Goal: Task Accomplishment & Management: Manage account settings

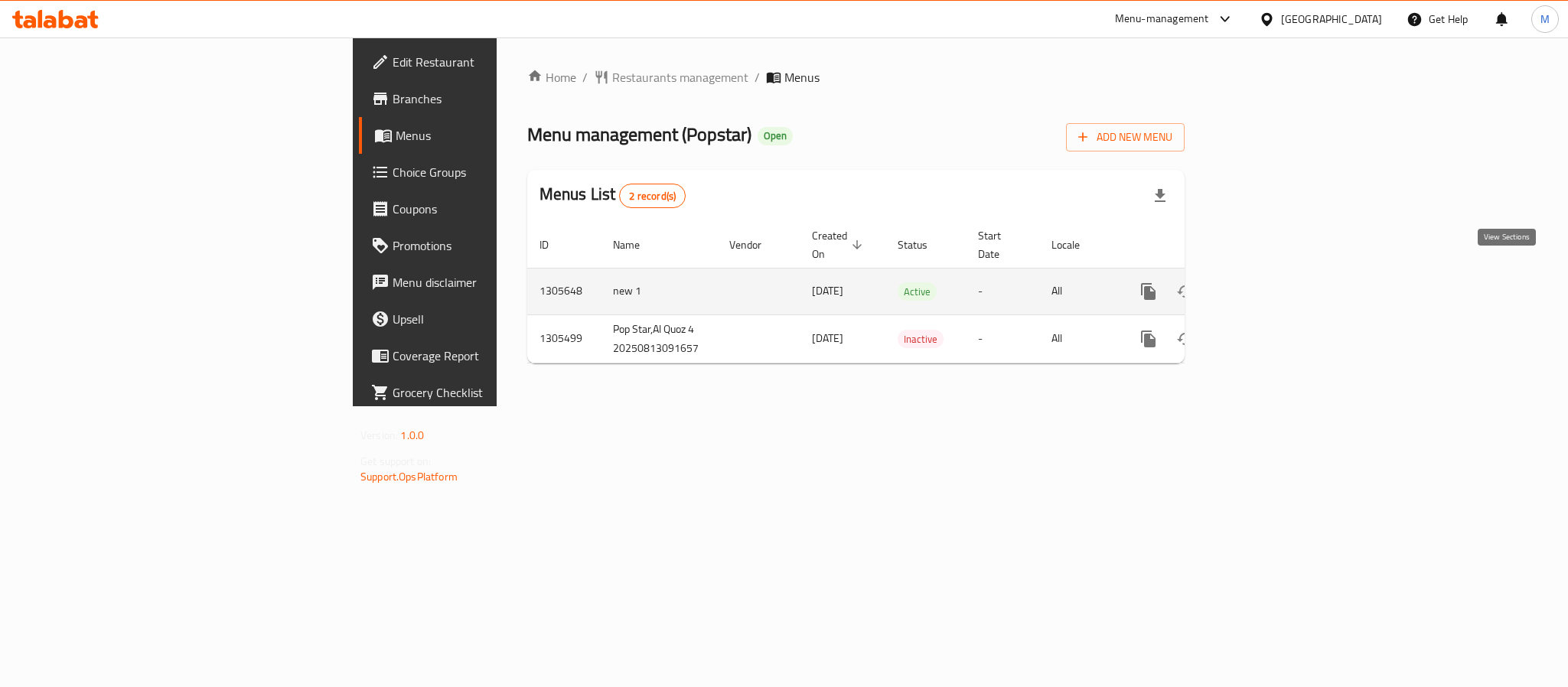
click at [1268, 283] on icon "enhanced table" at bounding box center [1259, 291] width 18 height 18
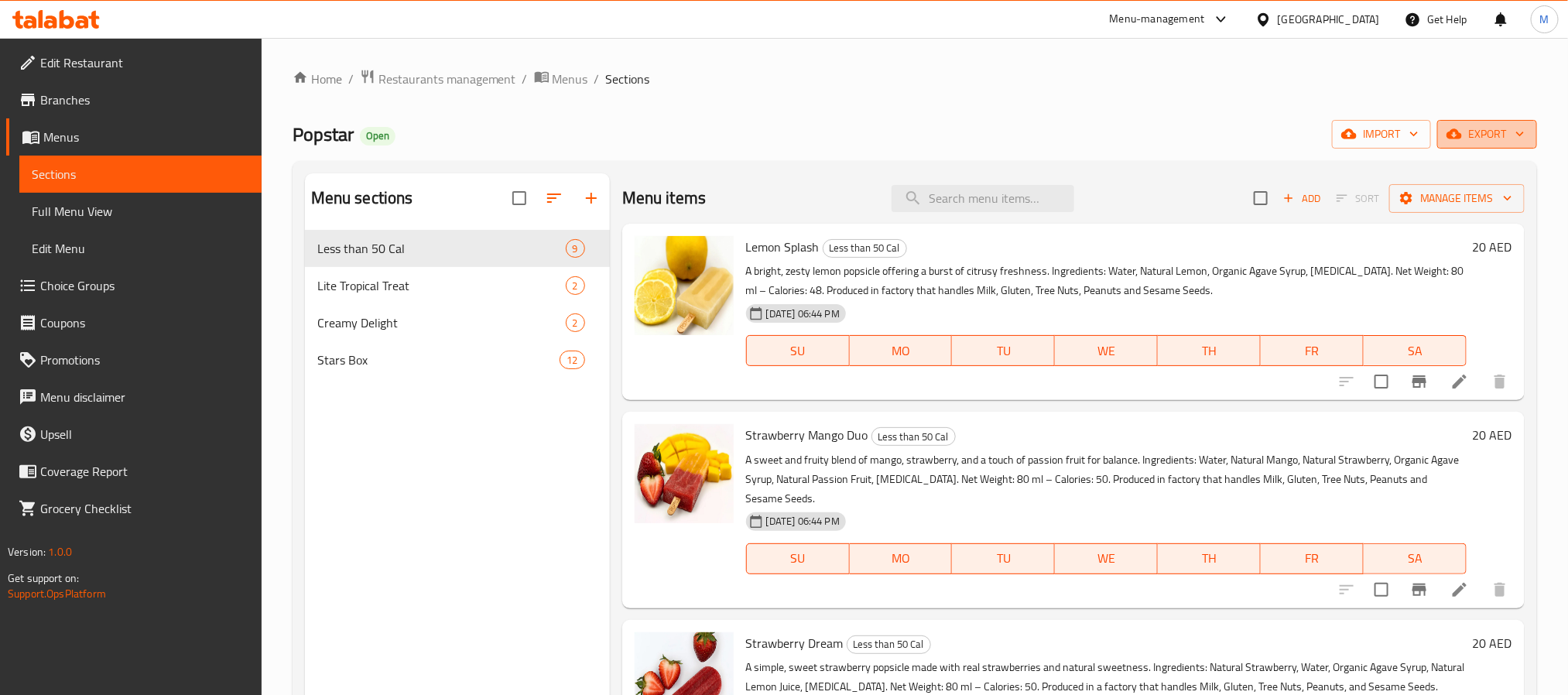
click at [1479, 137] on span "export" at bounding box center [1487, 135] width 75 height 19
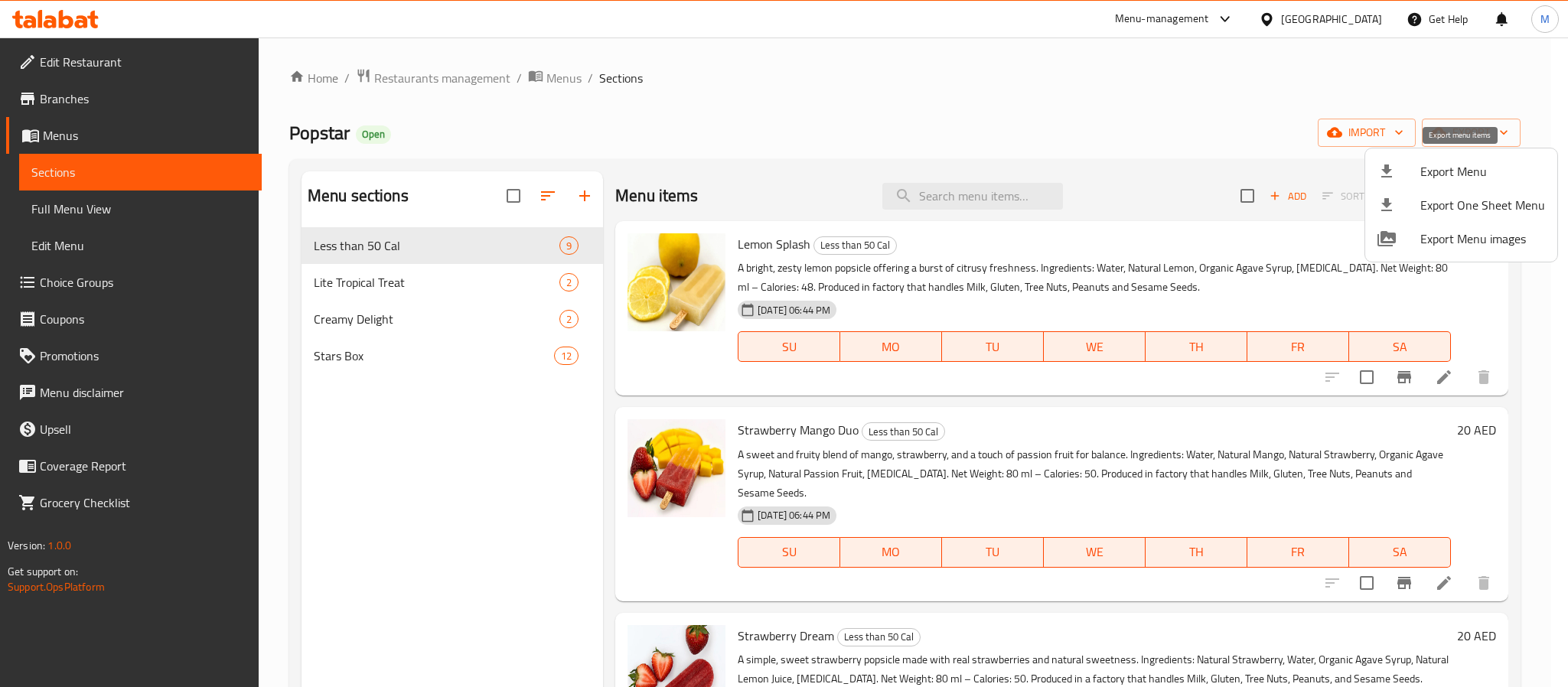
click at [1435, 175] on span "Export Menu" at bounding box center [1483, 171] width 124 height 18
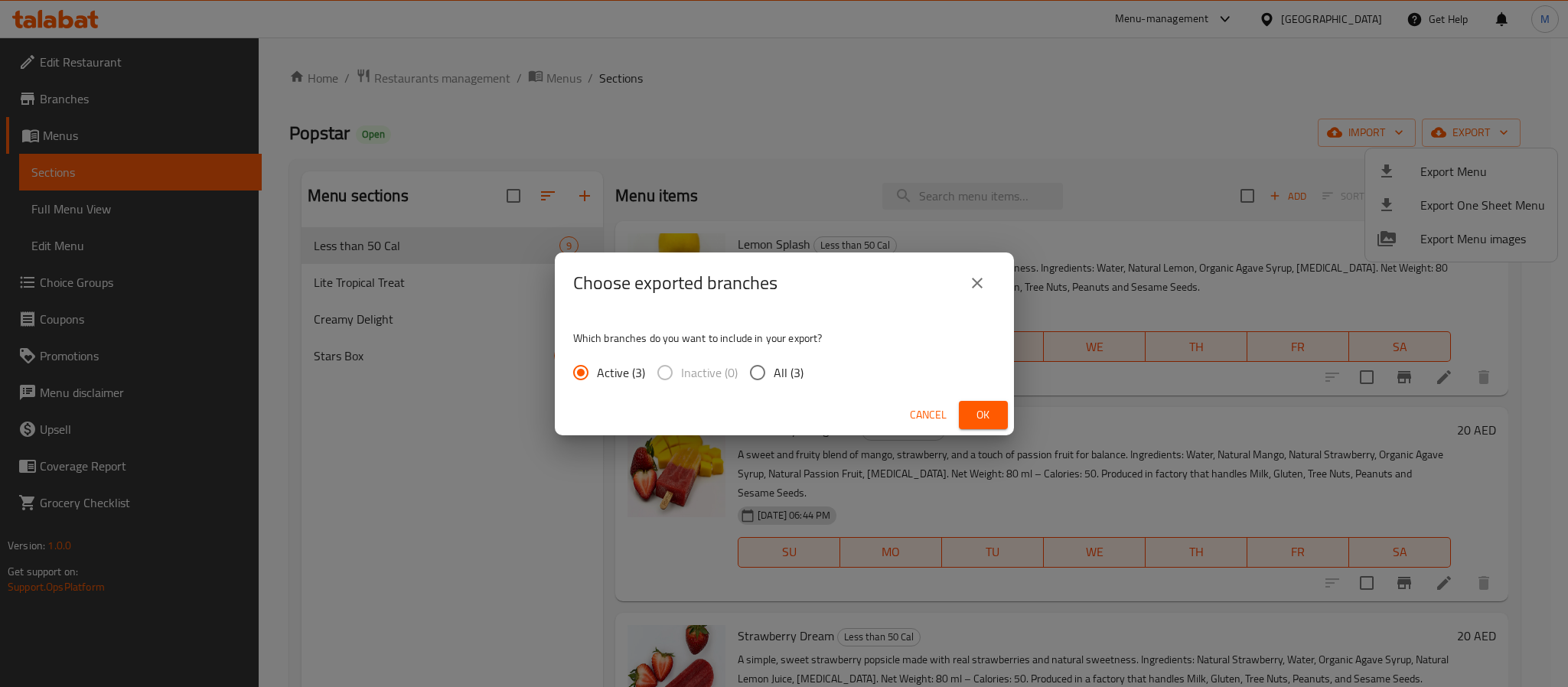
click at [784, 379] on span "All (3)" at bounding box center [789, 372] width 30 height 18
click at [774, 379] on input "All (3)" at bounding box center [757, 372] width 32 height 32
radio input "true"
click at [994, 423] on span "Ok" at bounding box center [983, 415] width 24 height 19
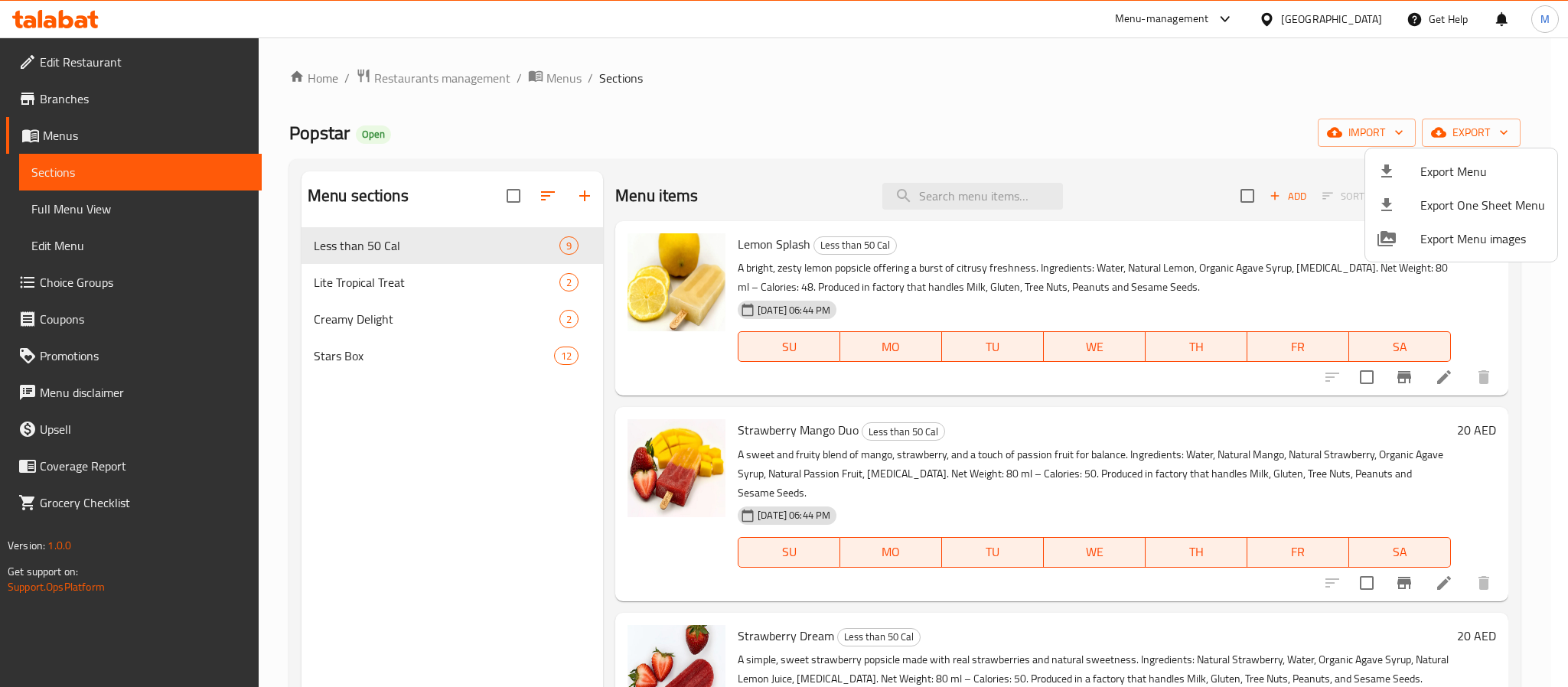
click at [1217, 138] on div at bounding box center [784, 343] width 1568 height 687
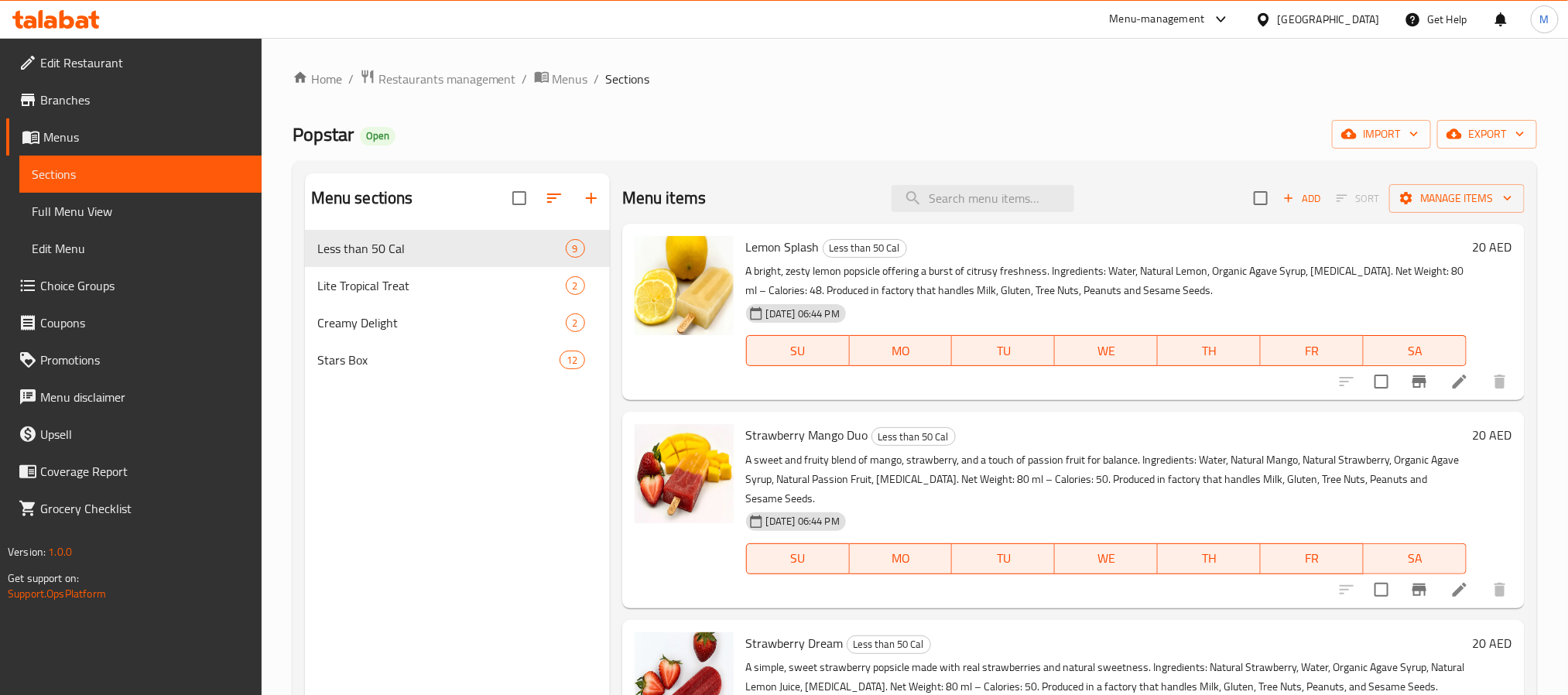
click at [973, 294] on p "A bright, zesty lemon popsicle offering a burst of citrusy freshness. Ingredien…" at bounding box center [1106, 281] width 720 height 39
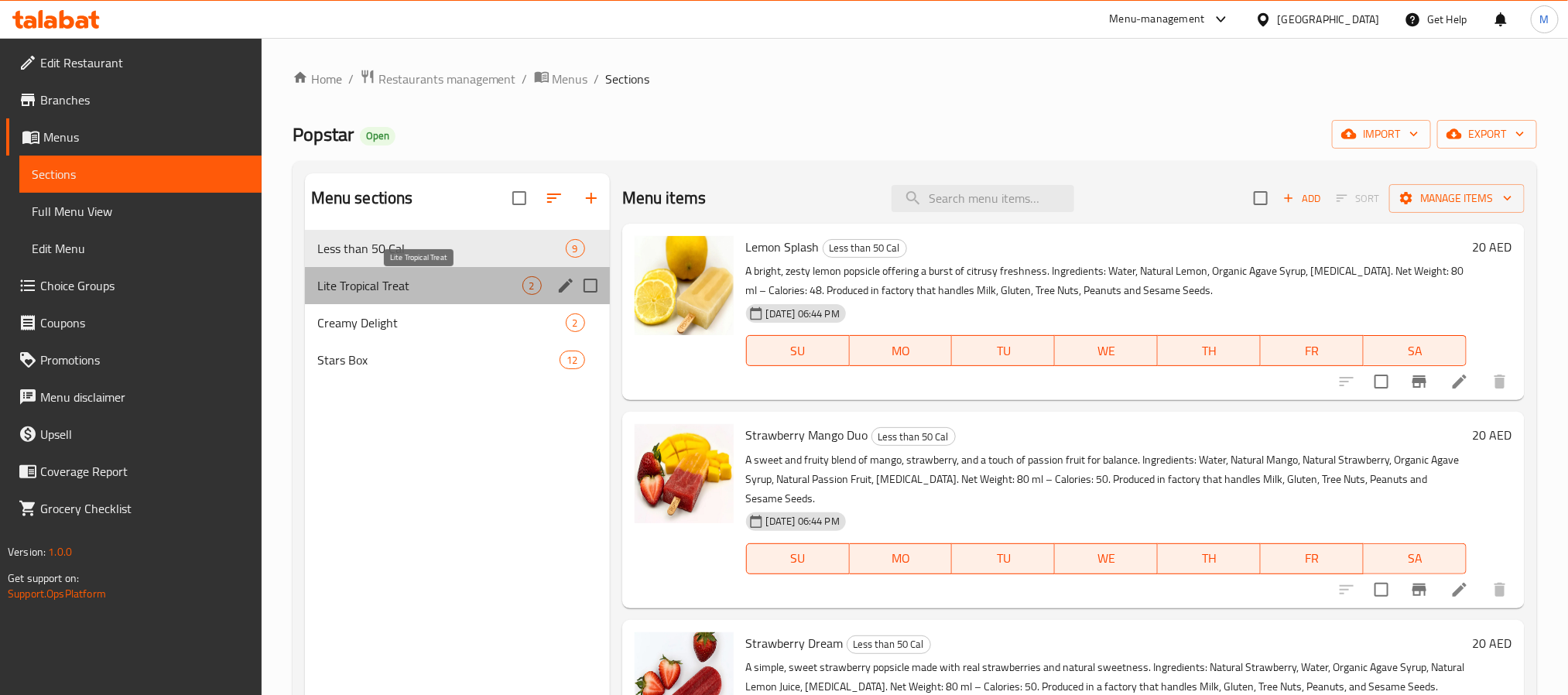
click at [395, 291] on span "Lite Tropical Treat" at bounding box center [420, 285] width 205 height 18
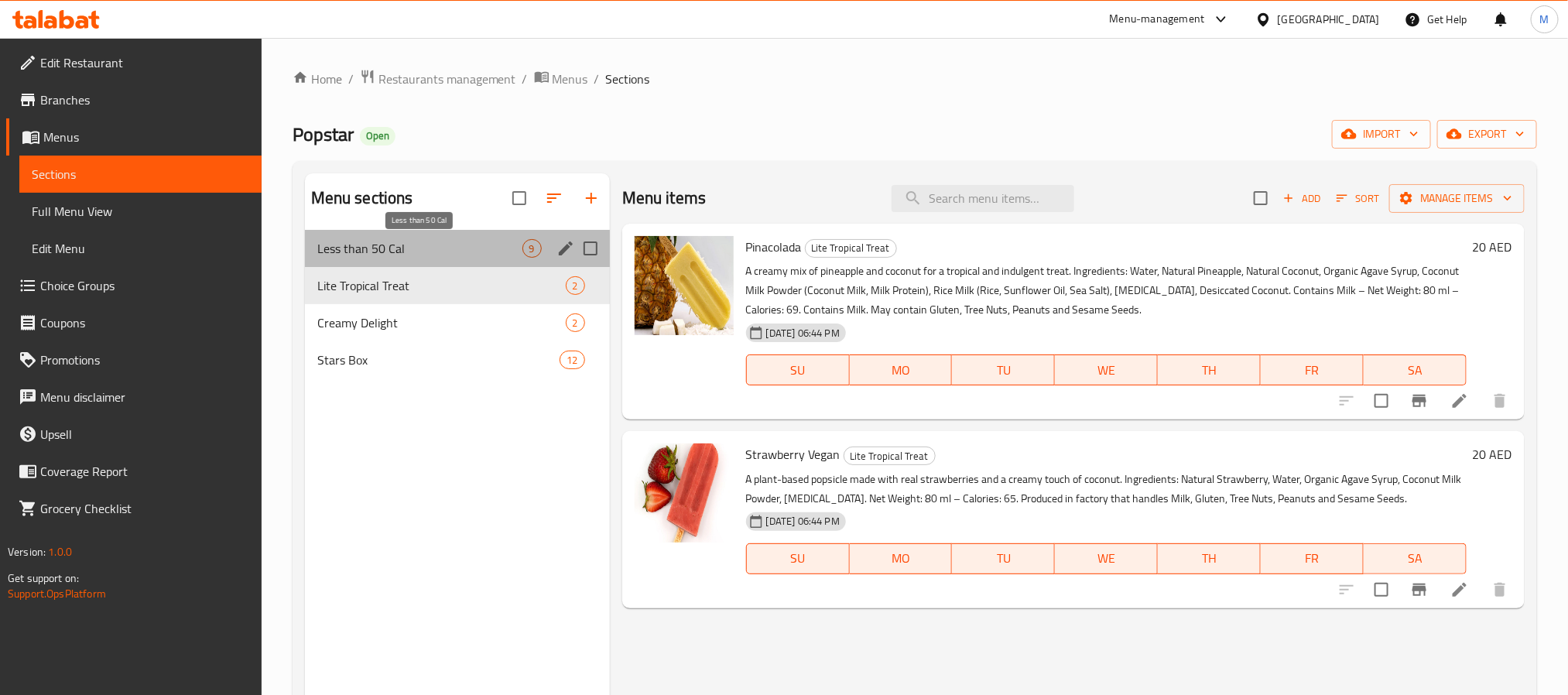
click at [435, 256] on span "Less than 50 Cal" at bounding box center [420, 248] width 205 height 18
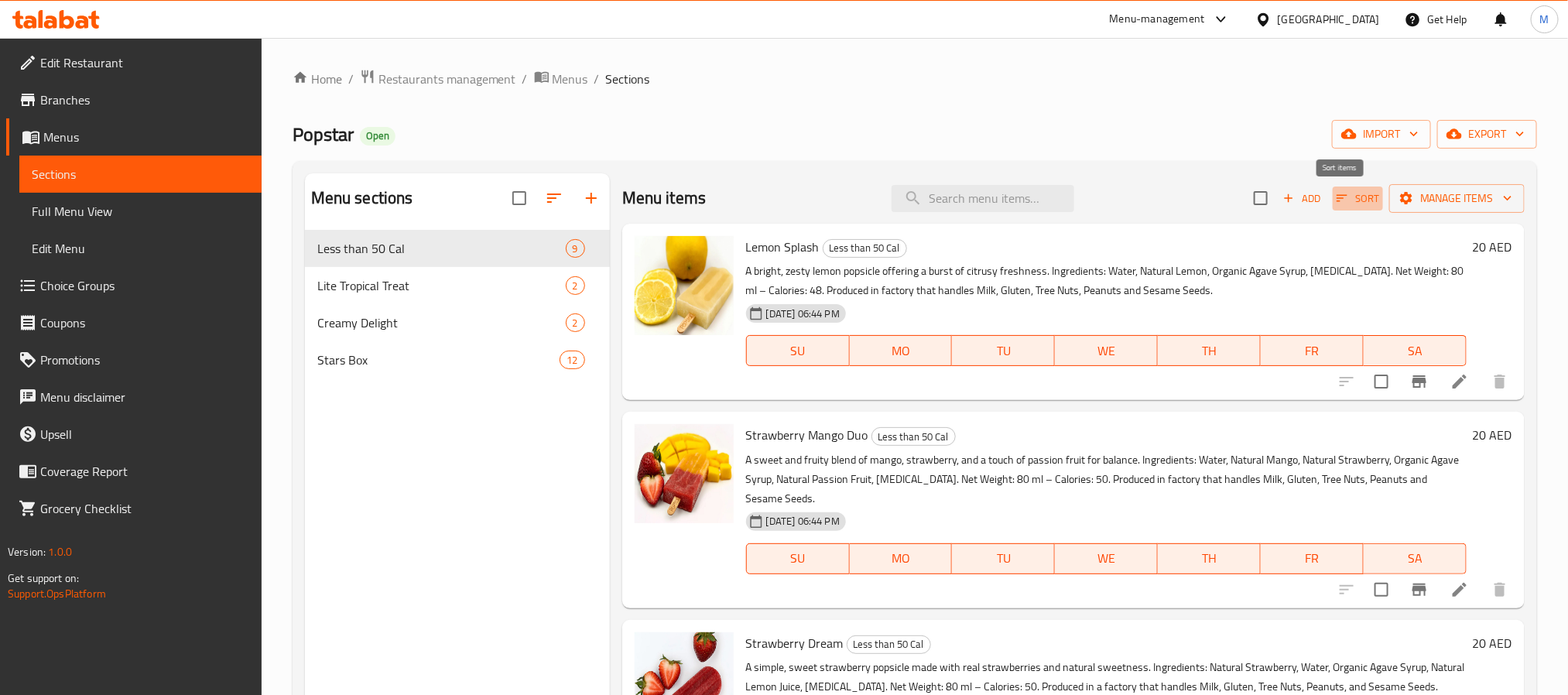
click at [1354, 191] on span "Sort" at bounding box center [1357, 198] width 42 height 18
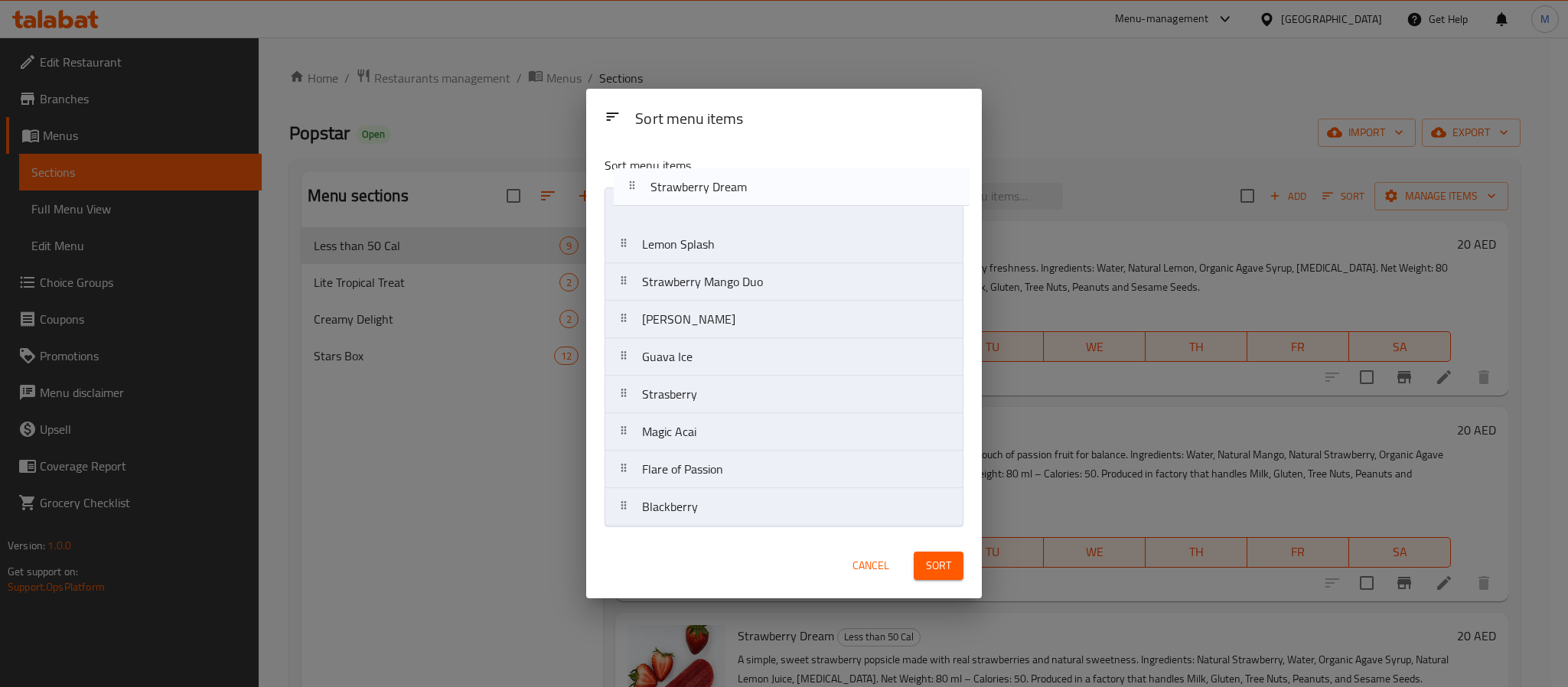
drag, startPoint x: 811, startPoint y: 294, endPoint x: 818, endPoint y: 195, distance: 99.2
click at [818, 195] on nav "Lemon Splash Strawberry Mango Duo Strawberry Dream Rose Sorbet Guava Ice Strasb…" at bounding box center [784, 356] width 359 height 339
drag, startPoint x: 754, startPoint y: 352, endPoint x: 770, endPoint y: 231, distance: 122.1
click at [770, 231] on nav "Strawberry Dream Lemon Splash Strawberry Mango Duo Rose Sorbet Guava Ice Strasb…" at bounding box center [784, 356] width 359 height 339
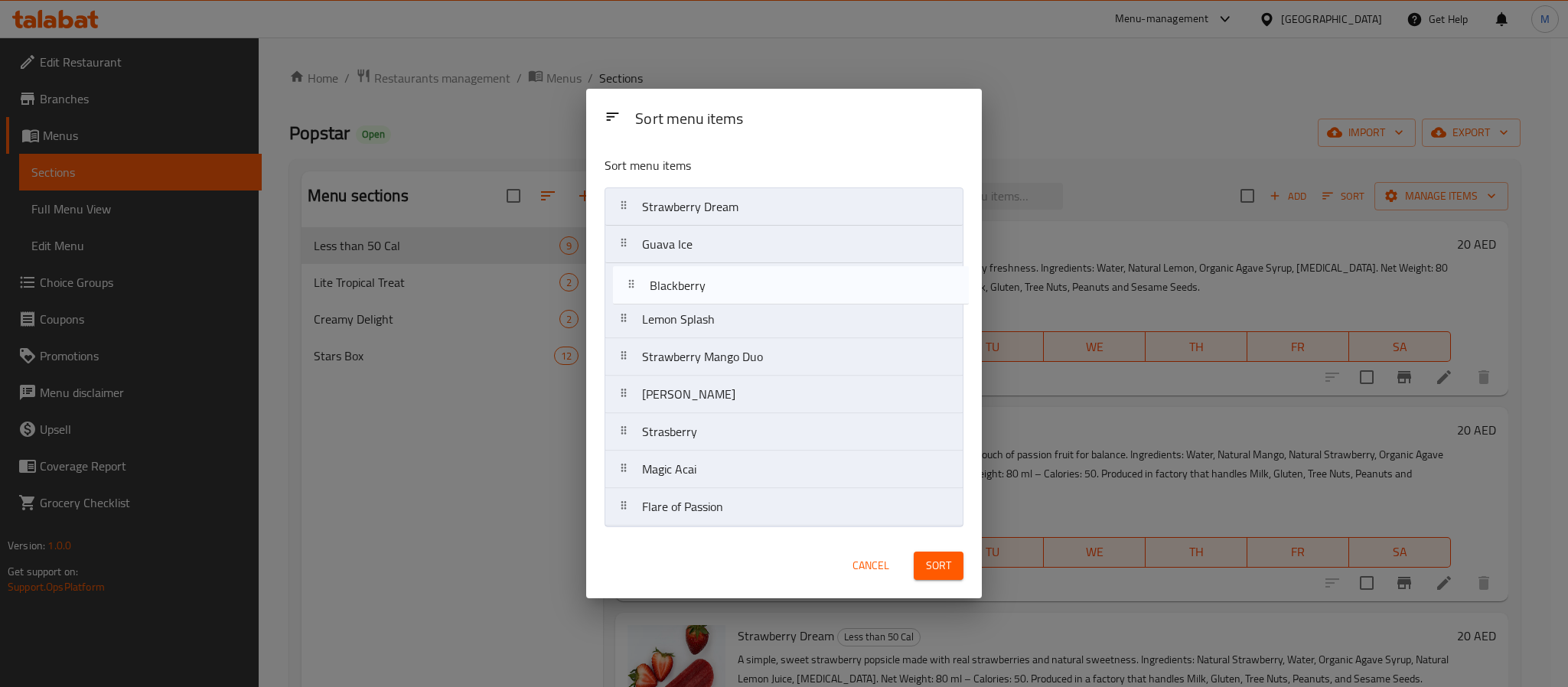
drag, startPoint x: 746, startPoint y: 524, endPoint x: 756, endPoint y: 294, distance: 230.2
click at [756, 294] on nav "Strawberry Dream Guava Ice Lemon Splash Strawberry Mango Duo Rose Sorbet Strasb…" at bounding box center [784, 356] width 359 height 339
drag, startPoint x: 746, startPoint y: 475, endPoint x: 765, endPoint y: 319, distance: 157.2
click at [765, 319] on nav "Strawberry Dream Guava Ice Blackberry Lemon Splash Strawberry Mango Duo Rose So…" at bounding box center [784, 356] width 359 height 339
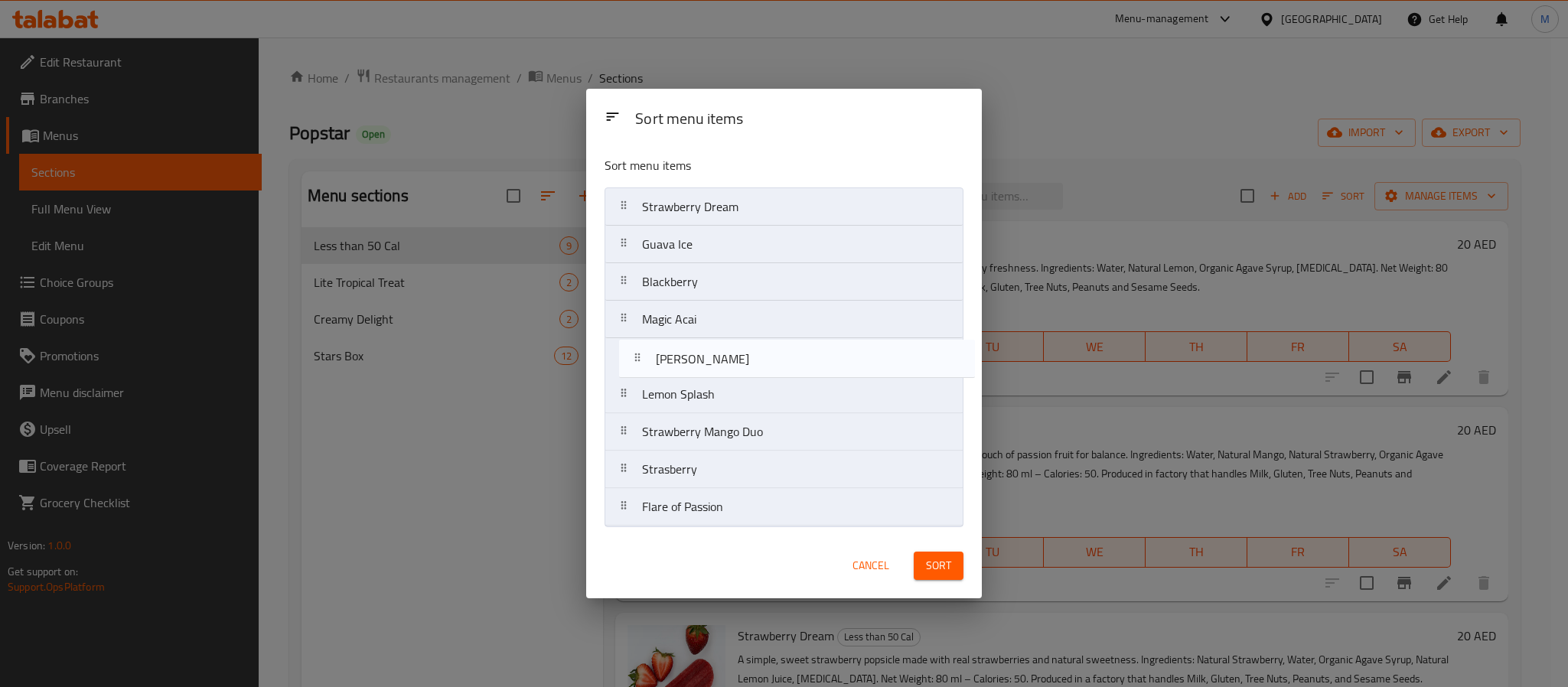
drag, startPoint x: 753, startPoint y: 436, endPoint x: 764, endPoint y: 363, distance: 73.8
click at [764, 363] on nav "Strawberry Dream Guava Ice Blackberry Magic Acai Lemon Splash Strawberry Mango …" at bounding box center [784, 356] width 359 height 339
drag, startPoint x: 739, startPoint y: 471, endPoint x: 752, endPoint y: 363, distance: 108.8
click at [752, 363] on nav "Strawberry Dream Guava Ice Blackberry Magic Acai Rose Sorbet Lemon Splash Straw…" at bounding box center [784, 356] width 359 height 339
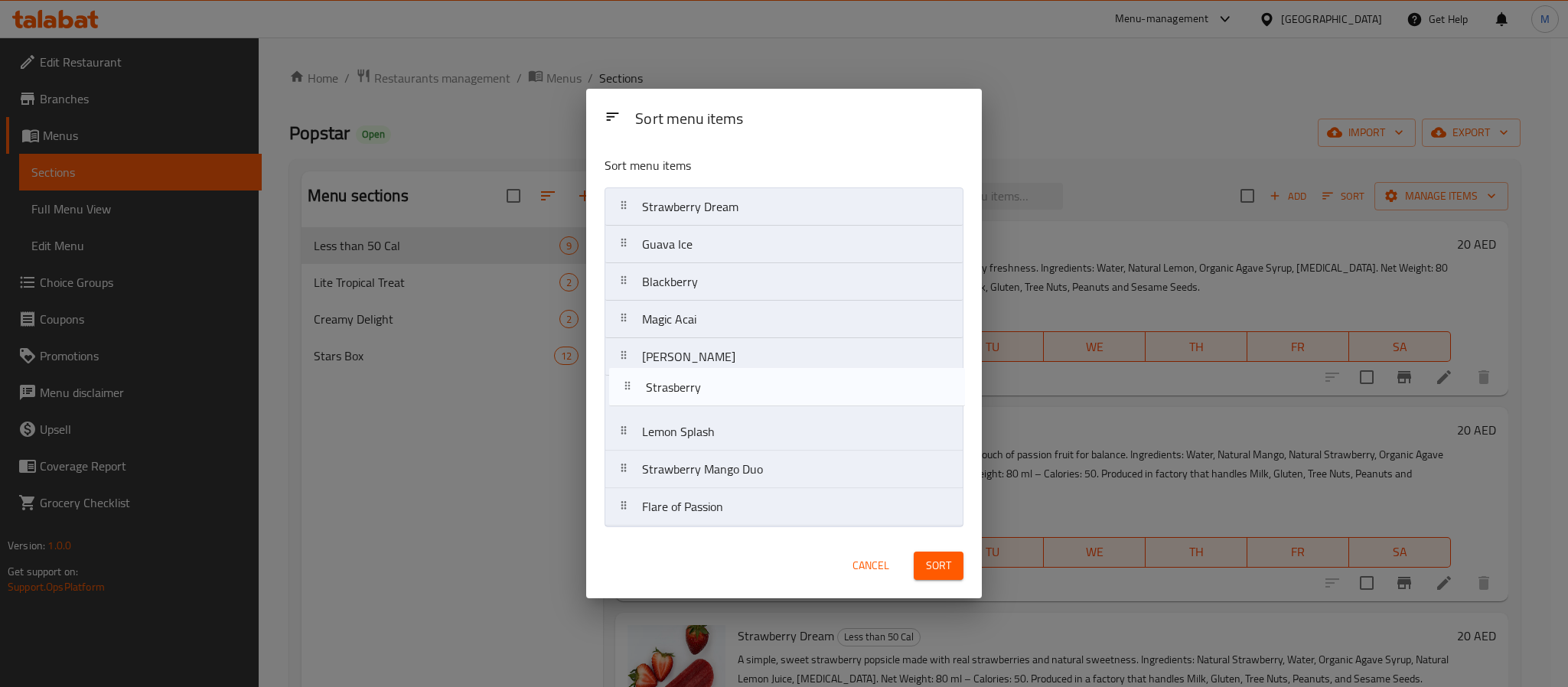
drag, startPoint x: 708, startPoint y: 361, endPoint x: 712, endPoint y: 401, distance: 40.2
click at [712, 401] on nav "Strawberry Dream Guava Ice Blackberry Magic Acai Strasberry Rose Sorbet Lemon S…" at bounding box center [784, 356] width 359 height 339
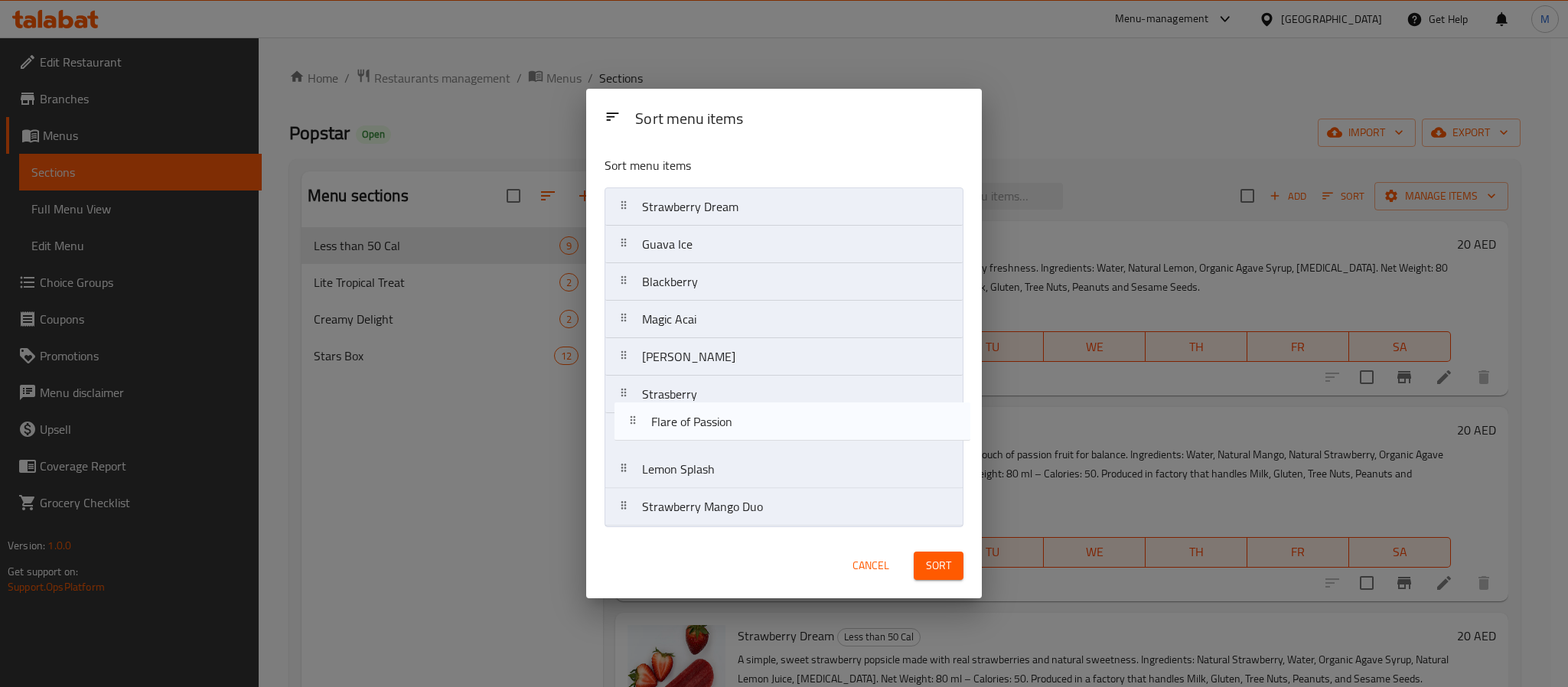
drag, startPoint x: 717, startPoint y: 521, endPoint x: 726, endPoint y: 425, distance: 96.4
click at [726, 425] on nav "Strawberry Dream Guava Ice Blackberry Magic Acai Rose Sorbet Strasberry Lemon S…" at bounding box center [784, 356] width 359 height 339
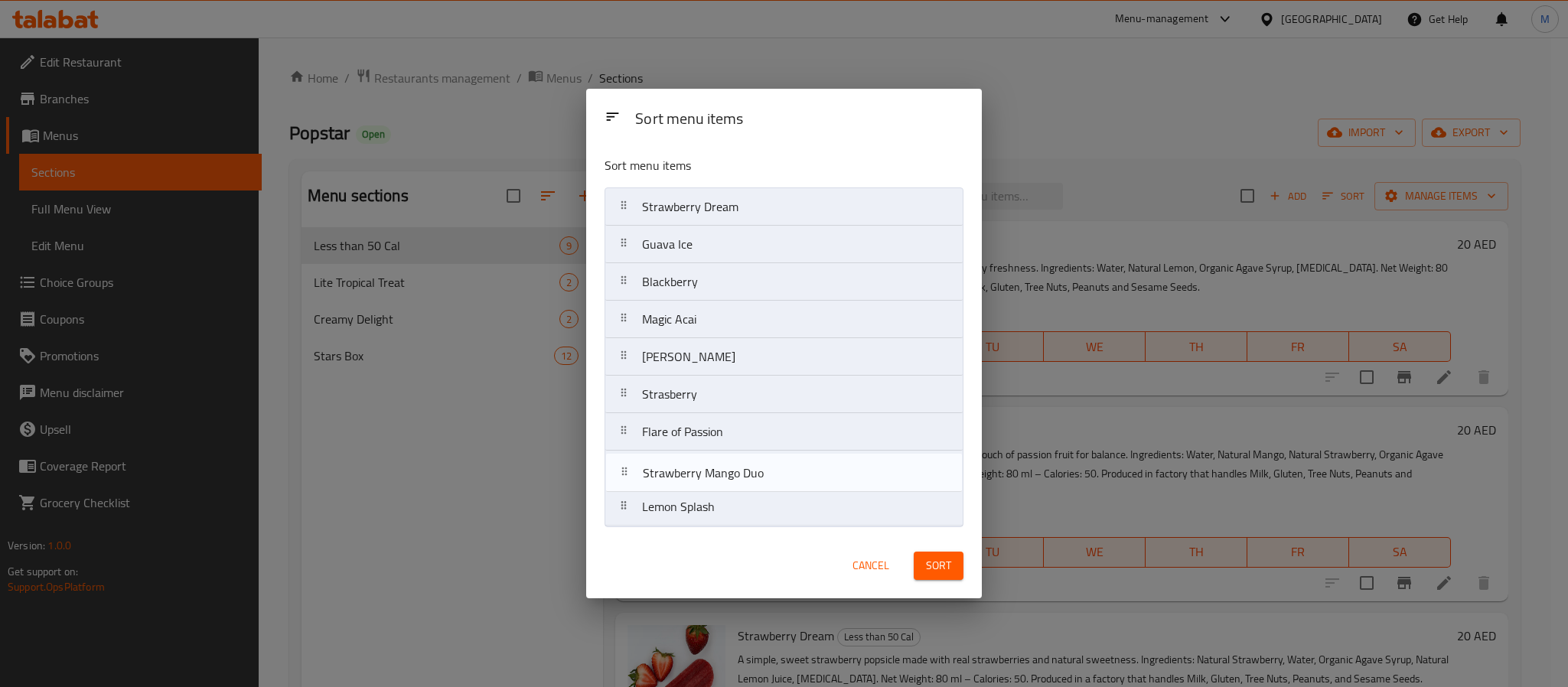
drag, startPoint x: 764, startPoint y: 508, endPoint x: 764, endPoint y: 457, distance: 51.0
click at [764, 457] on nav "Strawberry Dream Guava Ice Blackberry Magic Acai Rose Sorbet Strasberry Flare o…" at bounding box center [784, 356] width 359 height 339
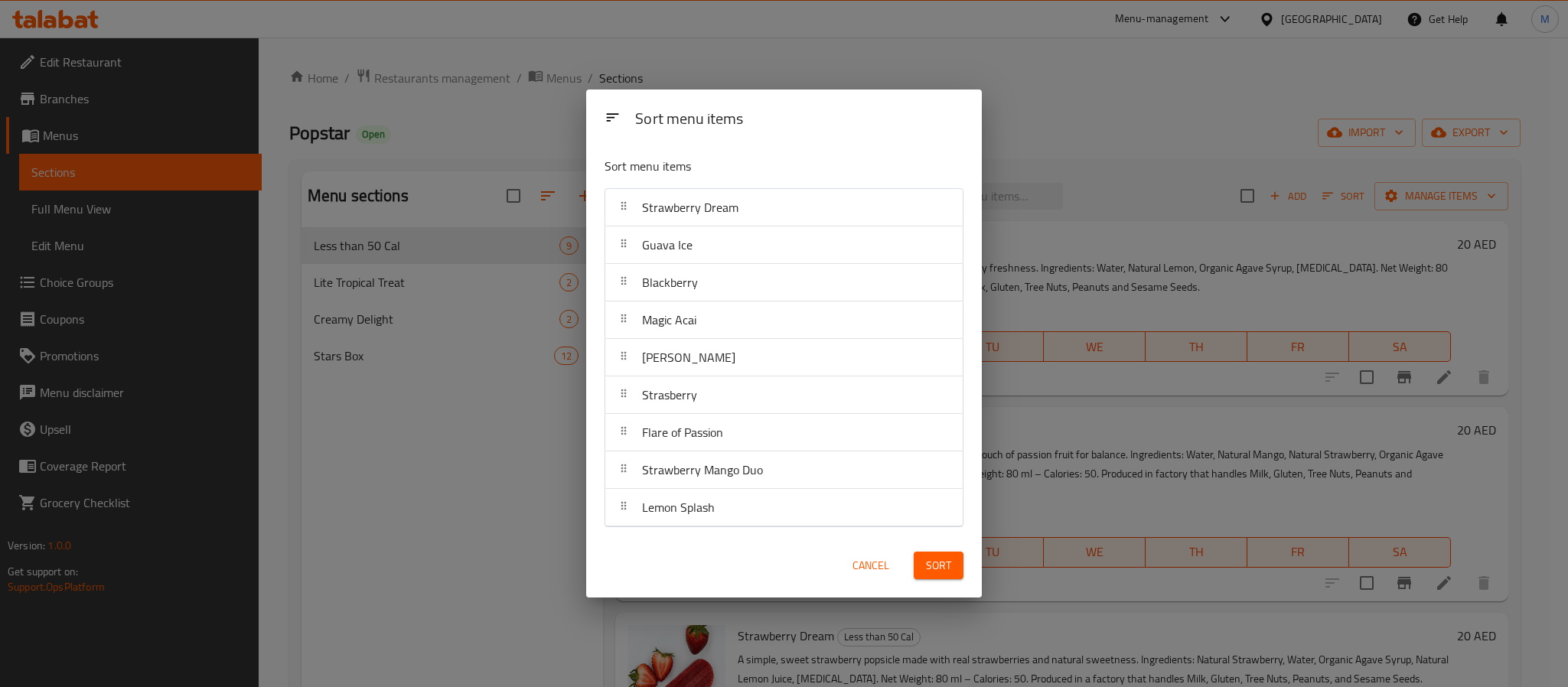
click at [939, 575] on span "Sort" at bounding box center [938, 566] width 25 height 19
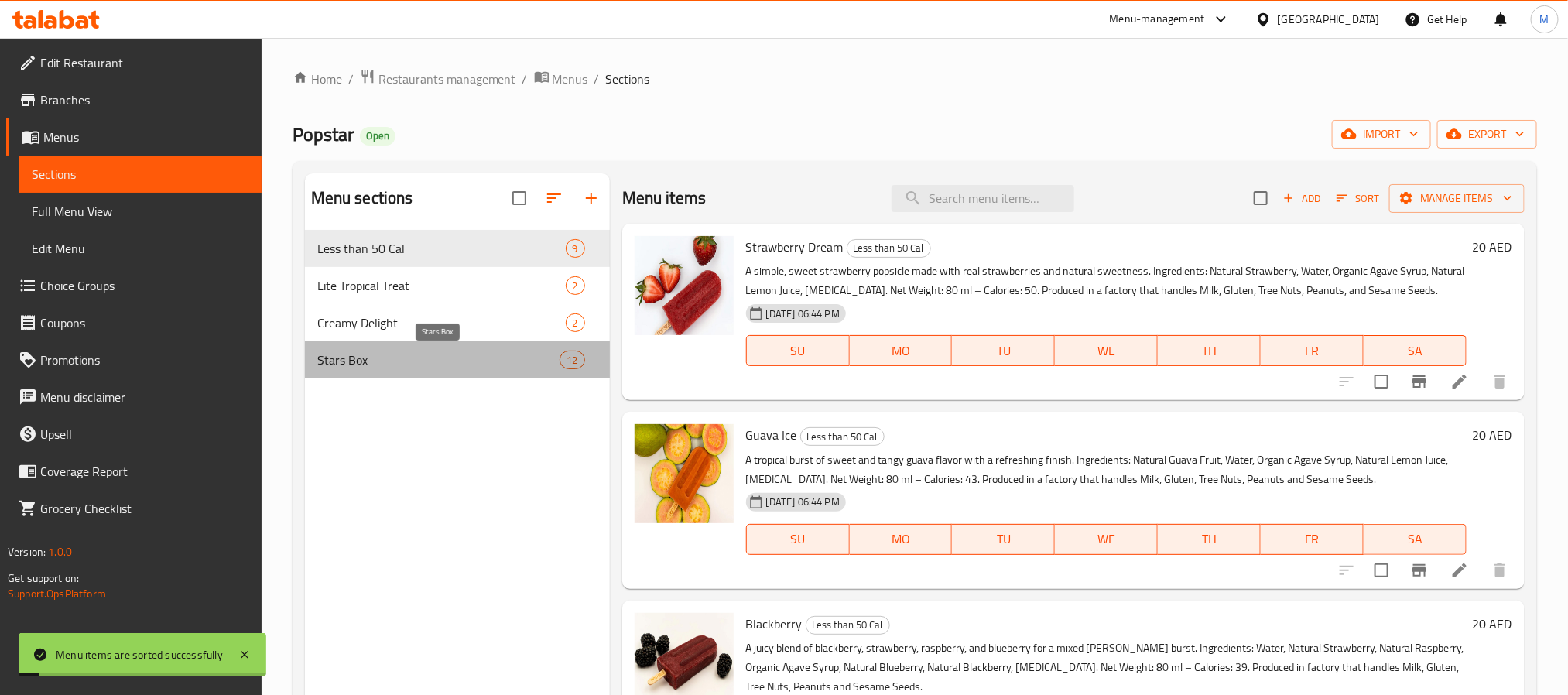
click at [448, 357] on span "Stars Box" at bounding box center [439, 359] width 243 height 18
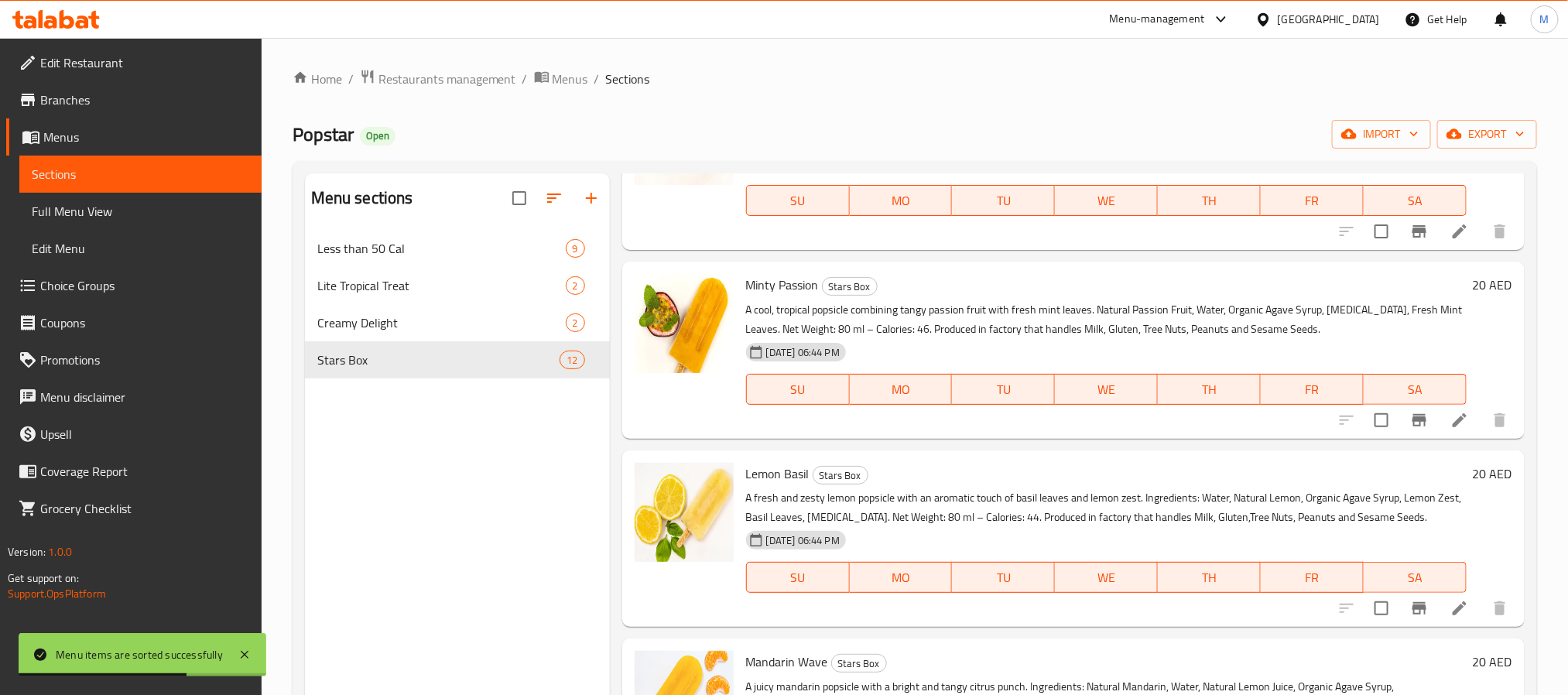
scroll to position [1487, 0]
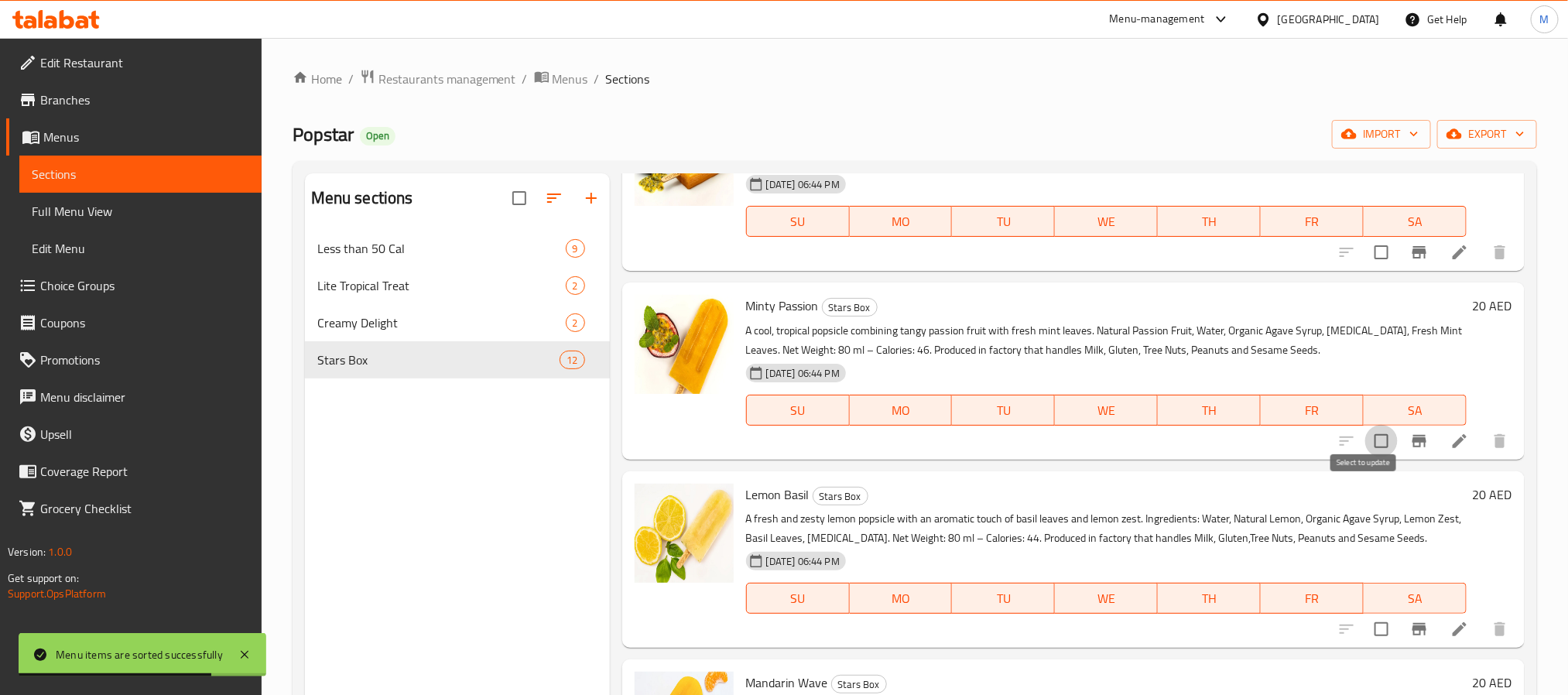
click at [1367, 458] on input "checkbox" at bounding box center [1381, 441] width 33 height 33
checkbox input "true"
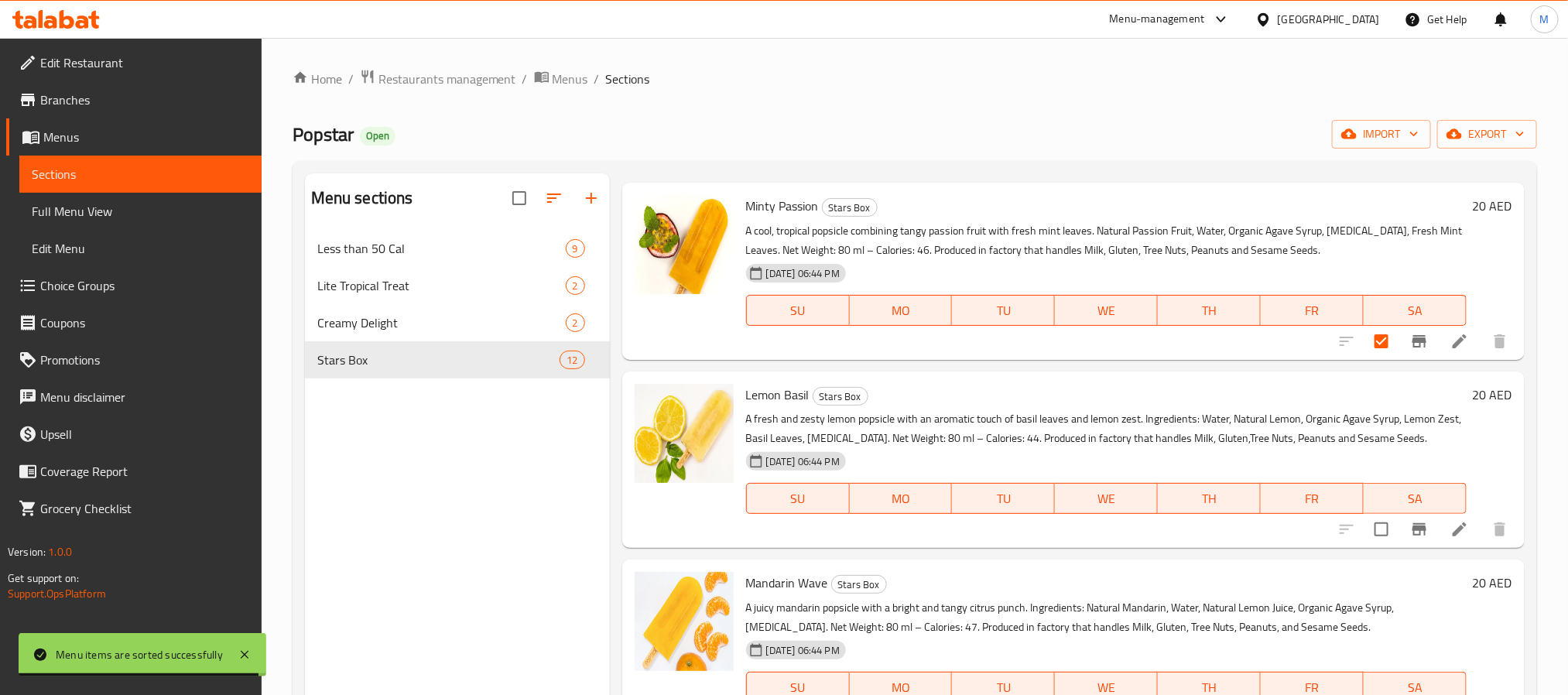
scroll to position [1719, 0]
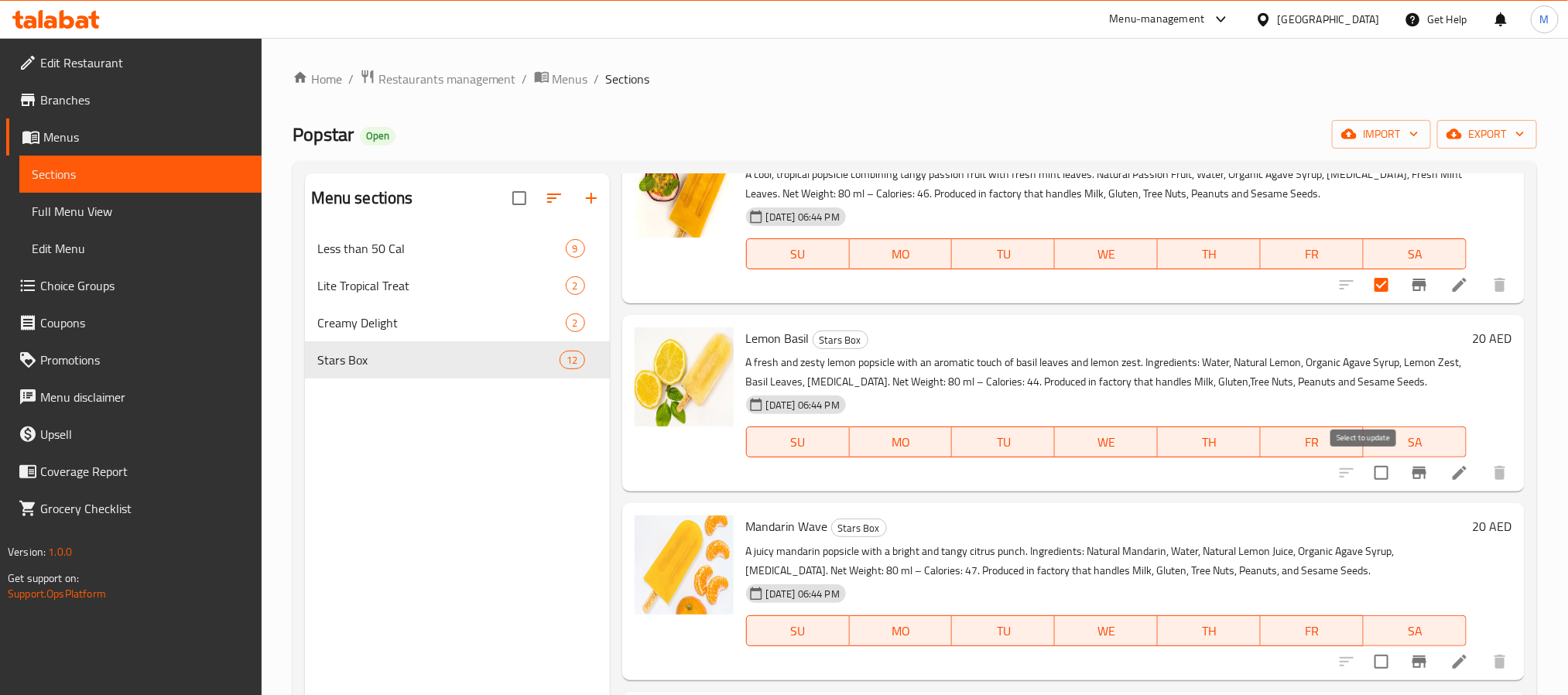
click at [1365, 478] on input "checkbox" at bounding box center [1381, 473] width 33 height 33
checkbox input "true"
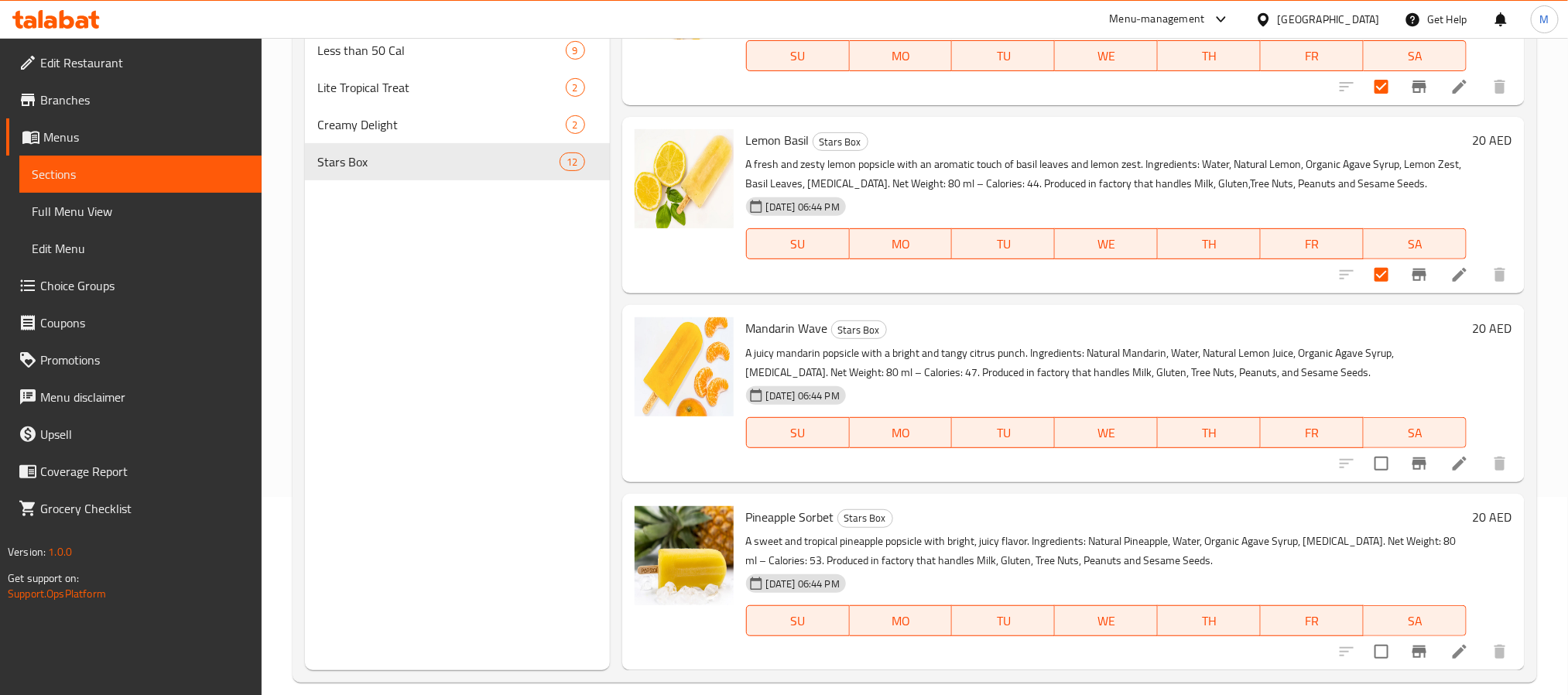
scroll to position [217, 0]
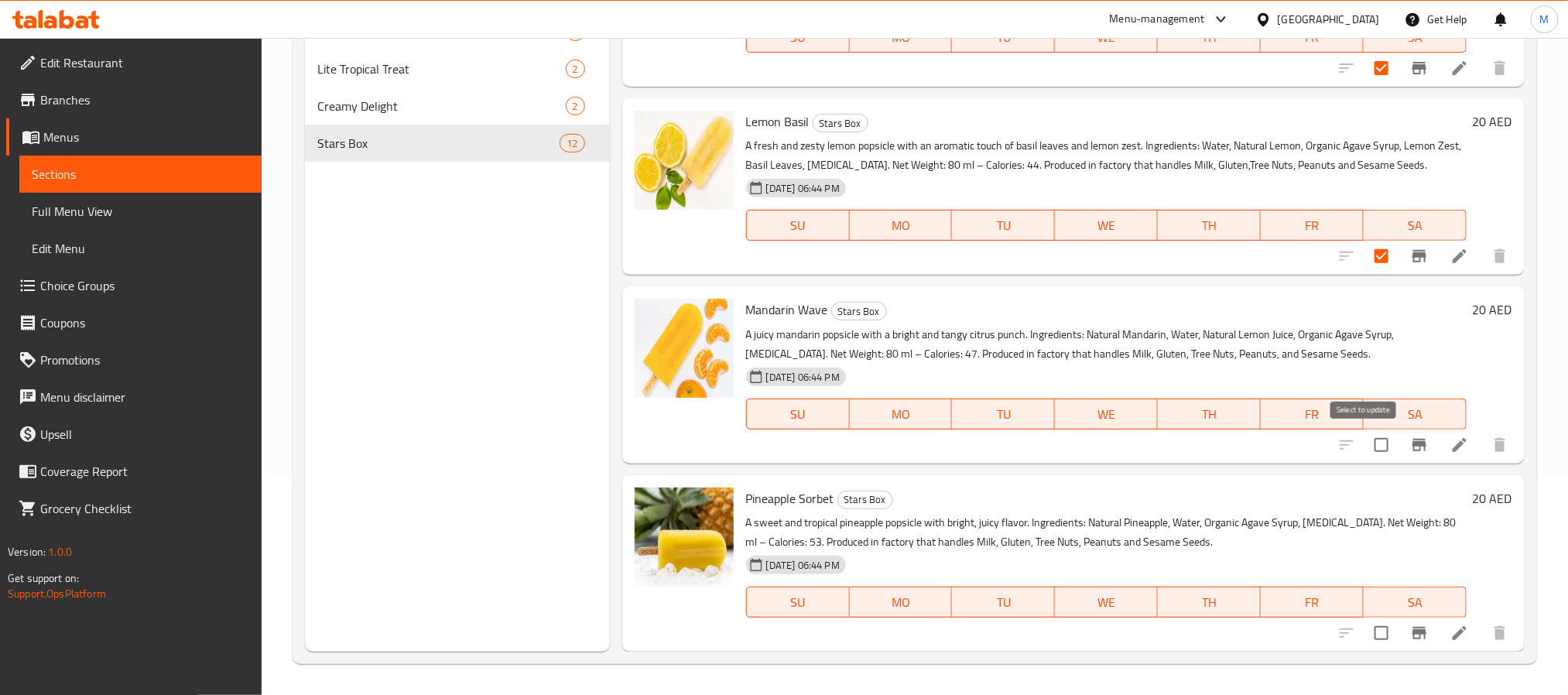
click at [1368, 444] on input "checkbox" at bounding box center [1381, 445] width 33 height 33
checkbox input "true"
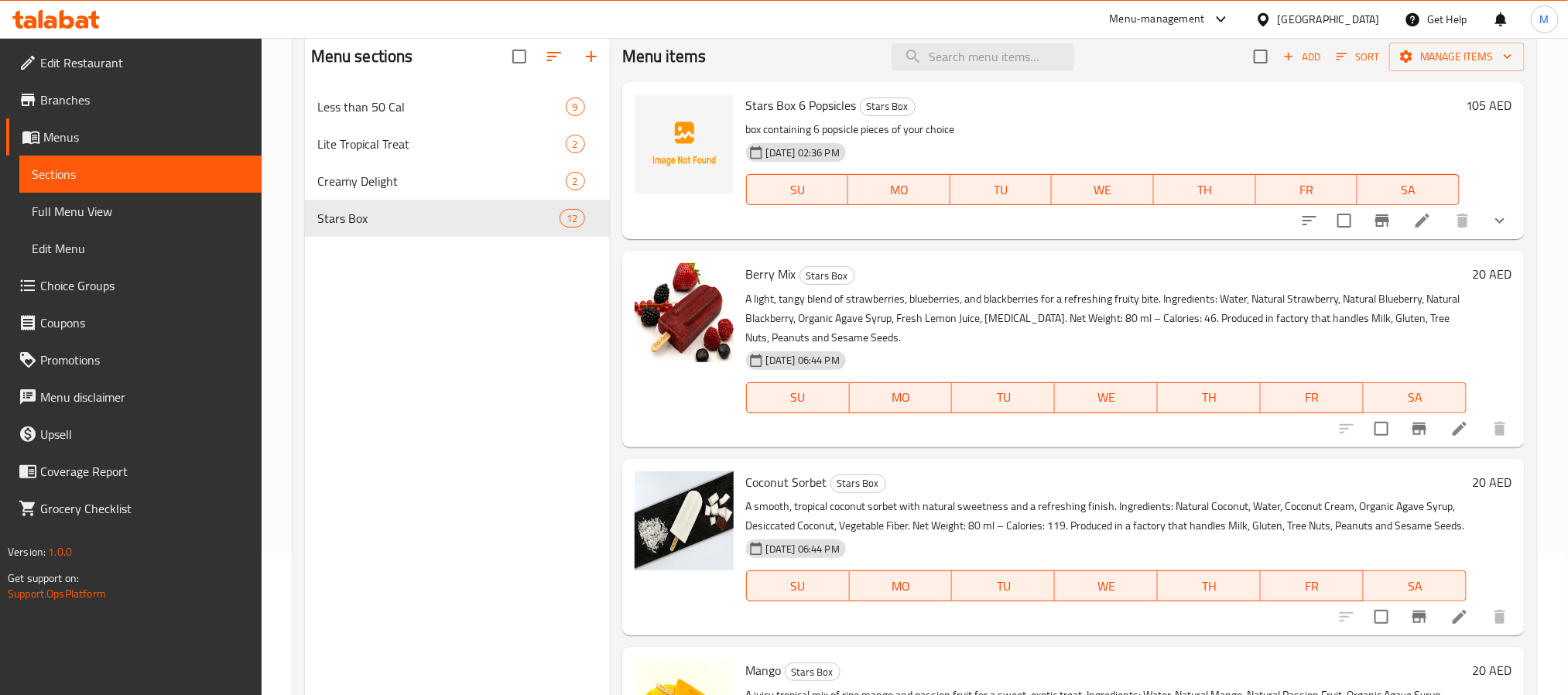
scroll to position [100, 0]
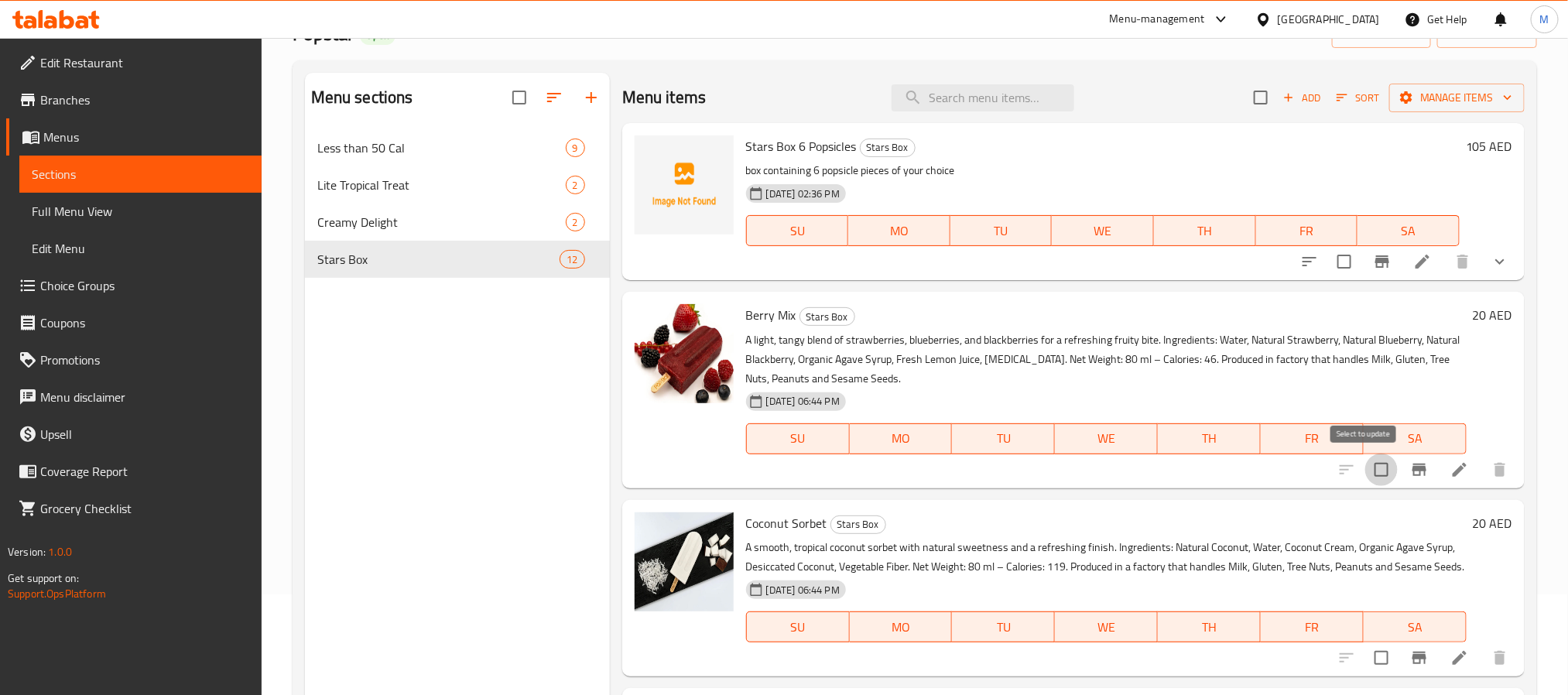
click at [1365, 476] on input "checkbox" at bounding box center [1381, 470] width 33 height 33
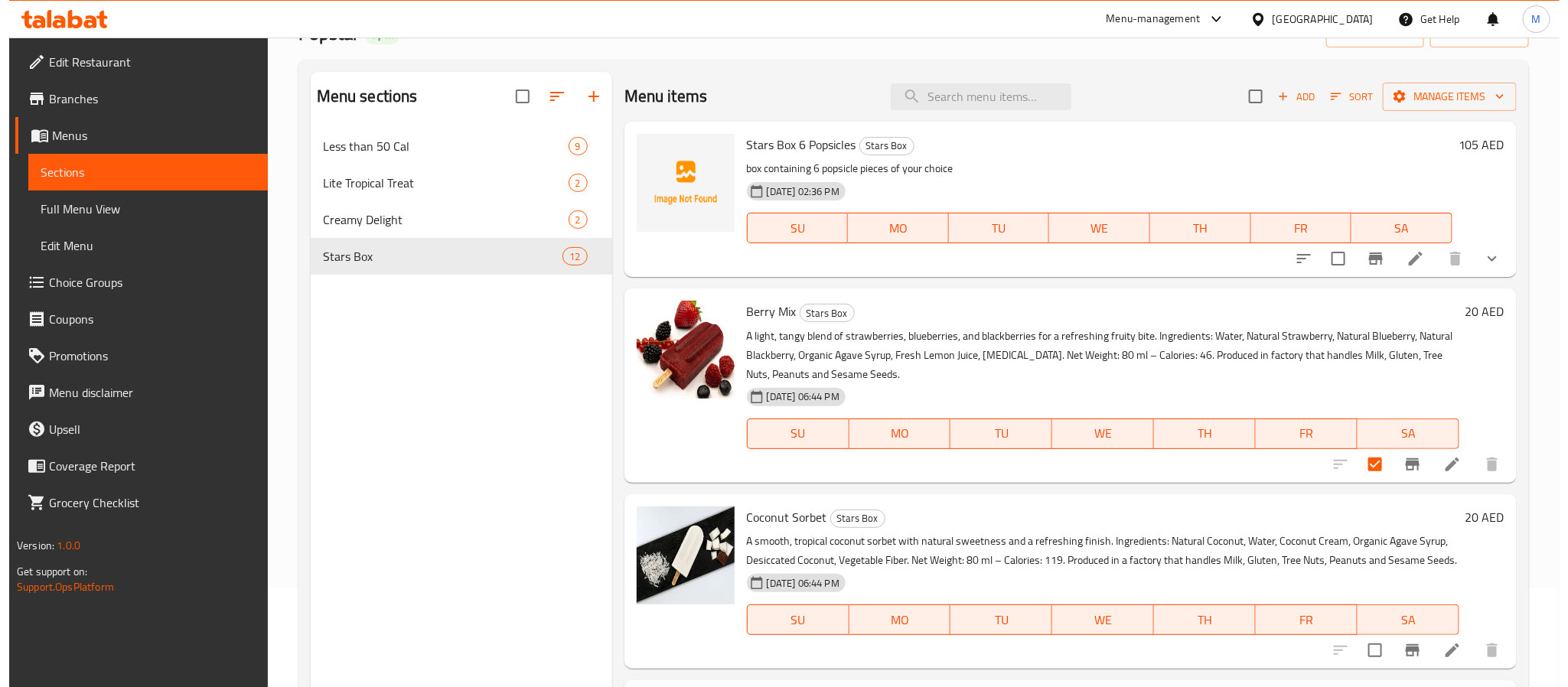
scroll to position [0, 0]
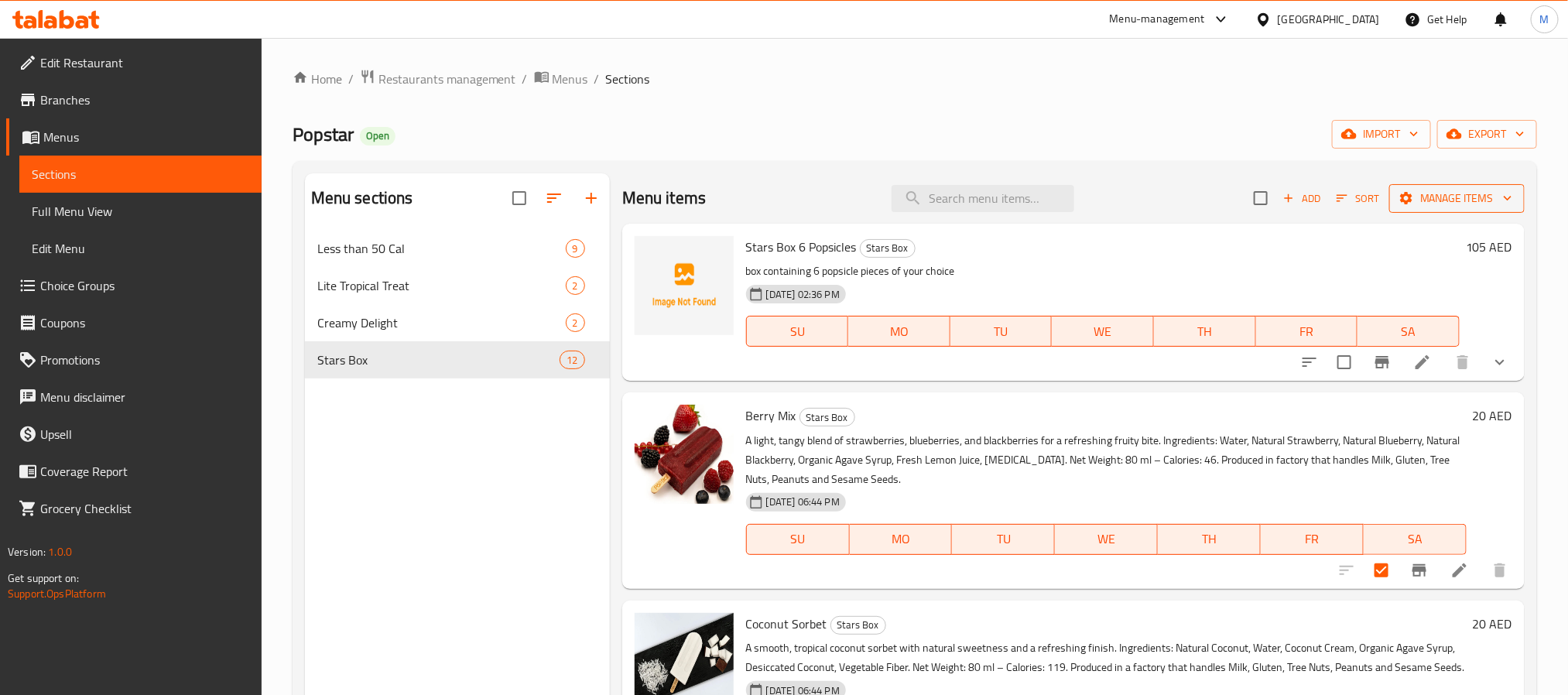
click at [1414, 207] on span "Manage items" at bounding box center [1457, 198] width 111 height 19
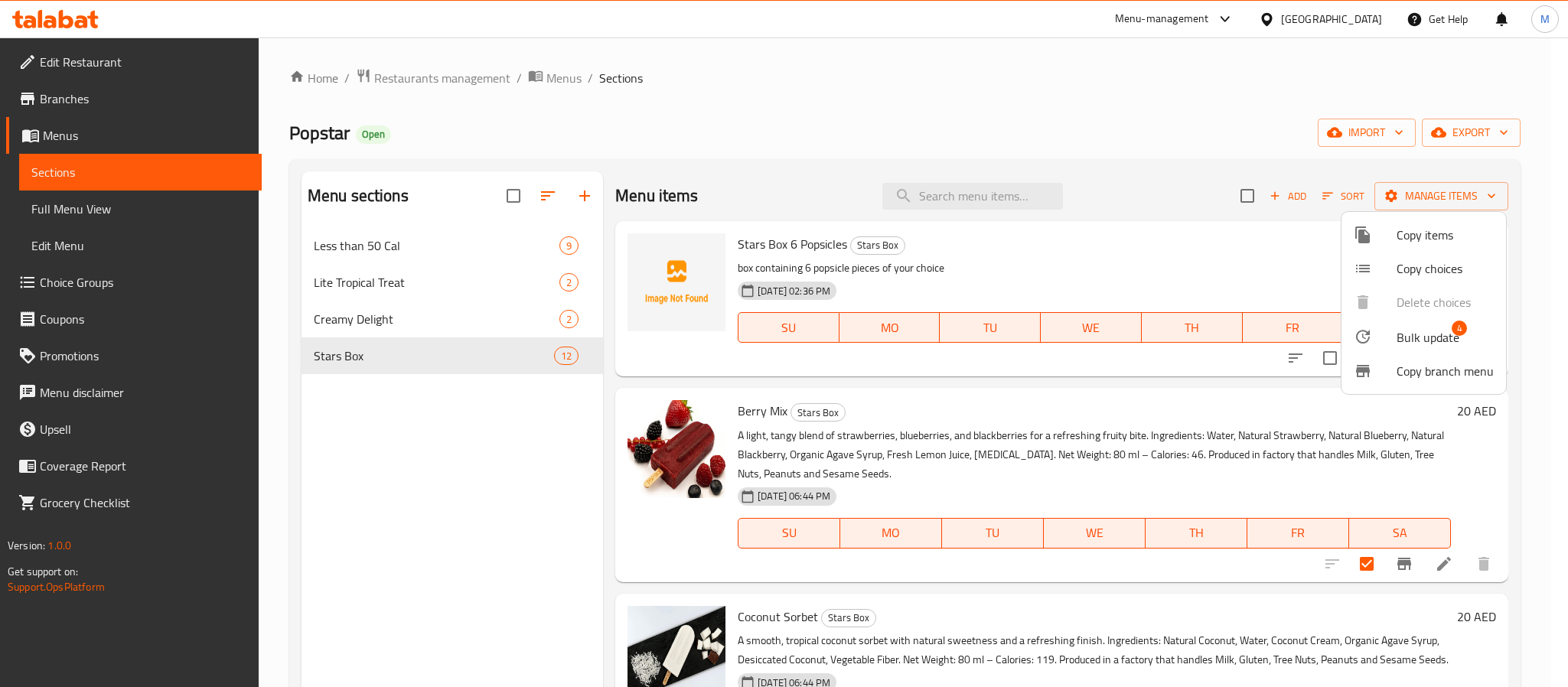
click at [1420, 328] on span "Bulk update" at bounding box center [1428, 337] width 63 height 18
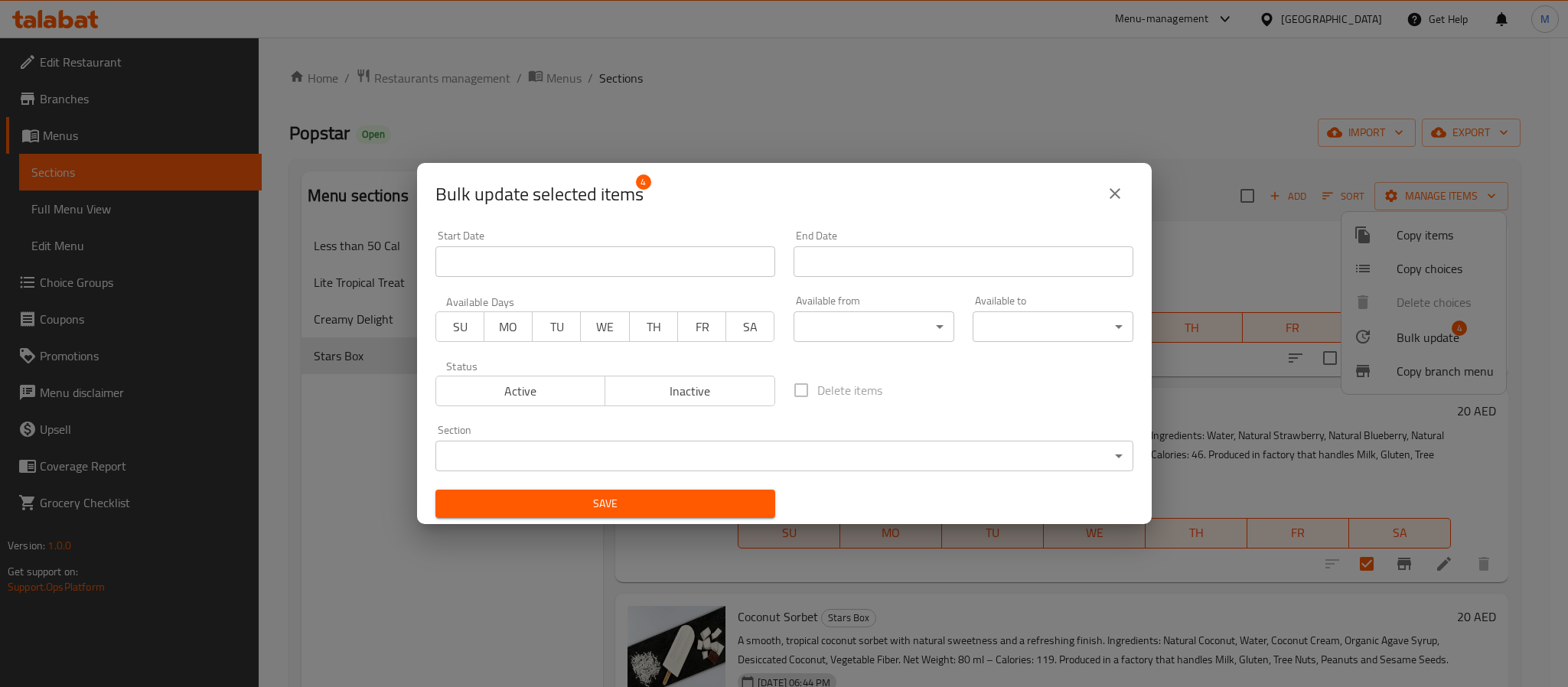
click at [815, 198] on div "Bulk update selected items 4" at bounding box center [784, 194] width 698 height 37
click at [822, 471] on body "​ Menu-management United Arab Emirates Get Help M Edit Restaurant Branches Menu…" at bounding box center [784, 362] width 1568 height 649
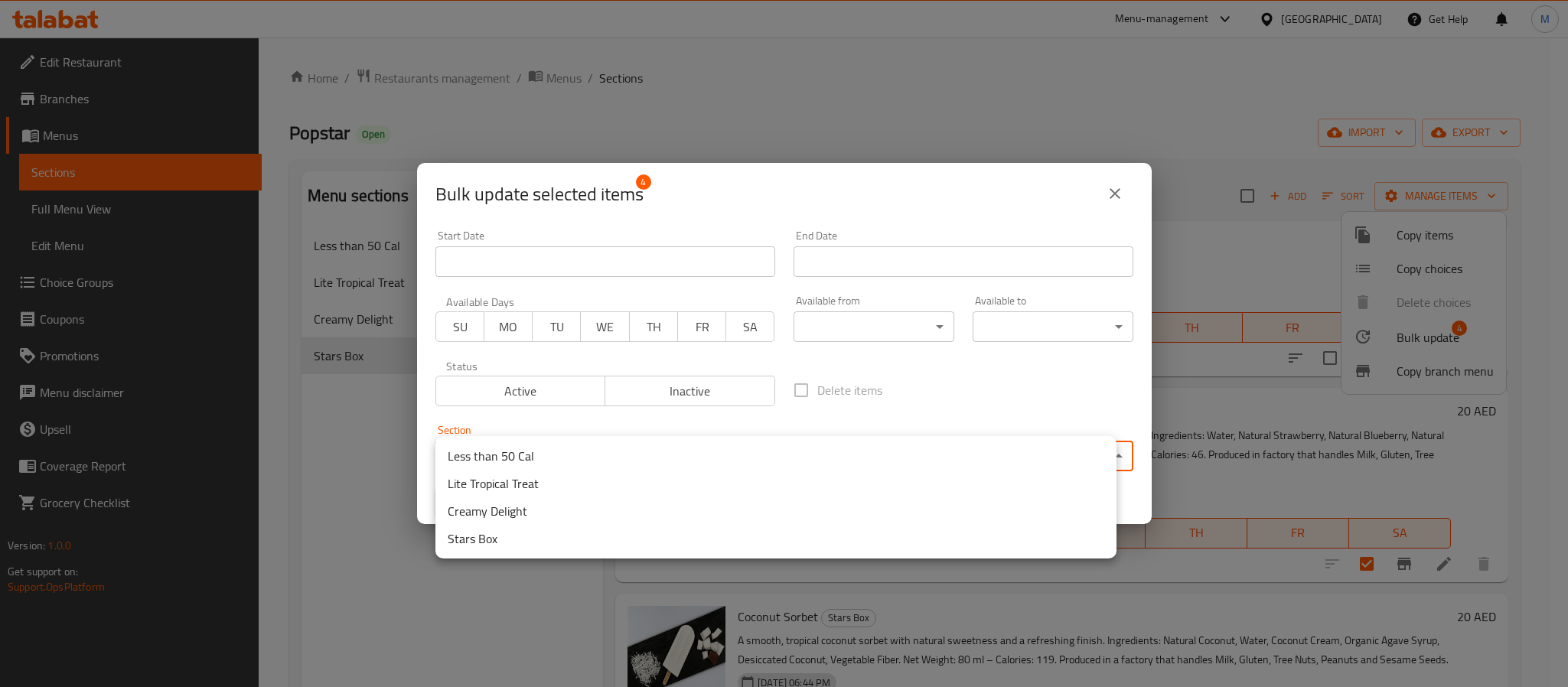
click at [569, 449] on li "Less than 50 Cal" at bounding box center [775, 456] width 681 height 28
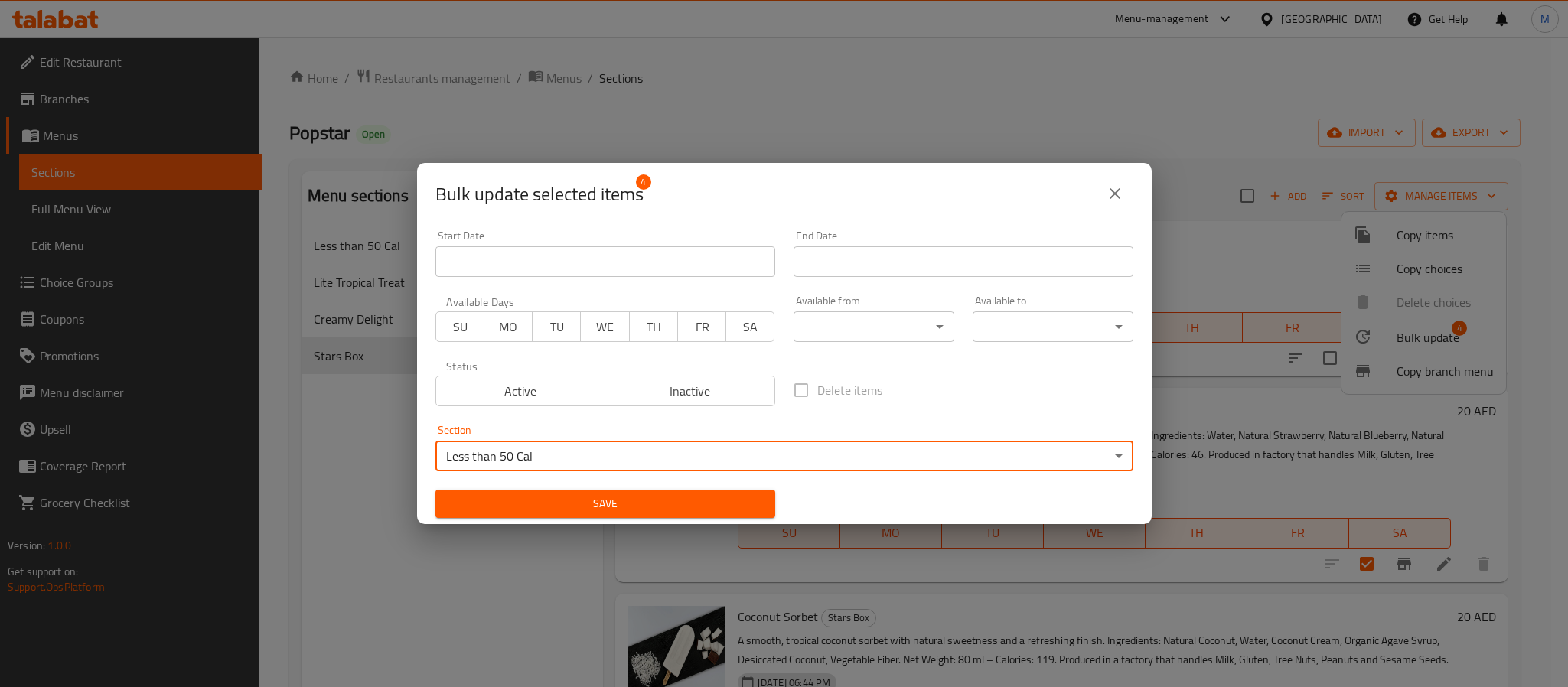
click at [560, 500] on span "Save" at bounding box center [605, 504] width 316 height 19
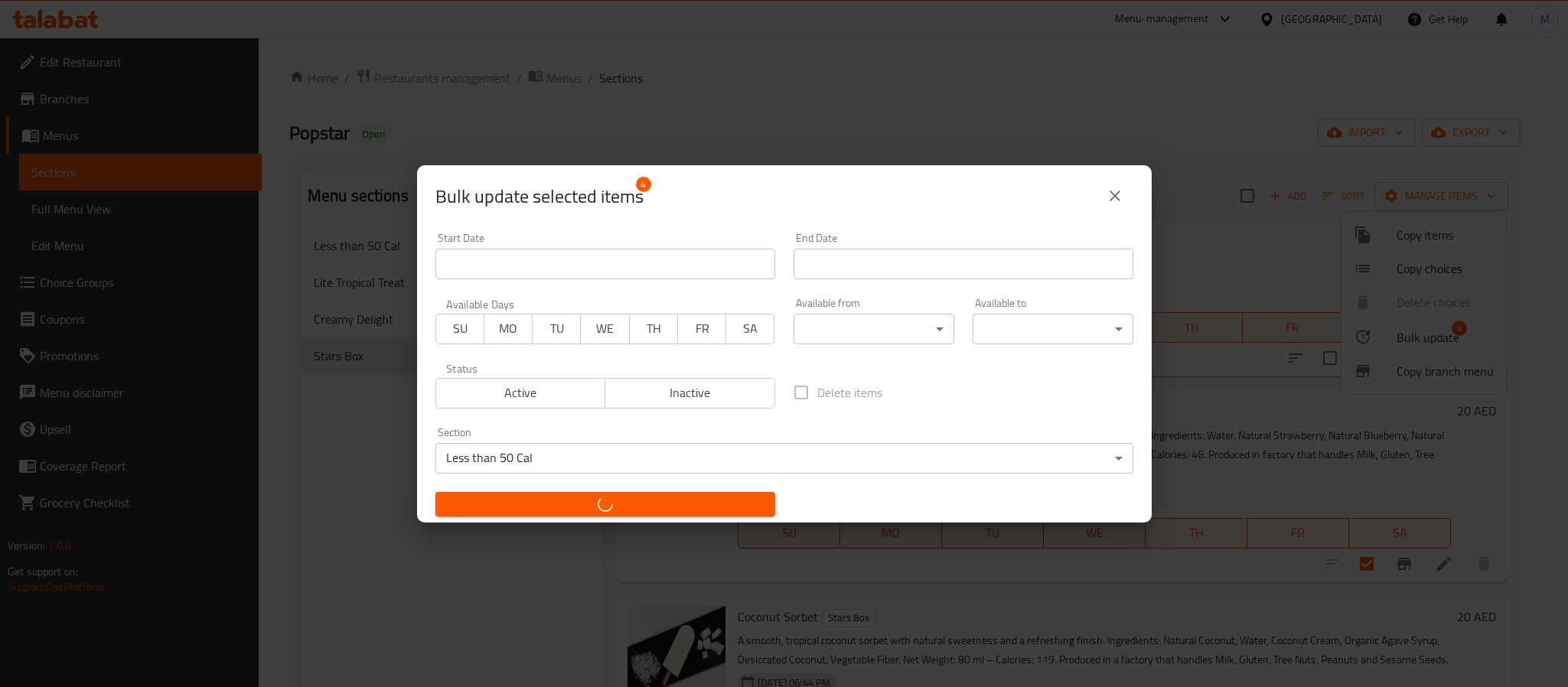
checkbox input "false"
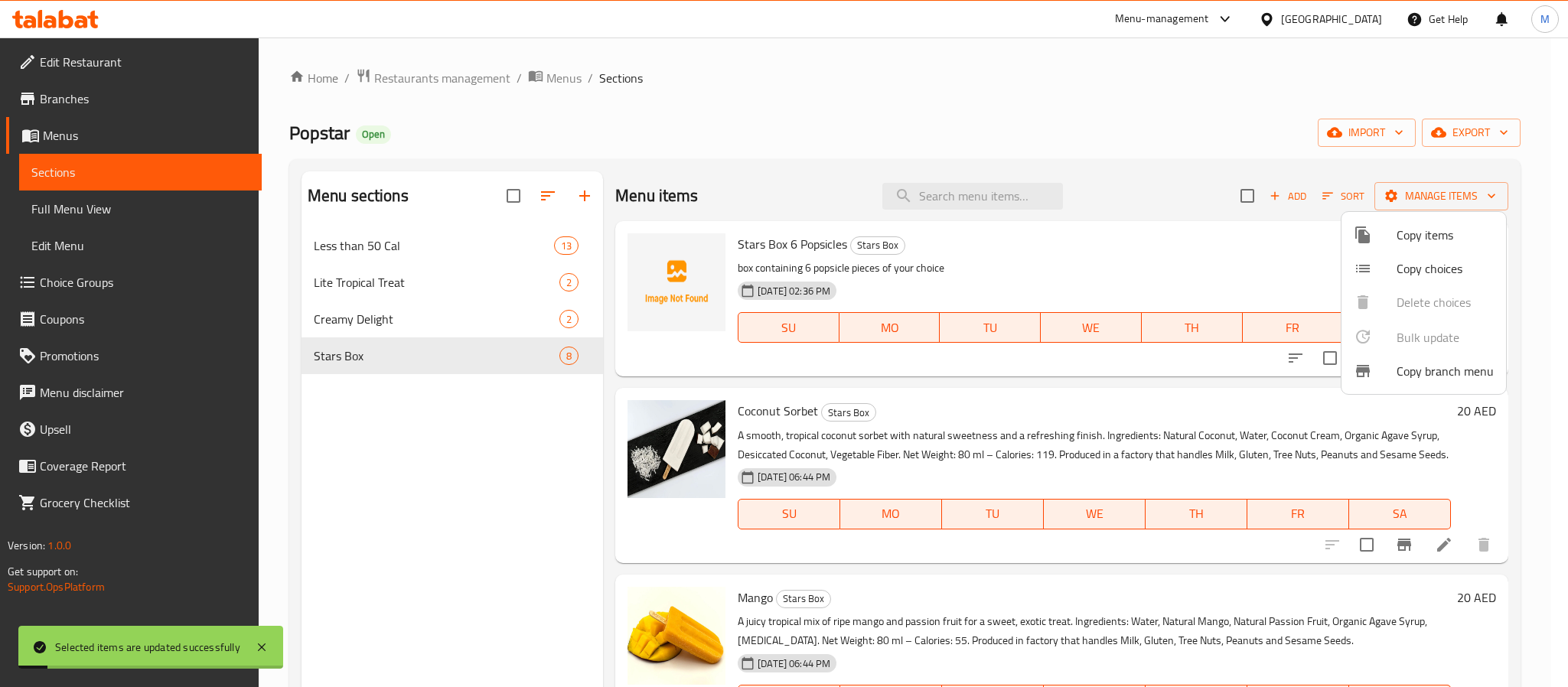
click at [430, 243] on div at bounding box center [784, 343] width 1568 height 687
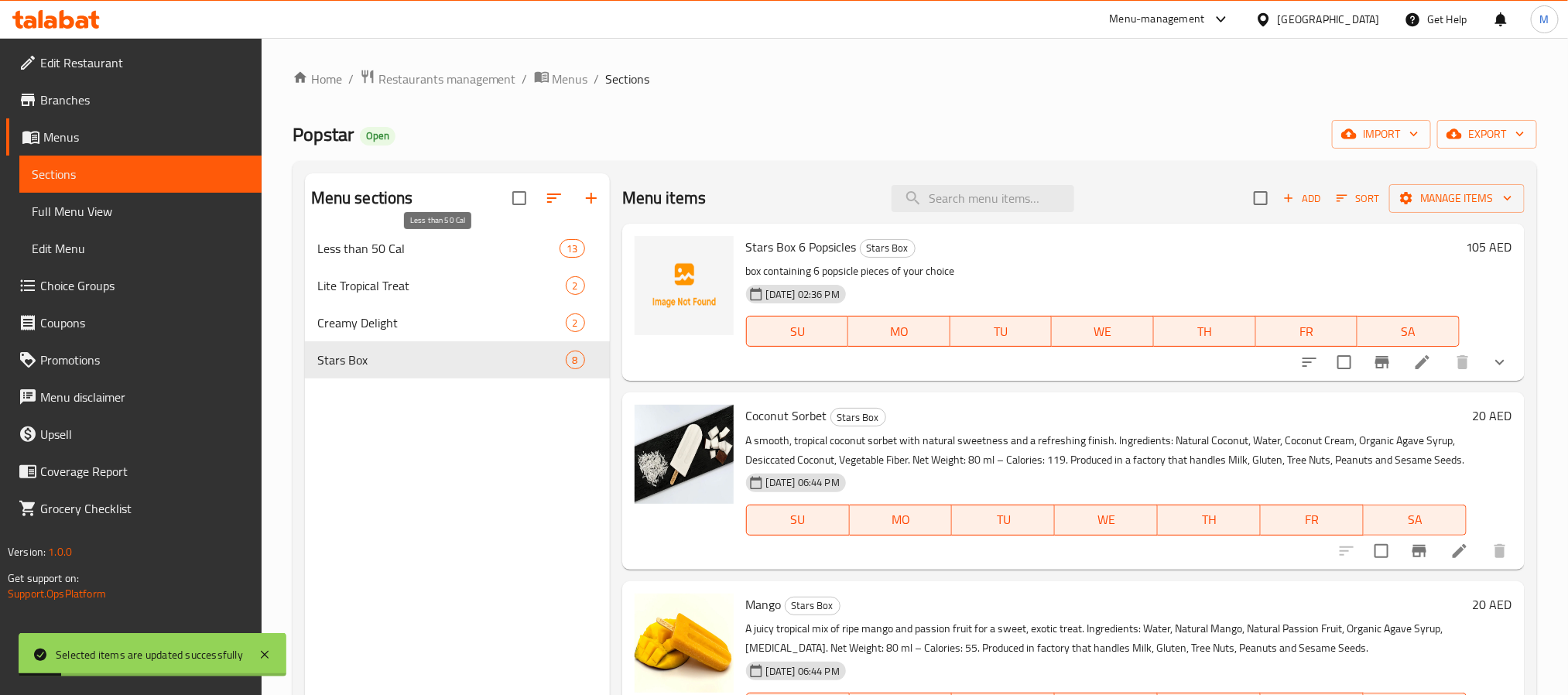
click at [433, 246] on span "Less than 50 Cal" at bounding box center [439, 248] width 243 height 18
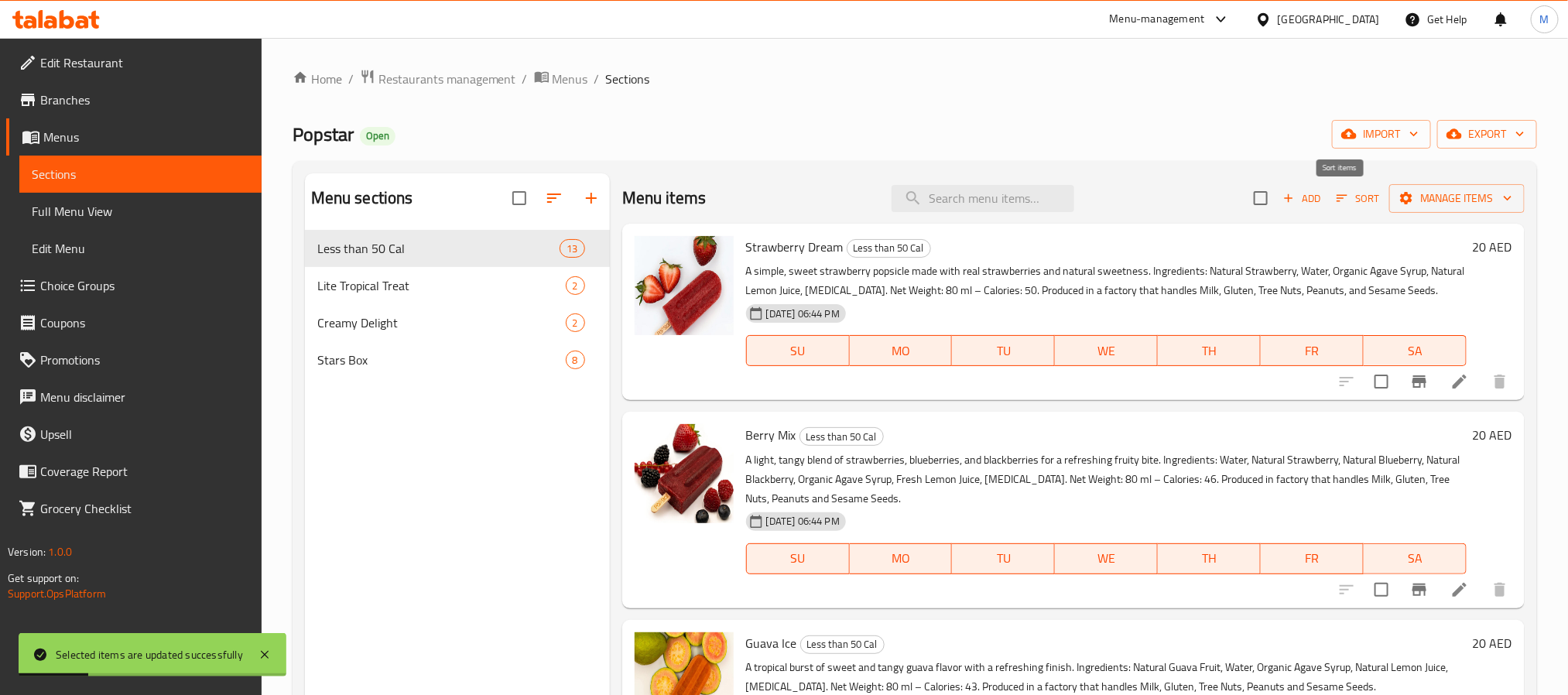
click at [1335, 198] on icon "button" at bounding box center [1342, 198] width 14 height 14
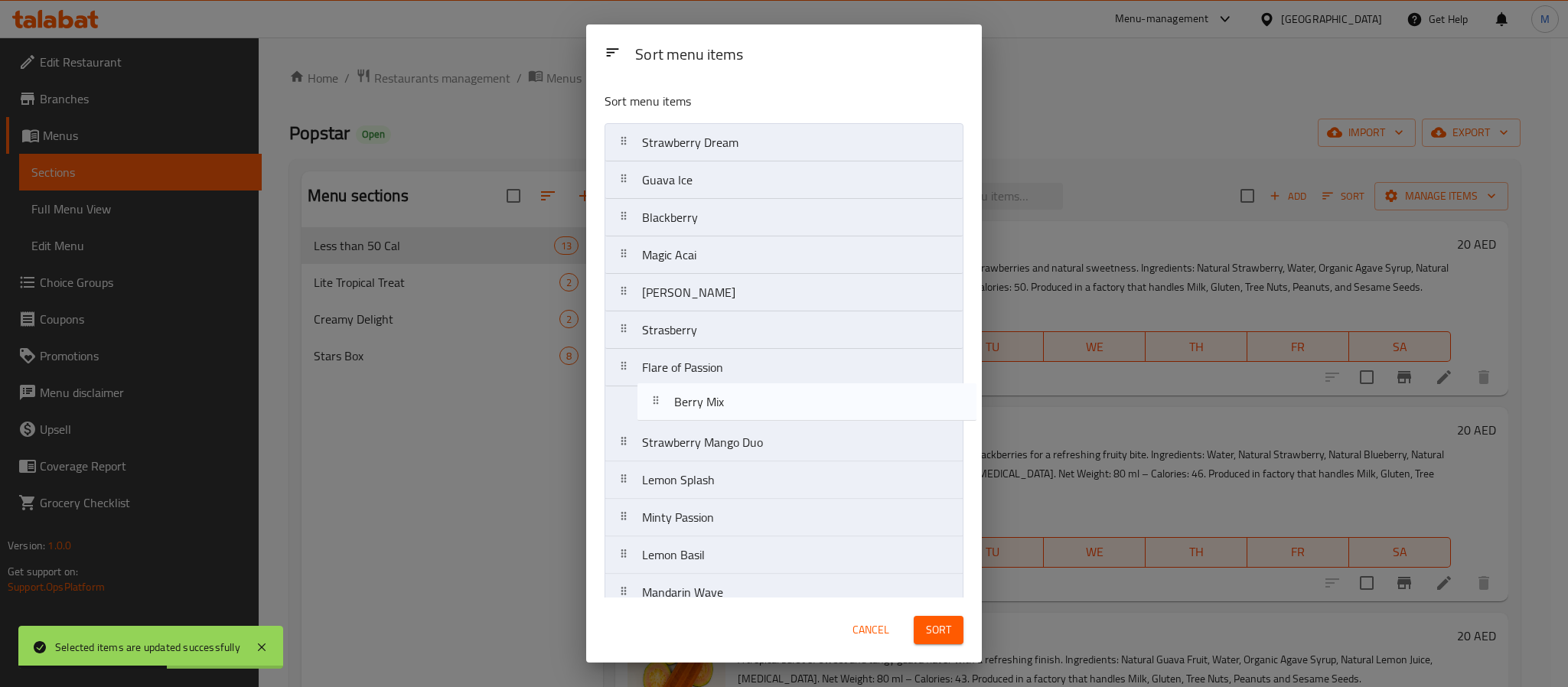
scroll to position [25, 0]
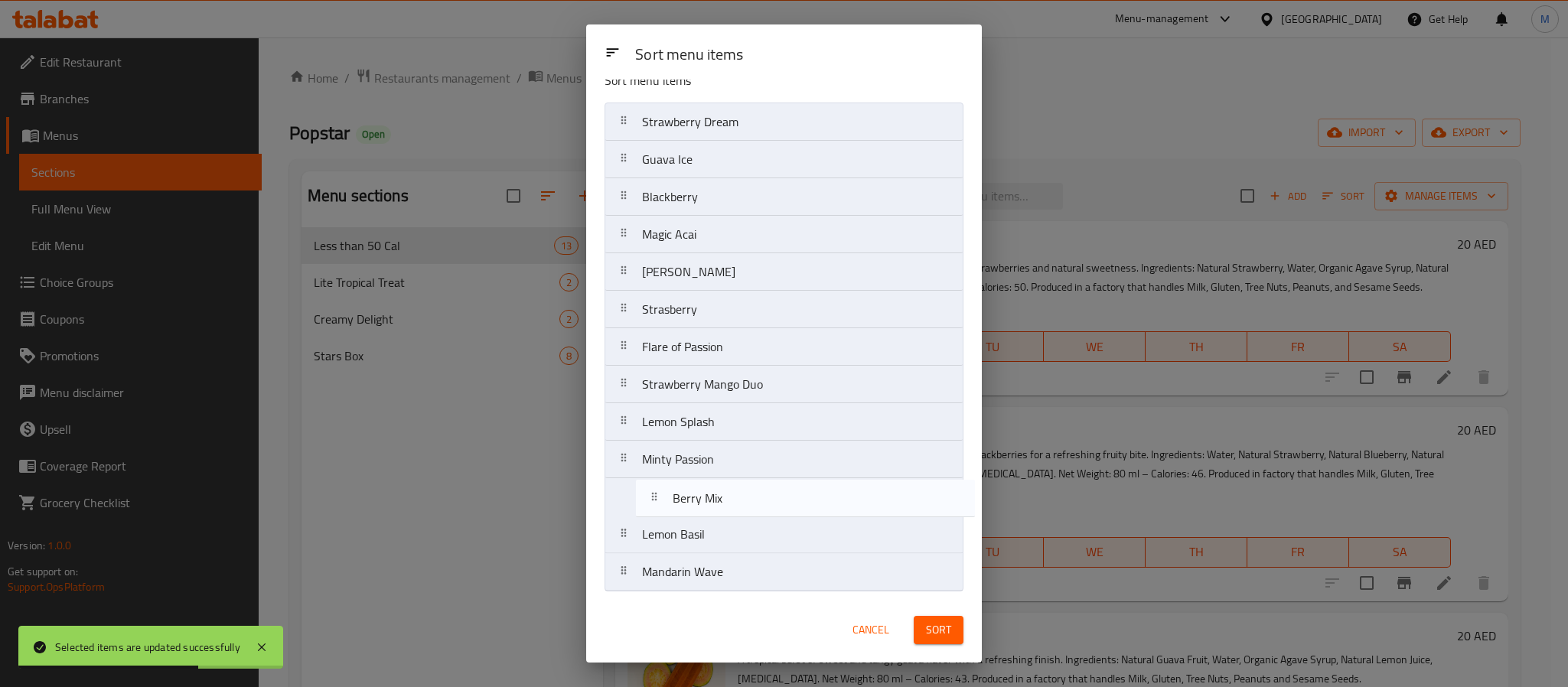
drag, startPoint x: 747, startPoint y: 175, endPoint x: 777, endPoint y: 497, distance: 323.4
click at [777, 497] on nav "Strawberry Dream Berry Mix Guava Ice Blackberry Magic Acai Rose Sorbet Strasber…" at bounding box center [784, 346] width 359 height 489
drag, startPoint x: 741, startPoint y: 503, endPoint x: 741, endPoint y: 468, distance: 35.0
click at [741, 468] on nav "Strawberry Dream Guava Ice Blackberry Magic Acai Rose Sorbet Strasberry Flare o…" at bounding box center [784, 346] width 359 height 489
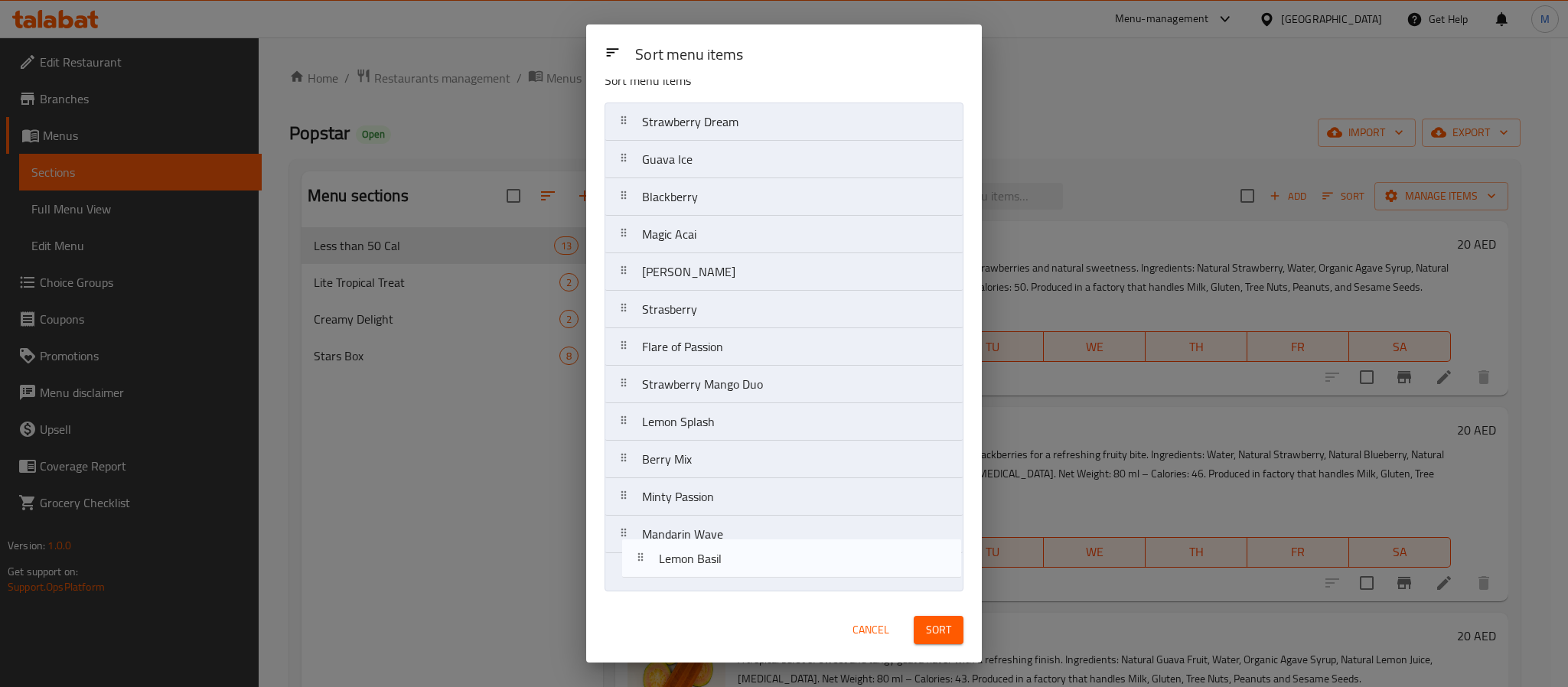
drag, startPoint x: 758, startPoint y: 517, endPoint x: 775, endPoint y: 524, distance: 18.4
click at [775, 524] on nav "Strawberry Dream Guava Ice Blackberry Magic Acai Rose Sorbet Strasberry Flare o…" at bounding box center [784, 346] width 359 height 489
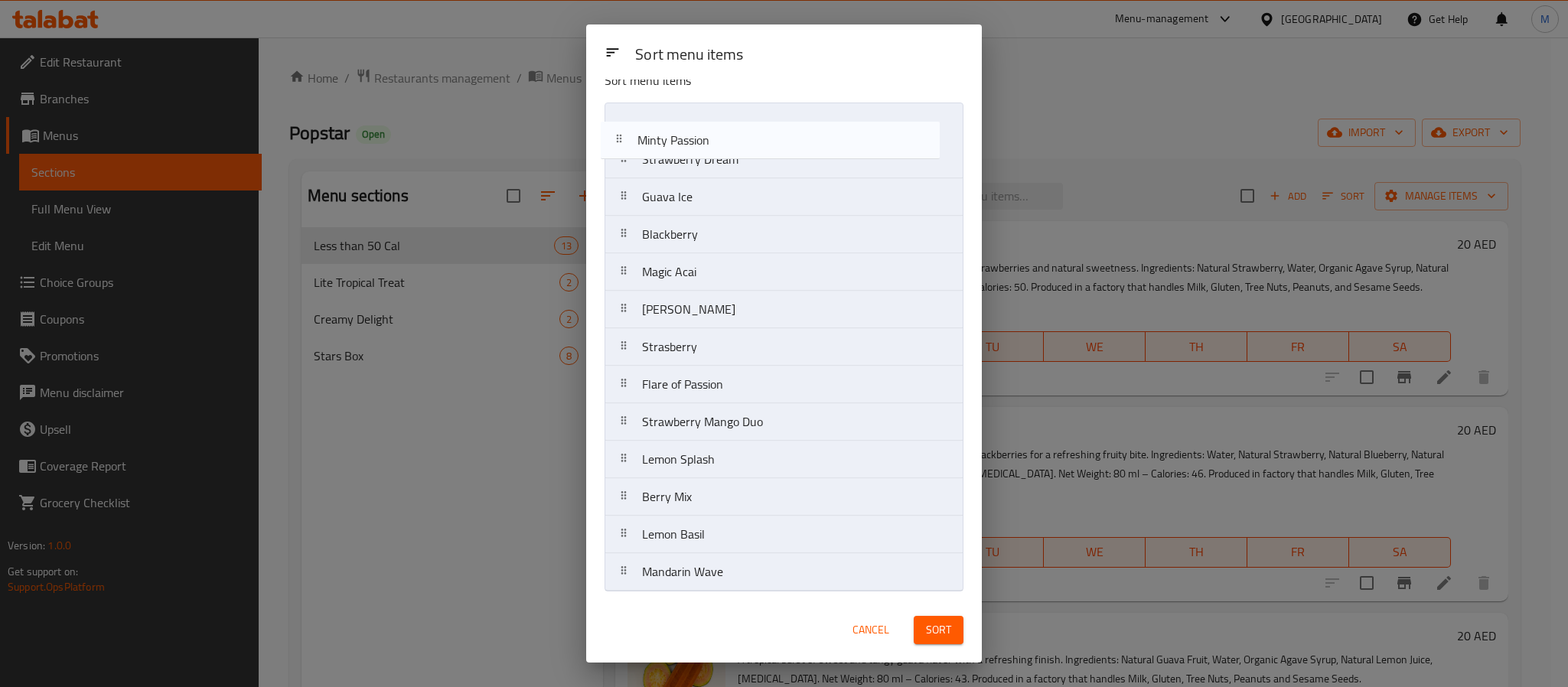
scroll to position [0, 0]
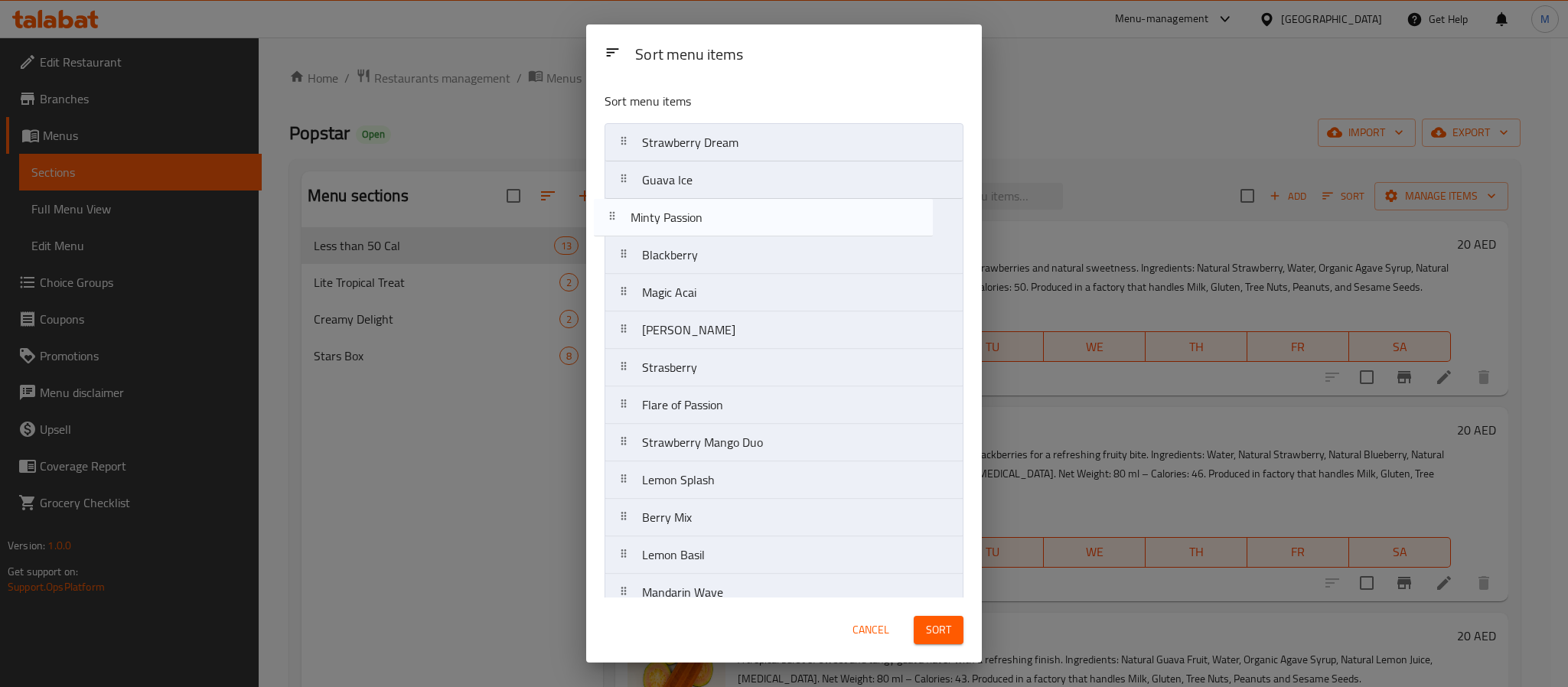
drag, startPoint x: 767, startPoint y: 500, endPoint x: 758, endPoint y: 218, distance: 282.1
click at [758, 218] on nav "Strawberry Dream Guava Ice Blackberry Magic Acai Rose Sorbet Strasberry Flare o…" at bounding box center [784, 368] width 359 height 489
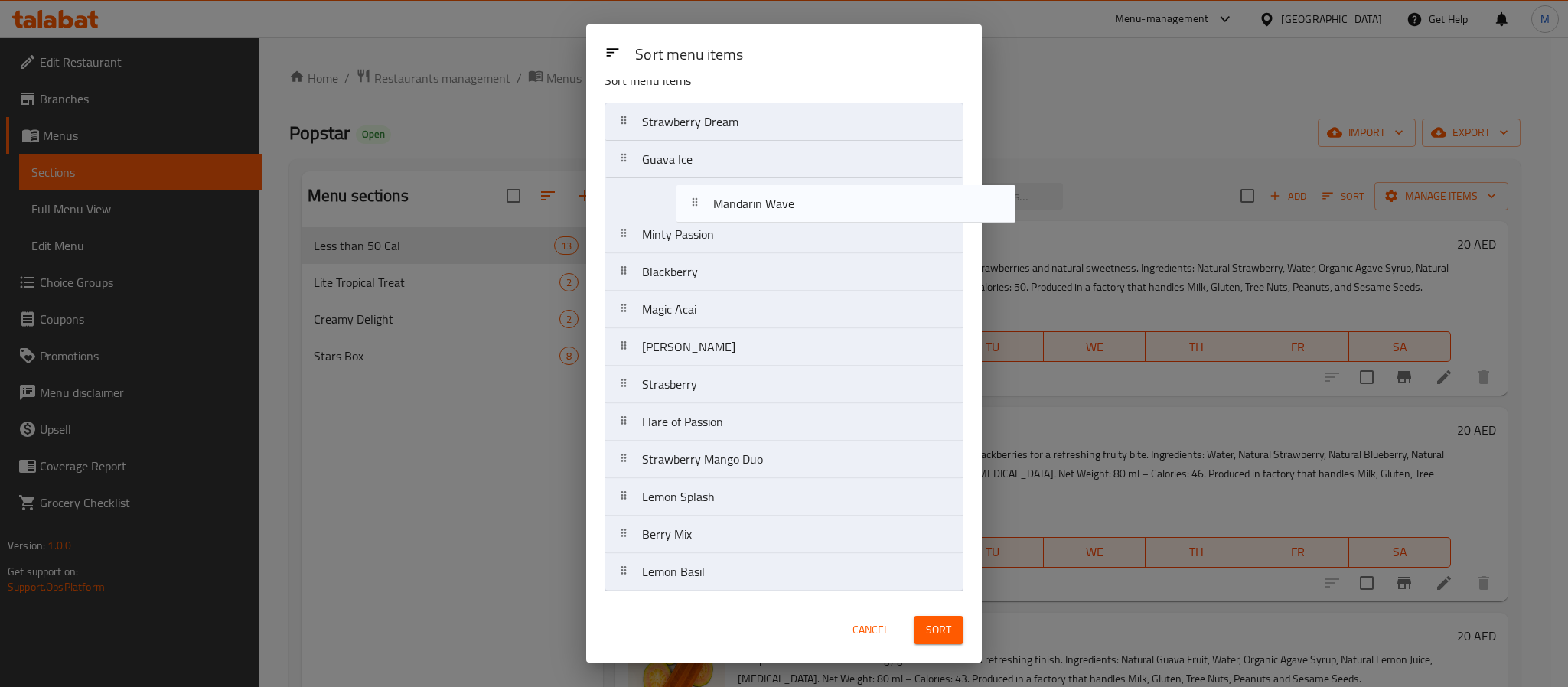
scroll to position [14, 0]
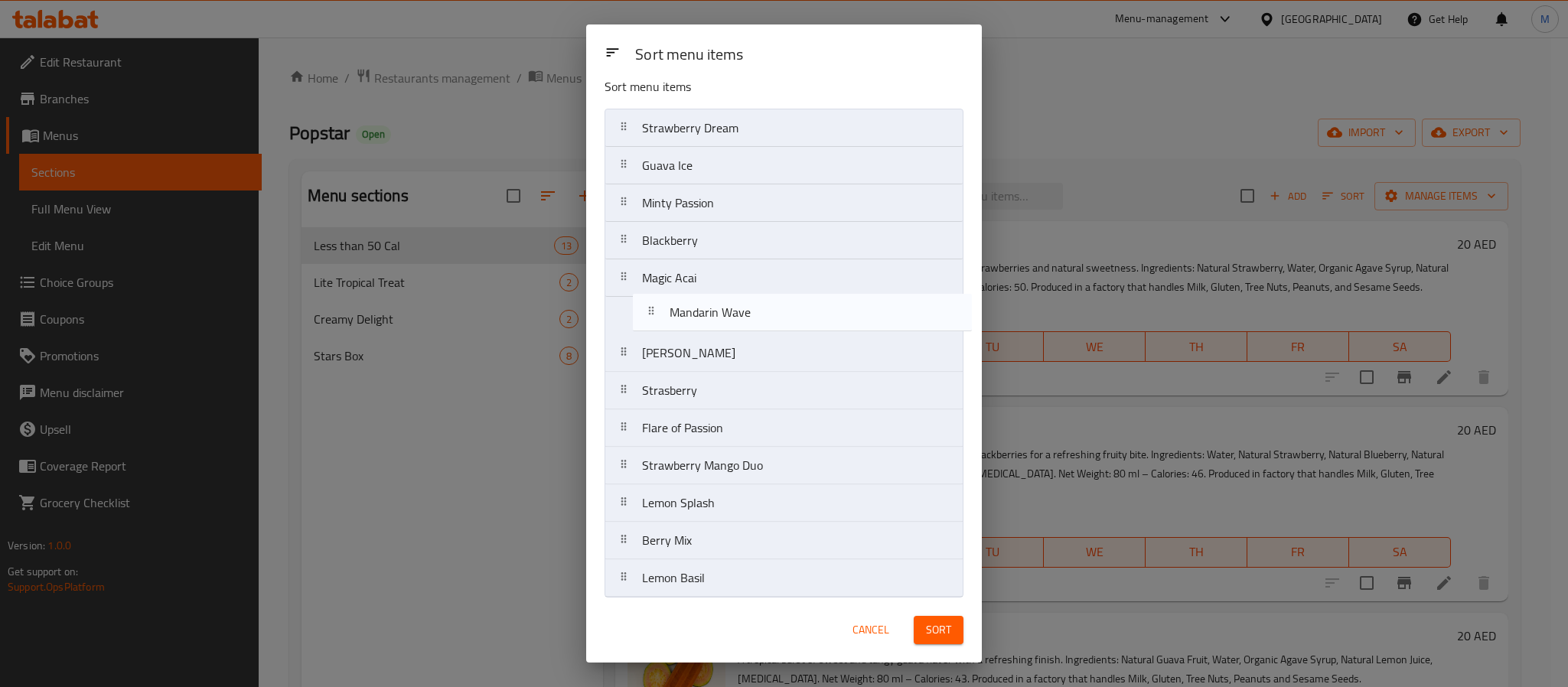
drag, startPoint x: 745, startPoint y: 581, endPoint x: 790, endPoint y: 292, distance: 292.5
click at [776, 319] on nav "Strawberry Dream Guava Ice Minty Passion Blackberry Magic Acai Rose Sorbet Stra…" at bounding box center [784, 353] width 359 height 489
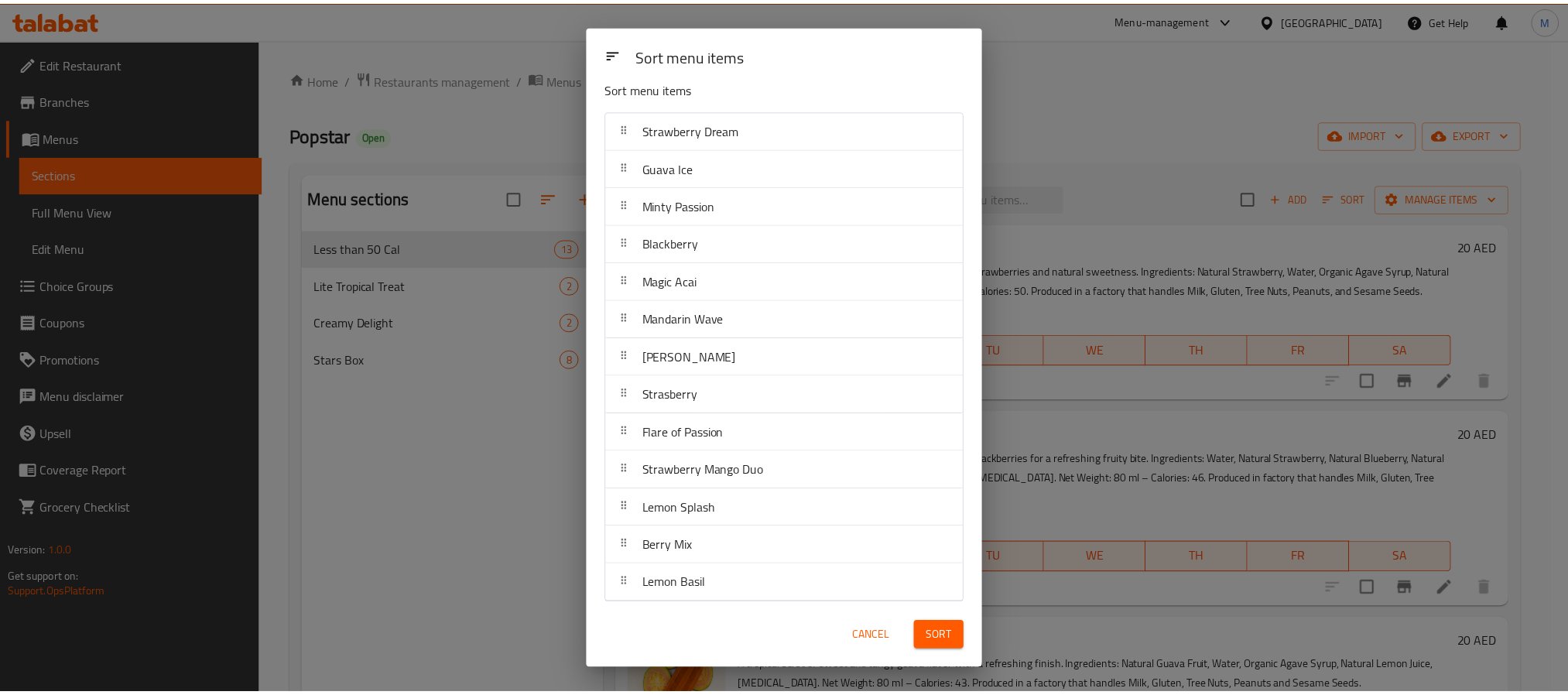
scroll to position [25, 0]
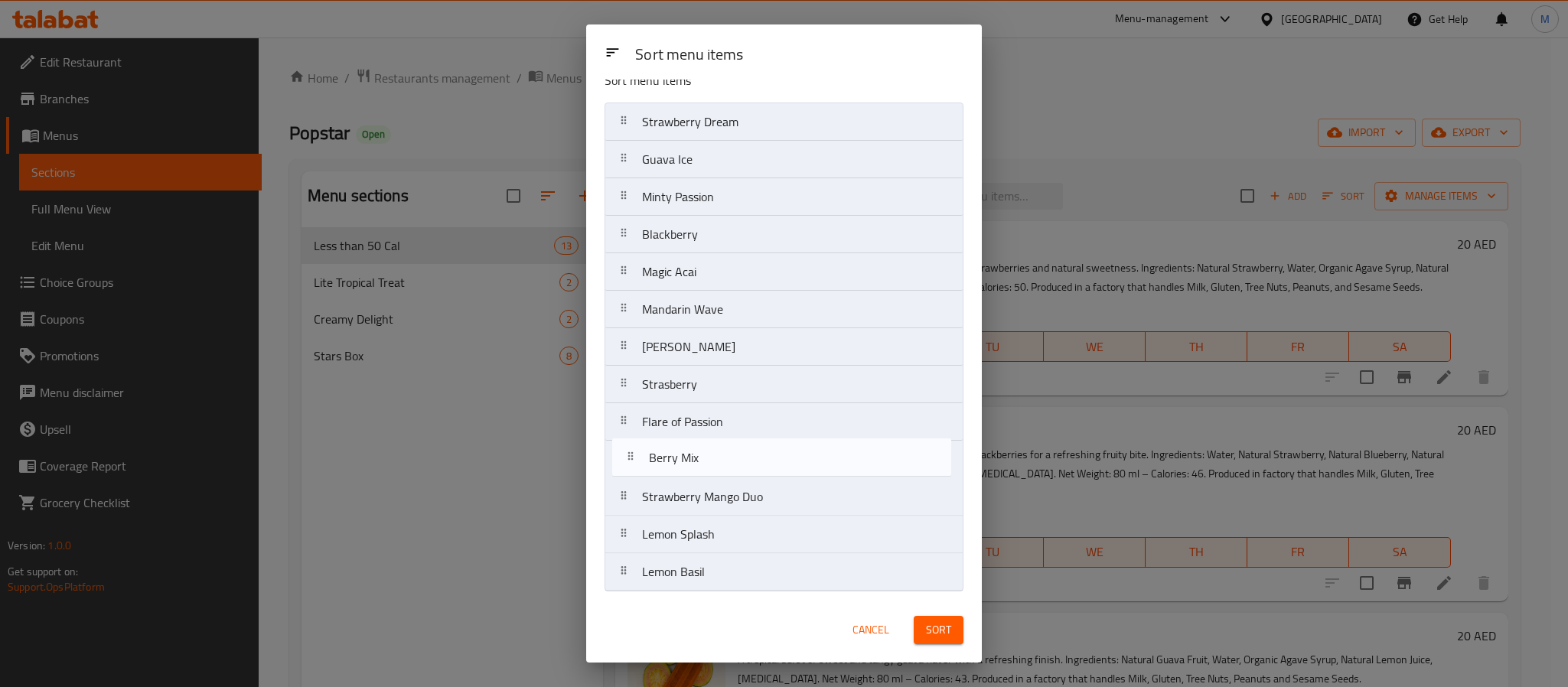
drag, startPoint x: 747, startPoint y: 542, endPoint x: 756, endPoint y: 461, distance: 81.5
click at [756, 461] on nav "Strawberry Dream Guava Ice Minty Passion Blackberry Magic Acai Mandarin Wave Ro…" at bounding box center [784, 346] width 359 height 489
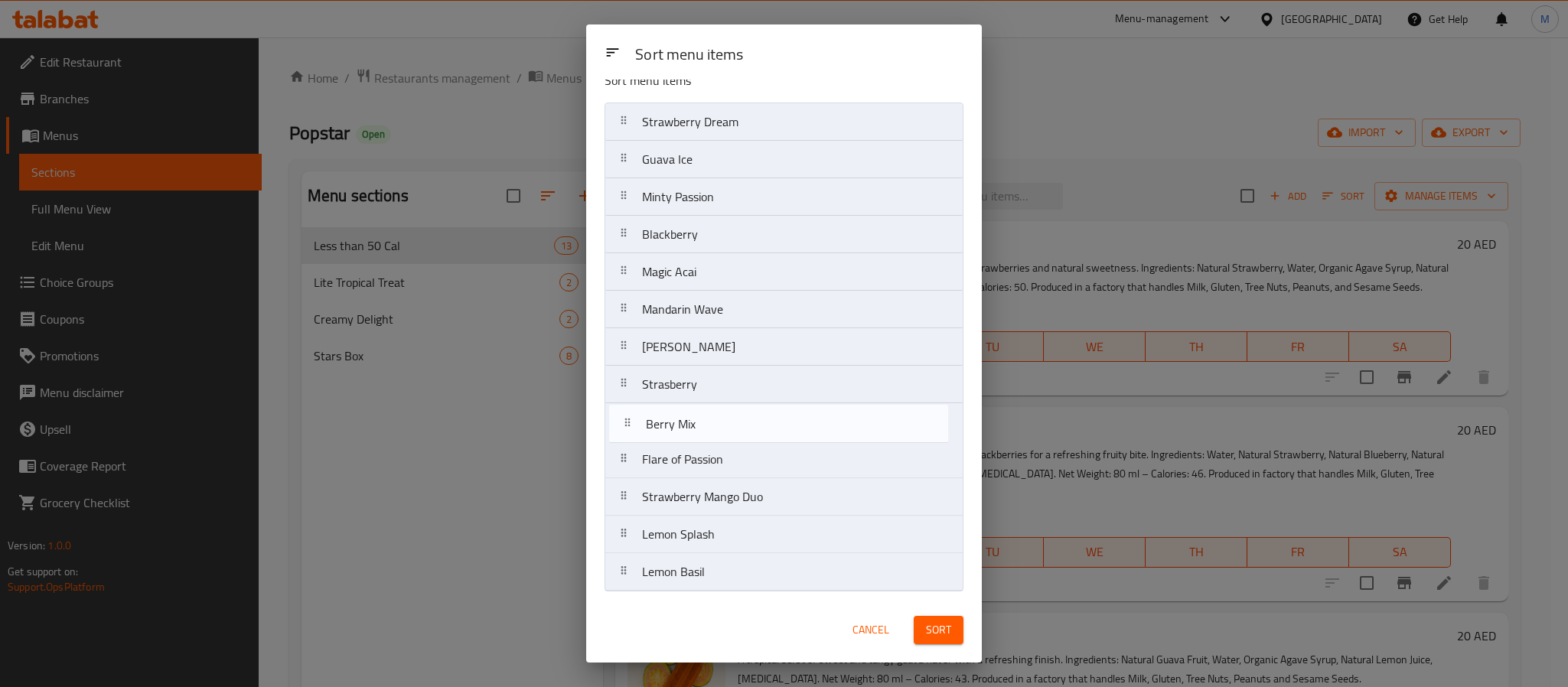
drag, startPoint x: 729, startPoint y: 471, endPoint x: 734, endPoint y: 432, distance: 39.3
click at [734, 432] on nav "Strawberry Dream Guava Ice Minty Passion Blackberry Magic Acai Mandarin Wave Ro…" at bounding box center [784, 346] width 359 height 489
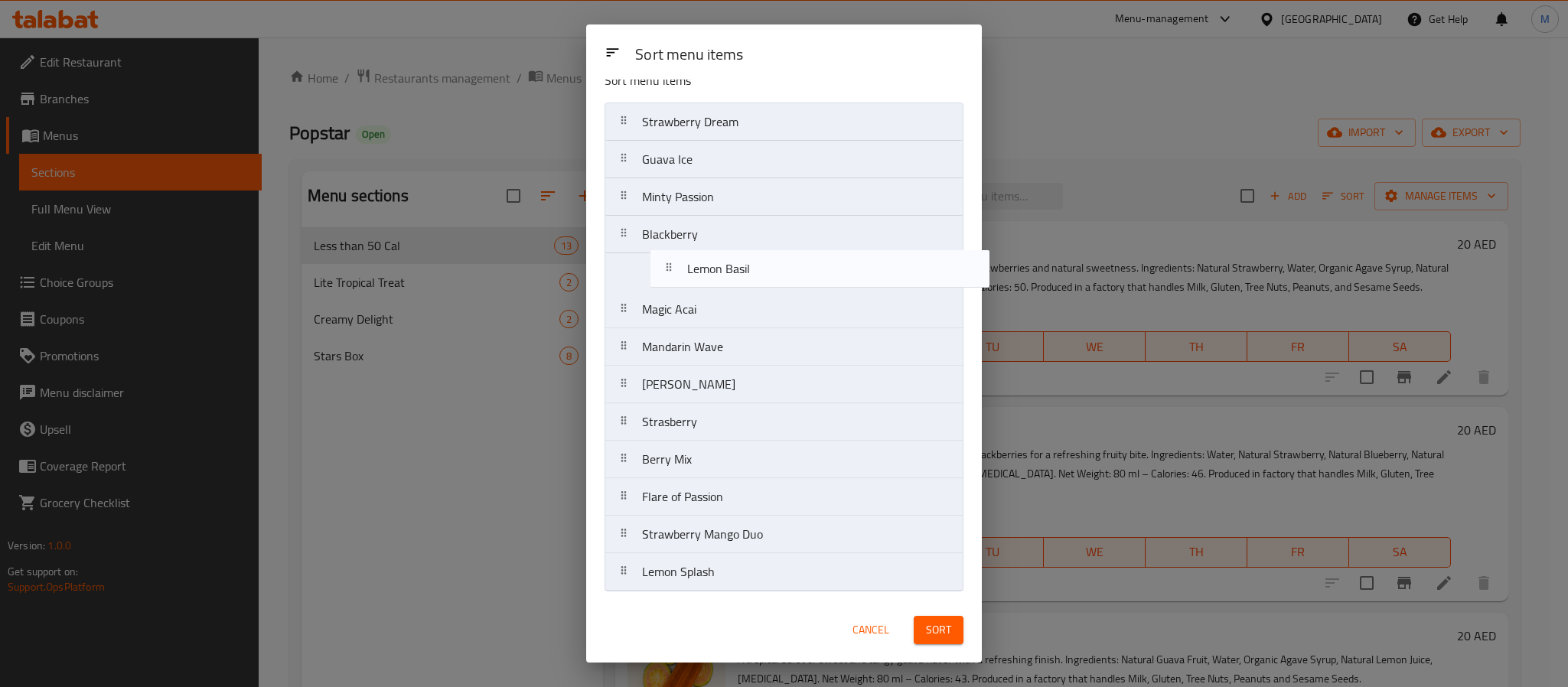
drag, startPoint x: 774, startPoint y: 583, endPoint x: 818, endPoint y: 276, distance: 310.1
click at [818, 276] on nav "Strawberry Dream Guava Ice Minty Passion Blackberry Magic Acai Mandarin Wave Ro…" at bounding box center [784, 346] width 359 height 489
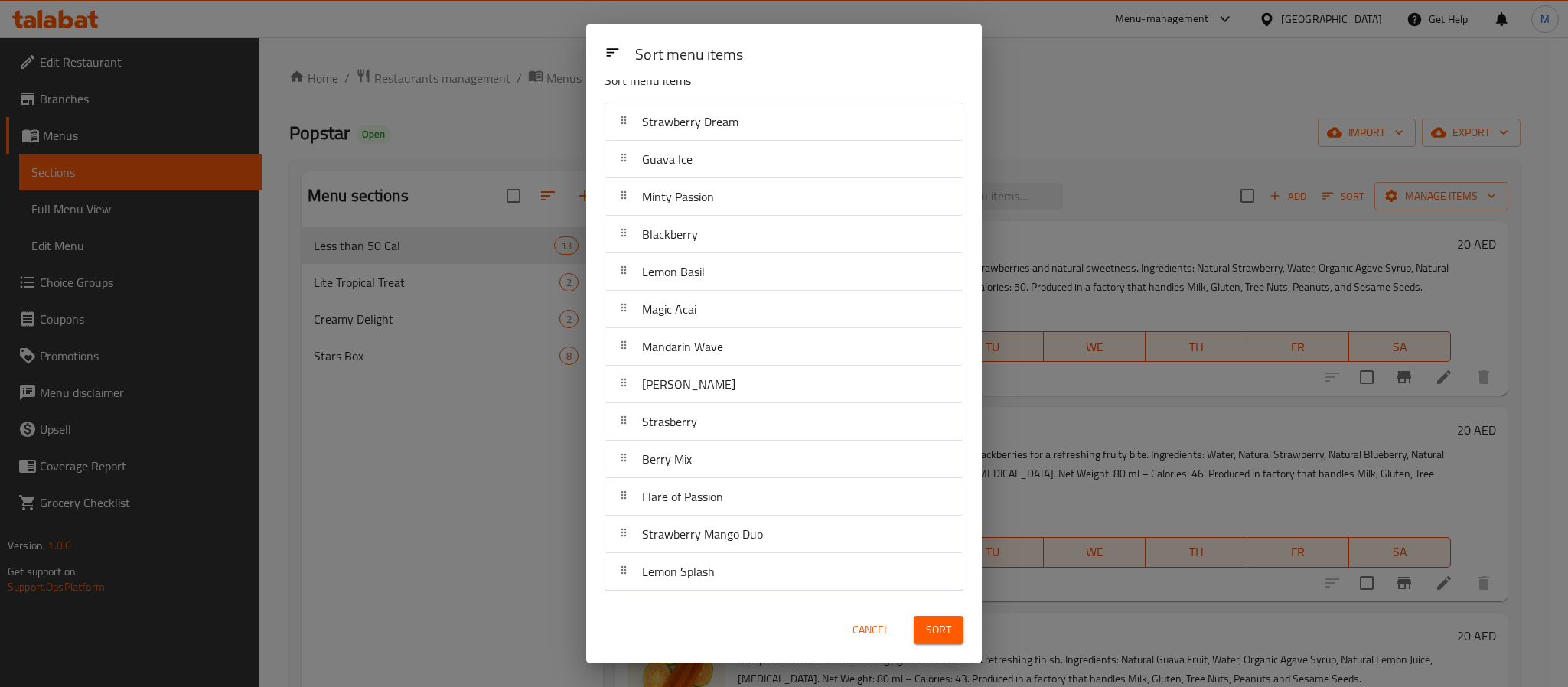
click at [942, 627] on span "Sort" at bounding box center [938, 630] width 25 height 19
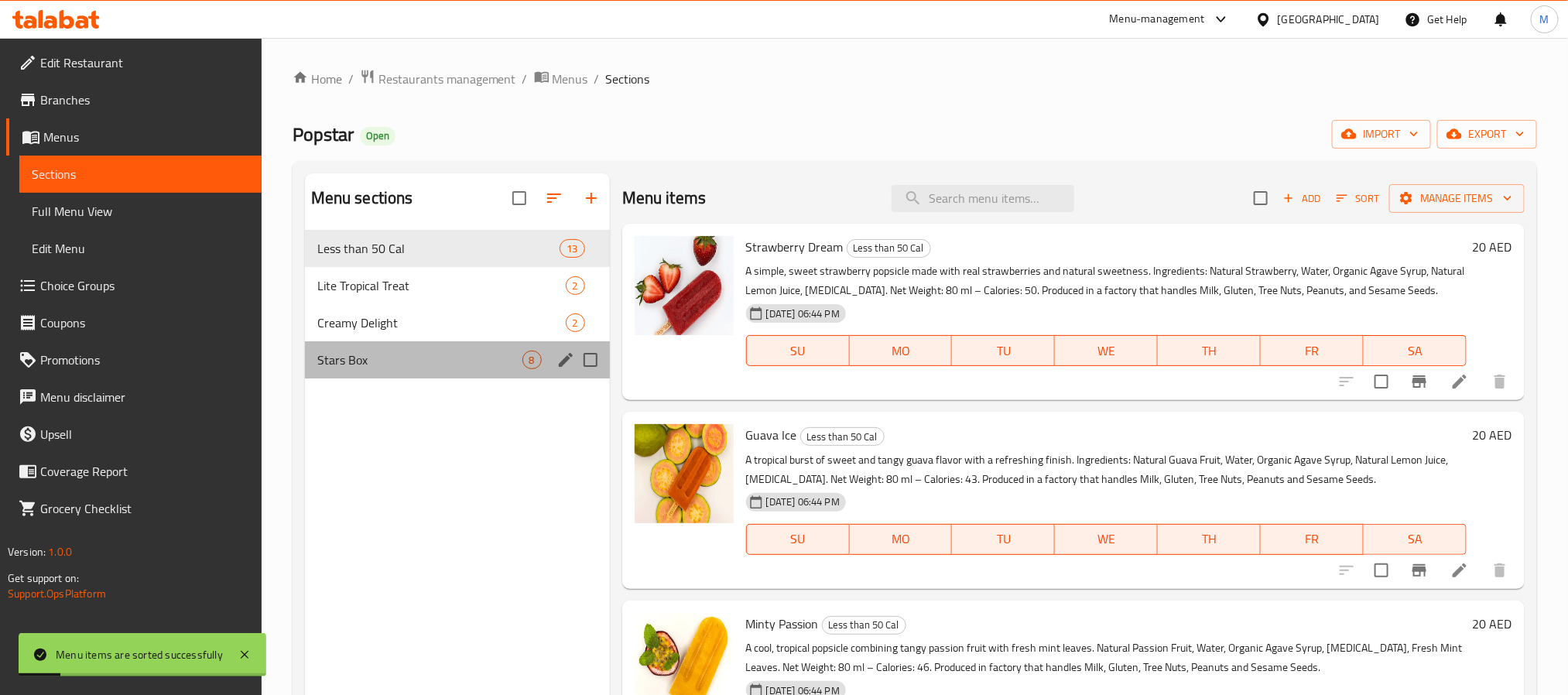
click at [474, 377] on div "Stars Box 8" at bounding box center [457, 360] width 305 height 37
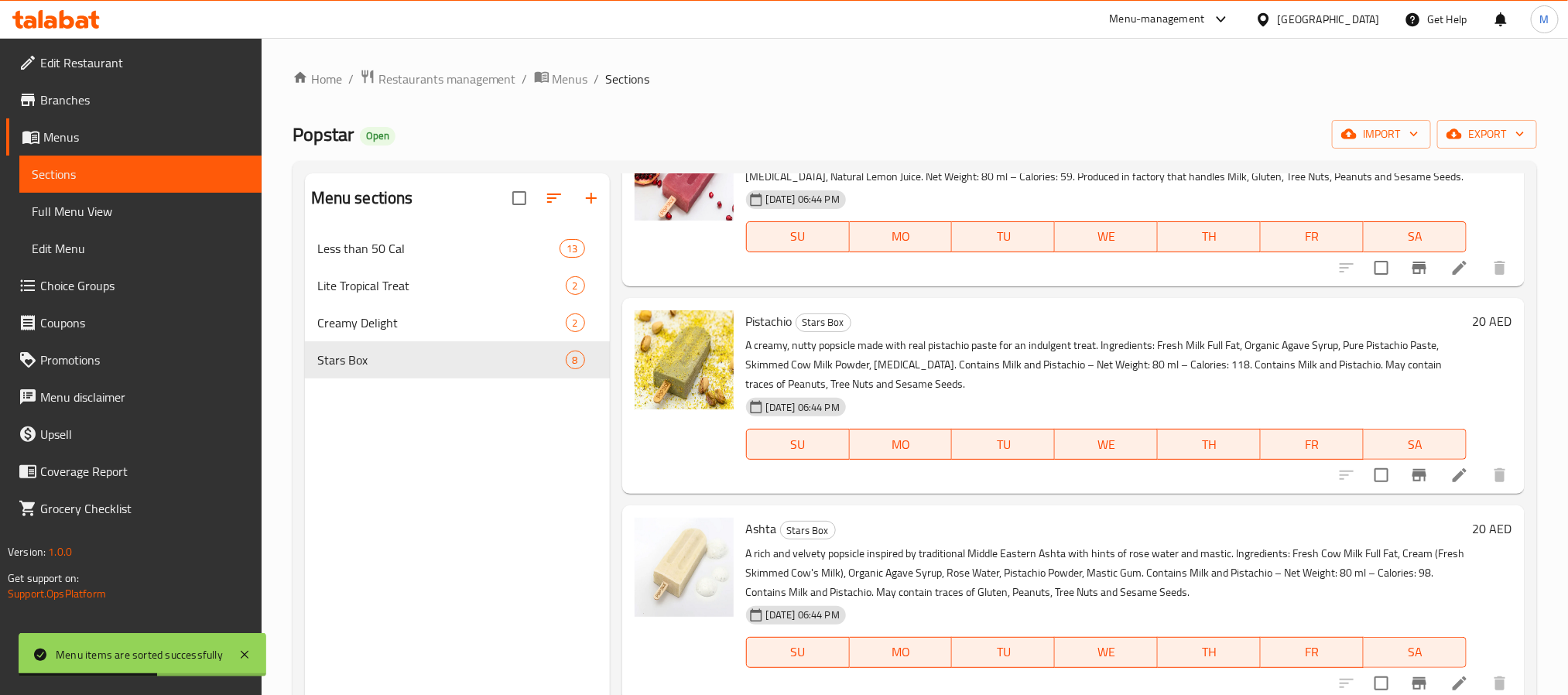
scroll to position [697, 0]
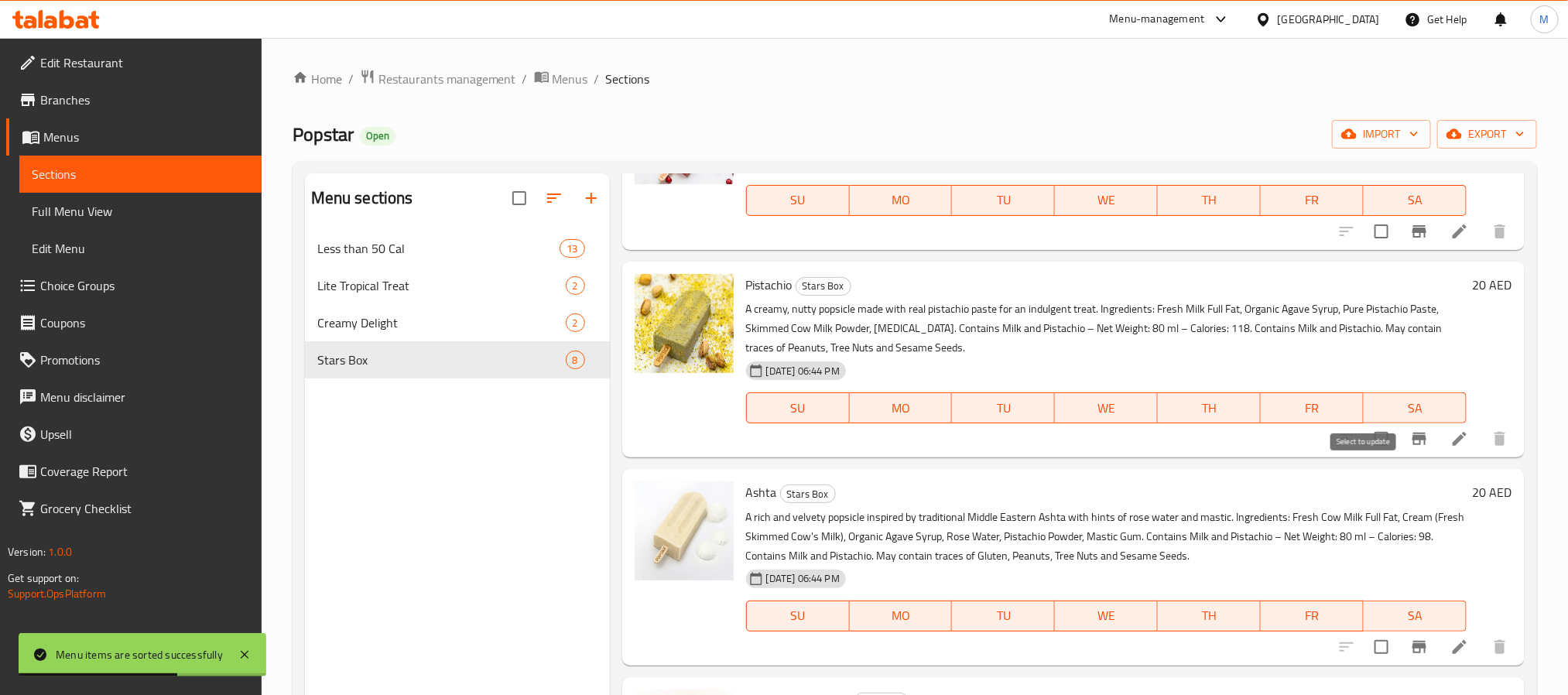
click at [1365, 455] on input "checkbox" at bounding box center [1381, 439] width 33 height 33
checkbox input "true"
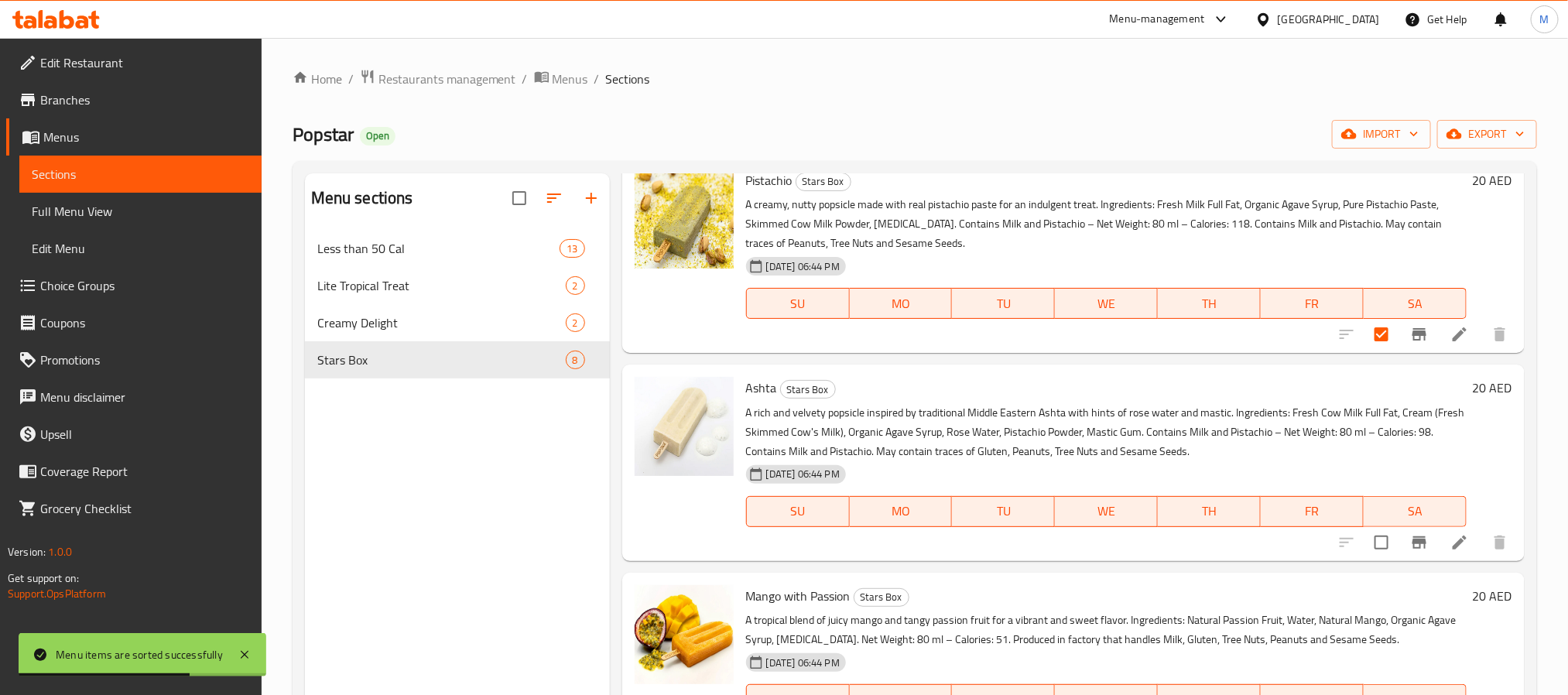
scroll to position [927, 0]
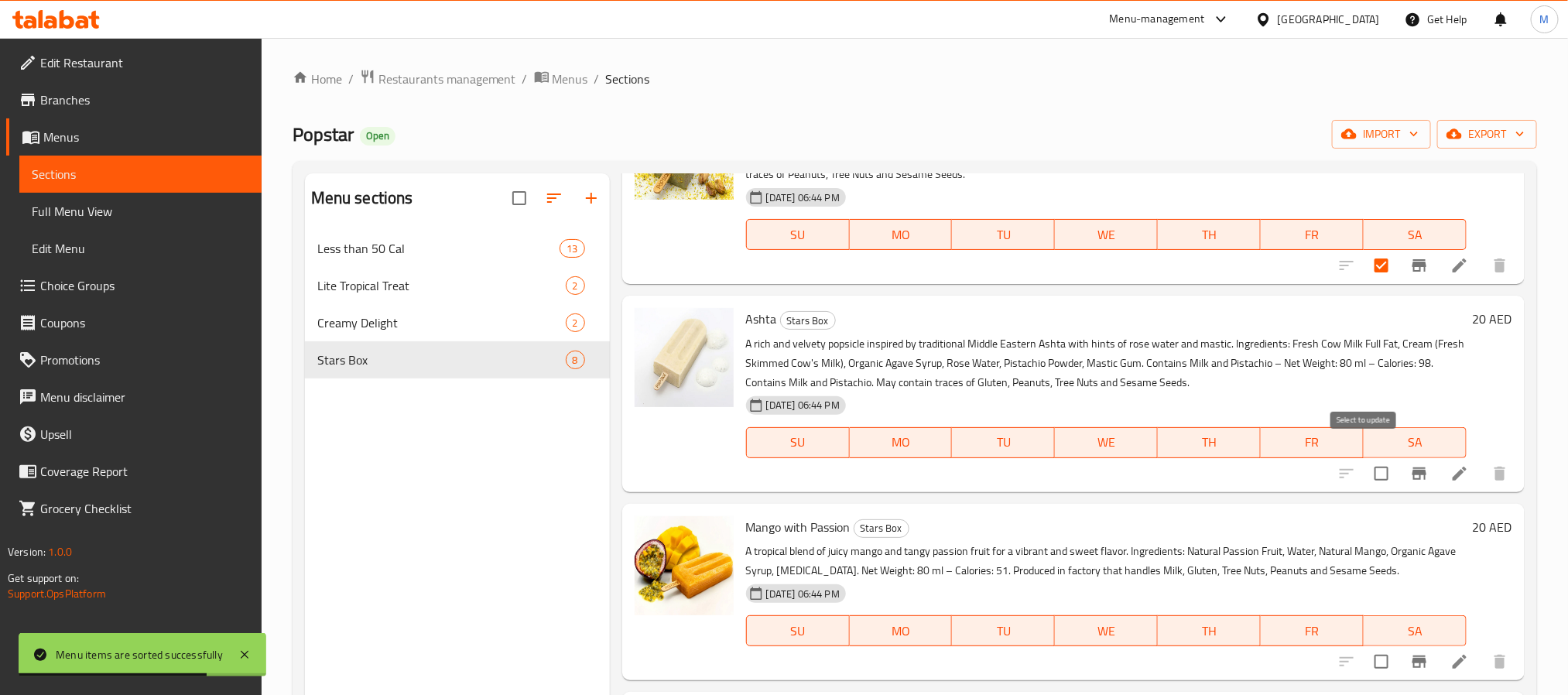
click at [1366, 461] on input "checkbox" at bounding box center [1381, 474] width 33 height 33
checkbox input "true"
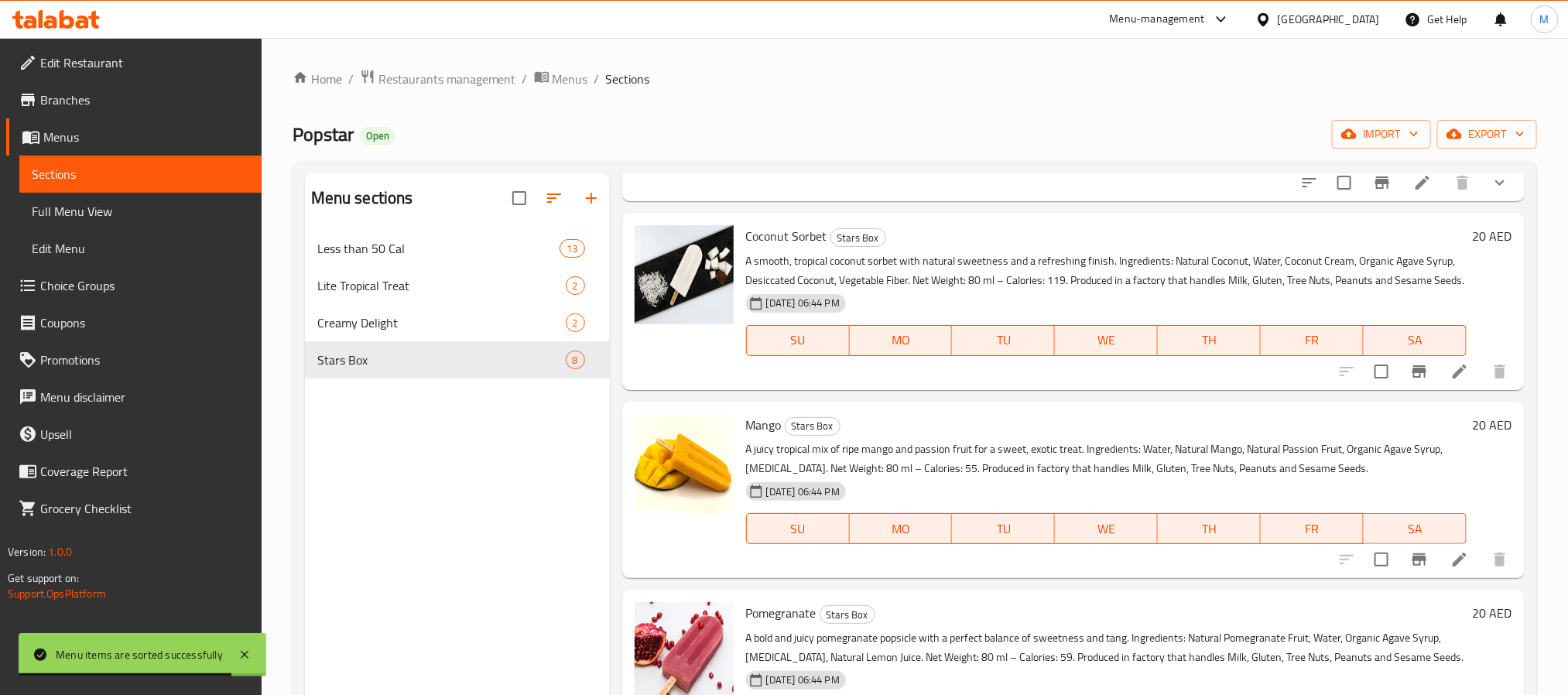
scroll to position [0, 0]
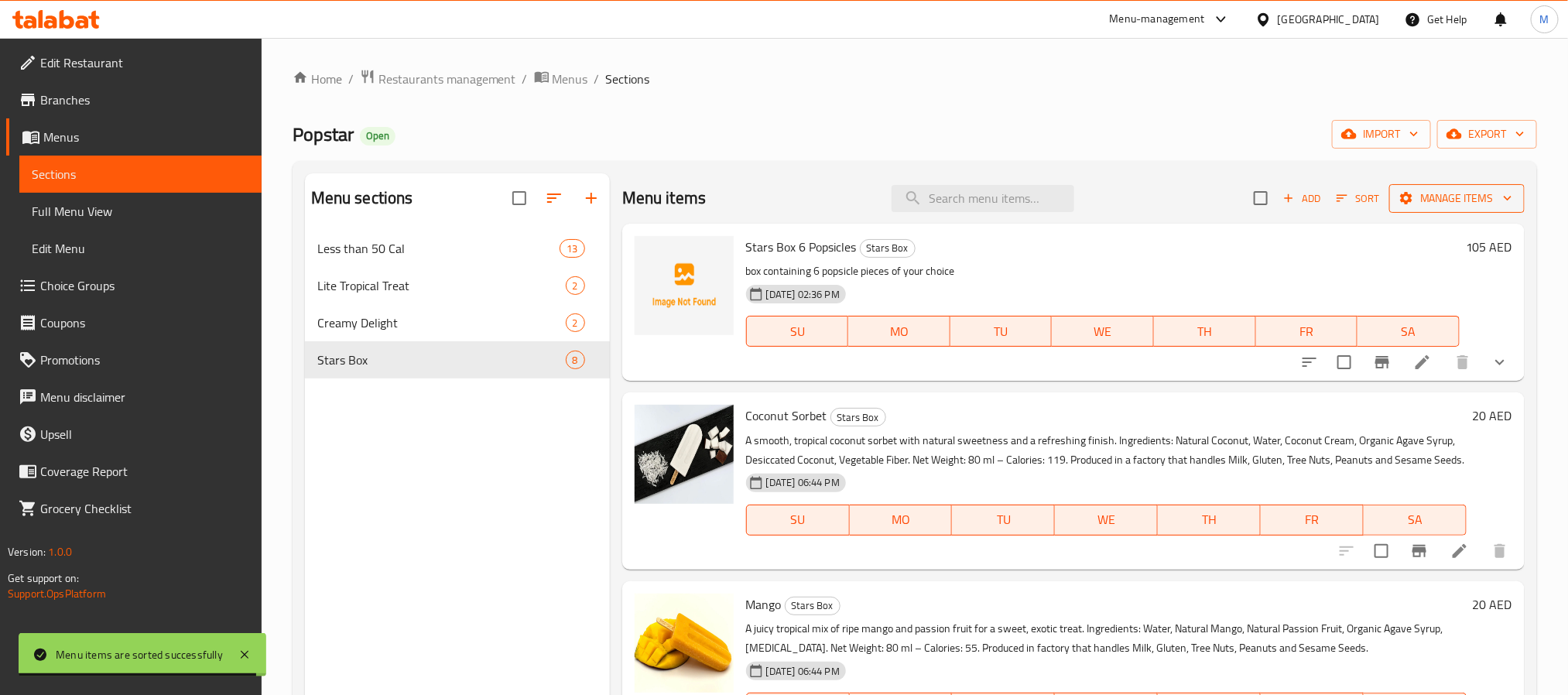
click at [1439, 205] on span "Manage items" at bounding box center [1457, 198] width 111 height 19
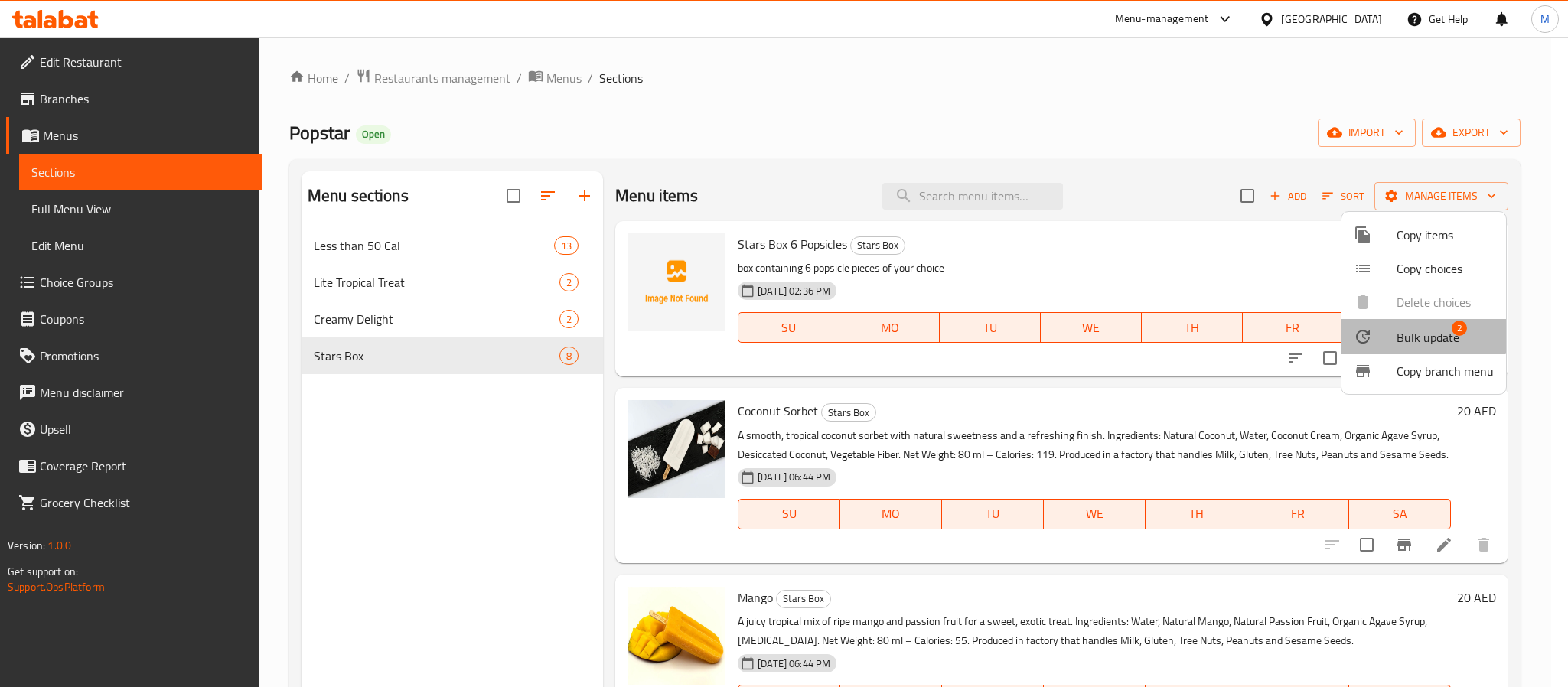
click at [1396, 328] on span "Bulk update" at bounding box center [1428, 337] width 63 height 18
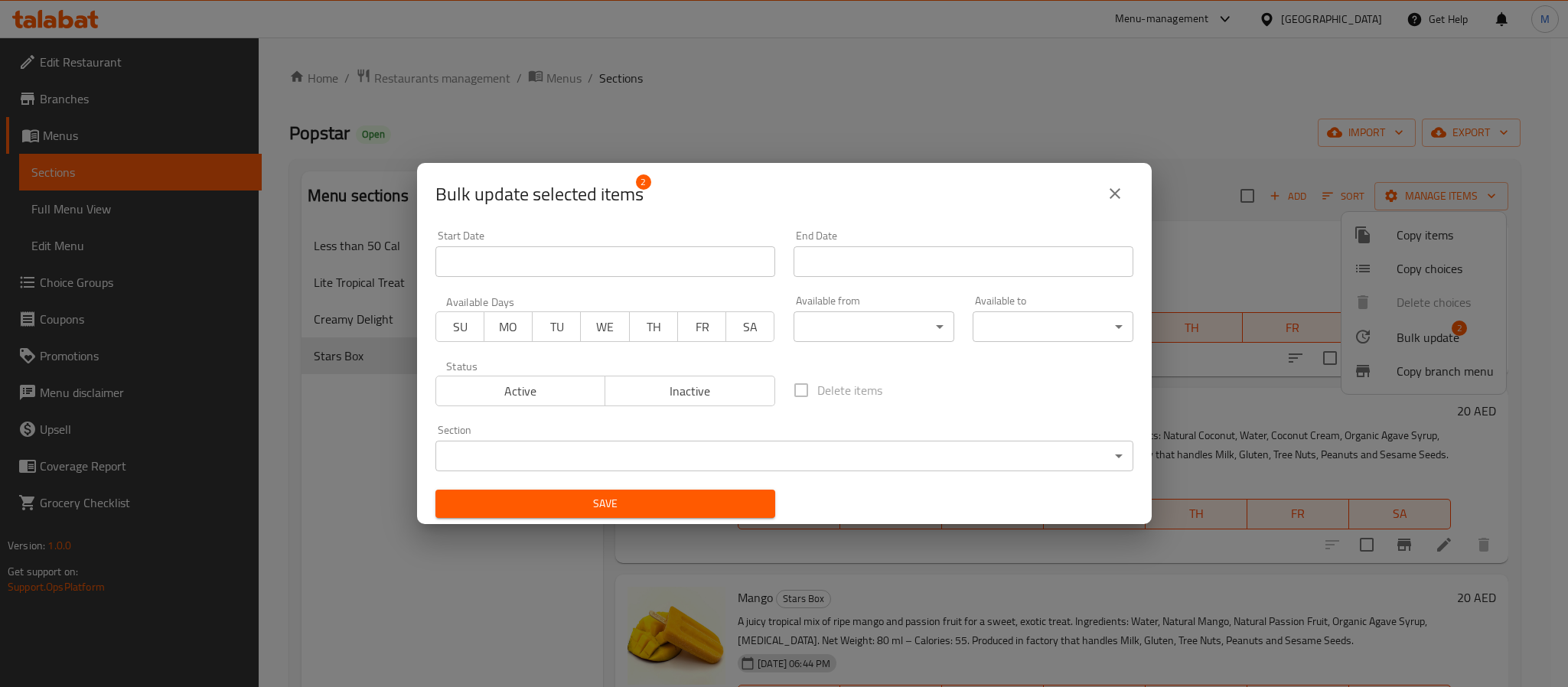
click at [832, 451] on body "​ Menu-management United Arab Emirates Get Help M Edit Restaurant Branches Menu…" at bounding box center [784, 362] width 1568 height 649
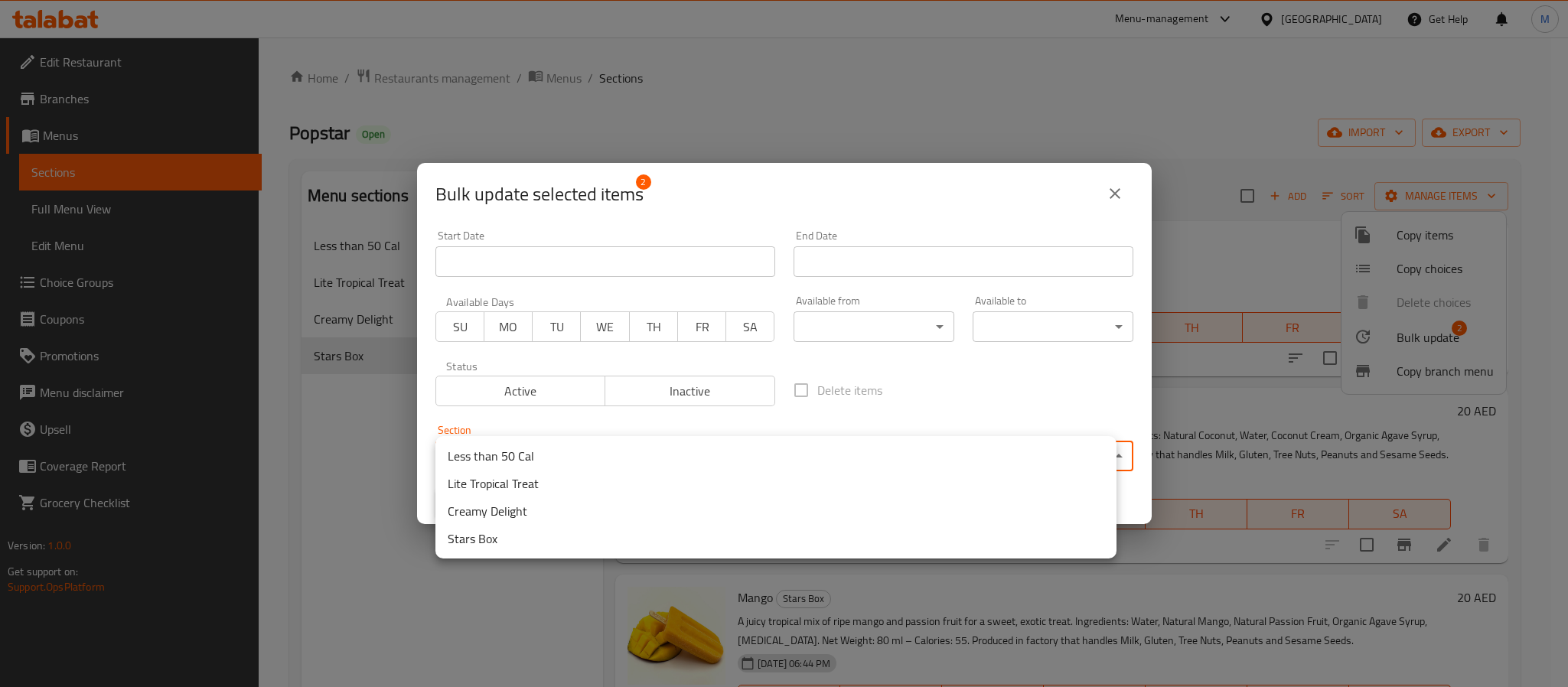
click at [593, 508] on li "Creamy Delight" at bounding box center [775, 511] width 681 height 28
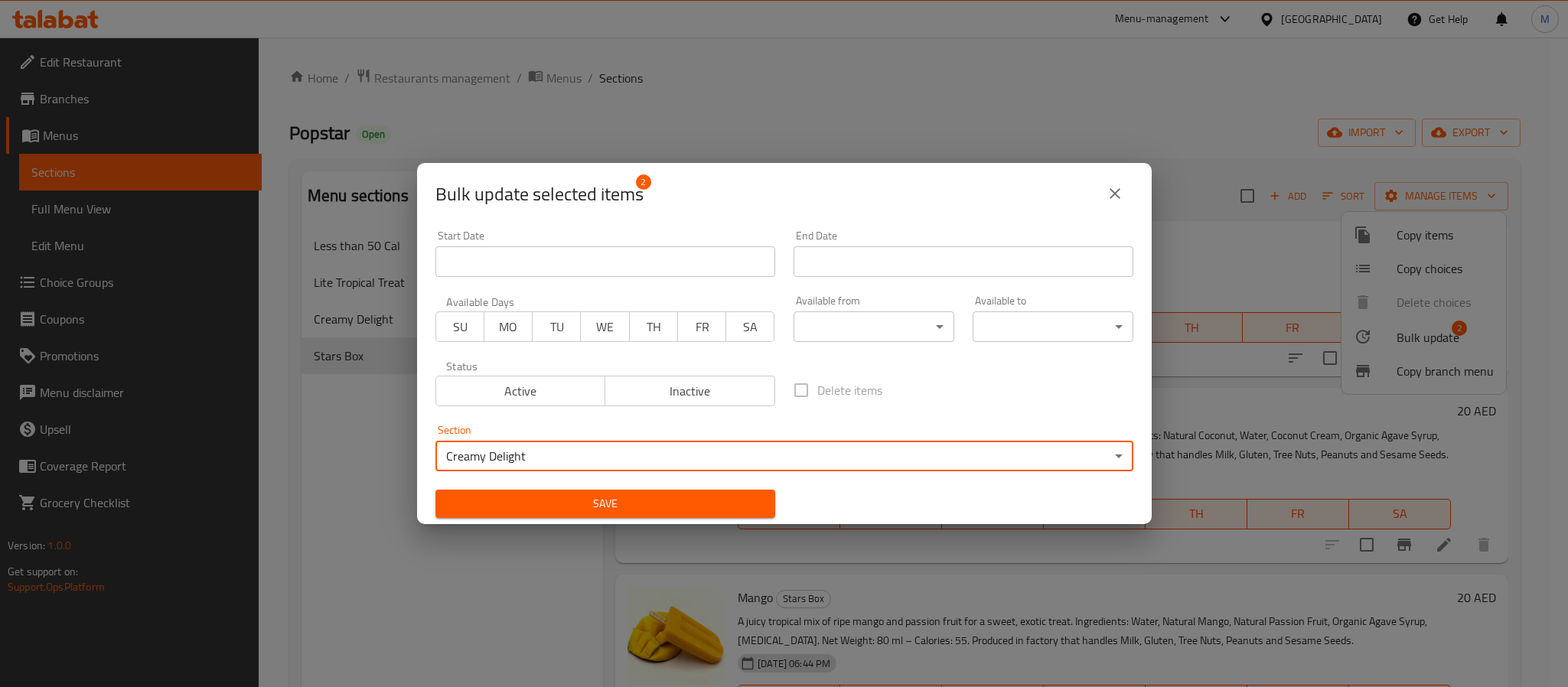
click at [604, 496] on span "Save" at bounding box center [605, 504] width 316 height 19
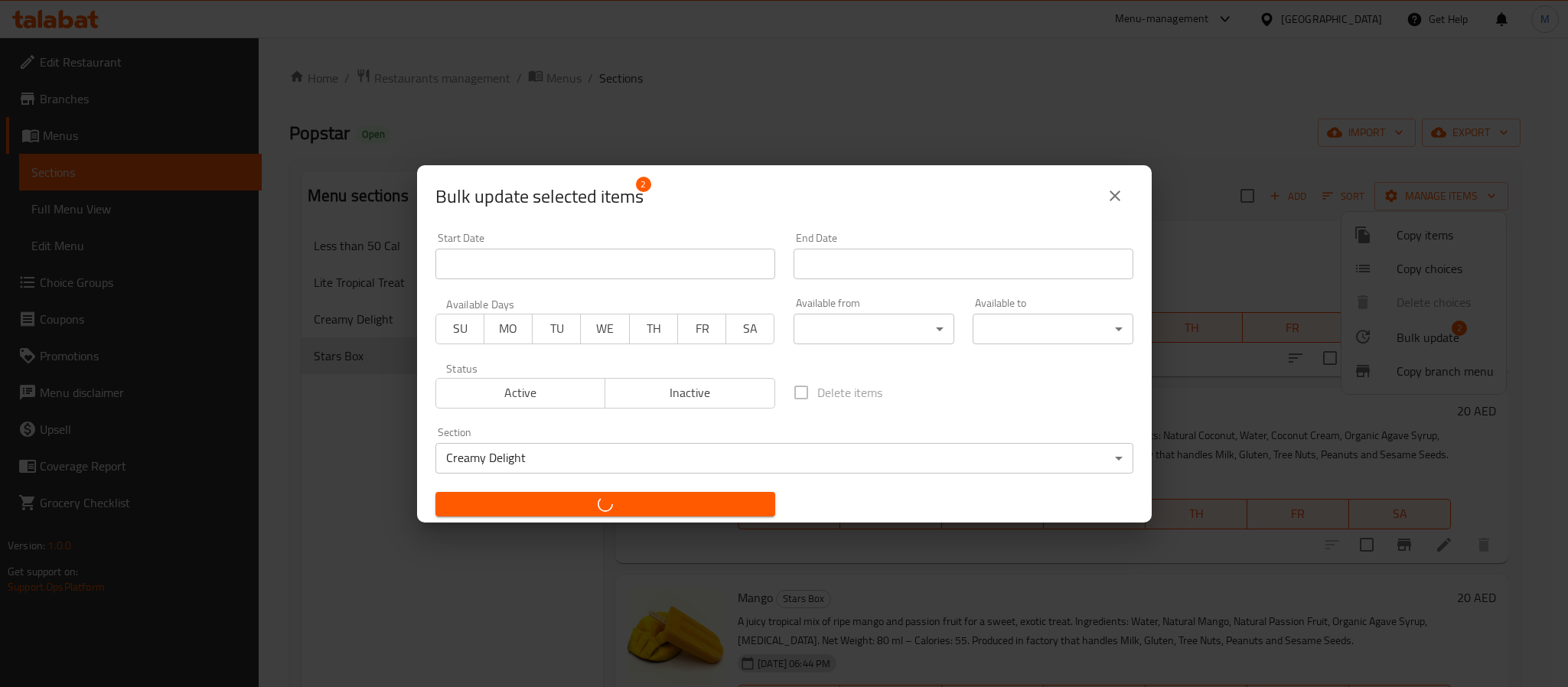
checkbox input "false"
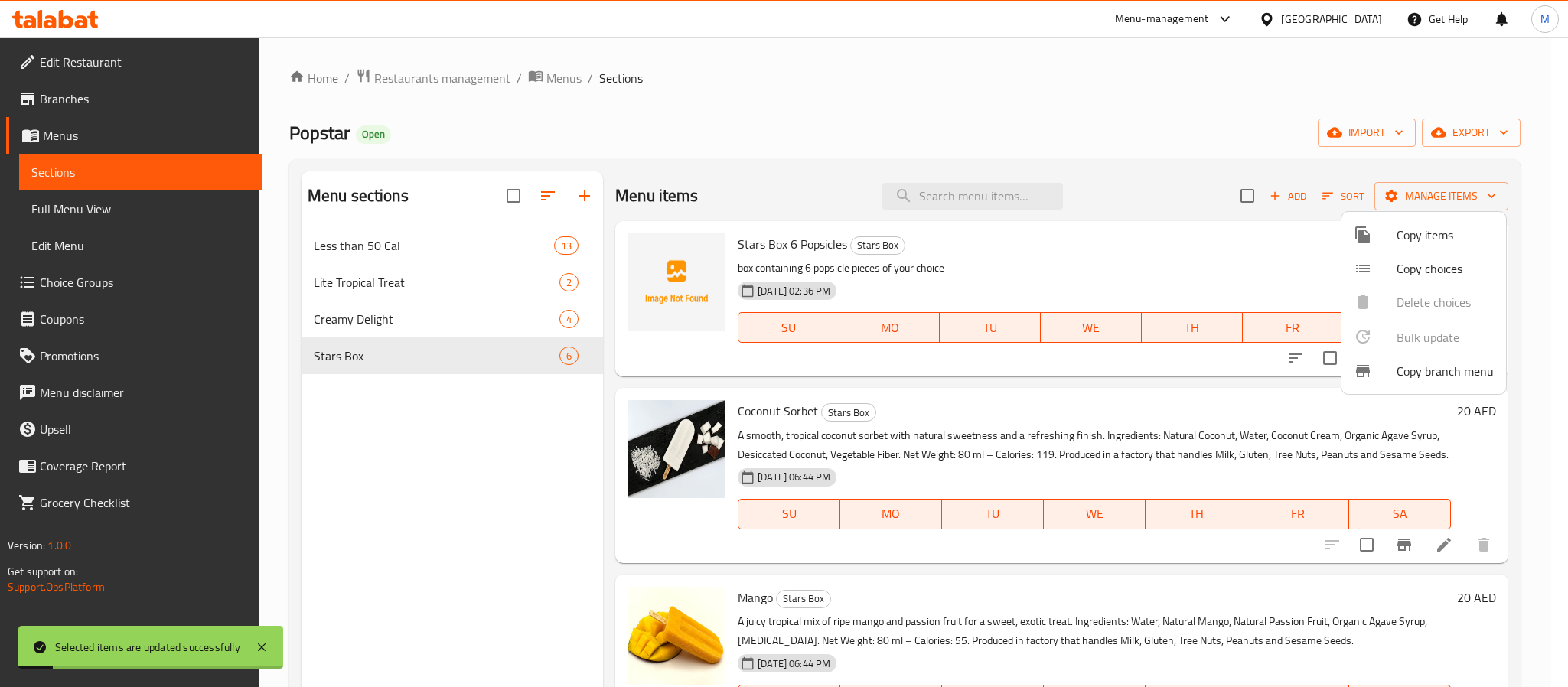
click at [1220, 198] on div at bounding box center [784, 343] width 1568 height 687
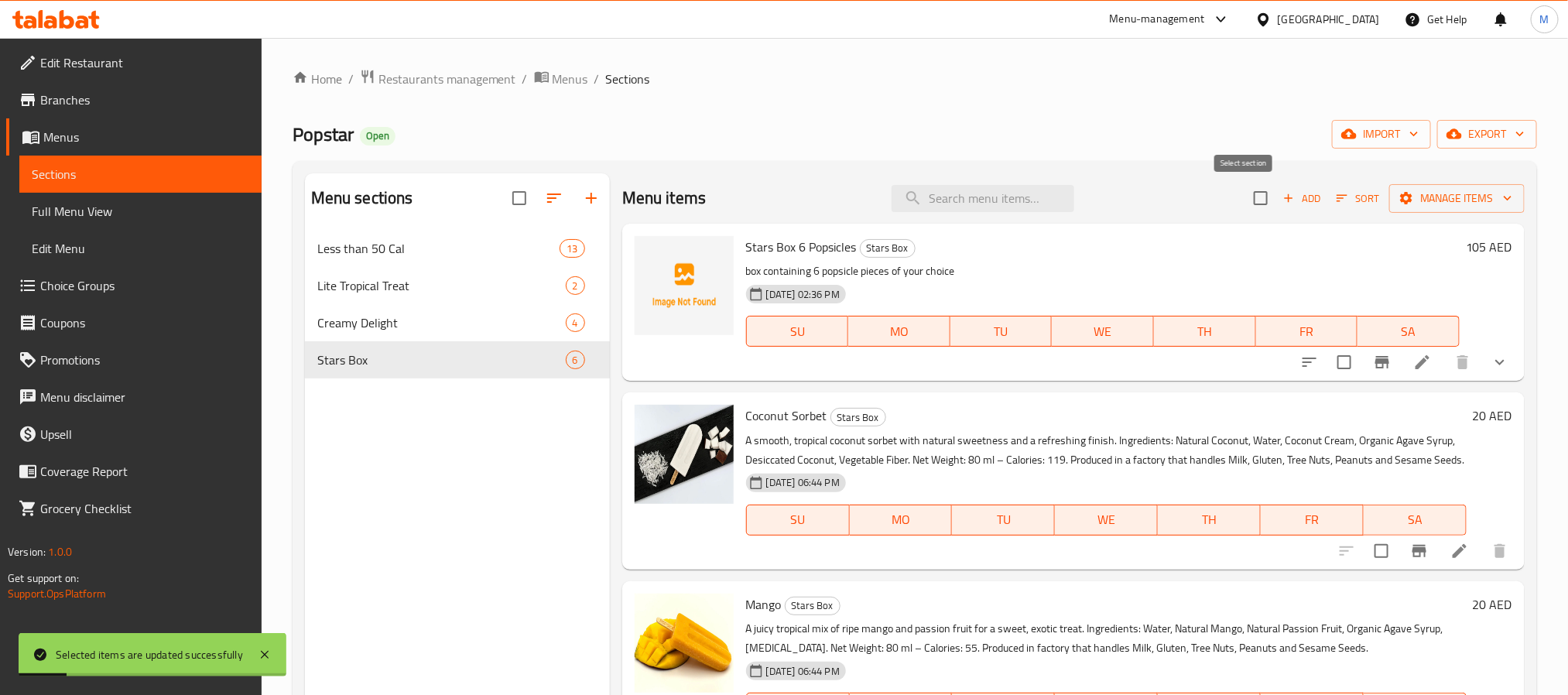
click at [1244, 193] on input "checkbox" at bounding box center [1260, 197] width 33 height 33
checkbox input "true"
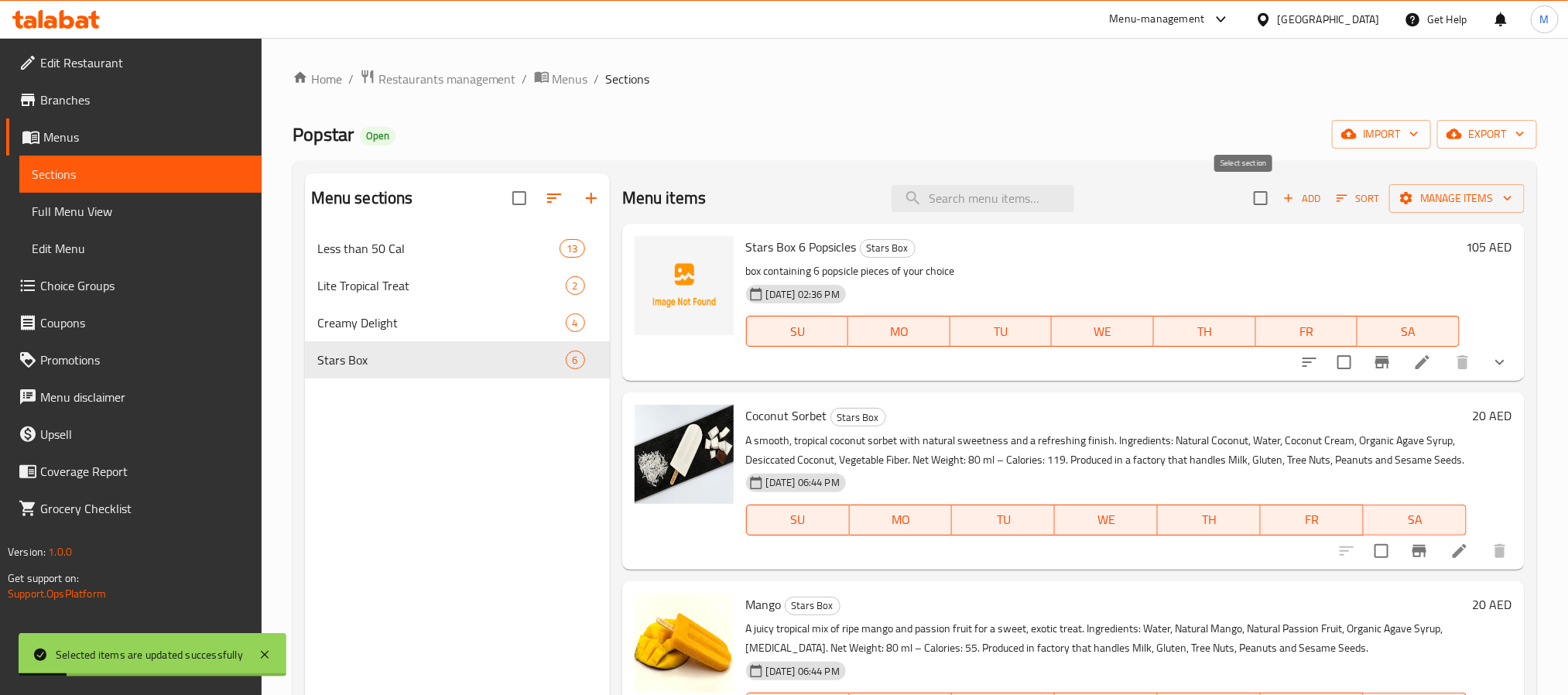
checkbox input "true"
click at [1328, 357] on input "checkbox" at bounding box center [1344, 362] width 33 height 33
checkbox input "false"
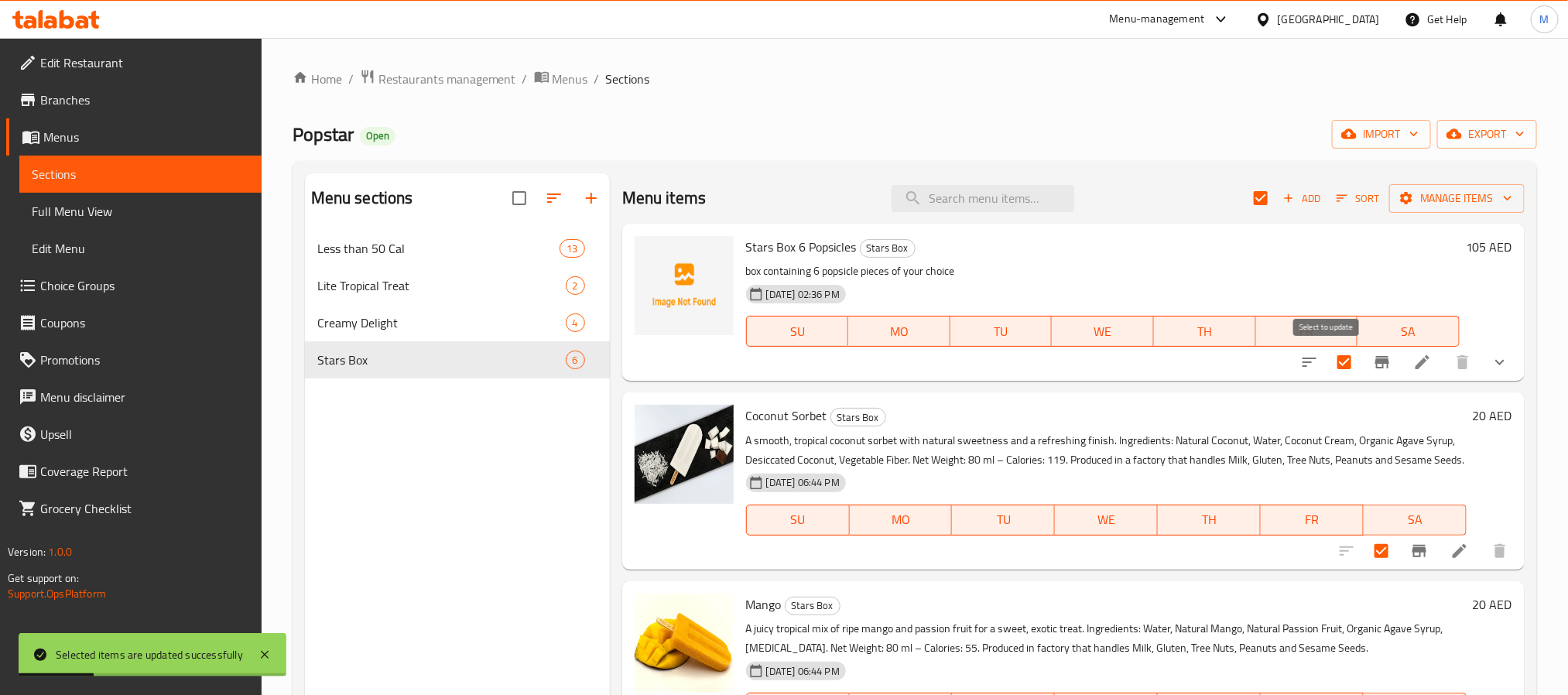
checkbox input "false"
click at [1402, 190] on span "Manage items" at bounding box center [1457, 198] width 111 height 19
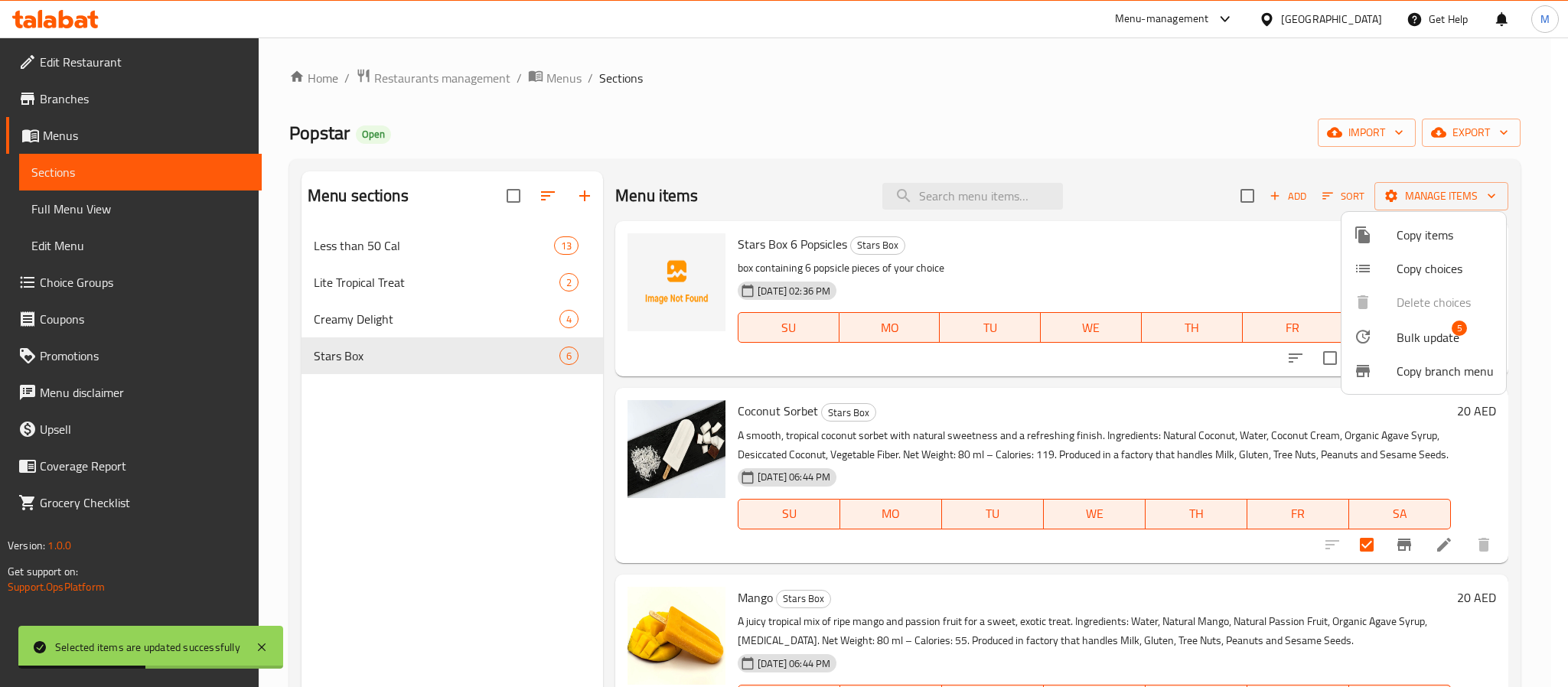
click at [1380, 334] on div at bounding box center [1375, 336] width 43 height 18
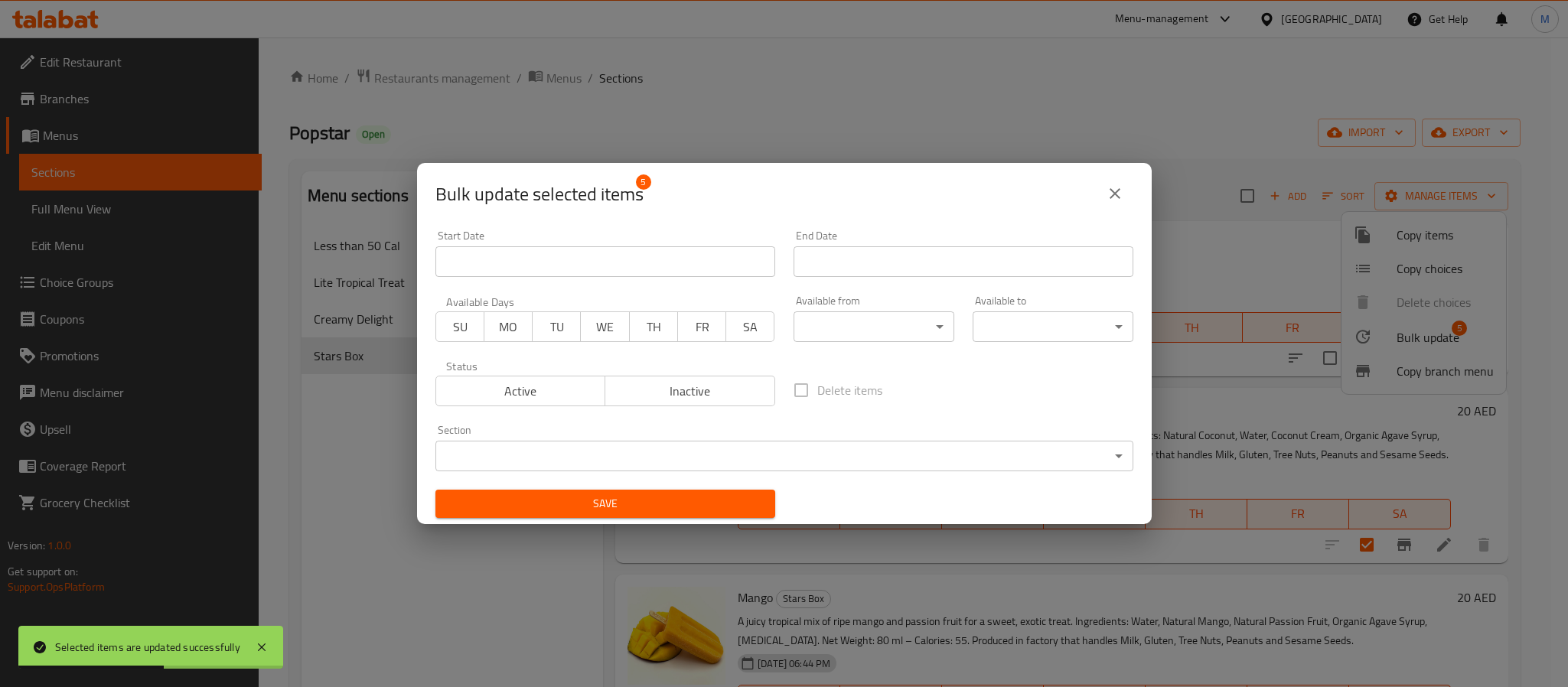
click at [820, 456] on body "Selected items are updated successfully ​ Menu-management United Arab Emirates …" at bounding box center [784, 362] width 1568 height 649
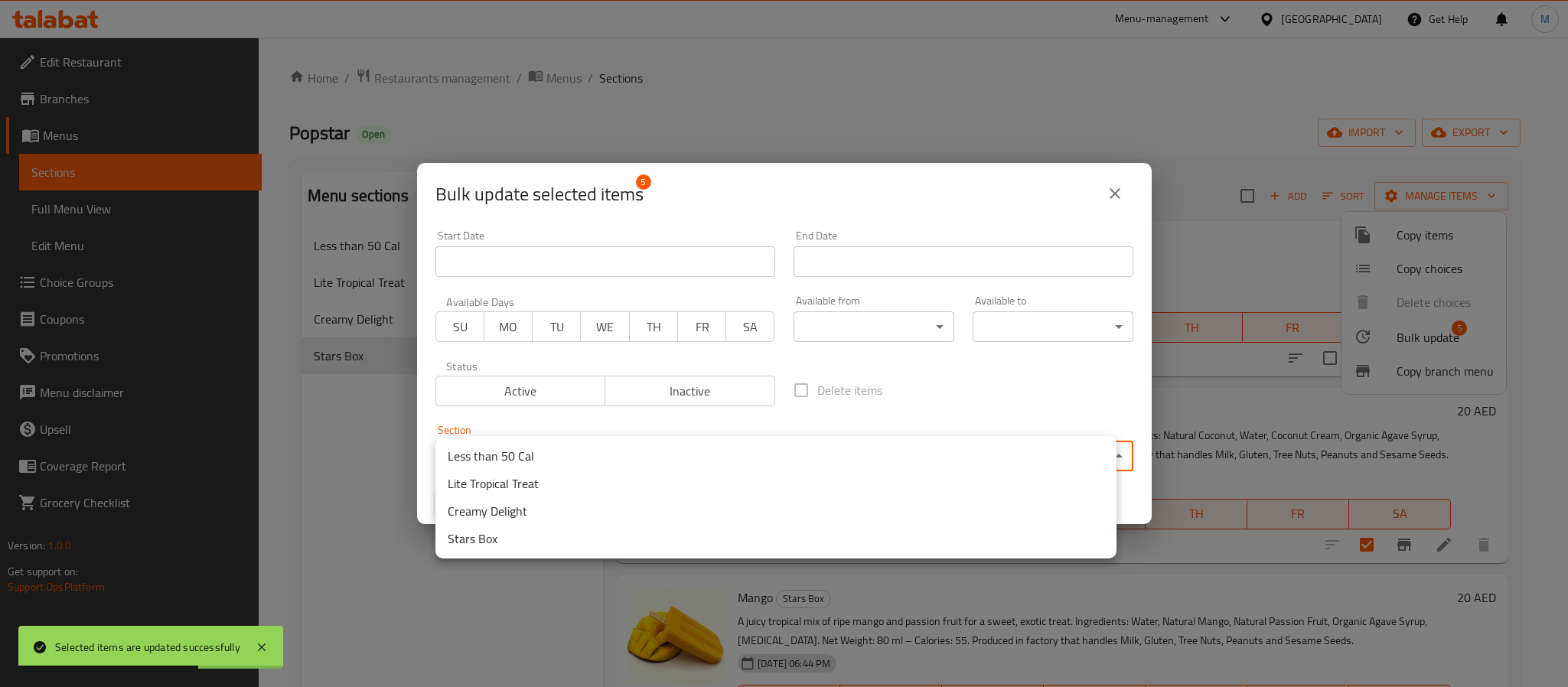
click at [568, 476] on li "Lite Tropical Treat" at bounding box center [775, 483] width 681 height 28
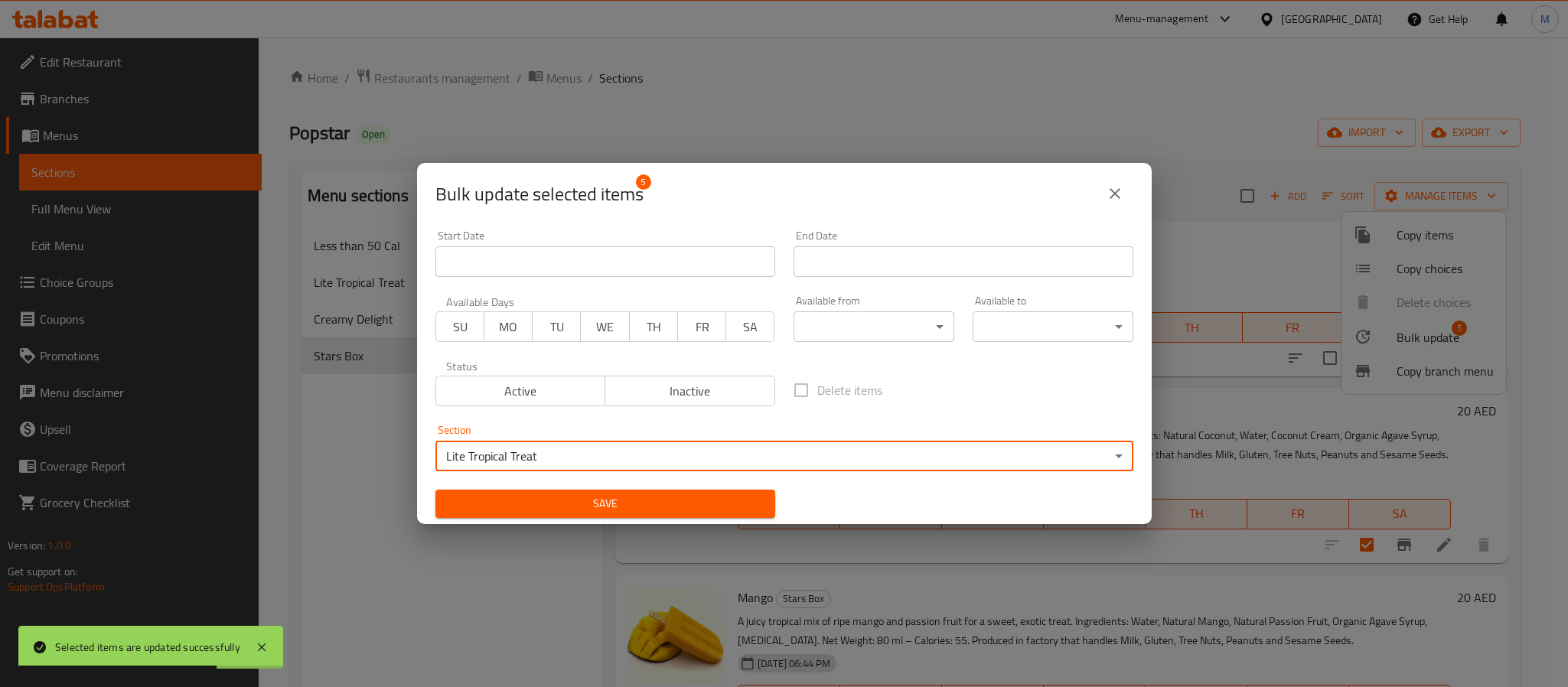
click at [595, 504] on span "Save" at bounding box center [605, 504] width 316 height 19
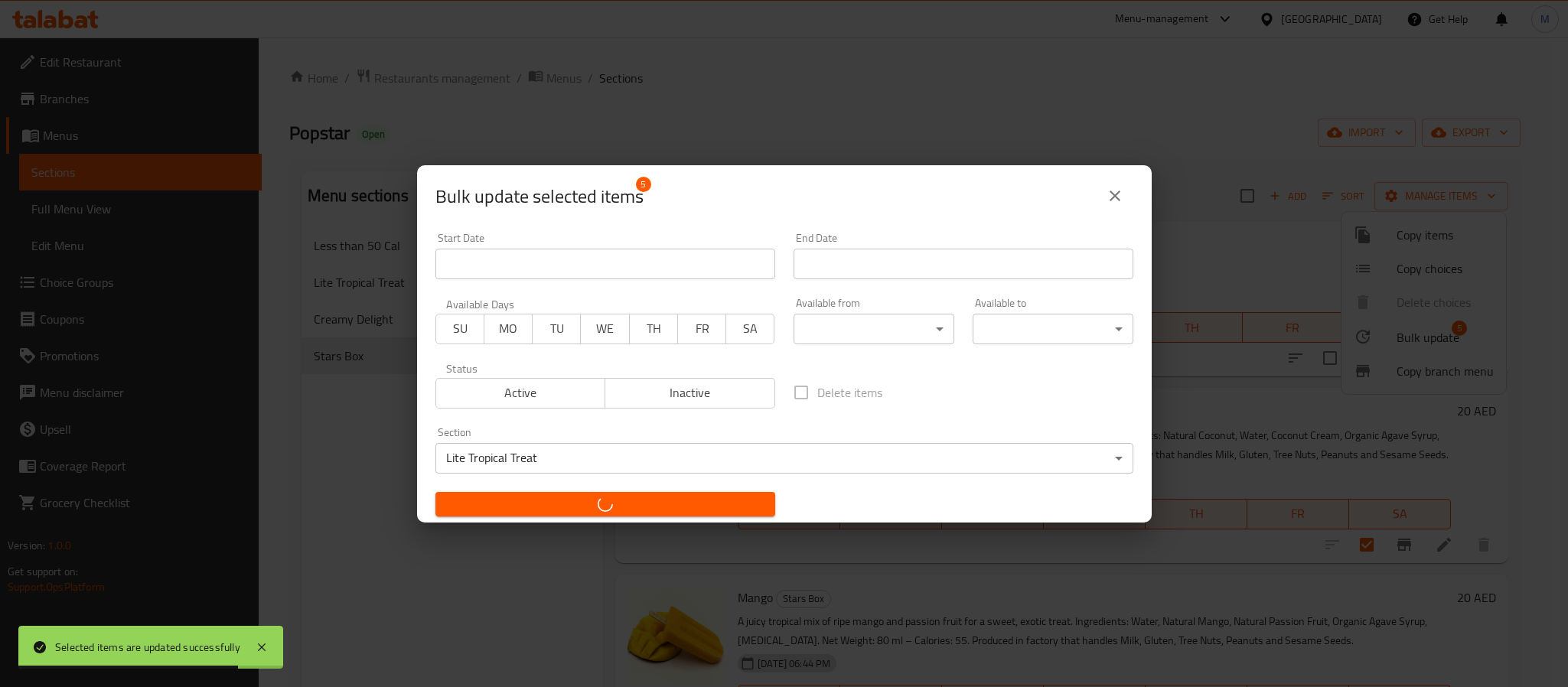
checkbox input "false"
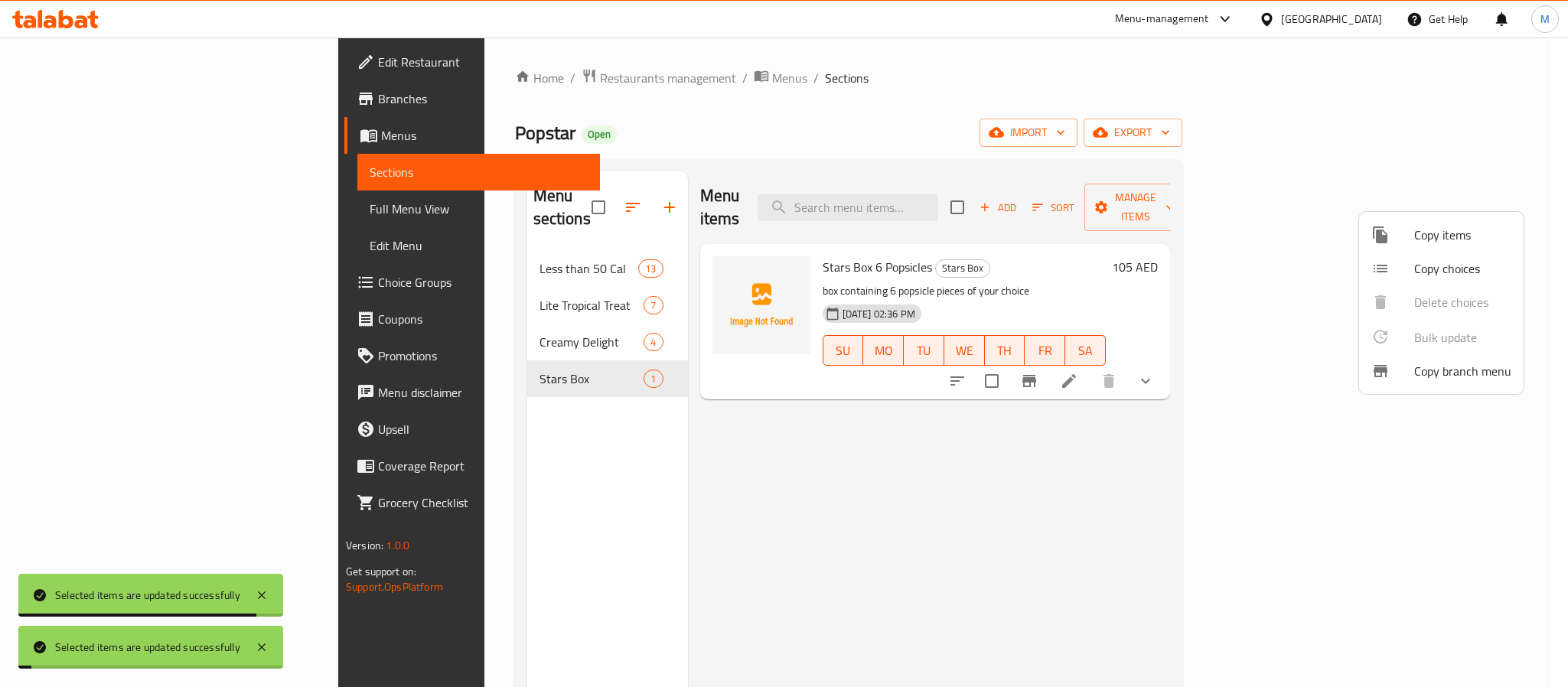
click at [432, 273] on div at bounding box center [784, 343] width 1568 height 687
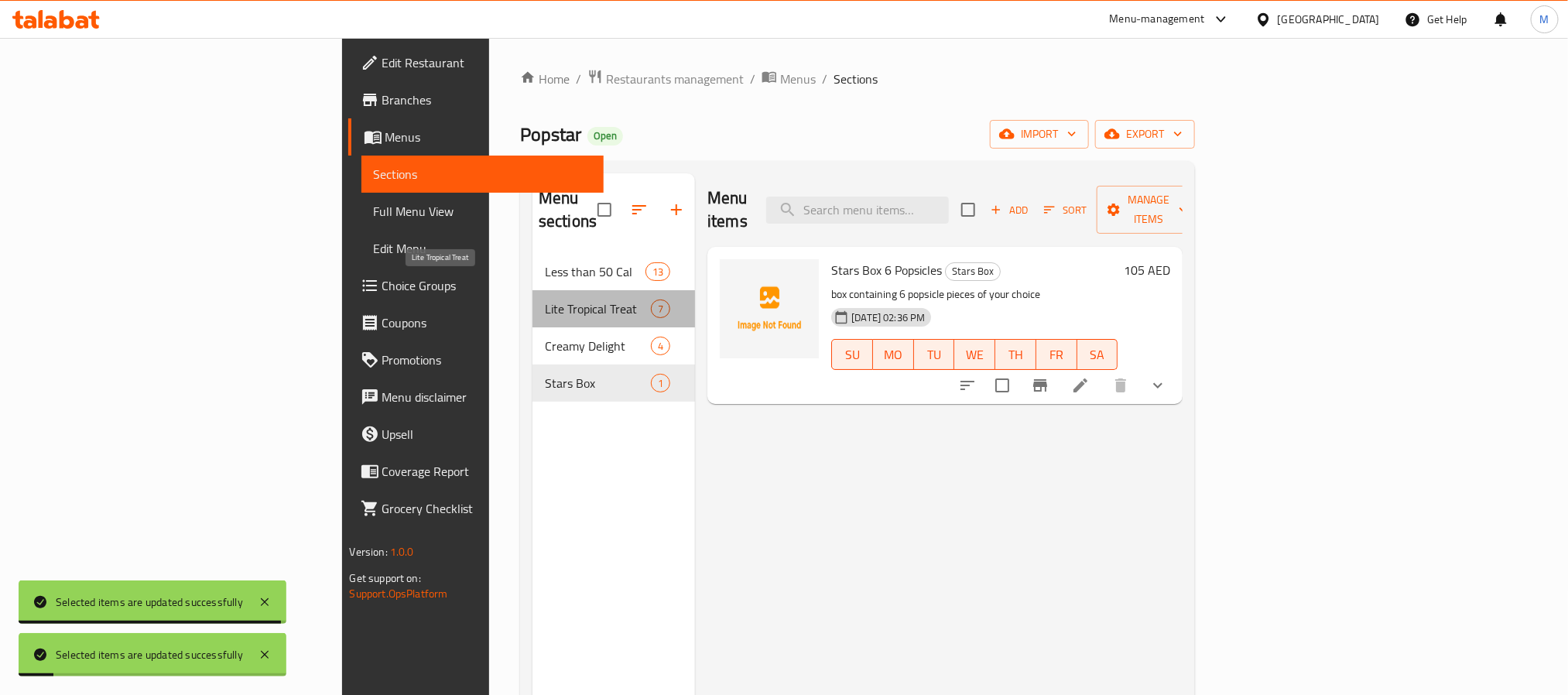
click at [545, 299] on span "Lite Tropical Treat" at bounding box center [598, 308] width 106 height 18
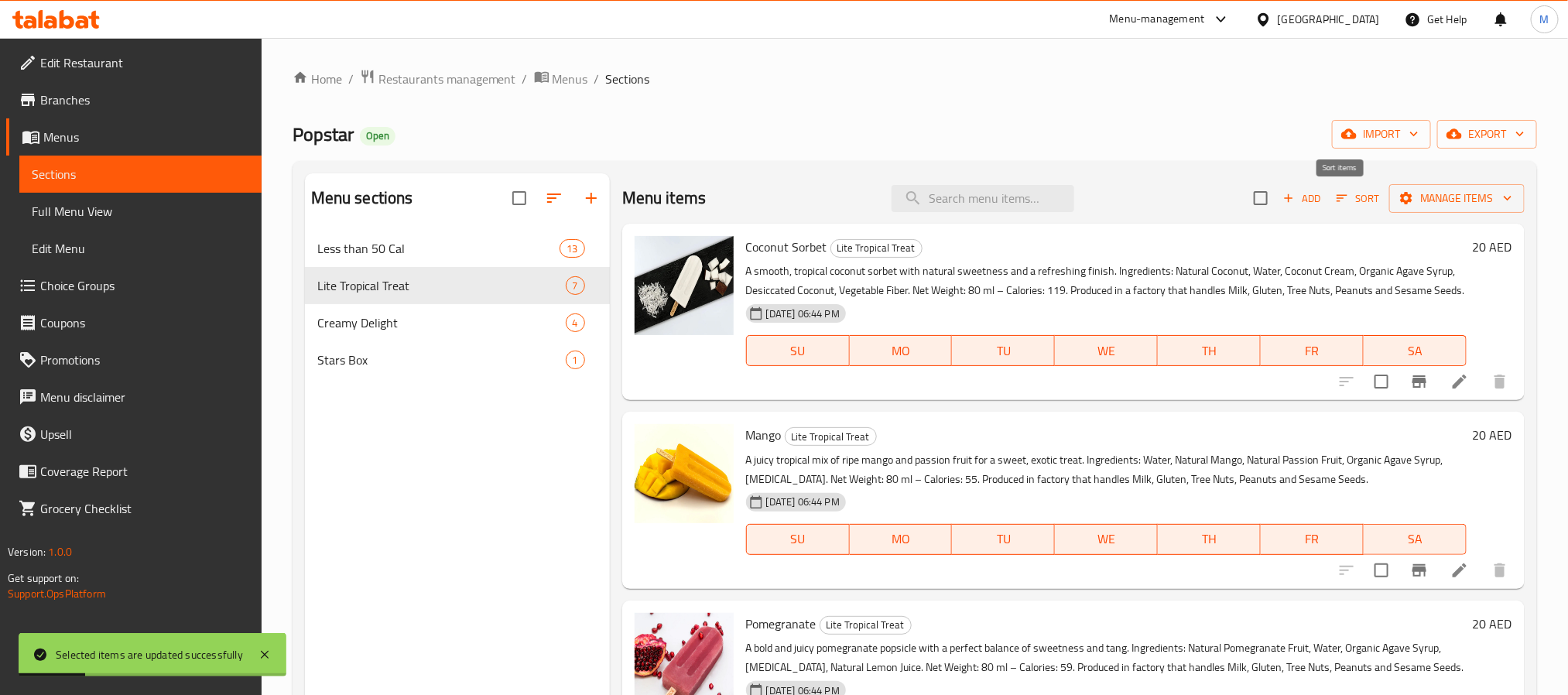
click at [1336, 209] on button "Sort" at bounding box center [1357, 198] width 50 height 24
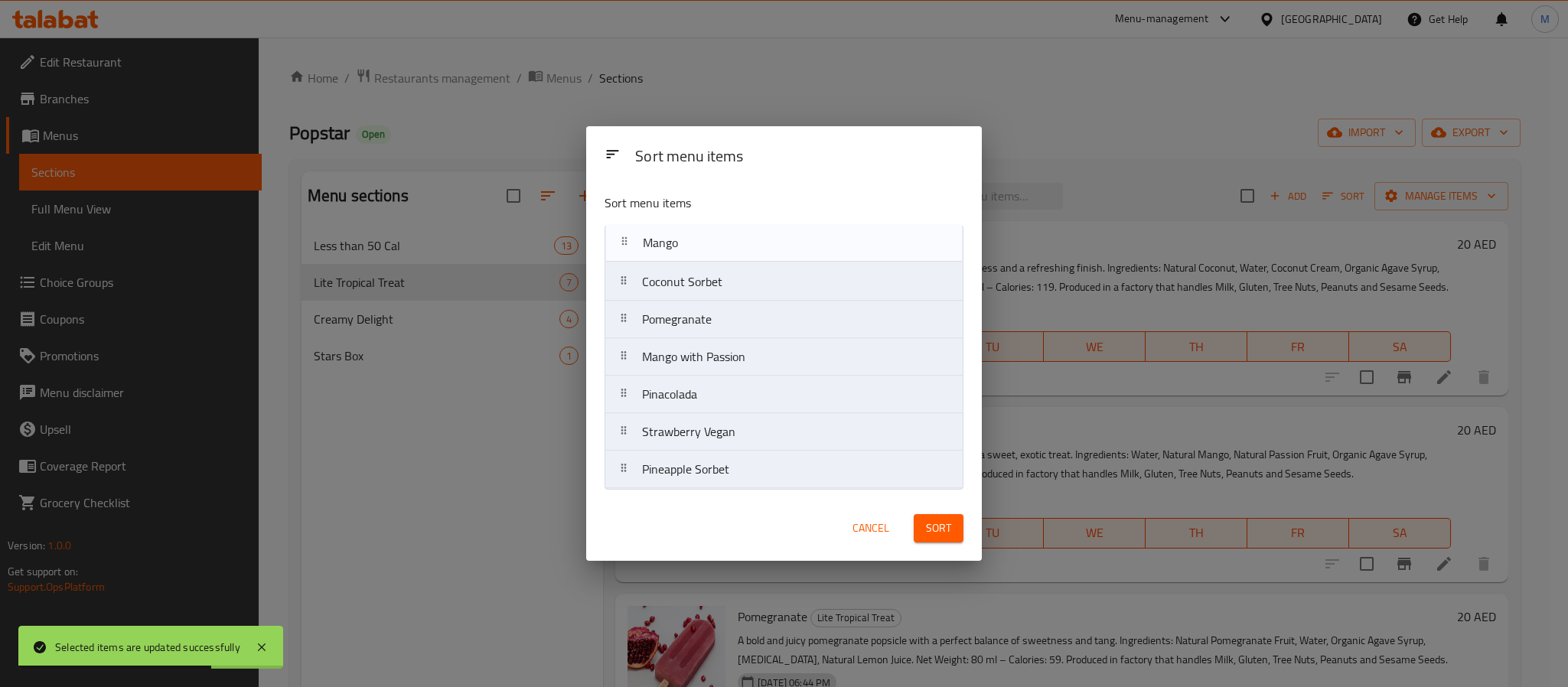
drag, startPoint x: 756, startPoint y: 294, endPoint x: 760, endPoint y: 242, distance: 52.2
click at [760, 242] on nav "Coconut Sorbet Mango Pomegranate Mango with Passion Pinacolada Strawberry Vegan…" at bounding box center [784, 356] width 359 height 264
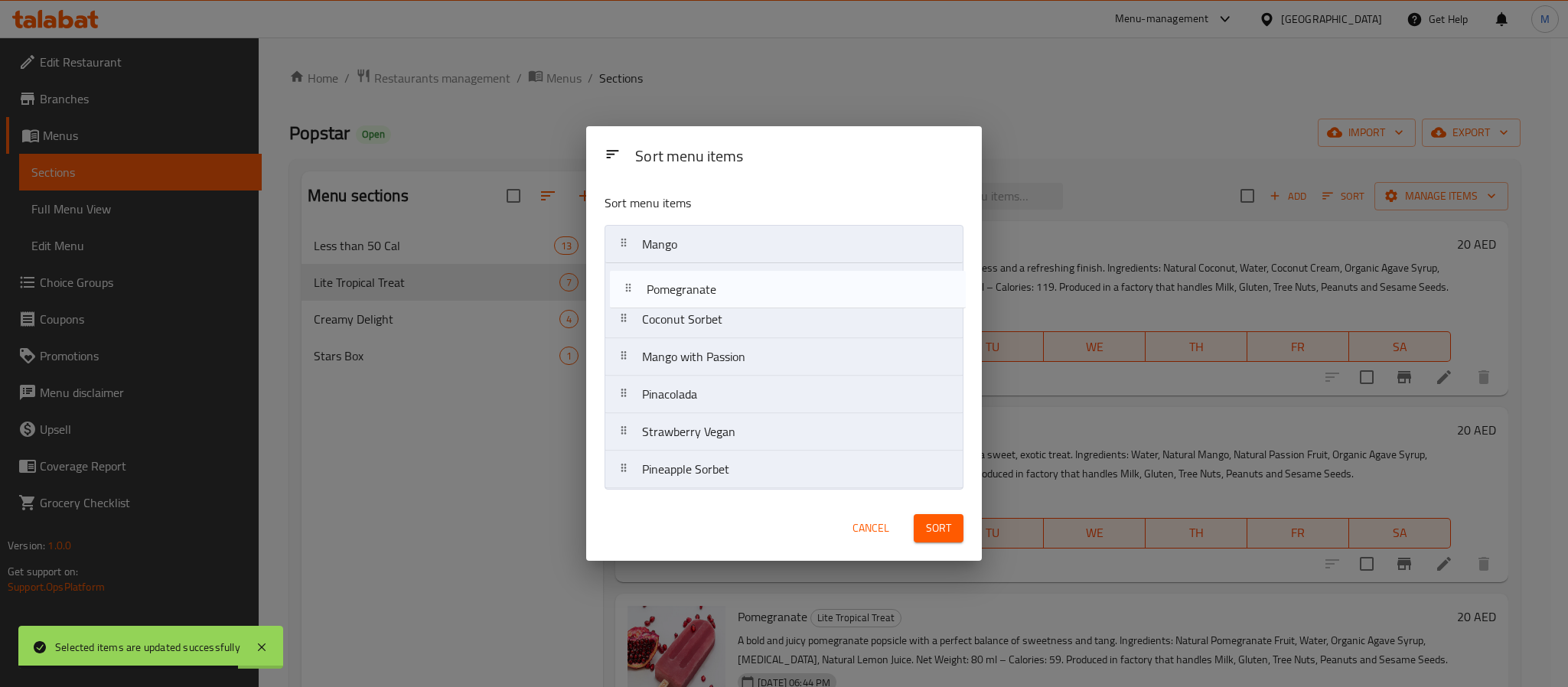
click at [753, 281] on nav "Mango Coconut Sorbet Pomegranate Mango with Passion Pinacolada Strawberry Vegan…" at bounding box center [784, 356] width 359 height 264
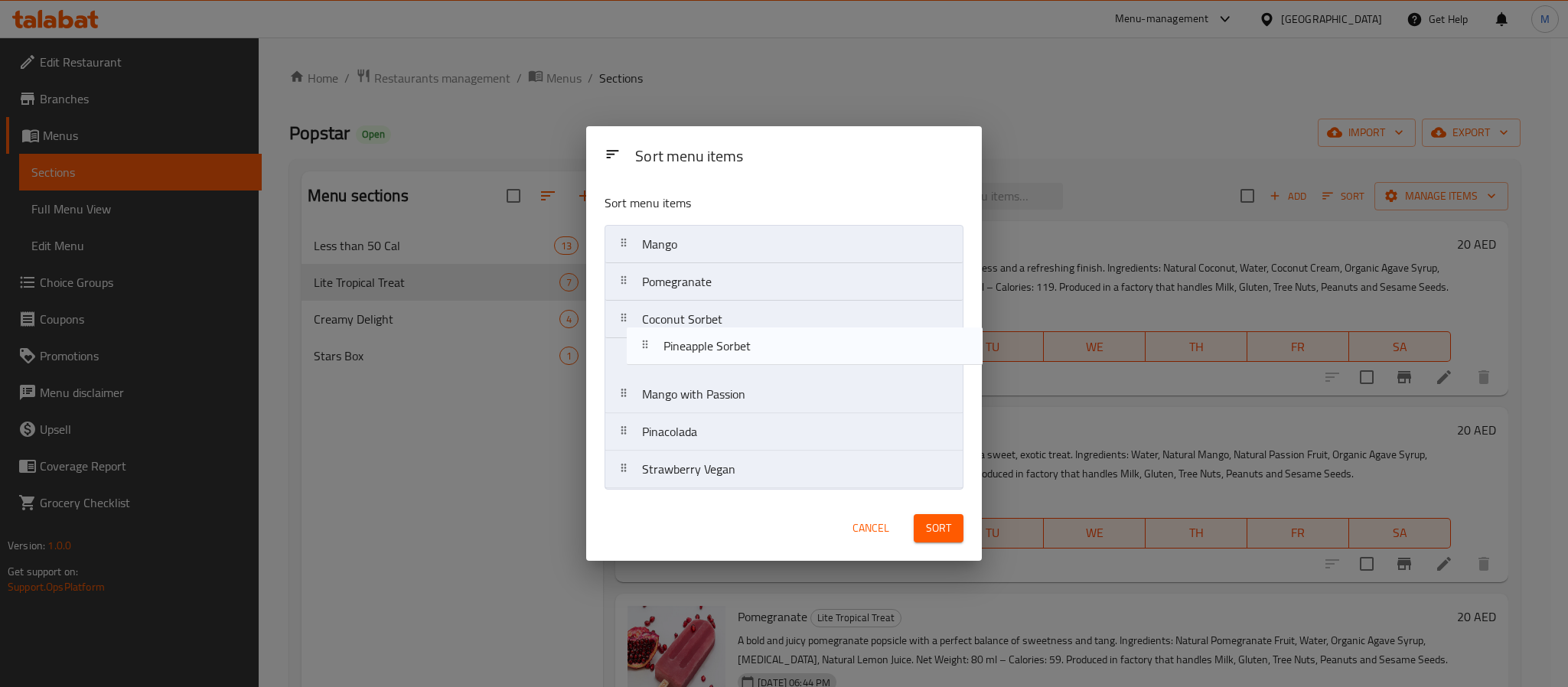
drag, startPoint x: 749, startPoint y: 473, endPoint x: 770, endPoint y: 349, distance: 125.8
click at [770, 349] on nav "Mango Pomegranate Coconut Sorbet Mango with Passion Pinacolada Strawberry Vegan…" at bounding box center [784, 356] width 359 height 264
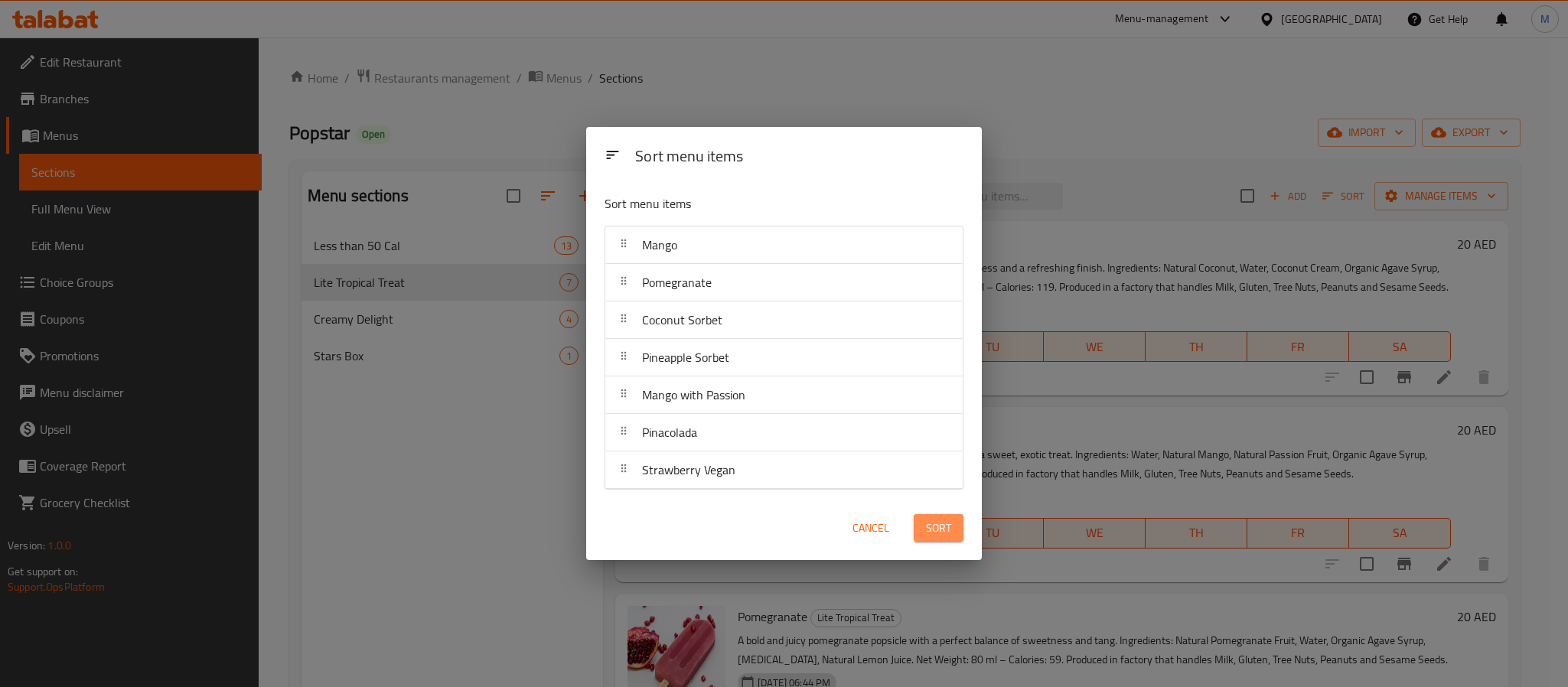
click at [928, 536] on span "Sort" at bounding box center [938, 528] width 25 height 19
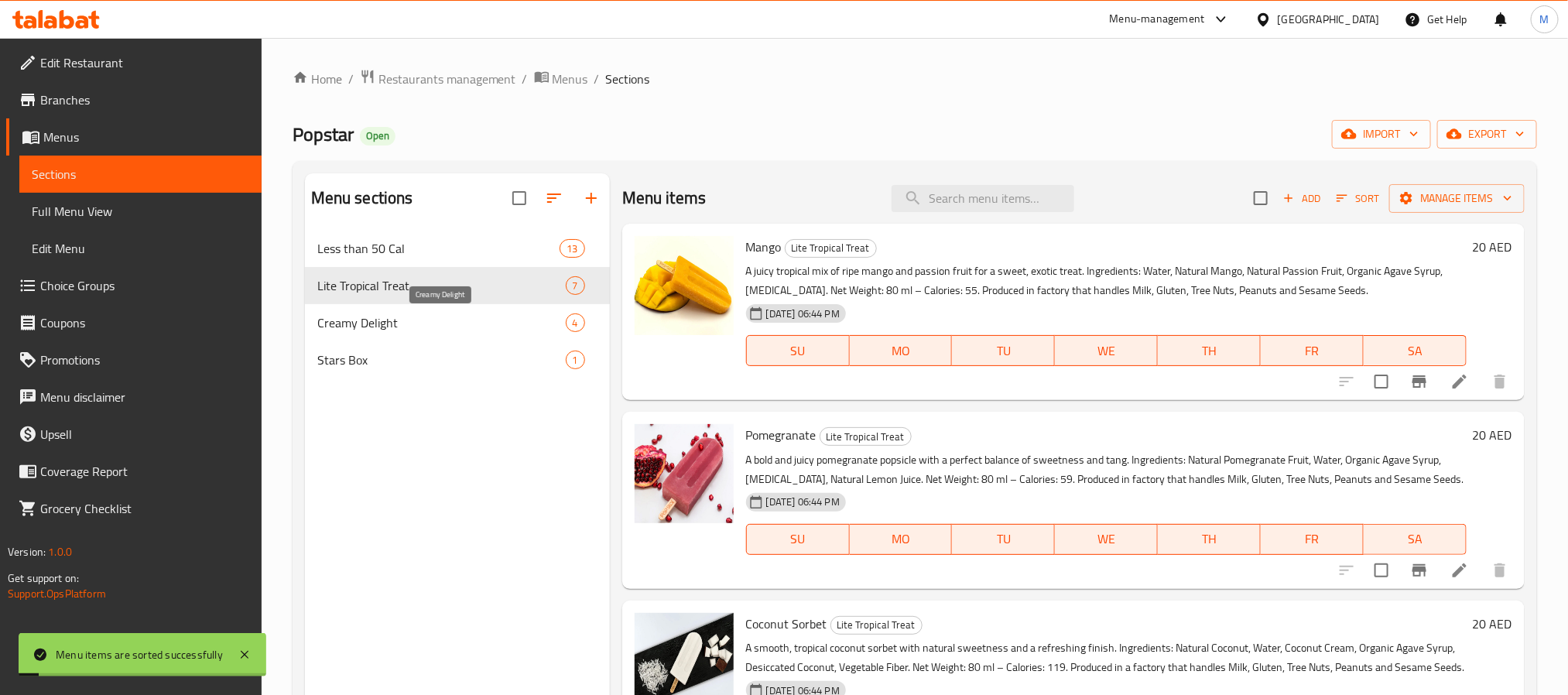
click at [448, 316] on span "Creamy Delight" at bounding box center [442, 322] width 248 height 18
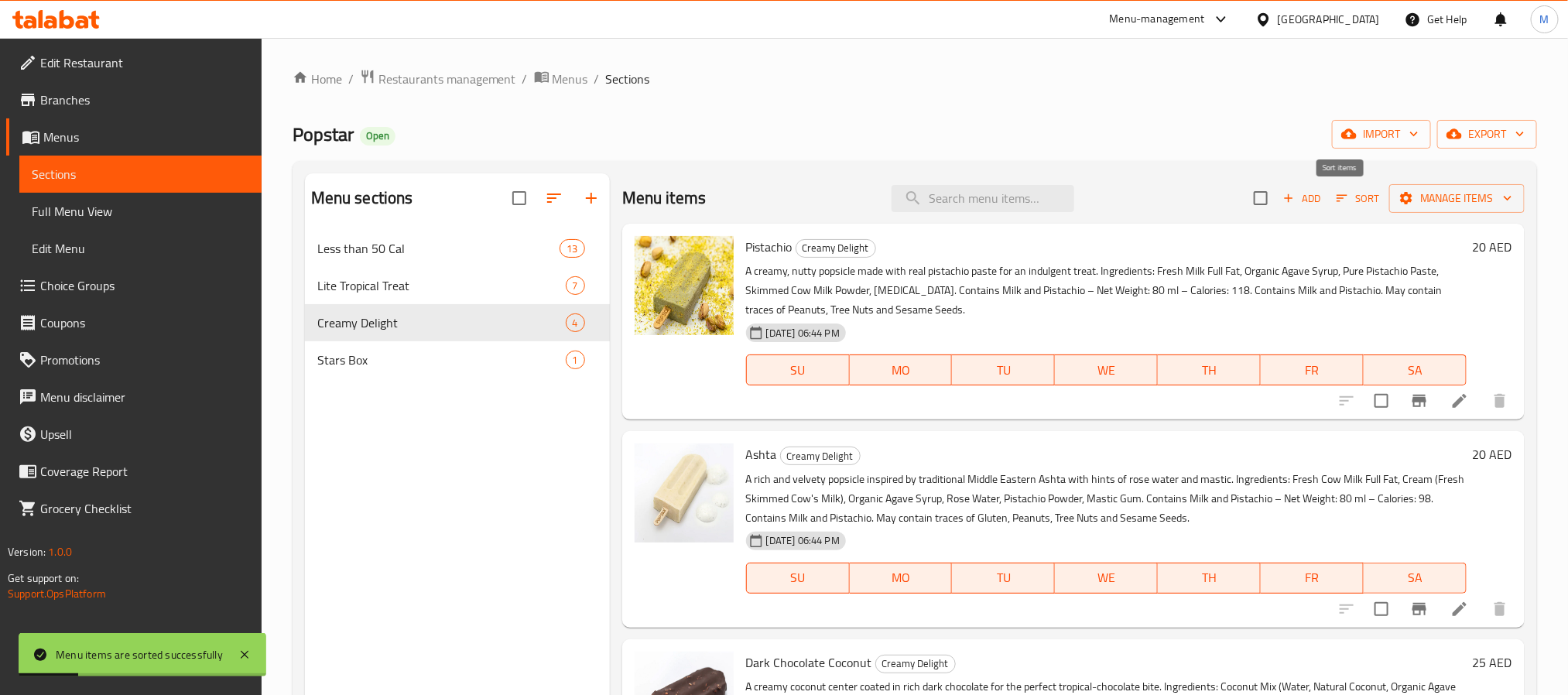
click at [1335, 201] on icon "button" at bounding box center [1342, 198] width 14 height 14
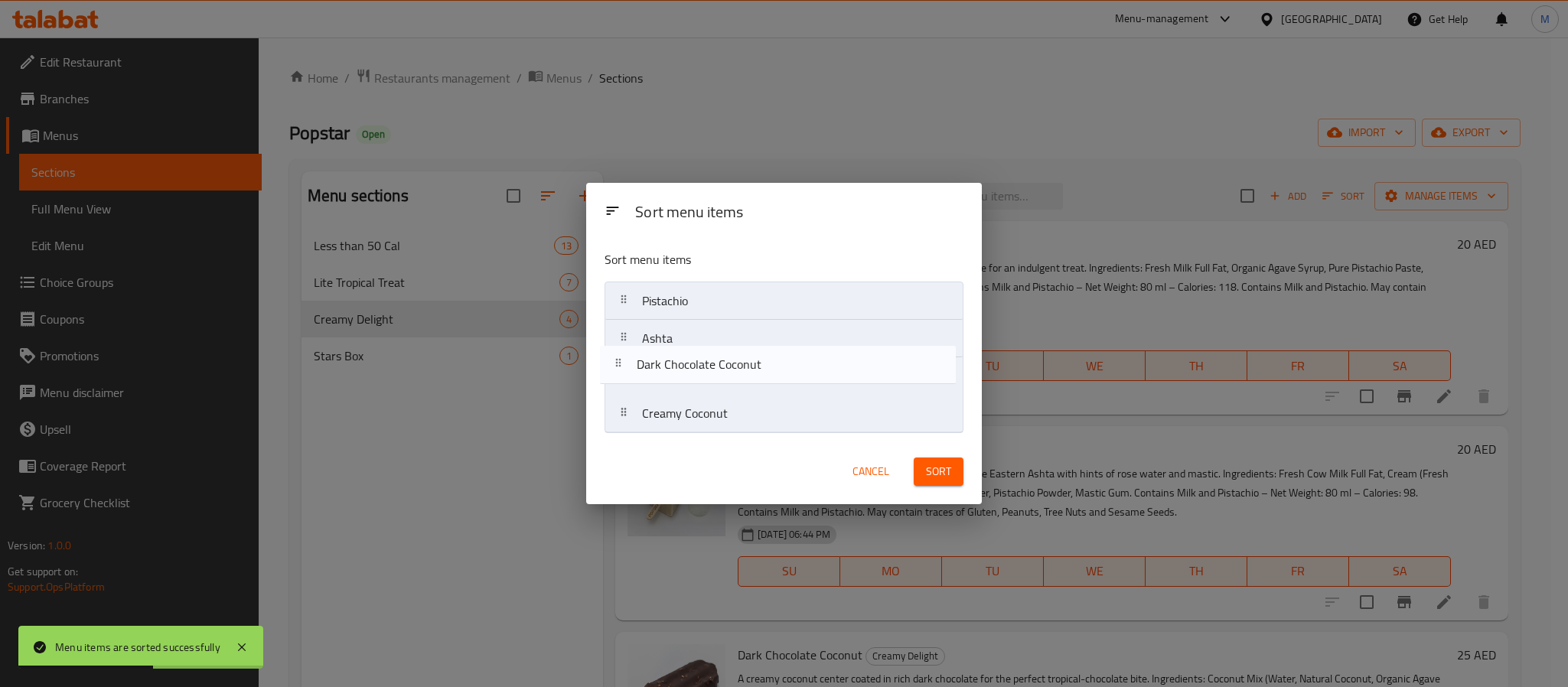
drag, startPoint x: 740, startPoint y: 381, endPoint x: 738, endPoint y: 368, distance: 13.2
click at [738, 368] on nav "Pistachio Ashta Dark Chocolate Coconut Creamy Coconut" at bounding box center [784, 357] width 359 height 152
click at [731, 386] on nav "Pistachio Ashta Dark Chocolate Coconut Creamy Coconut" at bounding box center [784, 357] width 359 height 152
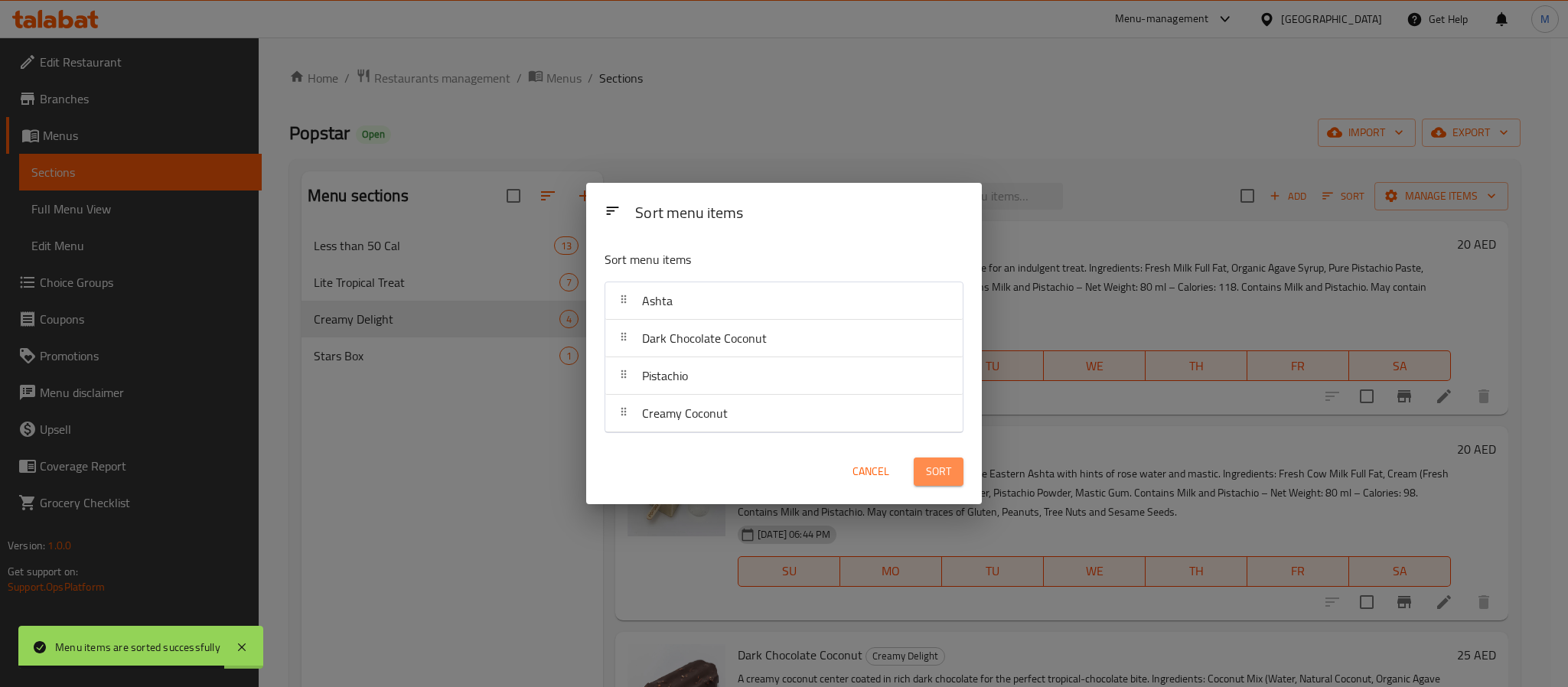
click at [946, 476] on span "Sort" at bounding box center [938, 471] width 25 height 19
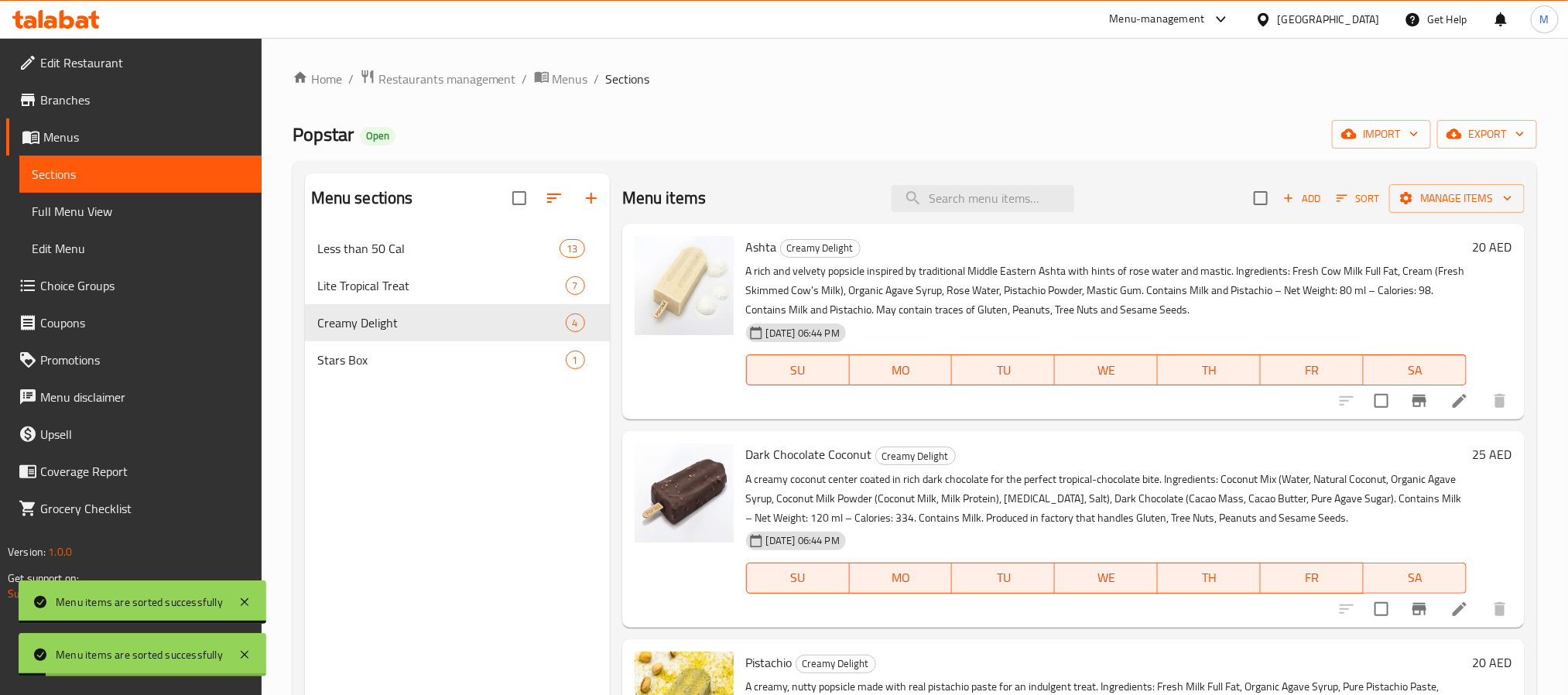
click at [816, 145] on div "Popstar Open import export" at bounding box center [915, 135] width 1244 height 29
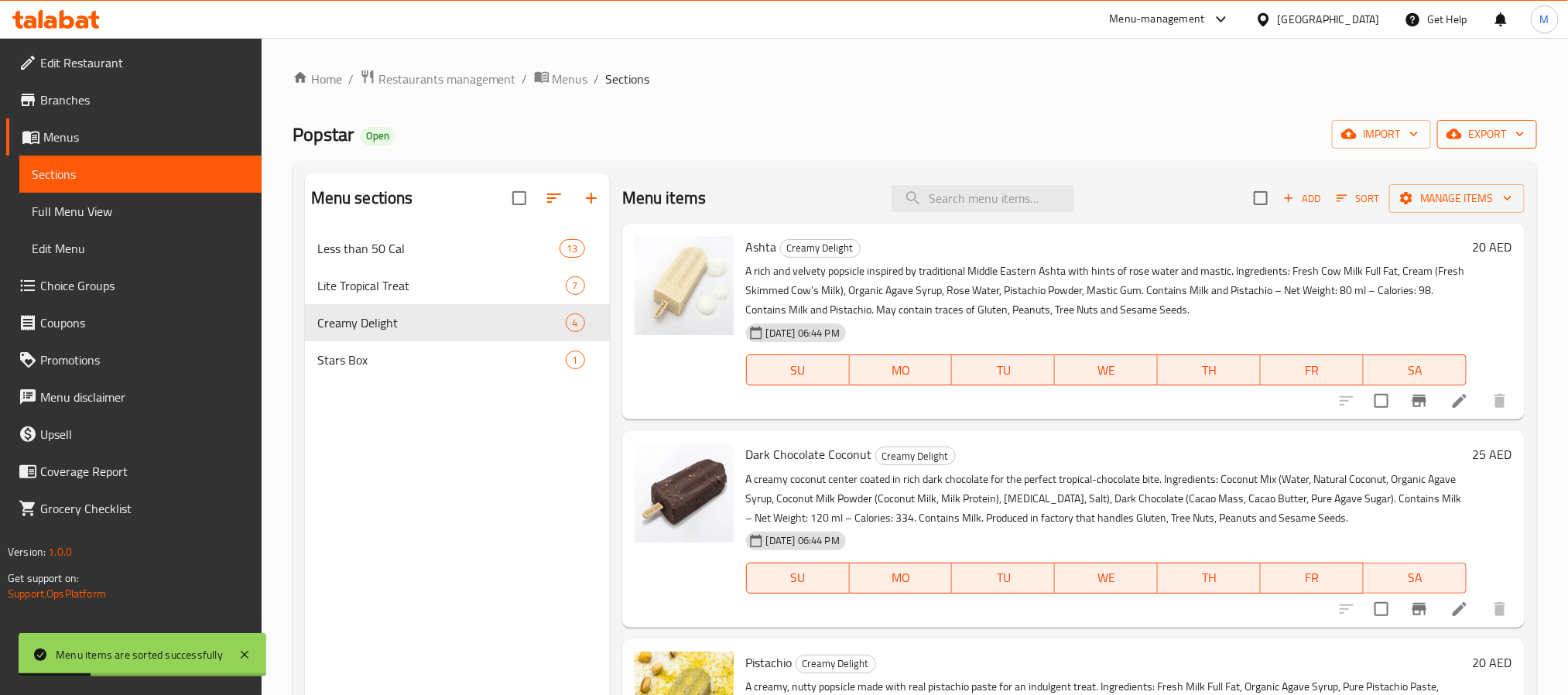
click at [1479, 139] on span "export" at bounding box center [1487, 135] width 75 height 19
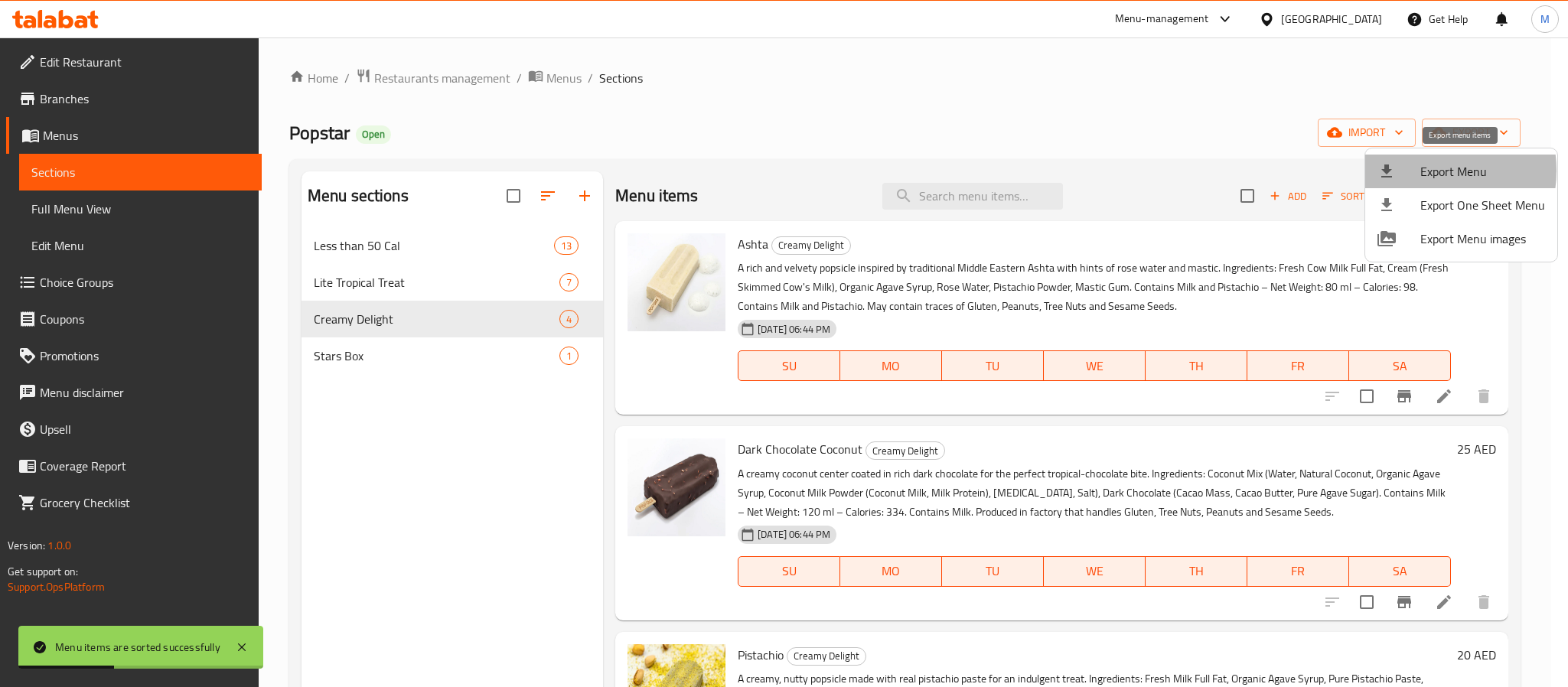
click at [1426, 171] on span "Export Menu" at bounding box center [1483, 171] width 124 height 18
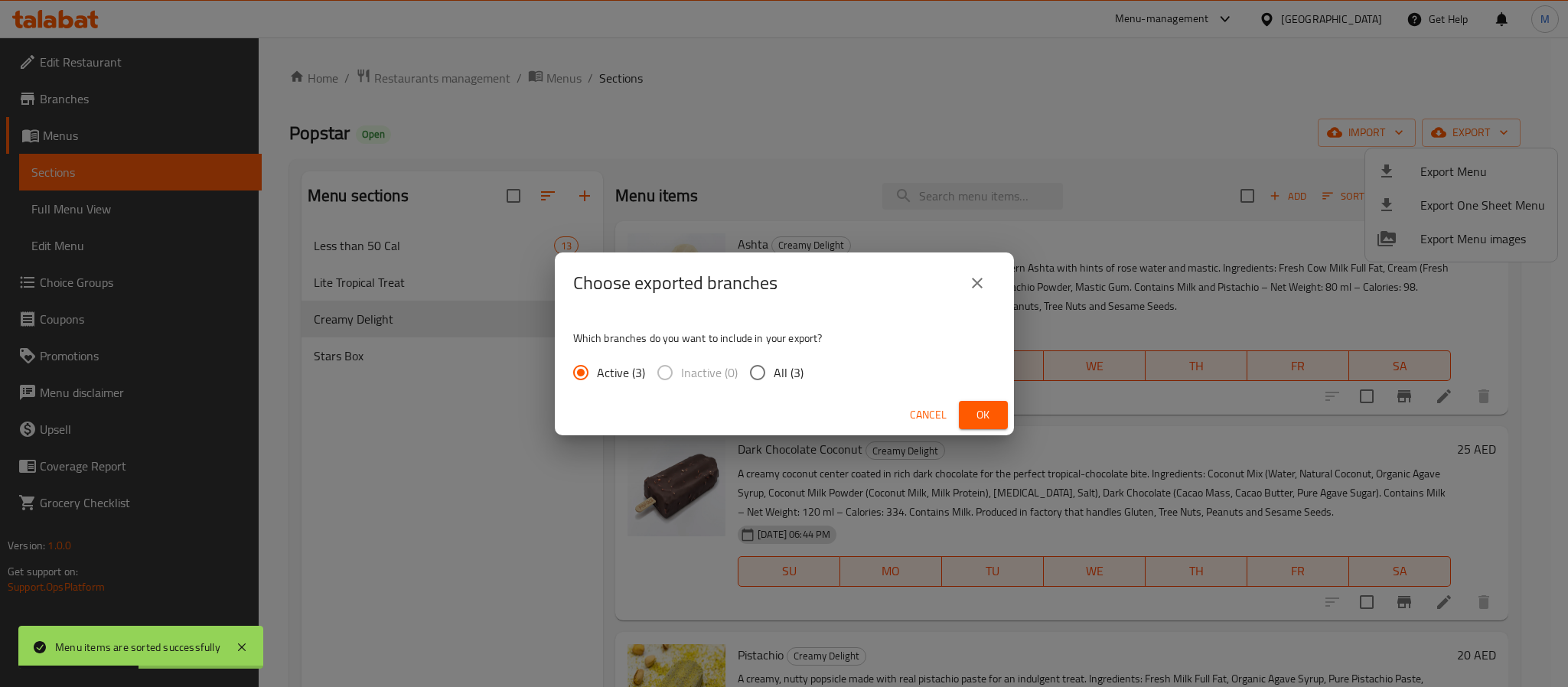
click at [787, 376] on span "All (3)" at bounding box center [789, 372] width 30 height 18
click at [774, 376] on input "All (3)" at bounding box center [757, 372] width 32 height 32
radio input "true"
click at [983, 411] on span "Ok" at bounding box center [983, 415] width 24 height 19
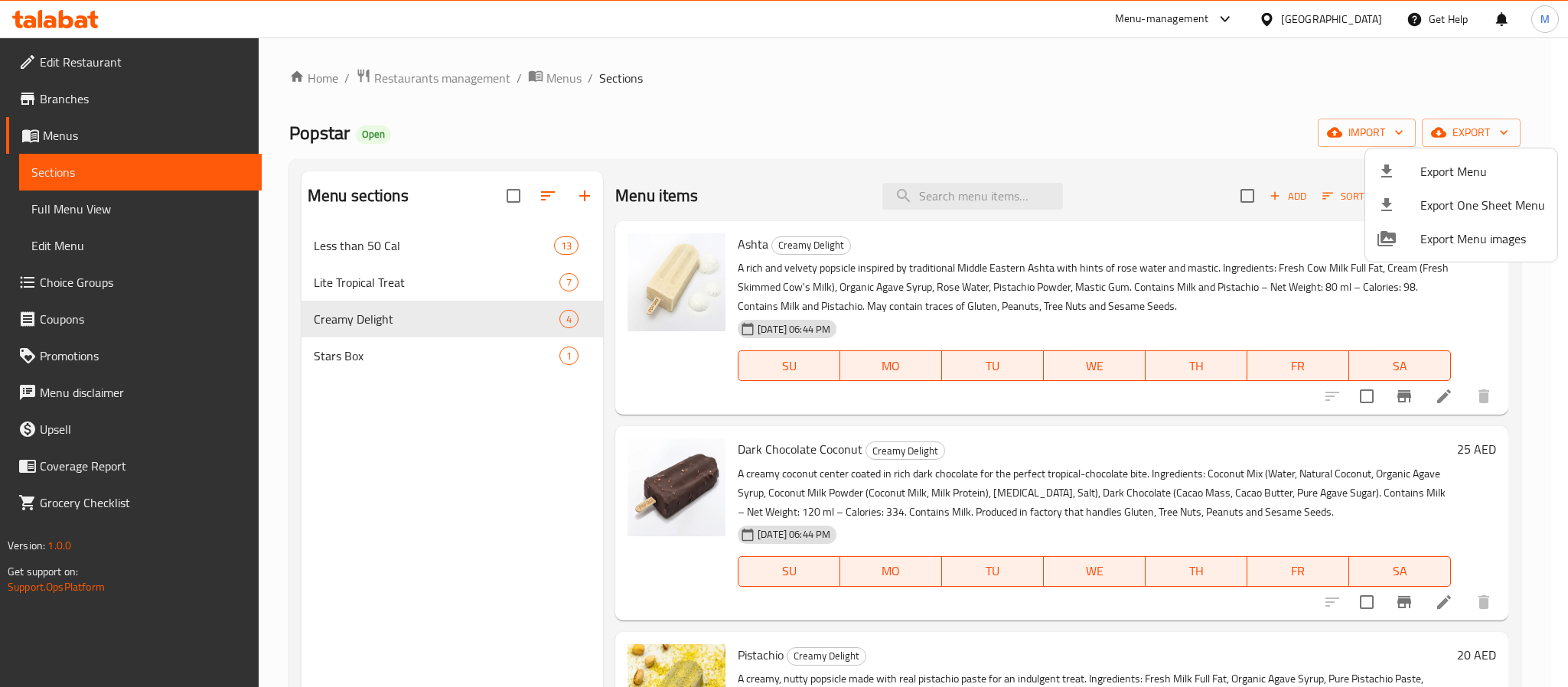
click at [1353, 6] on div at bounding box center [784, 343] width 1568 height 687
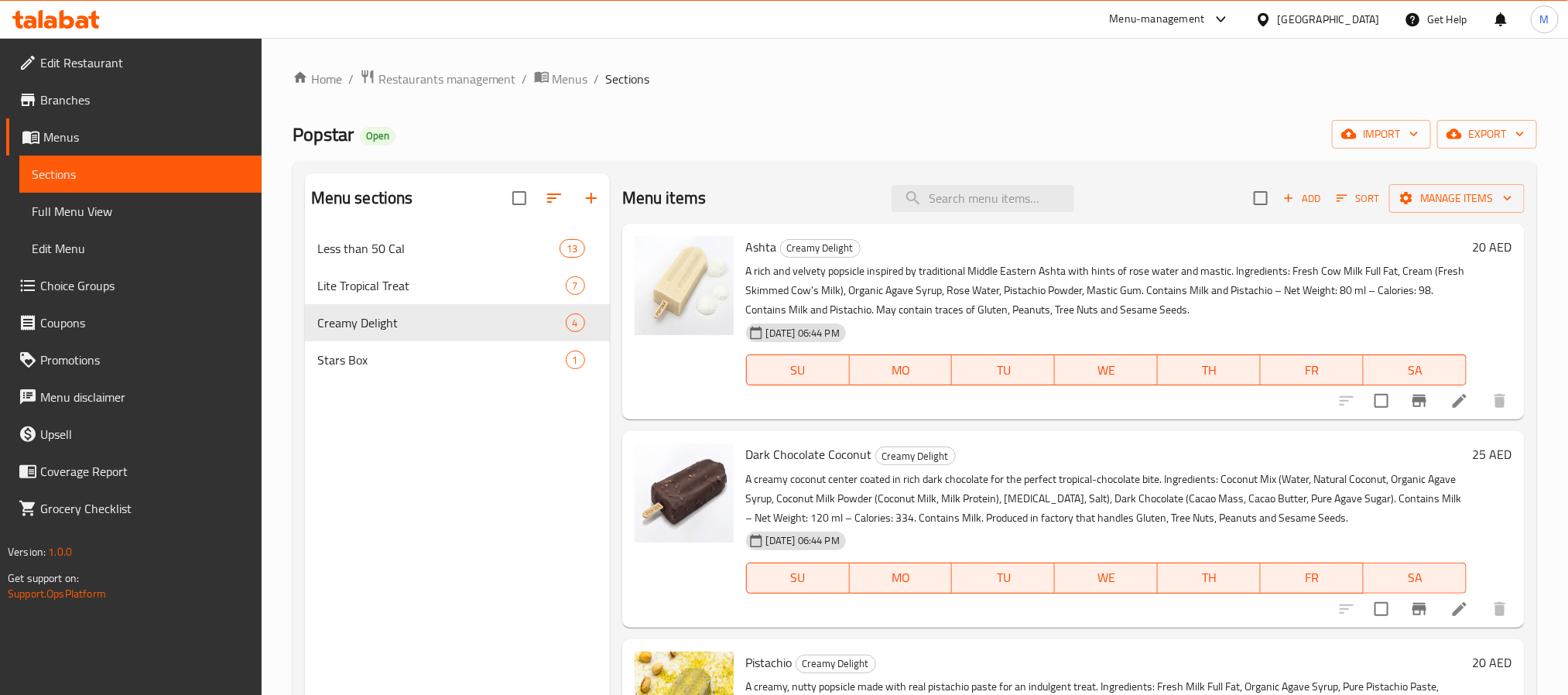
click at [1337, 18] on div "[GEOGRAPHIC_DATA]" at bounding box center [1328, 19] width 102 height 17
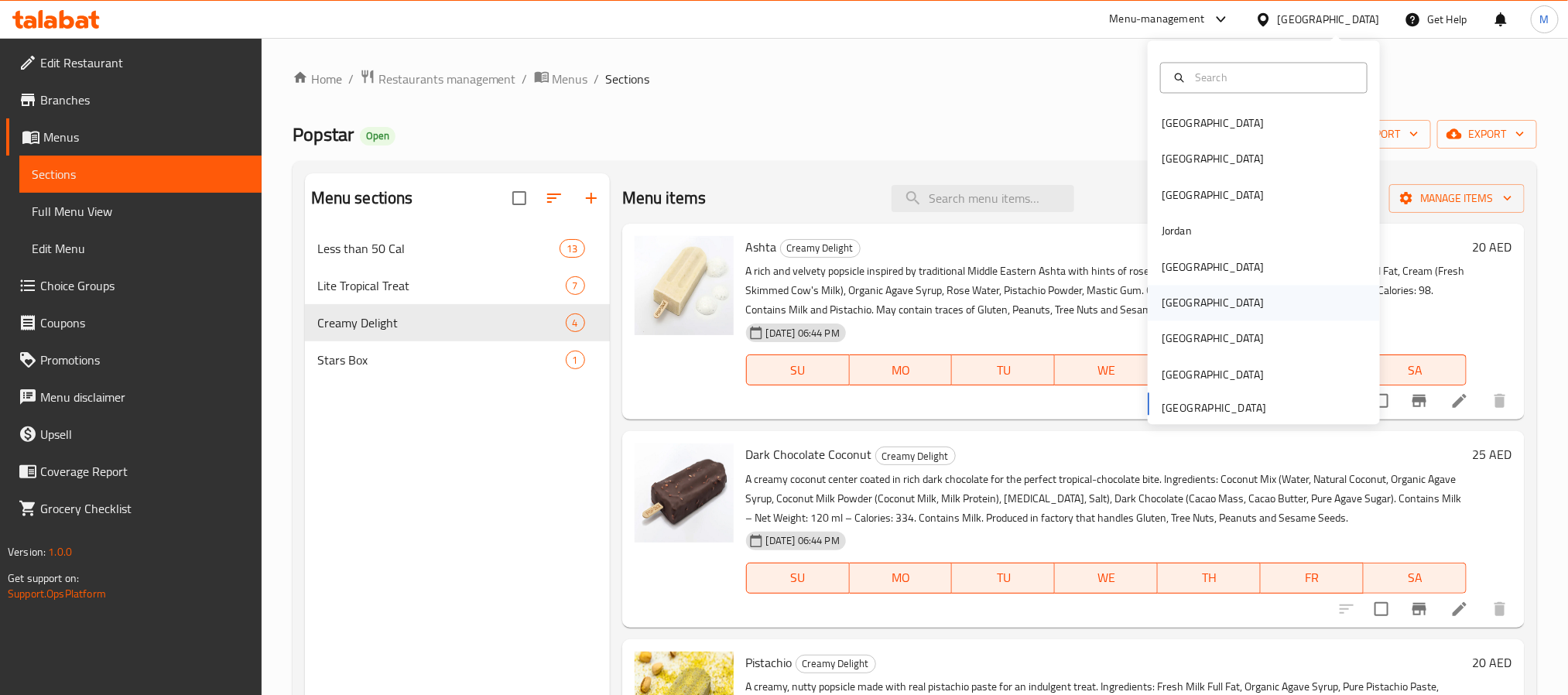
click at [1188, 298] on div "[GEOGRAPHIC_DATA]" at bounding box center [1264, 303] width 232 height 36
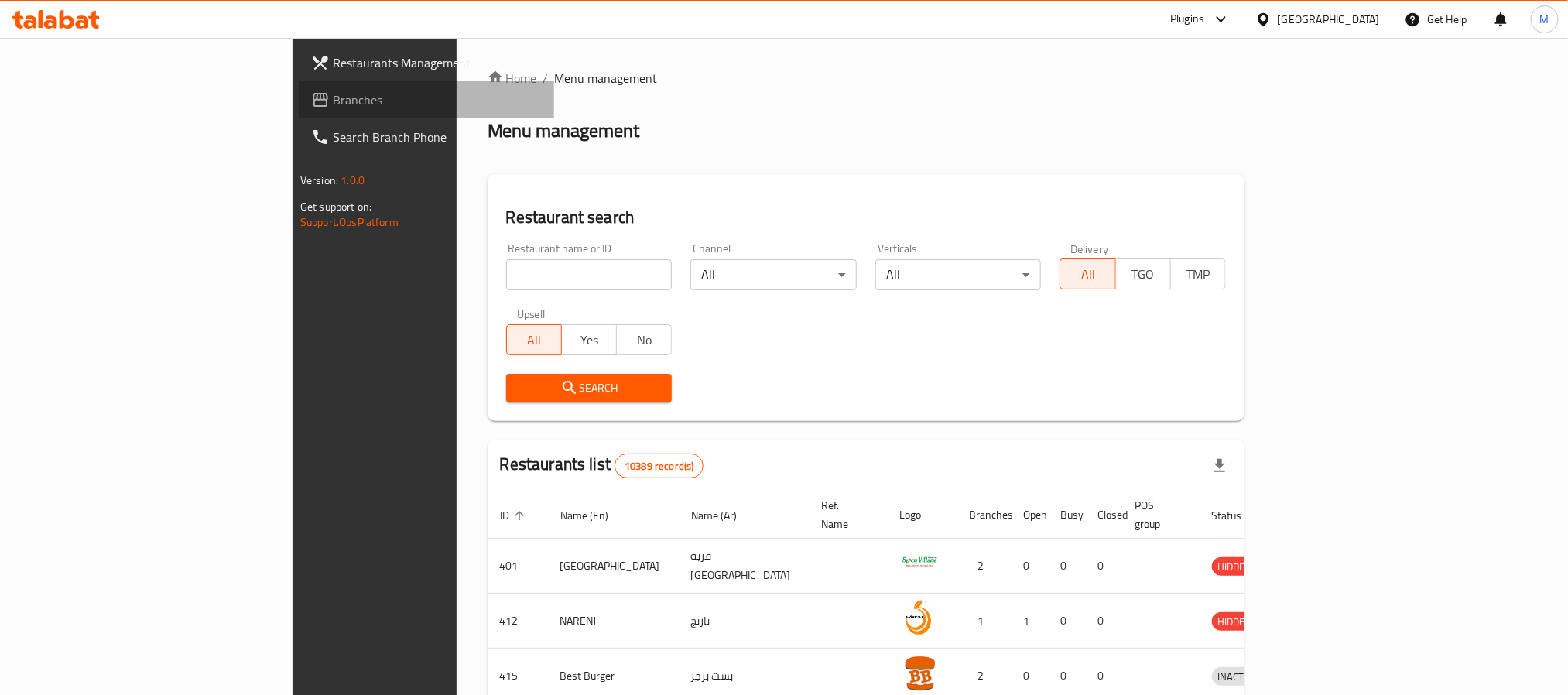
click at [333, 96] on span "Branches" at bounding box center [437, 100] width 209 height 18
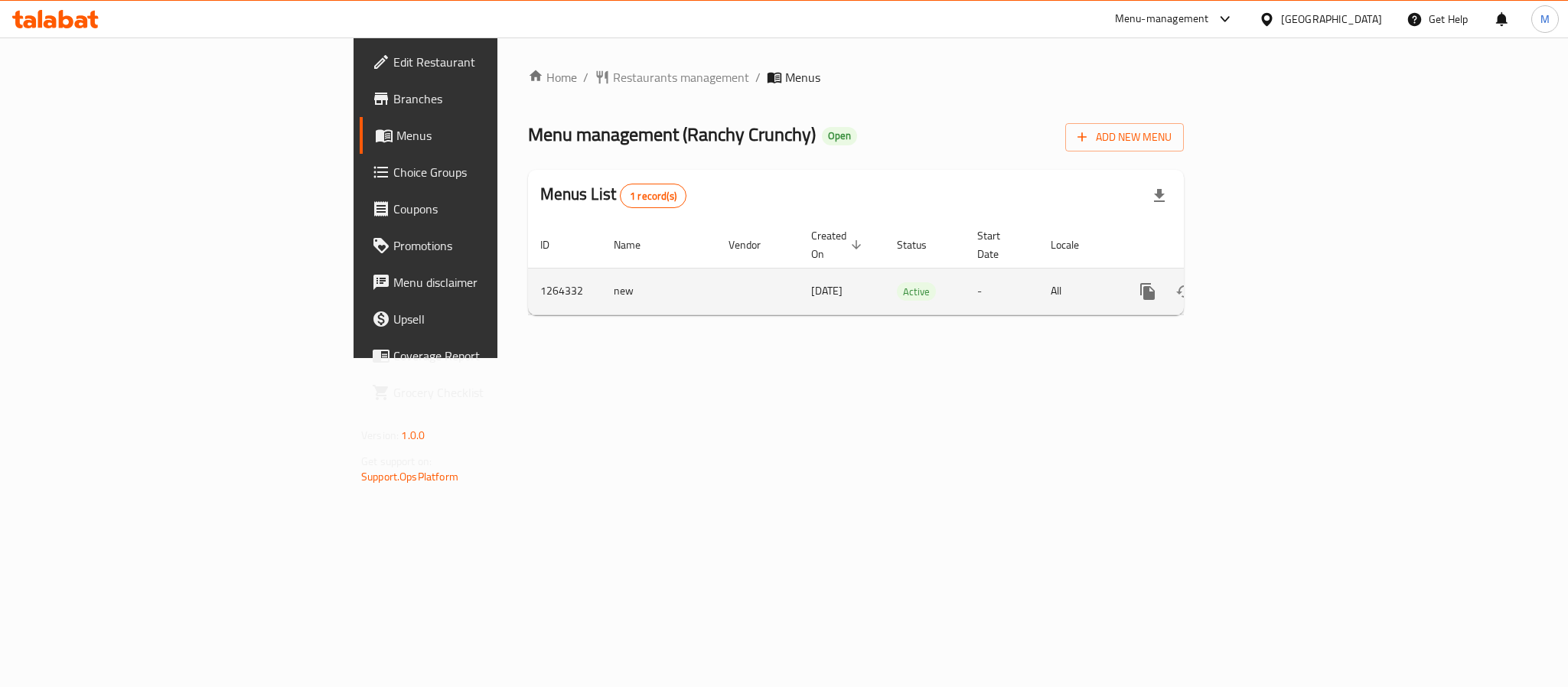
click at [1267, 283] on icon "enhanced table" at bounding box center [1258, 291] width 18 height 18
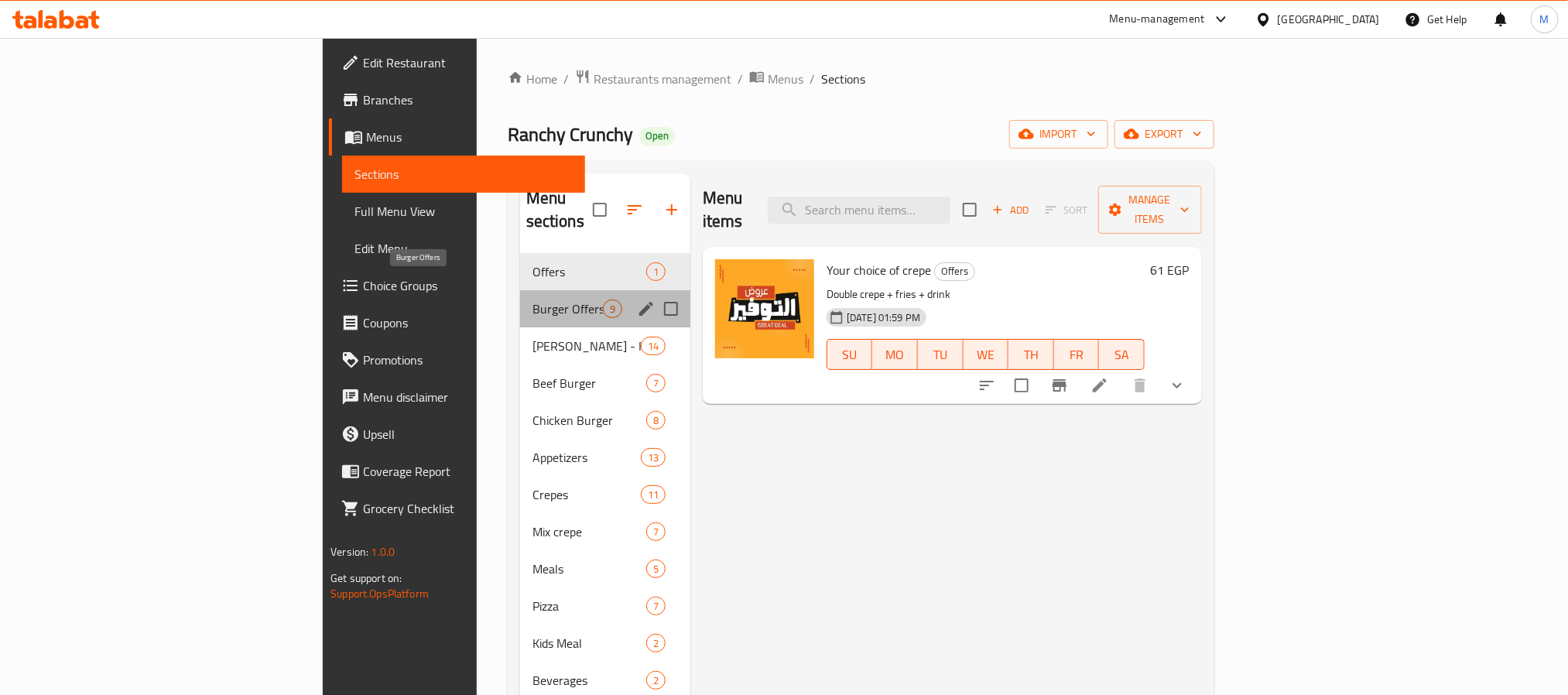
click at [532, 299] on span "Burger Offers" at bounding box center [568, 308] width 70 height 18
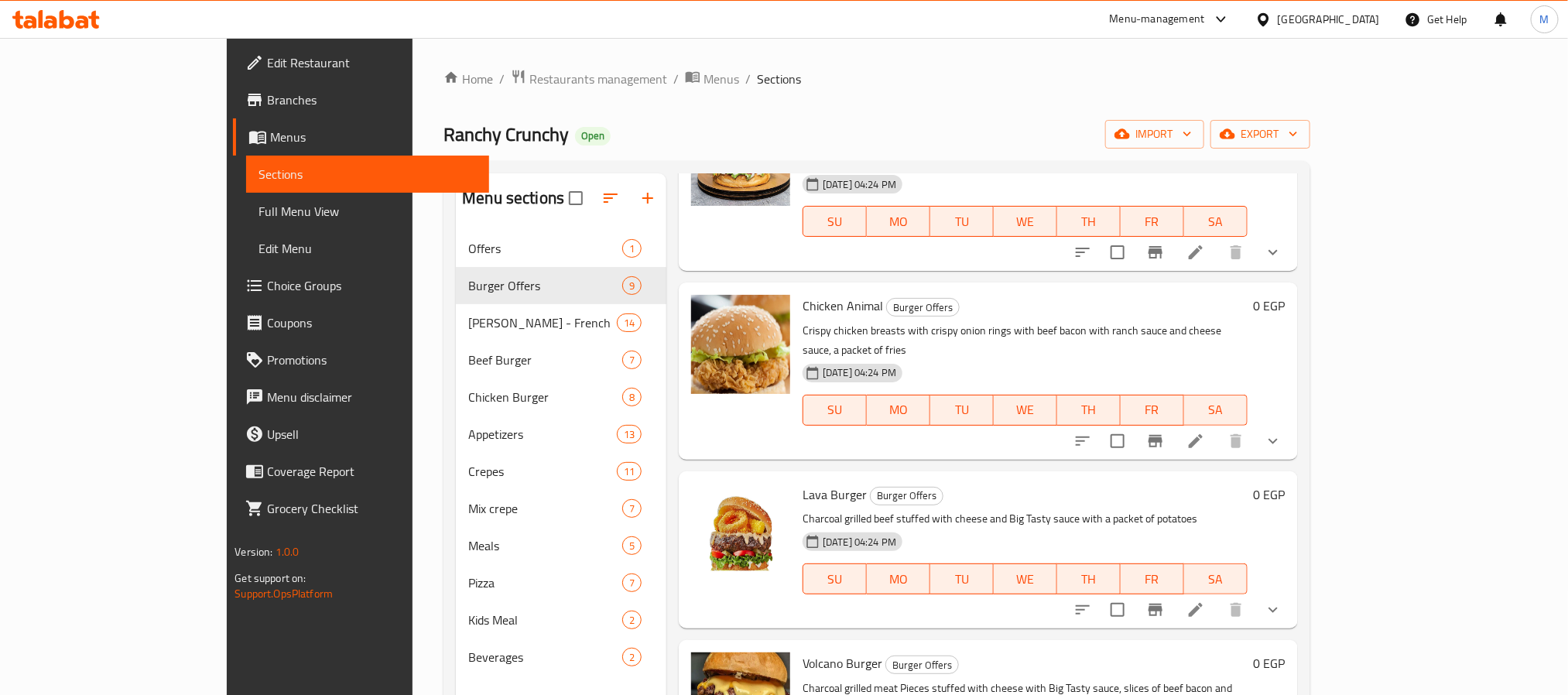
scroll to position [217, 0]
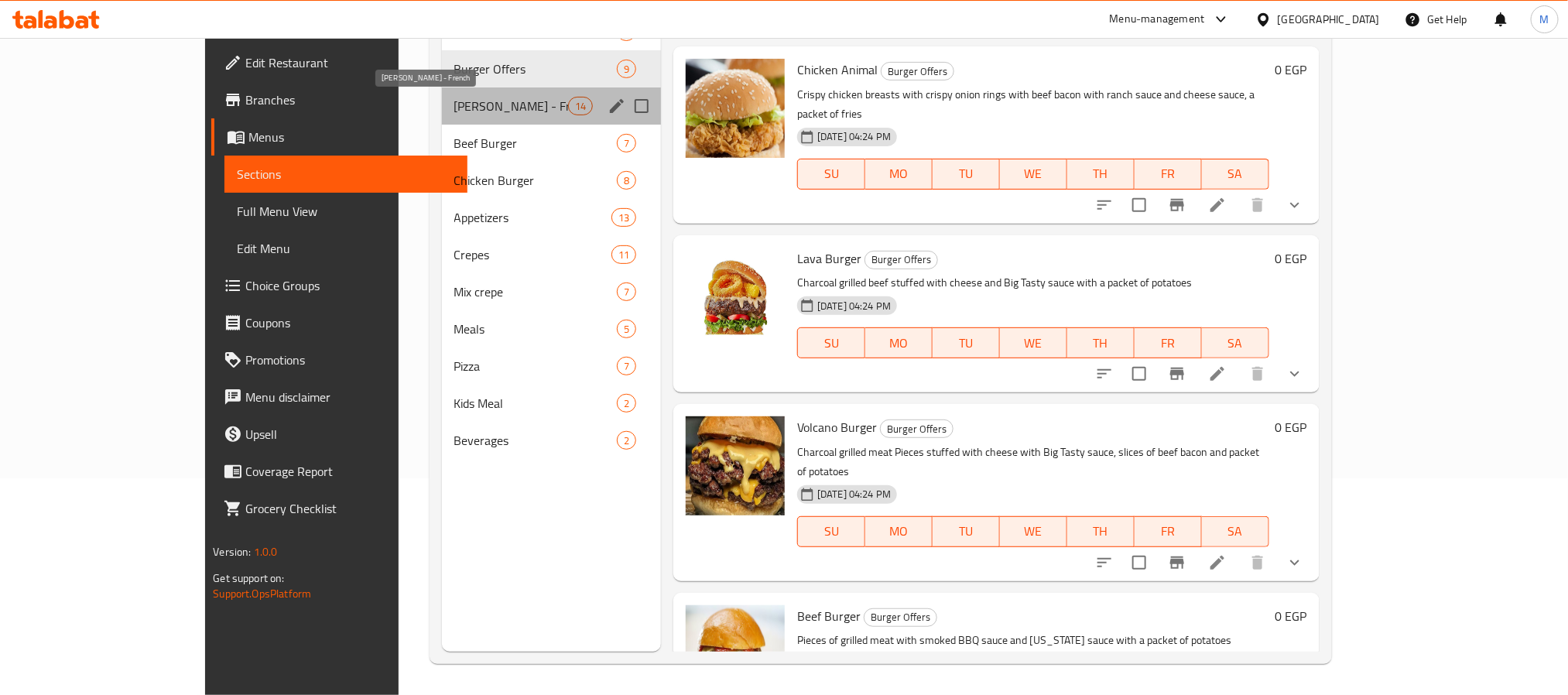
click at [454, 114] on span "Ibn El Balad - French" at bounding box center [511, 106] width 114 height 18
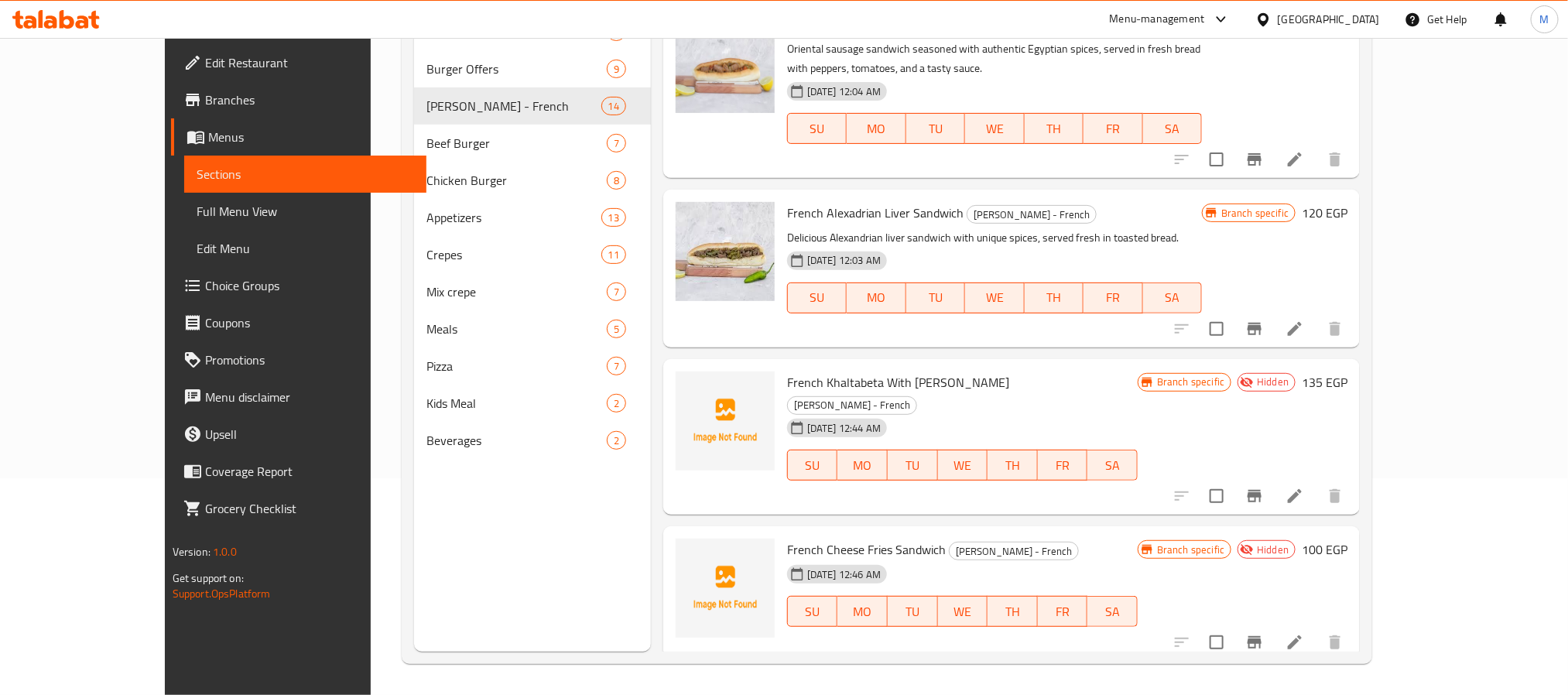
scroll to position [1656, 0]
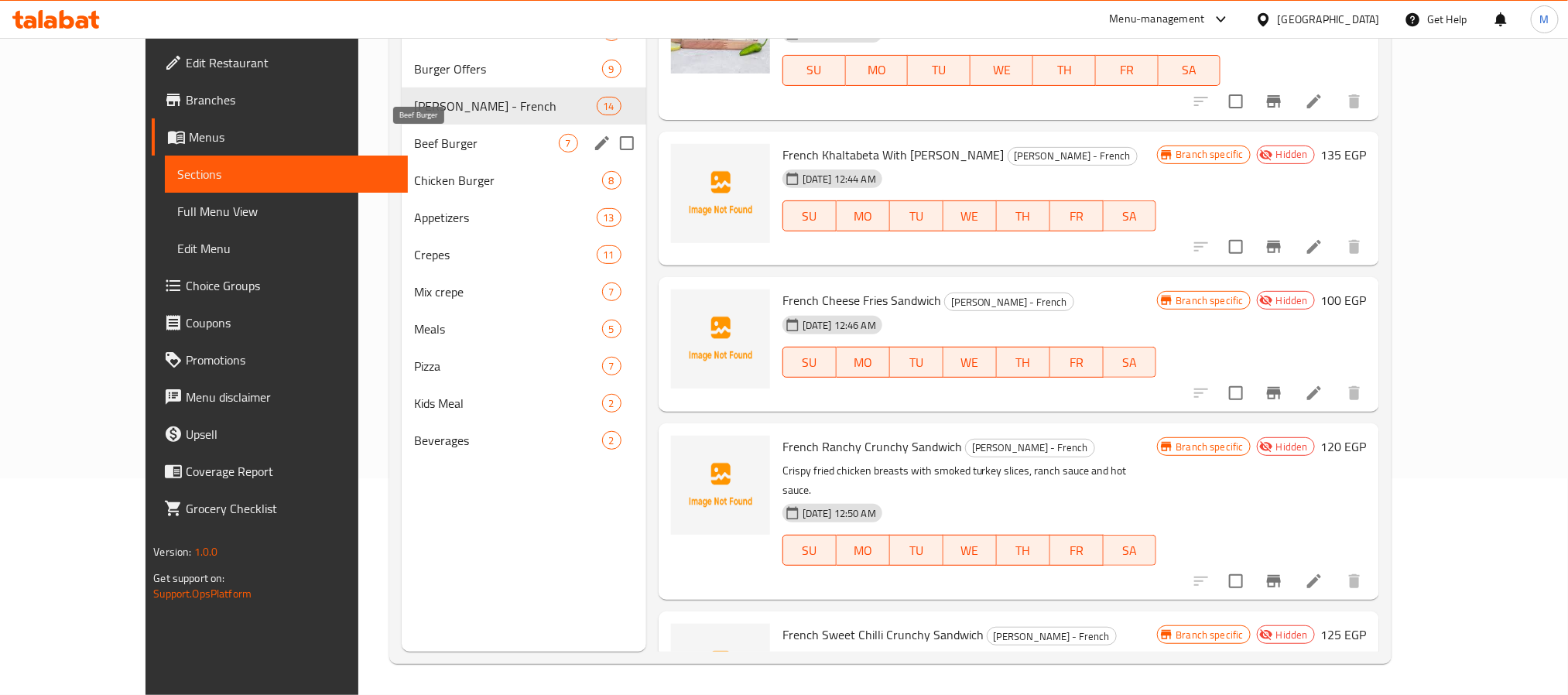
click at [414, 138] on span "Beef Burger" at bounding box center [486, 143] width 144 height 18
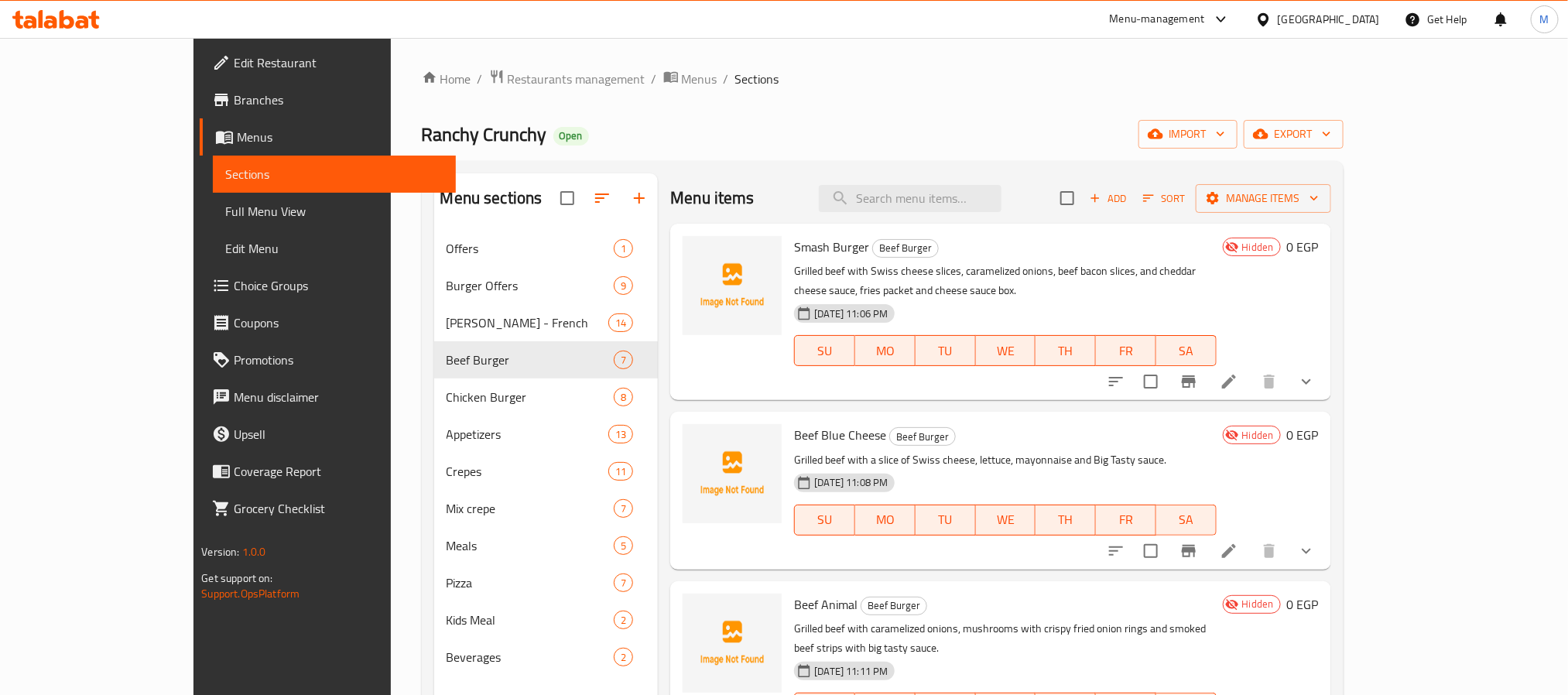
click at [1361, 18] on div "[GEOGRAPHIC_DATA]" at bounding box center [1328, 19] width 102 height 17
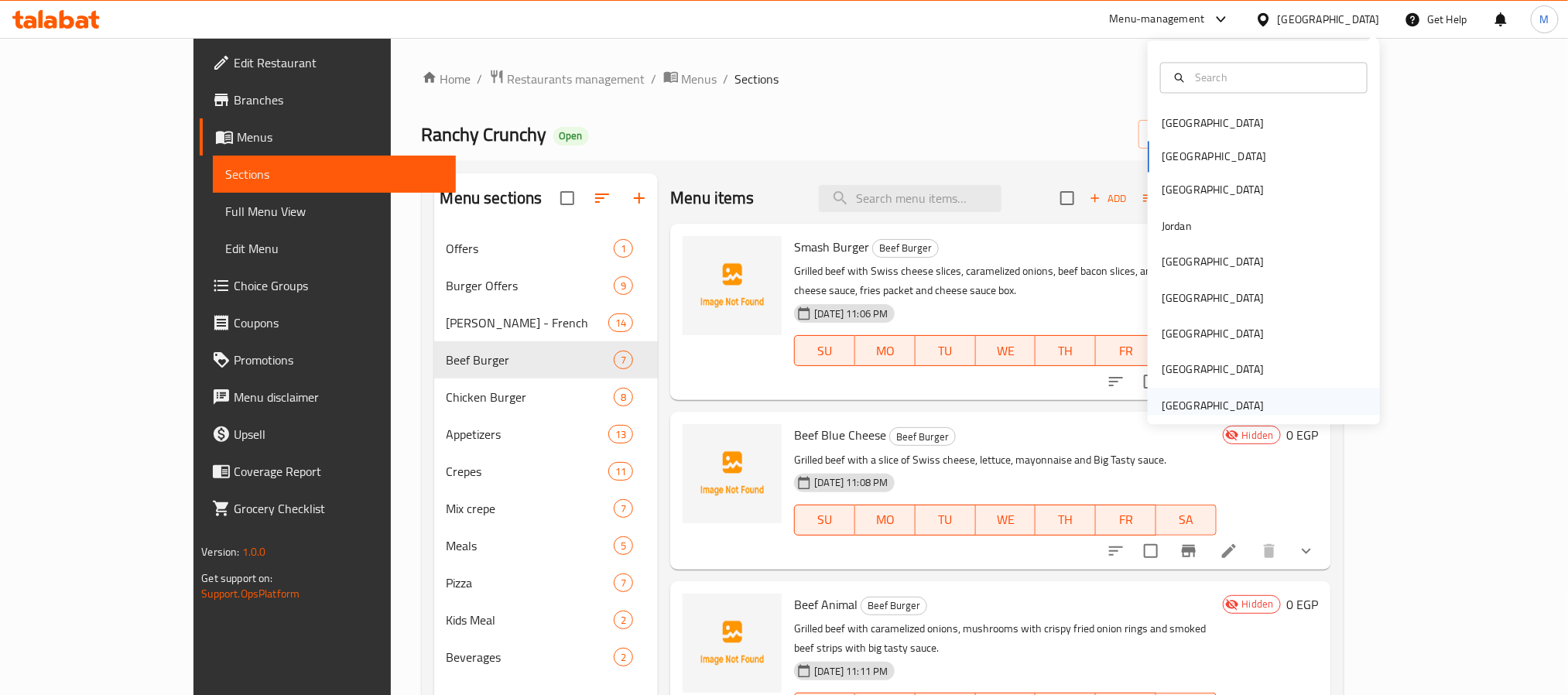
click at [1224, 407] on div "[GEOGRAPHIC_DATA]" at bounding box center [1212, 405] width 102 height 17
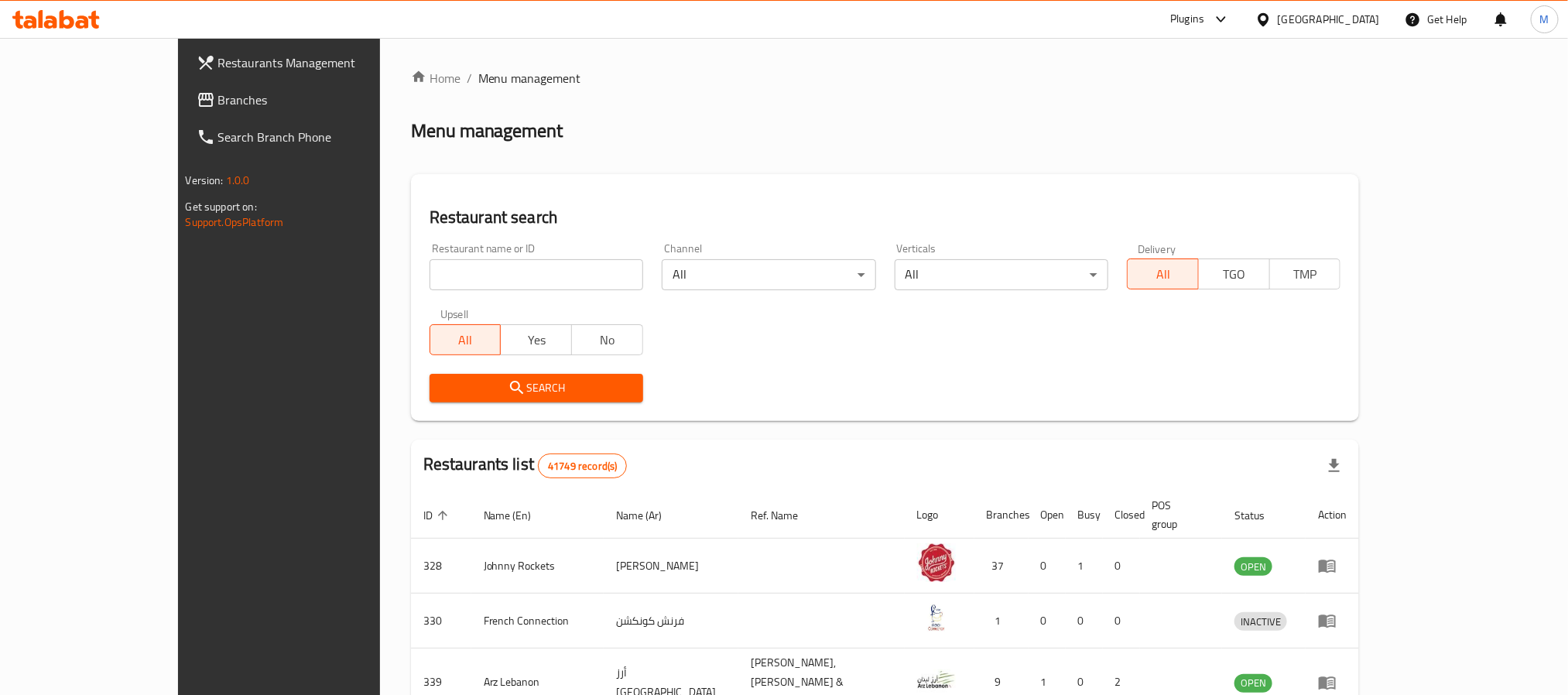
click at [218, 100] on span "Branches" at bounding box center [322, 100] width 209 height 18
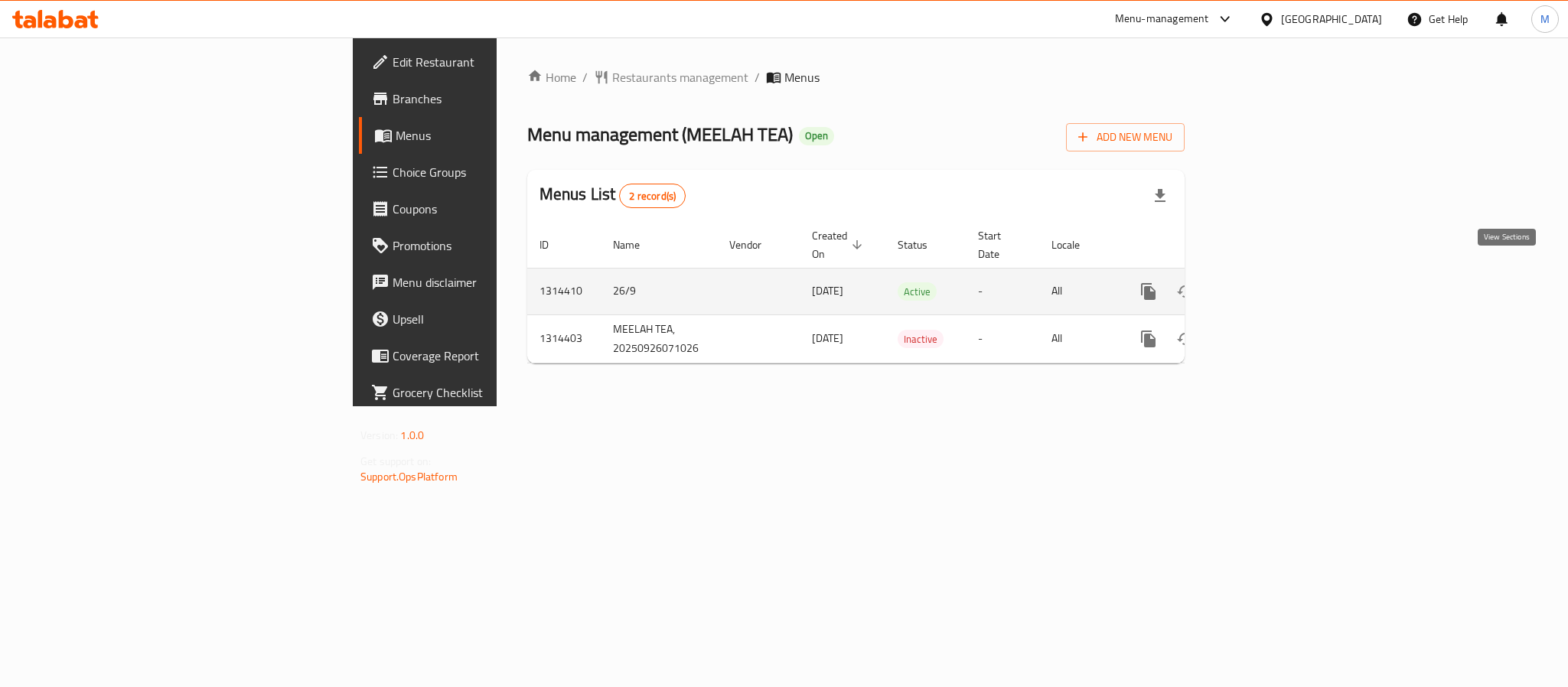
click at [1268, 283] on icon "enhanced table" at bounding box center [1259, 291] width 18 height 18
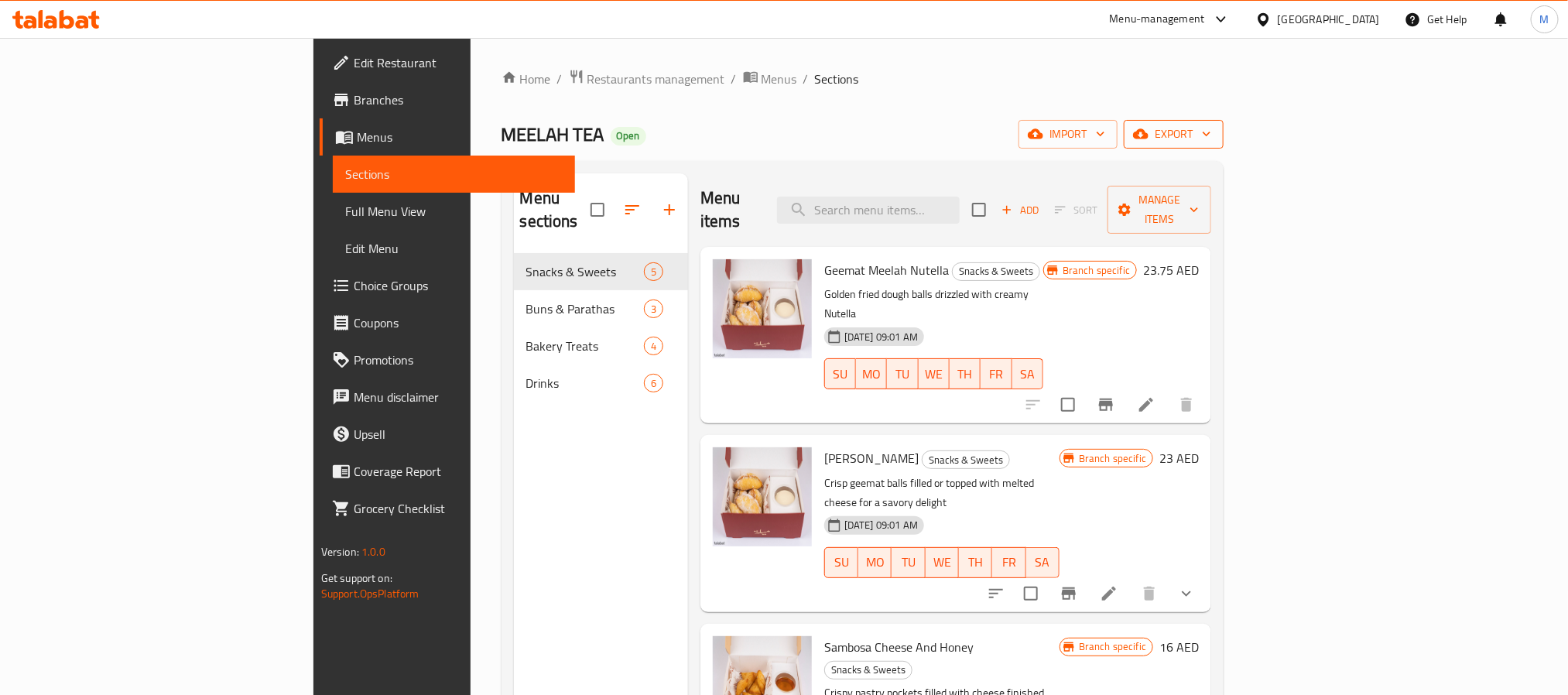
click at [1211, 135] on span "export" at bounding box center [1173, 135] width 75 height 19
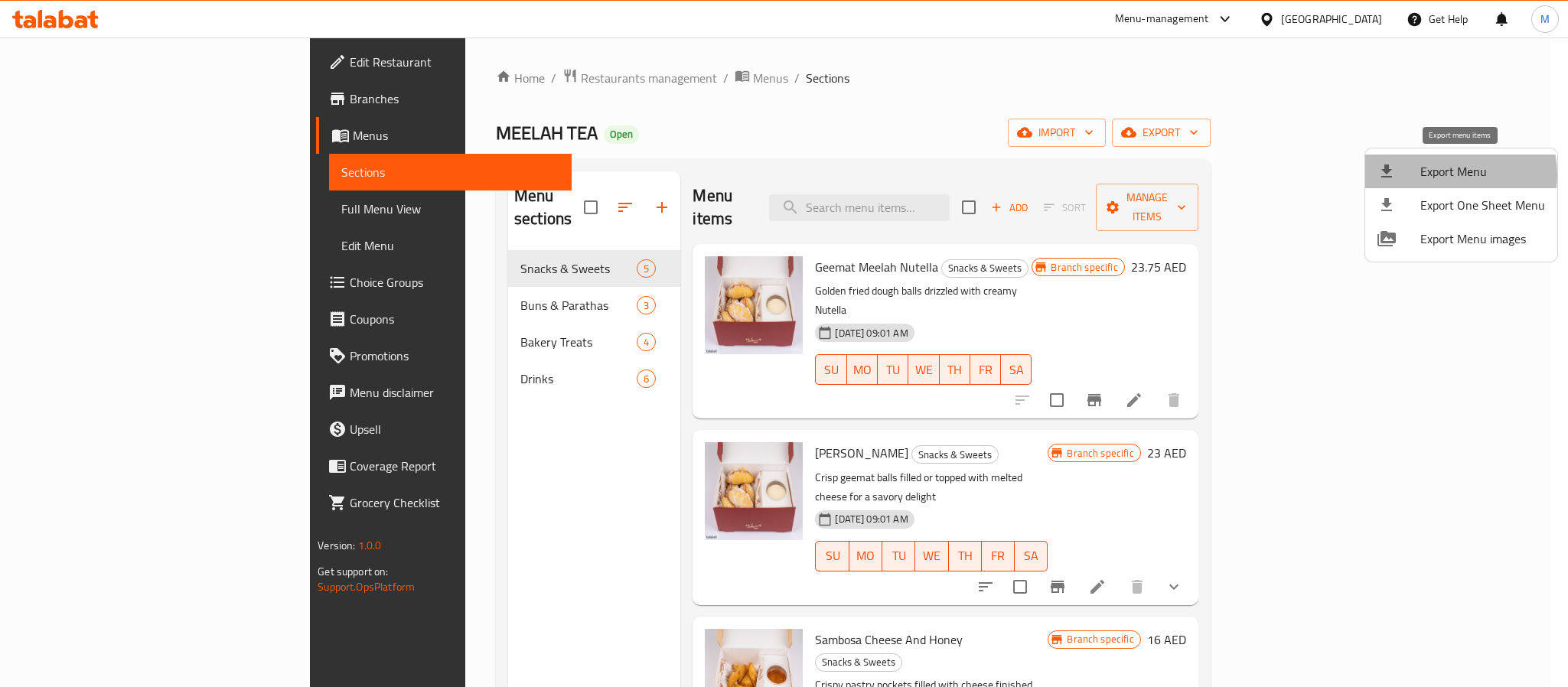
click at [1445, 175] on span "Export Menu" at bounding box center [1483, 171] width 124 height 18
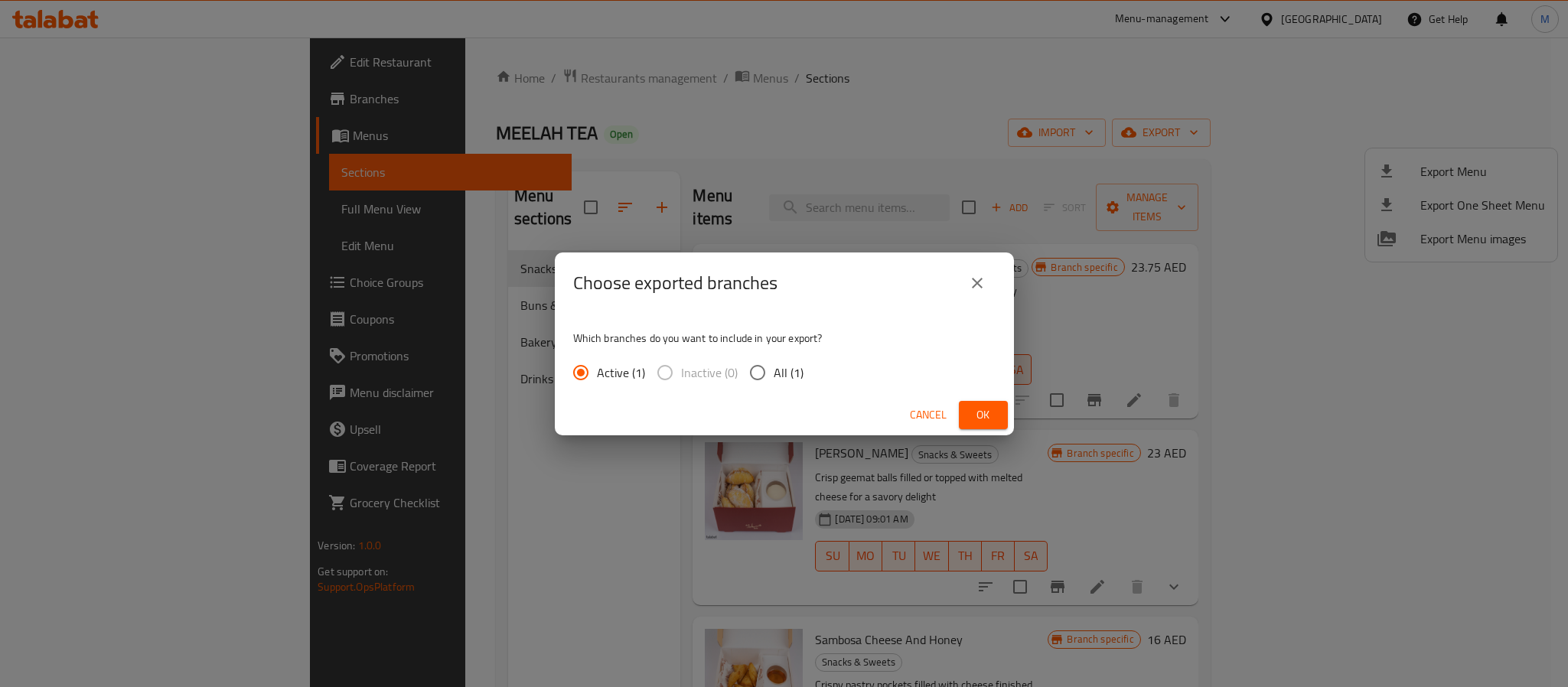
click at [787, 372] on span "All (1)" at bounding box center [789, 372] width 30 height 18
click at [774, 372] on input "All (1)" at bounding box center [757, 372] width 32 height 32
radio input "true"
click at [967, 408] on button "Ok" at bounding box center [983, 415] width 49 height 28
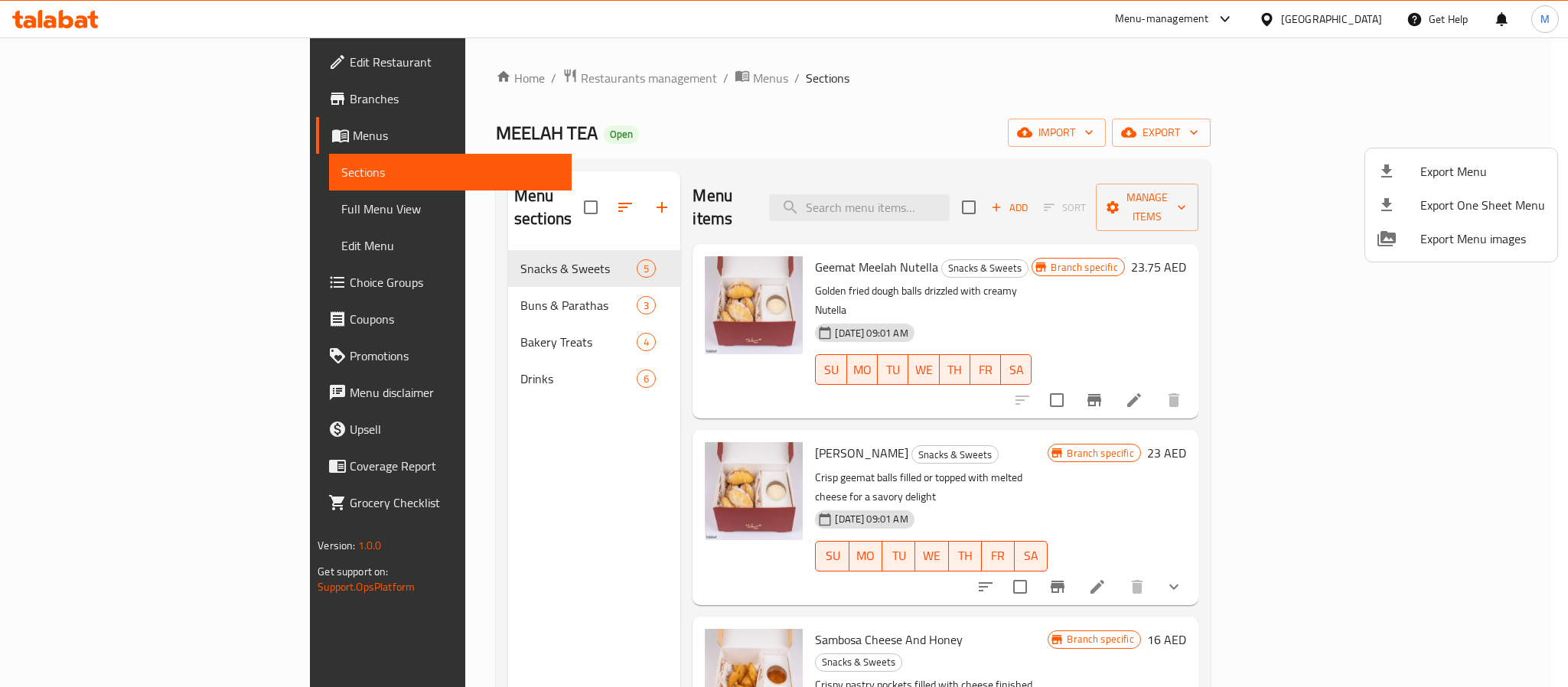
click at [499, 504] on div at bounding box center [784, 343] width 1568 height 687
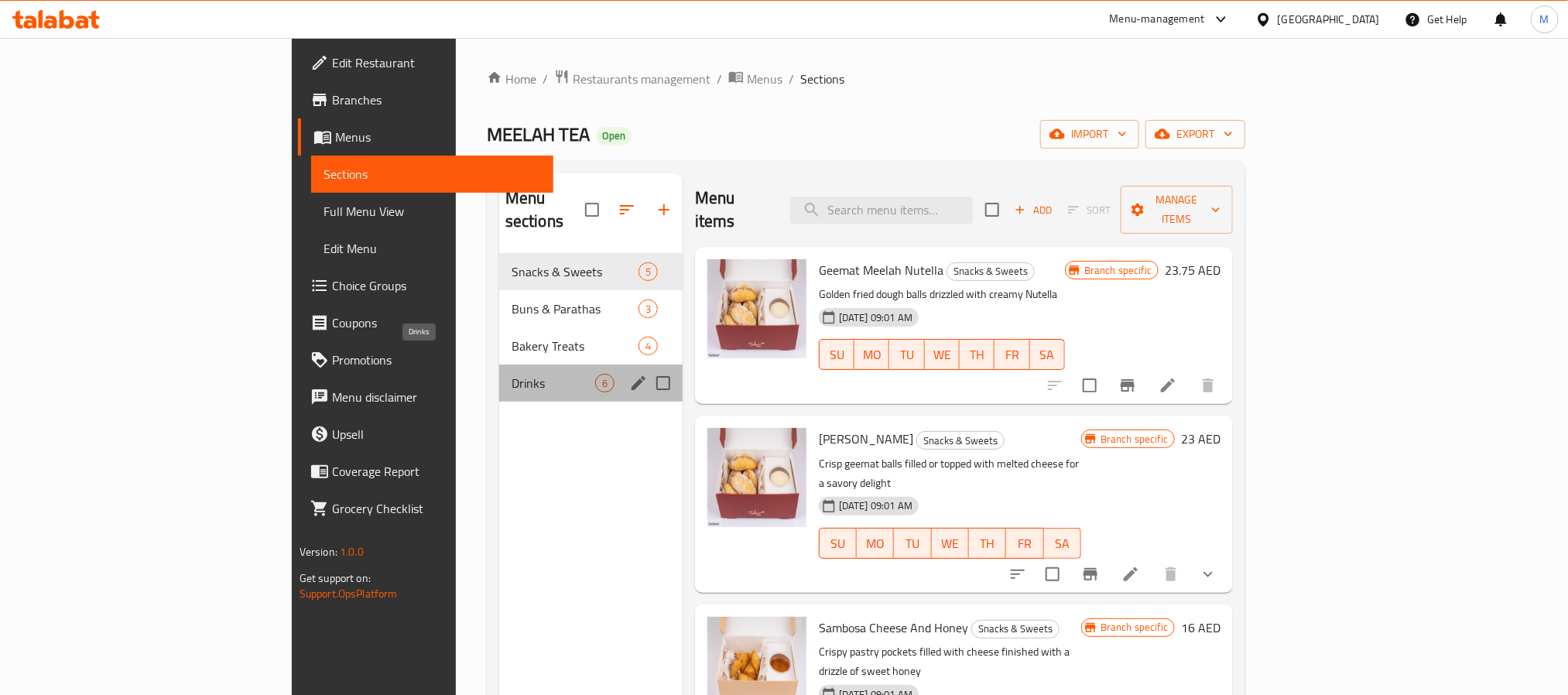
click at [512, 374] on span "Drinks" at bounding box center [553, 383] width 84 height 18
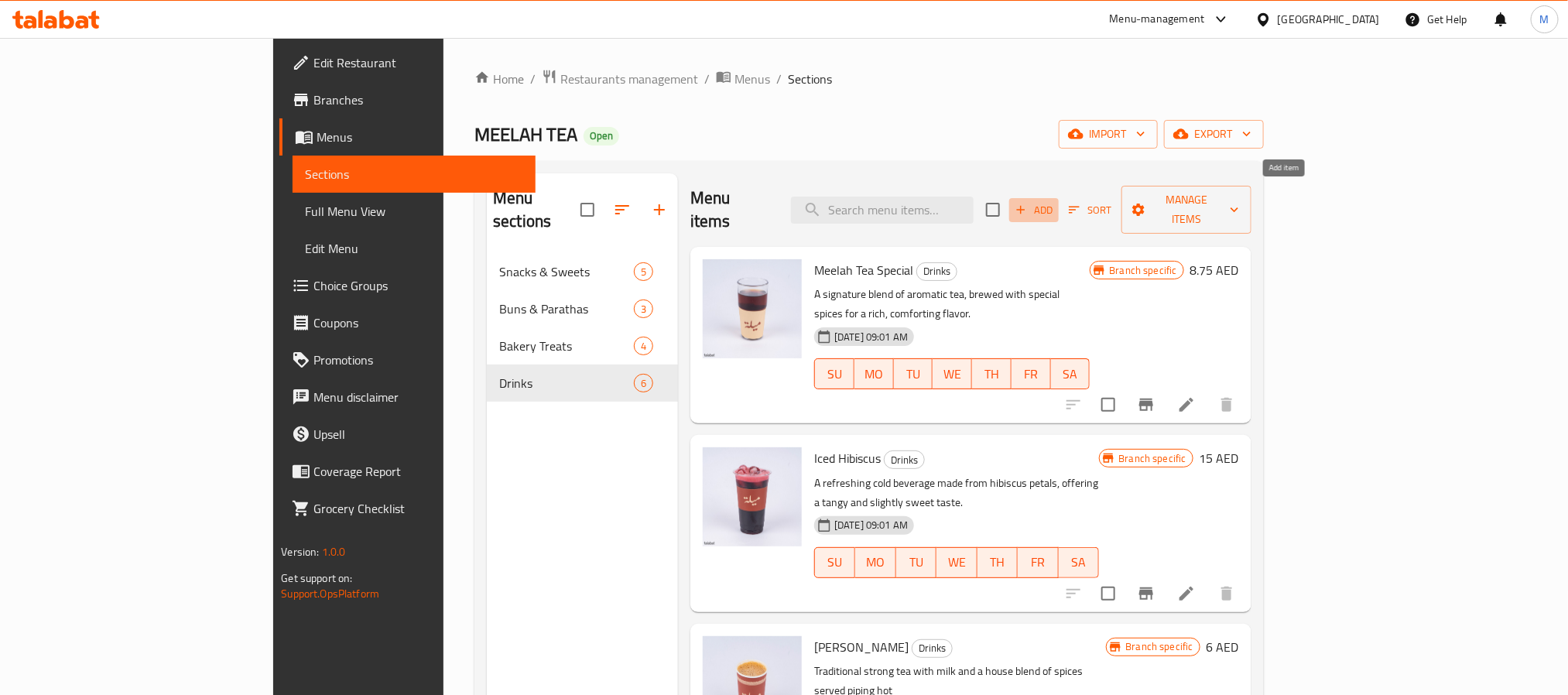
click at [1055, 201] on span "Add" at bounding box center [1034, 210] width 42 height 18
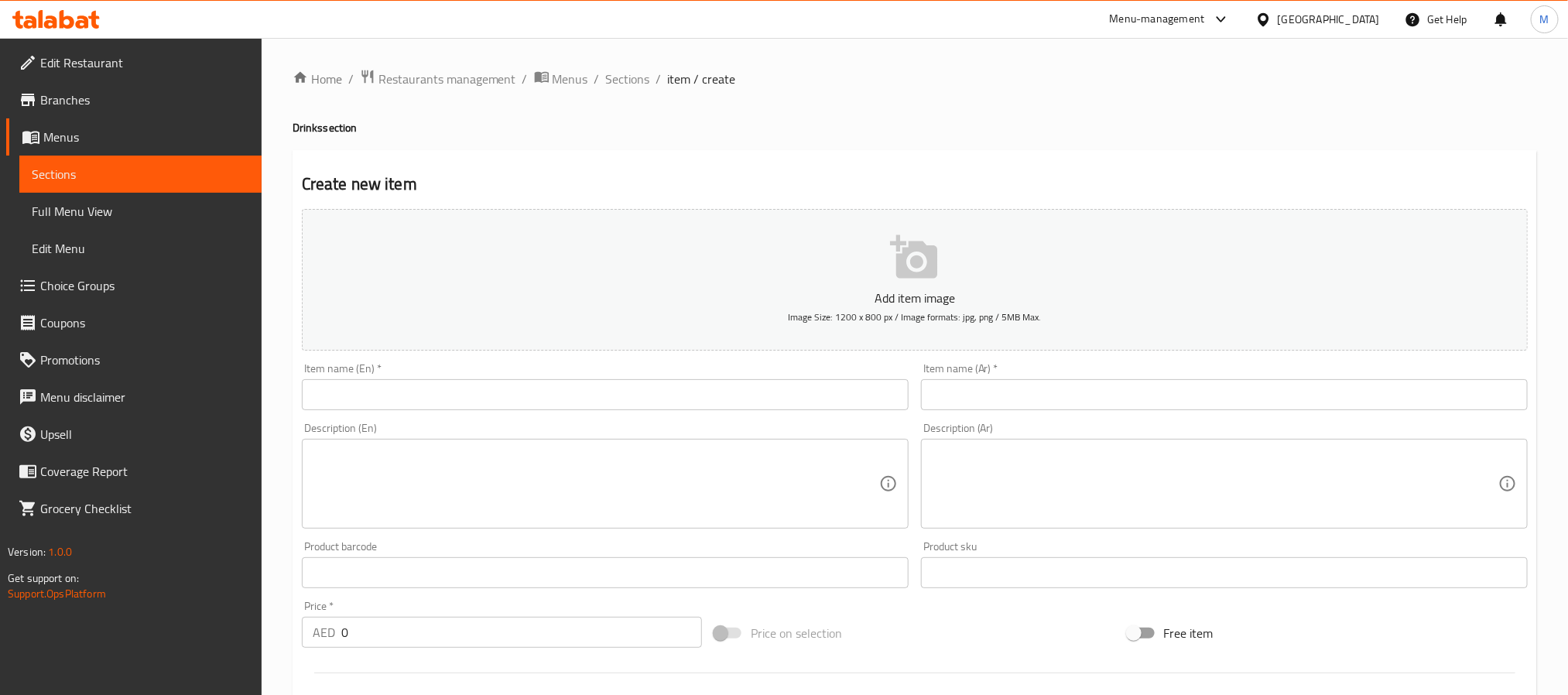
click at [573, 383] on input "text" at bounding box center [605, 394] width 607 height 31
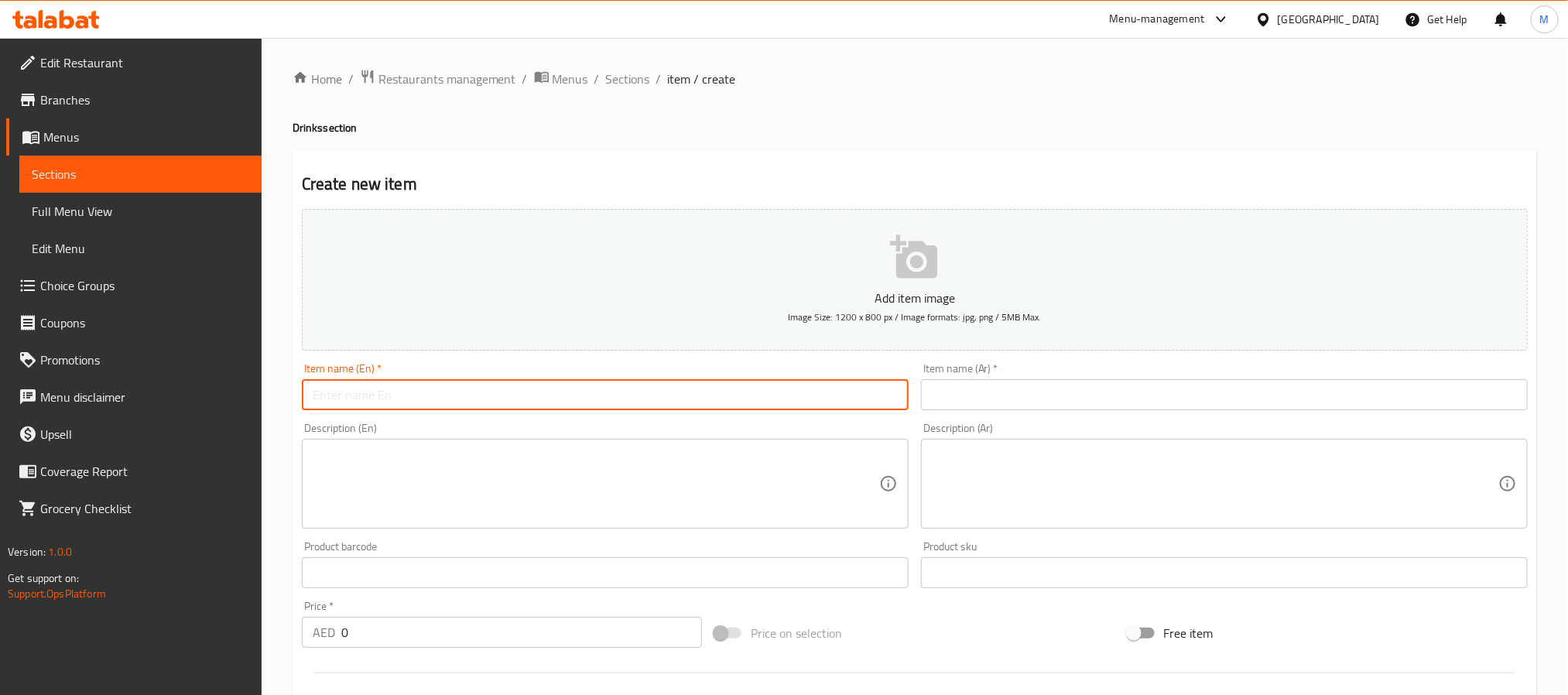
paste input "[PERSON_NAME] Red Tea"
type input "[PERSON_NAME] Red Tea"
click at [420, 634] on input "0" at bounding box center [521, 632] width 361 height 31
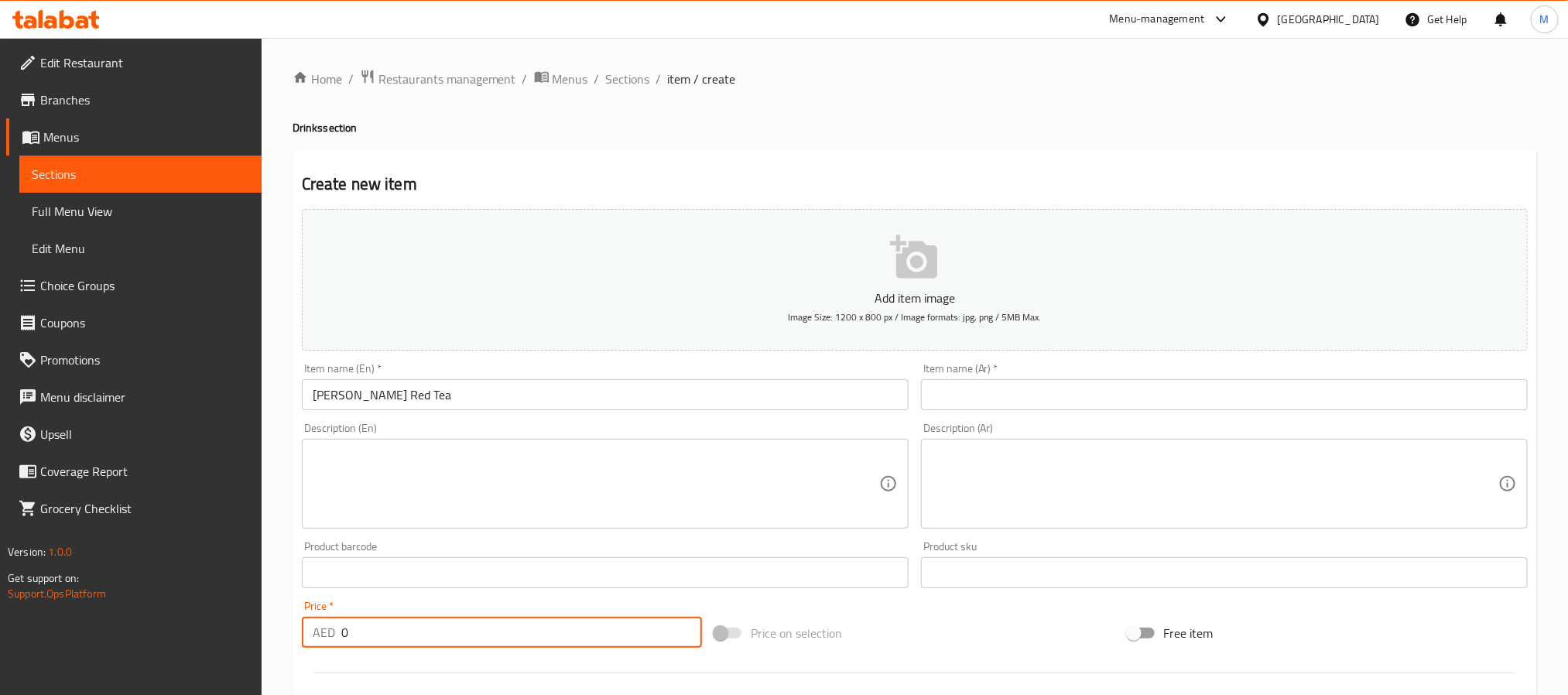
paste input "number"
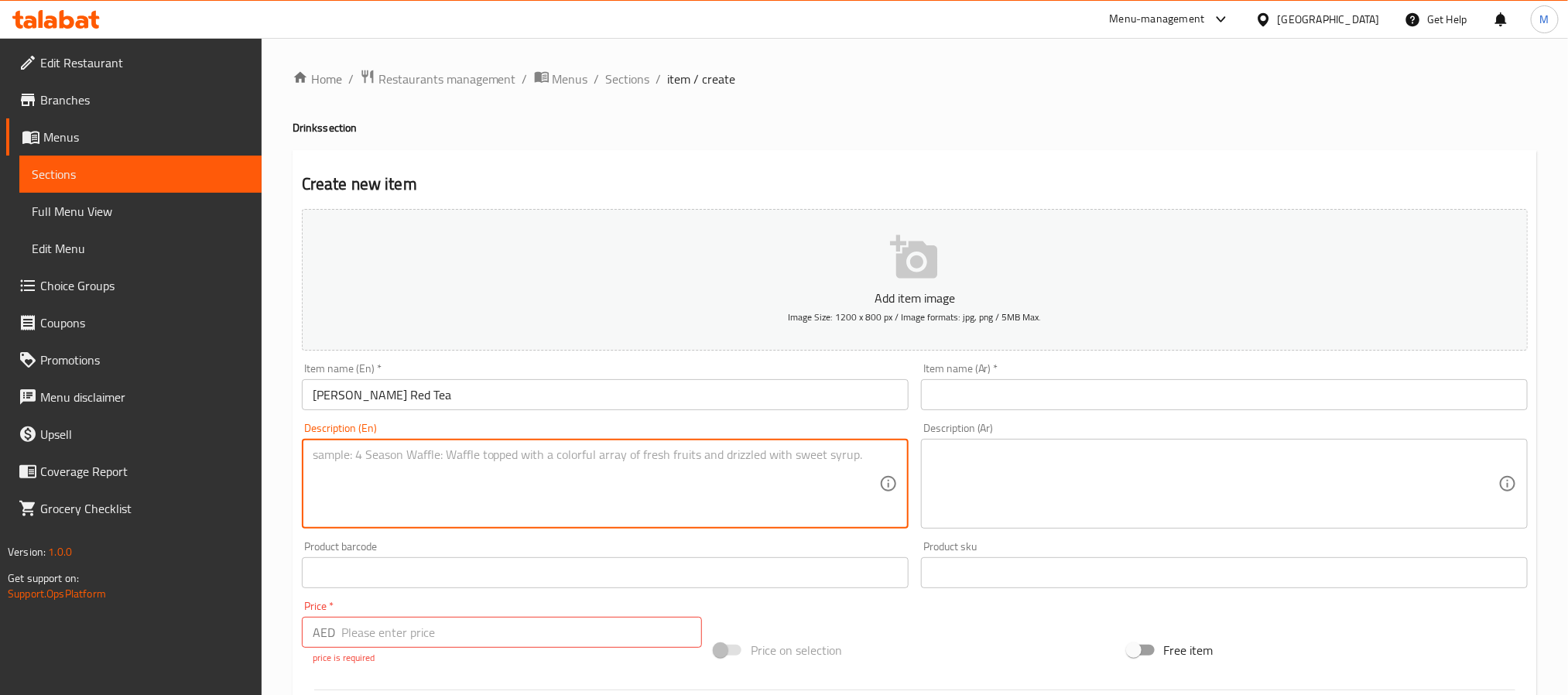
click at [516, 469] on textarea at bounding box center [596, 484] width 567 height 73
paste textarea "Traditional red tea with a rich, authentic flavor, offering warmth and comfort …"
type textarea "Traditional red tea with a rich, authentic flavor, offering warmth and comfort …"
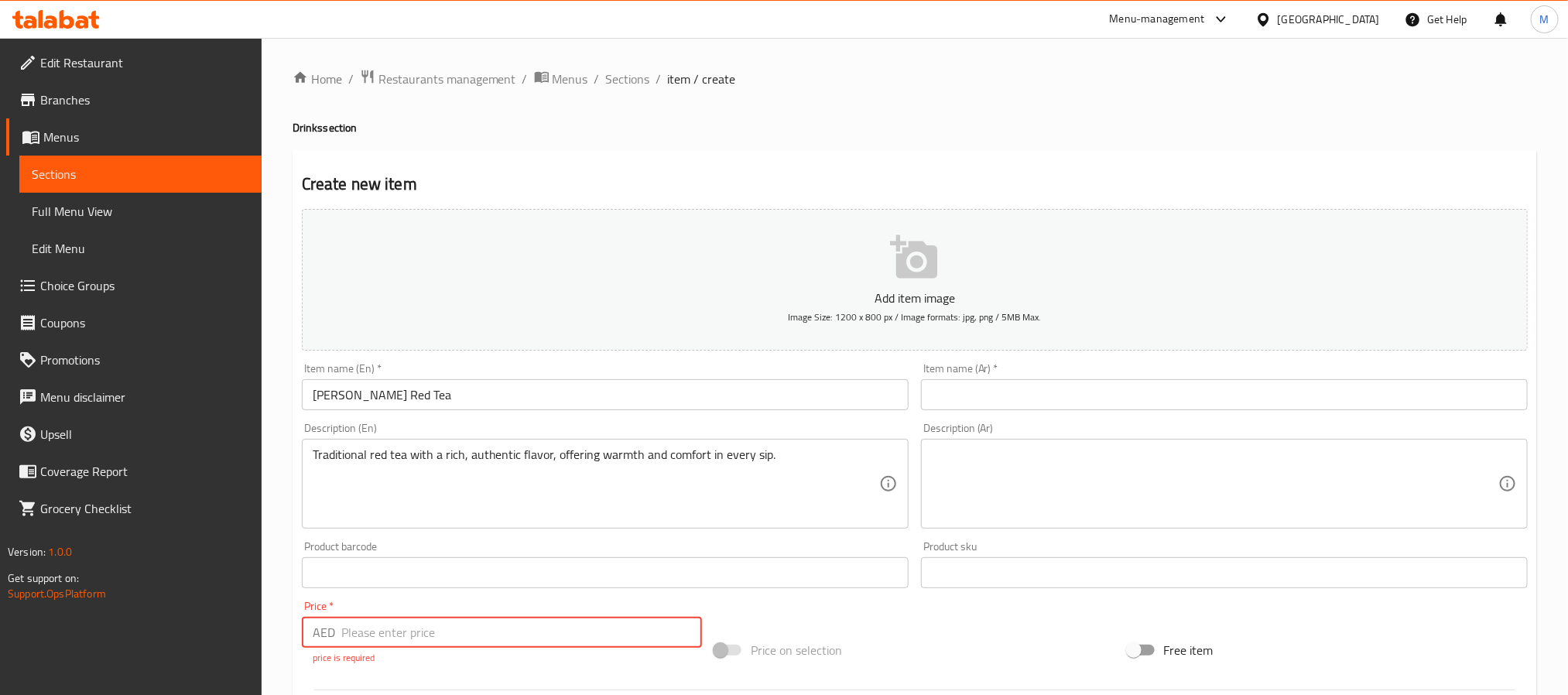
click at [474, 623] on input "number" at bounding box center [521, 632] width 361 height 31
paste input "7.5"
type input "7.5"
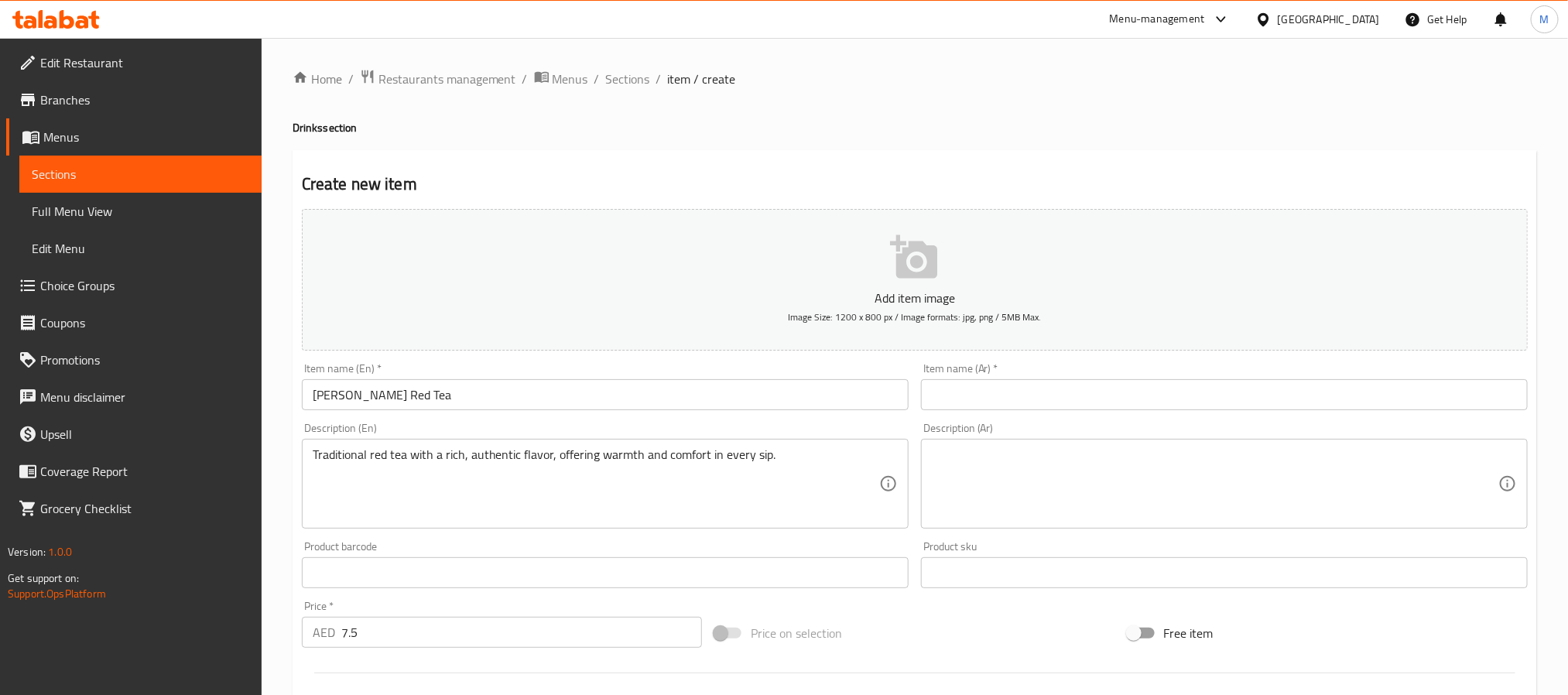
click at [476, 375] on div "Item name (En)   * [PERSON_NAME] Red Tea Item name (En) *" at bounding box center [605, 386] width 607 height 47
click at [474, 386] on input "[PERSON_NAME] Red Tea" at bounding box center [605, 394] width 607 height 31
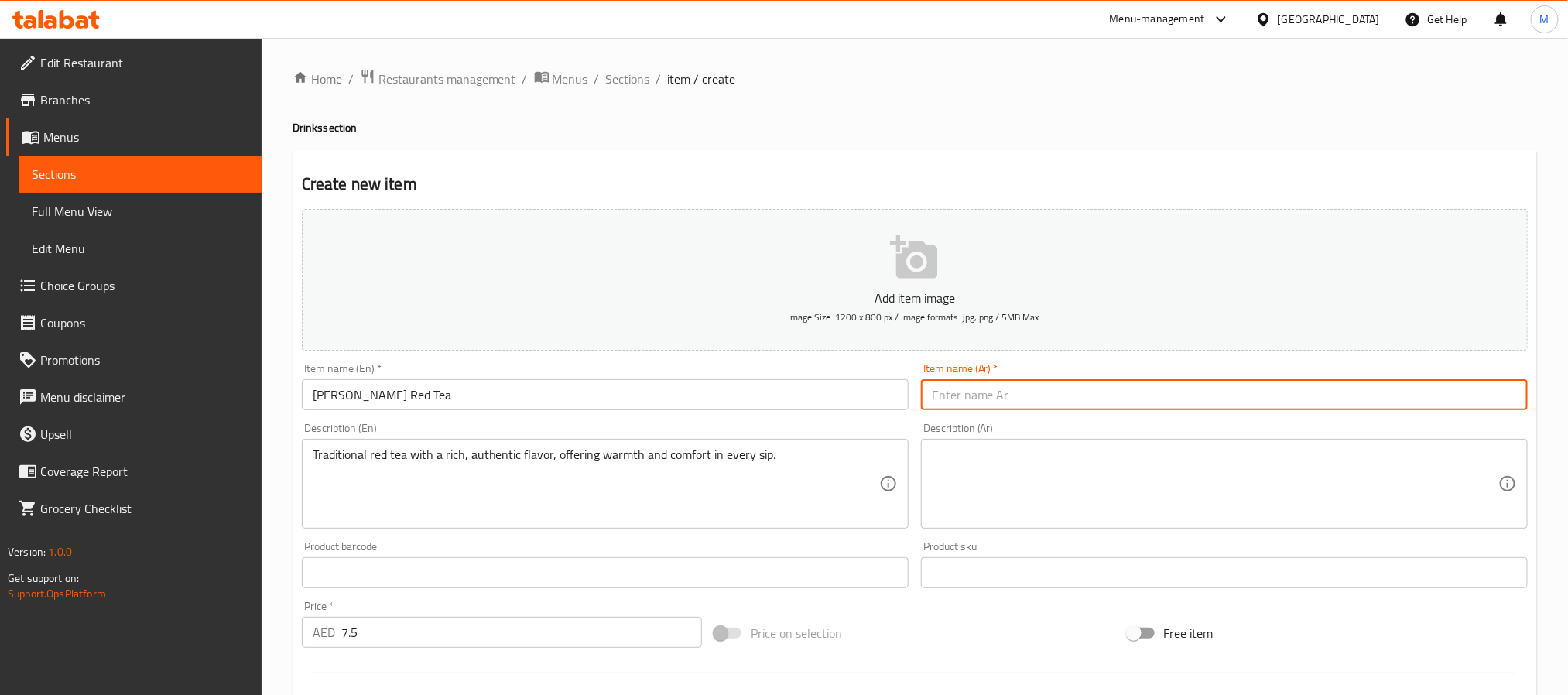
click at [992, 407] on input "text" at bounding box center [1224, 394] width 607 height 31
paste input "شاي سينجيني الأحمر"
click at [958, 393] on input "شاي سينجيني الأحمر" at bounding box center [1224, 394] width 607 height 31
type input "[PERSON_NAME] أحمر"
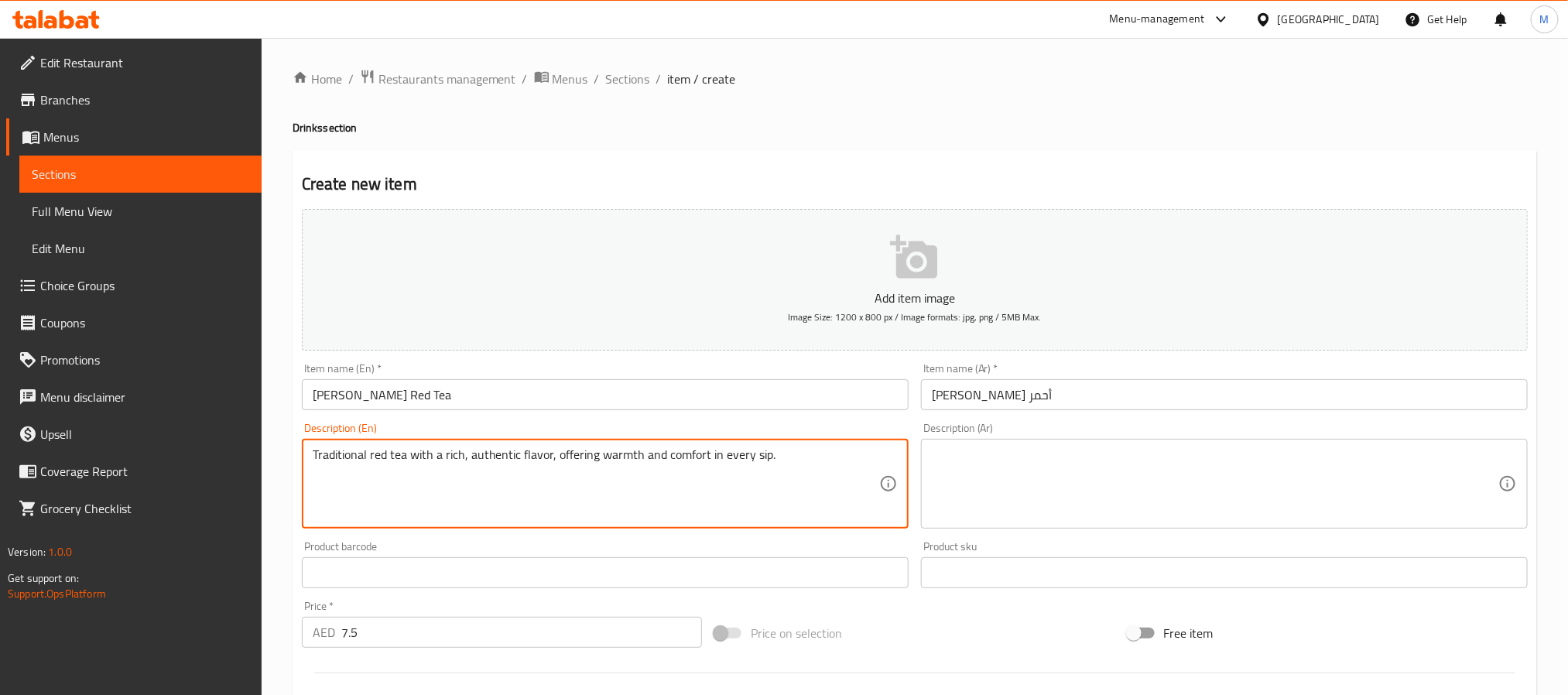
click at [1000, 497] on textarea at bounding box center [1215, 484] width 567 height 73
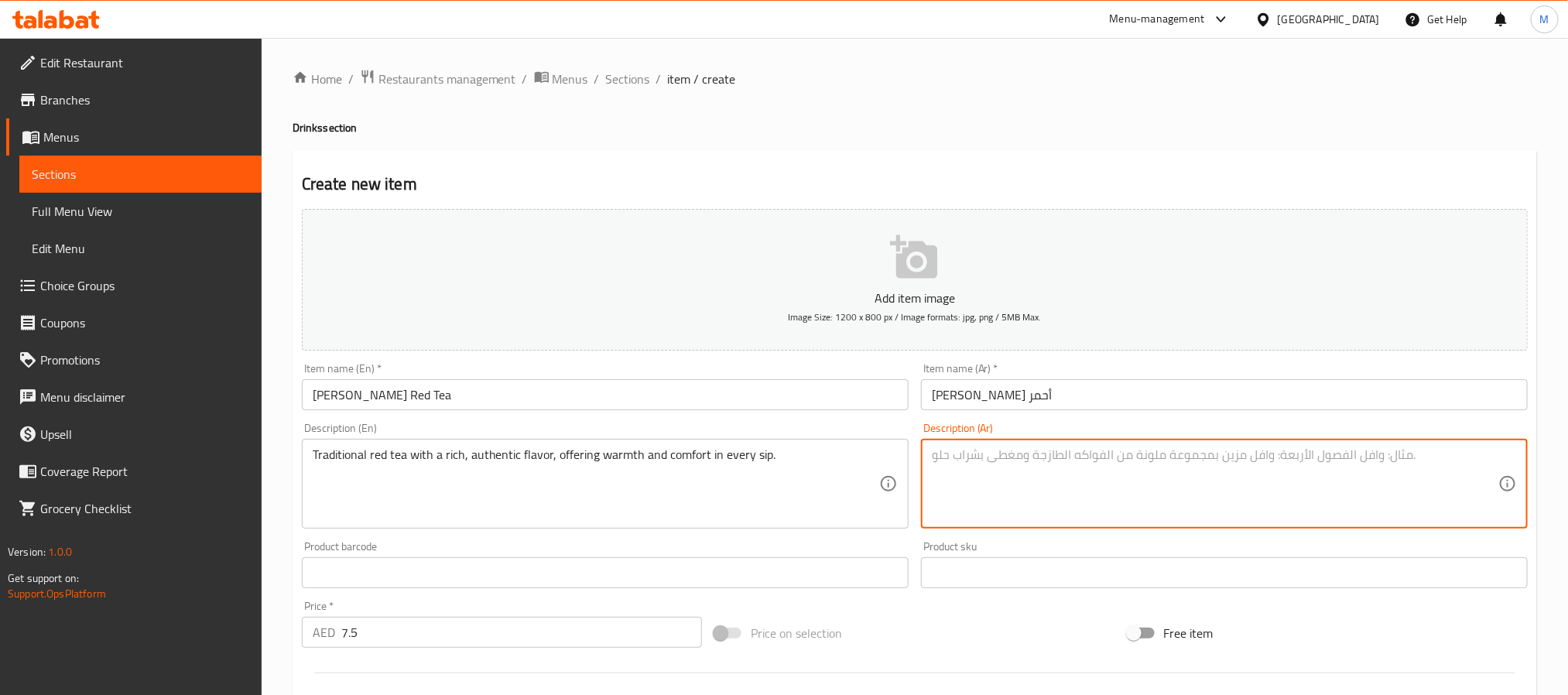
paste textarea "شاي أحمر تقليدي ذو طعم غني وراقي، يوفر شعوراً بالدفء والراحة في كل رشفة."
type textarea "شاي أحمر تقليدي ذو طعم غني وراقي، يوفر شعوراً بالدفء والراحة في كل رشفة."
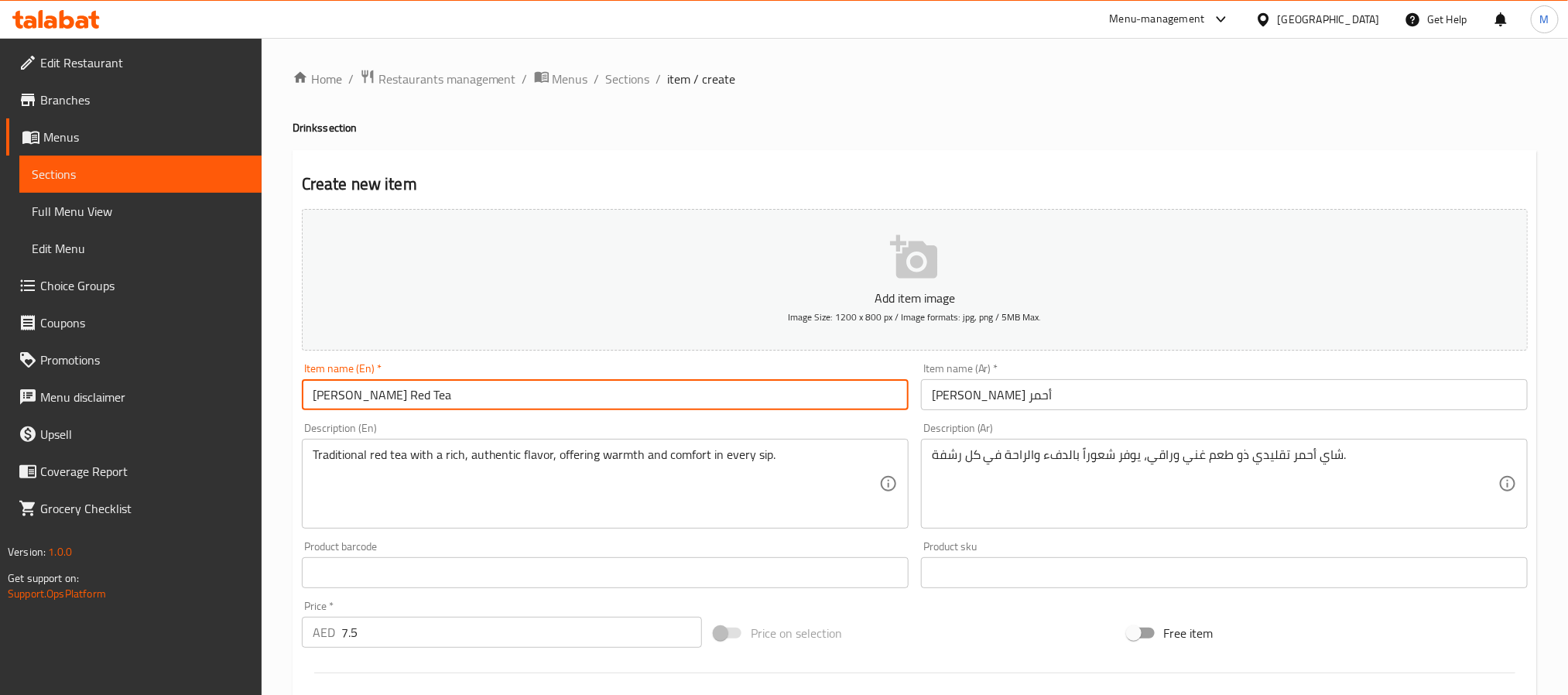
click at [736, 403] on input "[PERSON_NAME] Red Tea" at bounding box center [605, 394] width 607 height 31
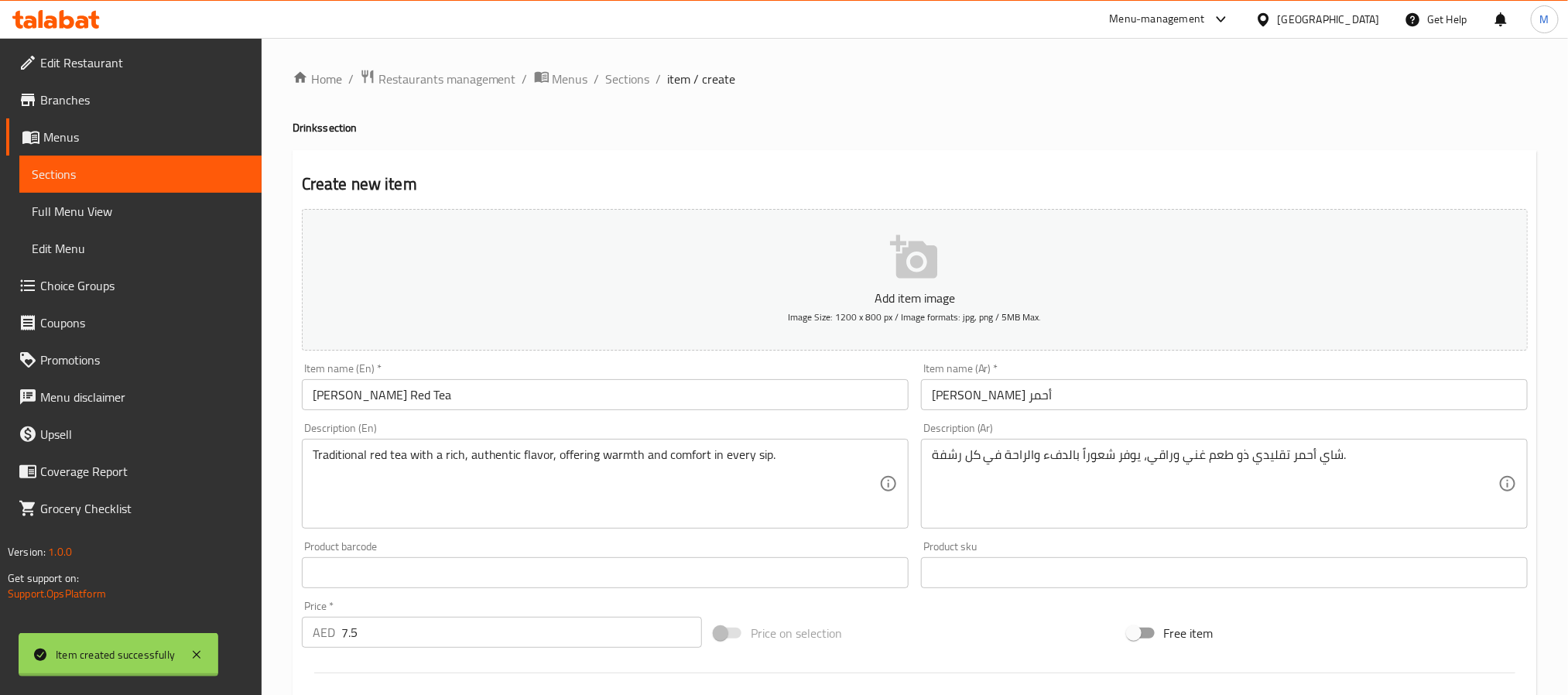
type input "0"
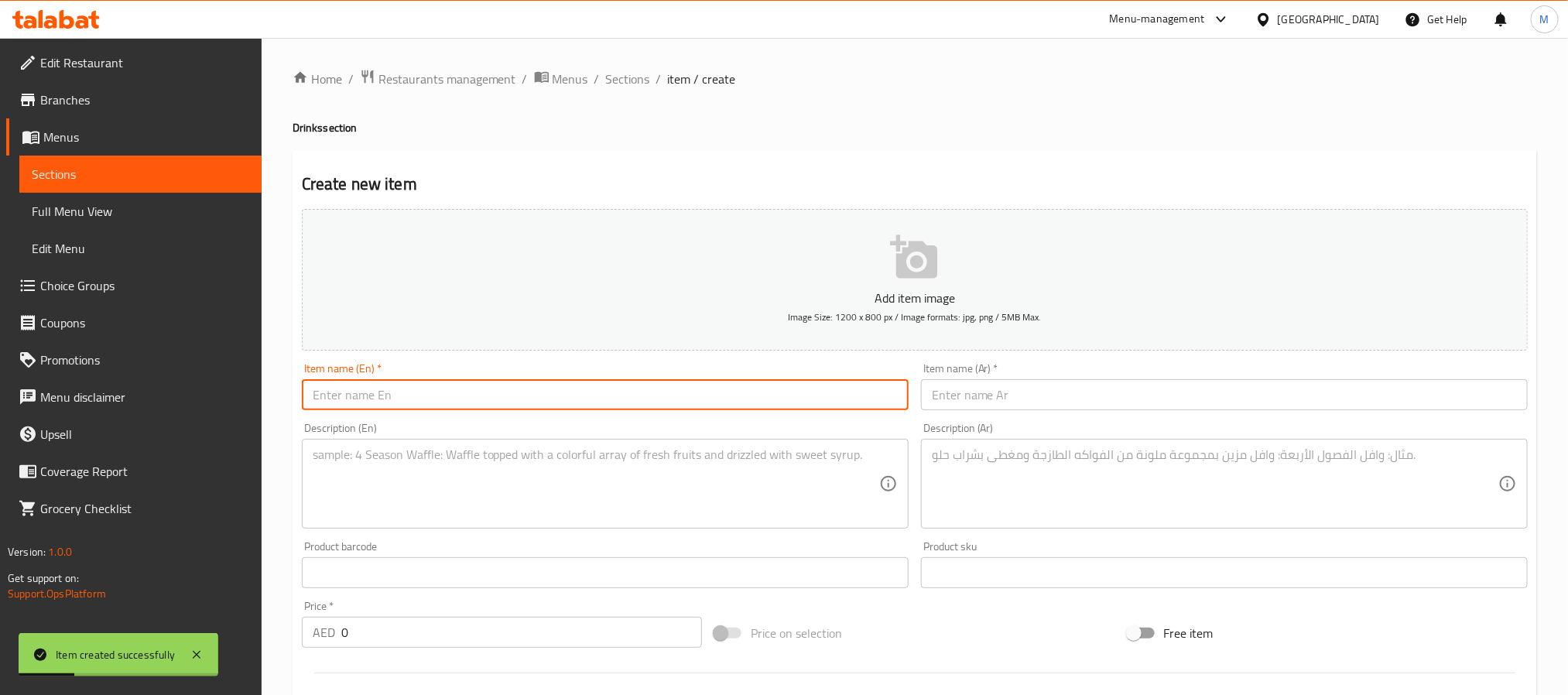
paste input "Chicken Paratha Bun"
type input "Chicken Paratha Bun"
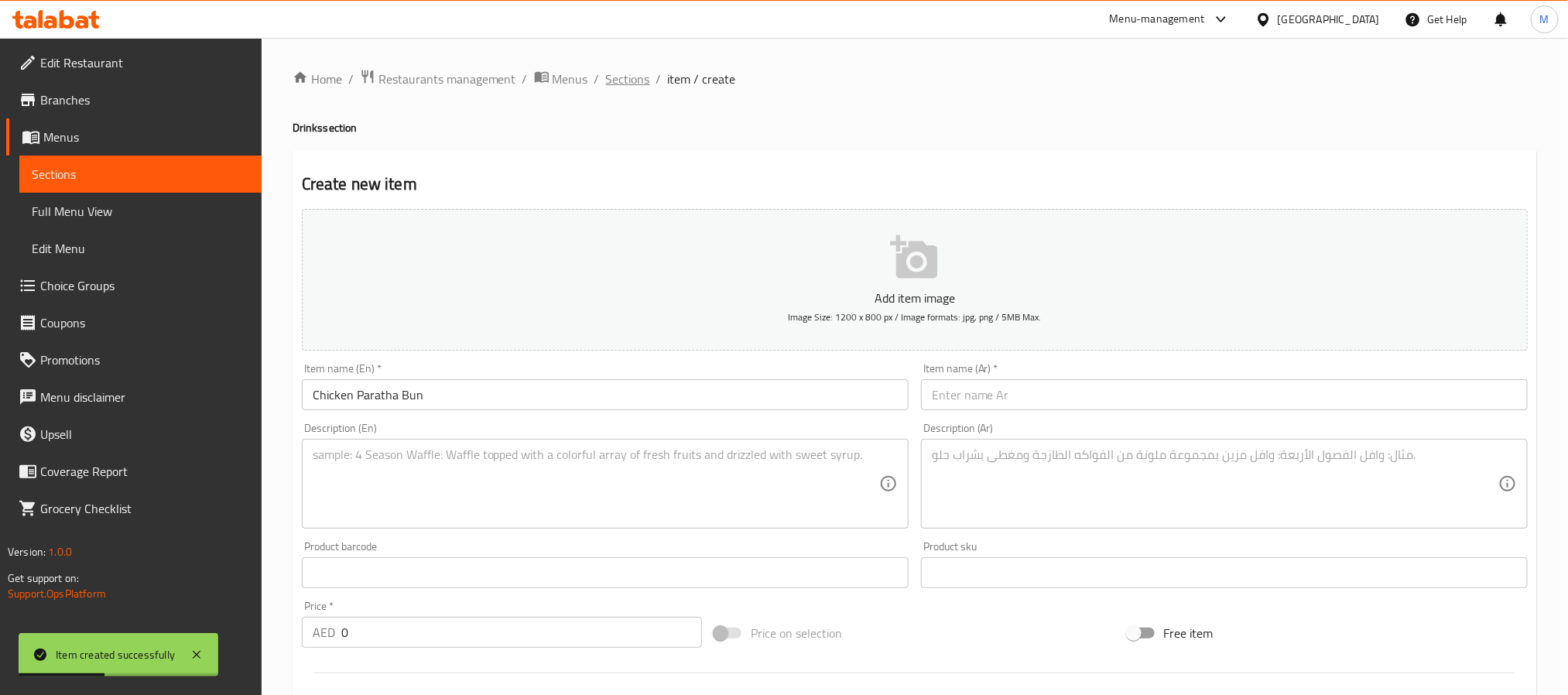
click at [626, 77] on span "Sections" at bounding box center [627, 79] width 44 height 18
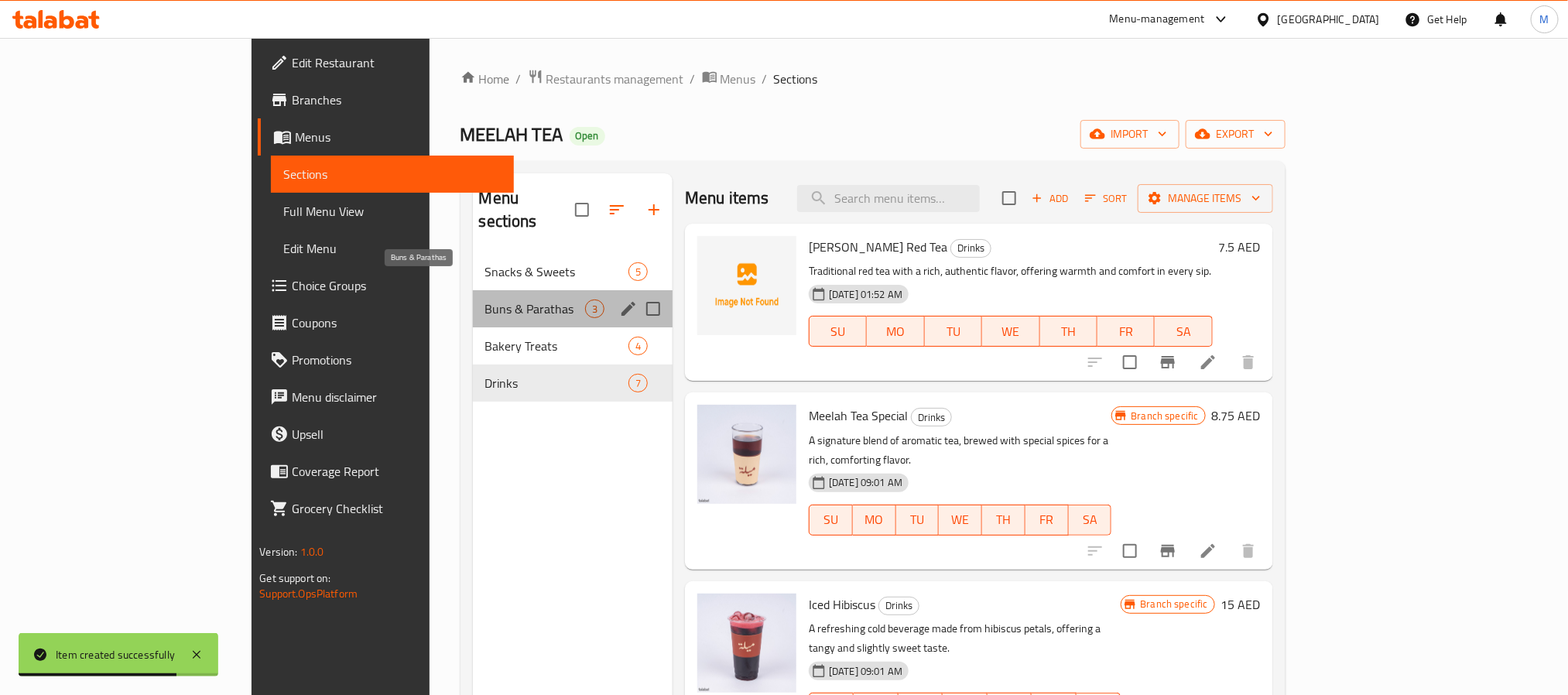
click at [486, 299] on span "Buns & Parathas" at bounding box center [535, 308] width 99 height 18
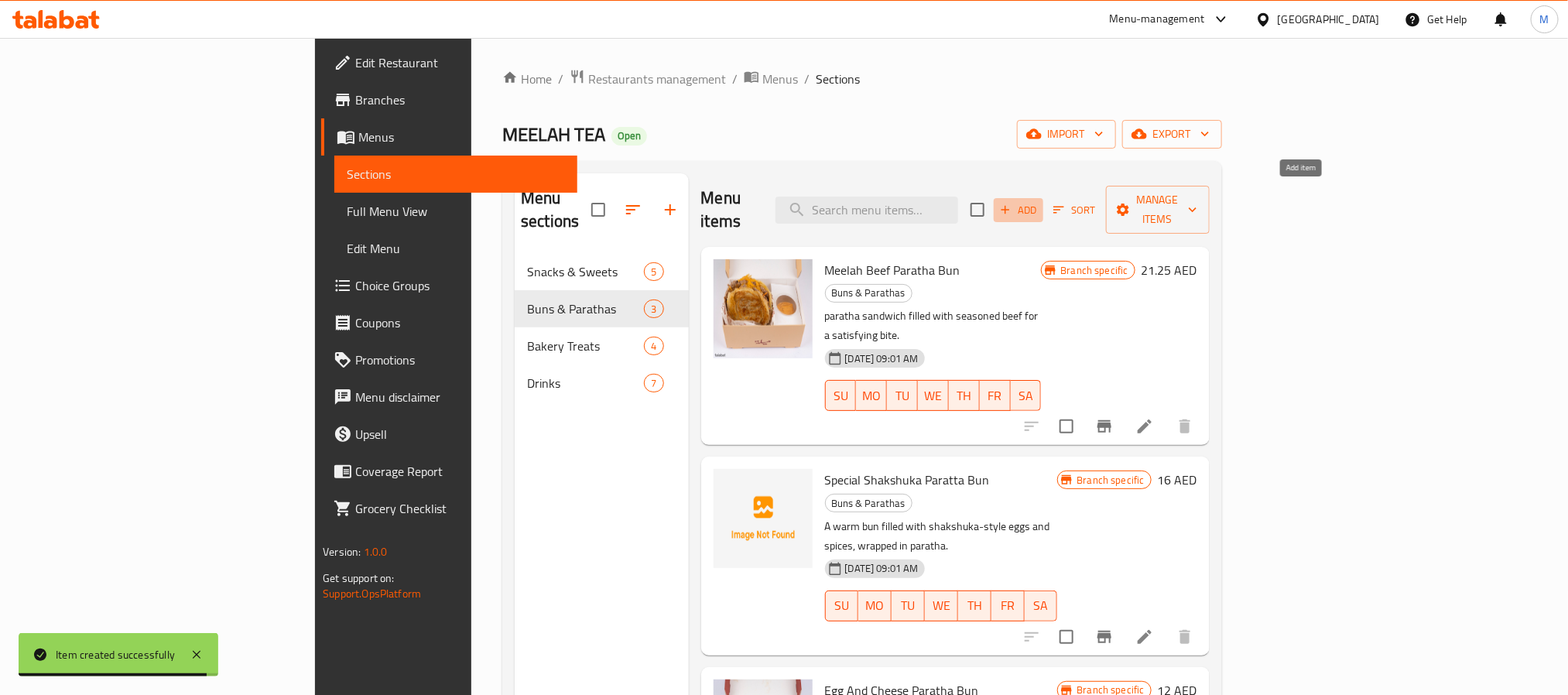
click at [1012, 203] on icon "button" at bounding box center [1005, 210] width 14 height 14
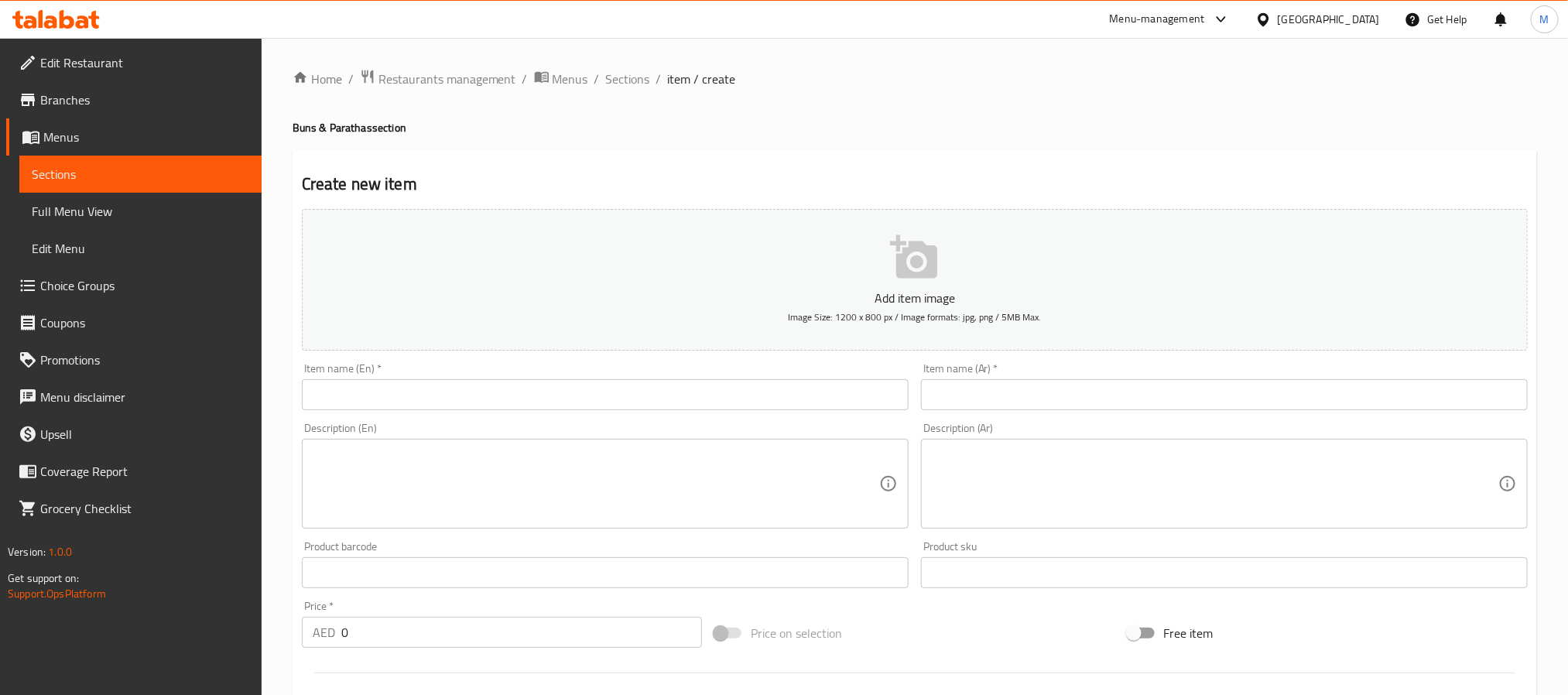
click at [518, 388] on input "text" at bounding box center [605, 394] width 607 height 31
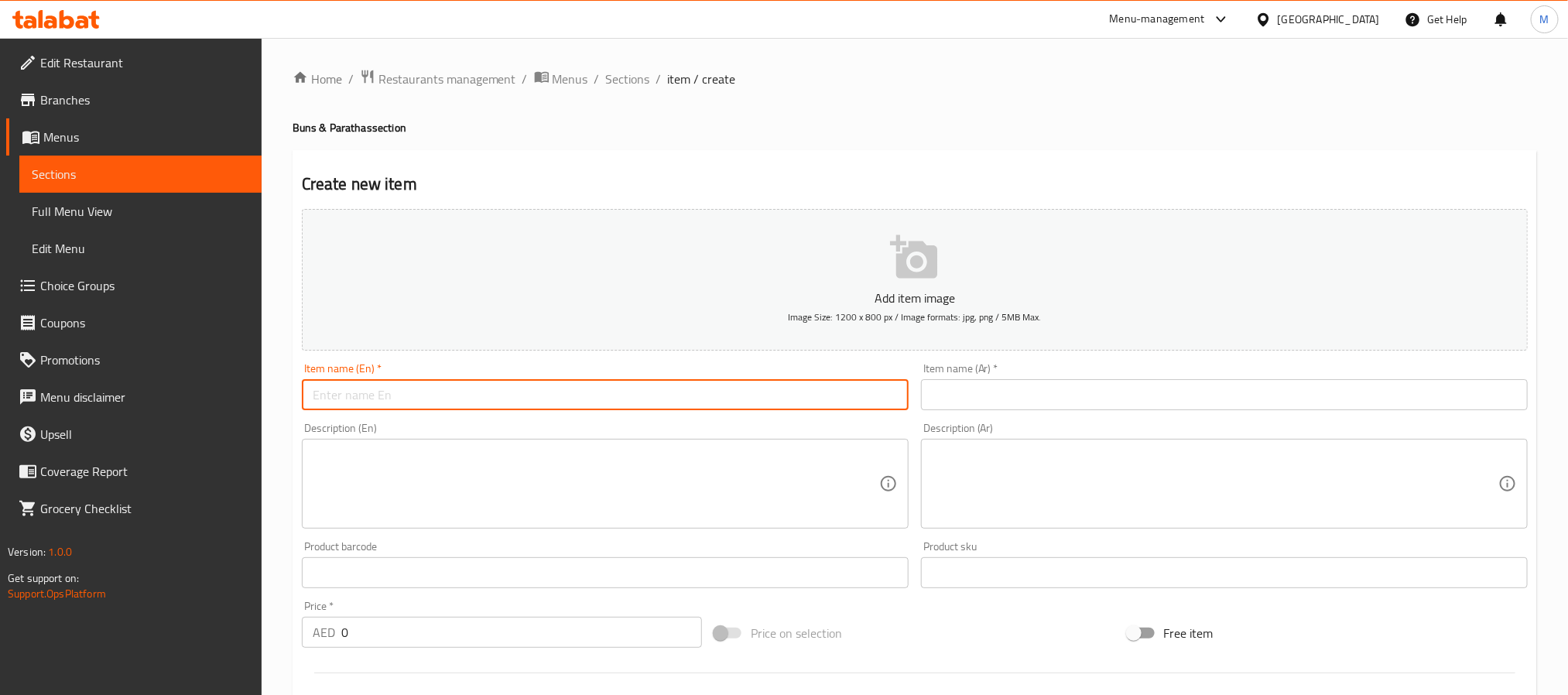
paste input "Chicken Paratha Bun"
type input "Chicken Paratha Bun"
click at [1011, 393] on input "text" at bounding box center [1224, 394] width 607 height 31
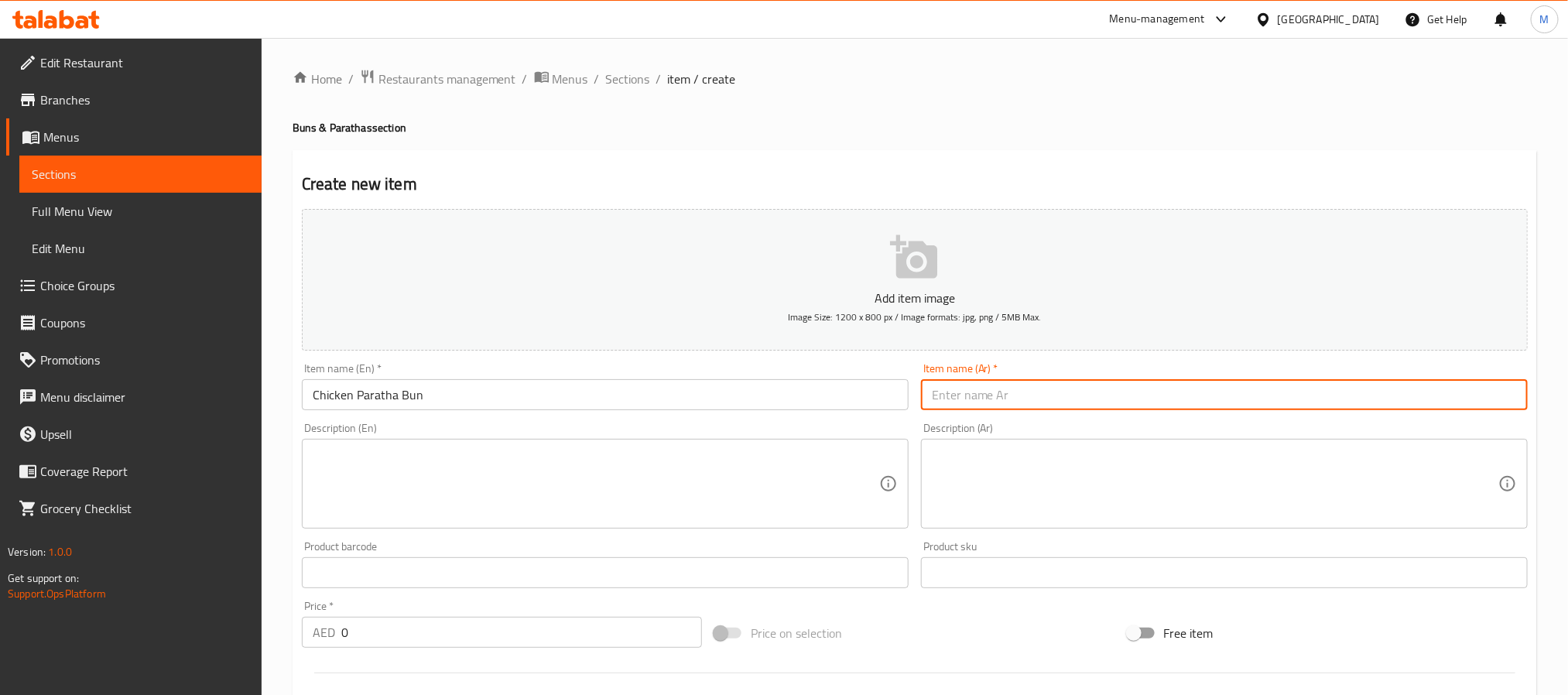
paste input "خبز الباراتا بالدجاج"
type input "خبز الباراتا بالدجاج"
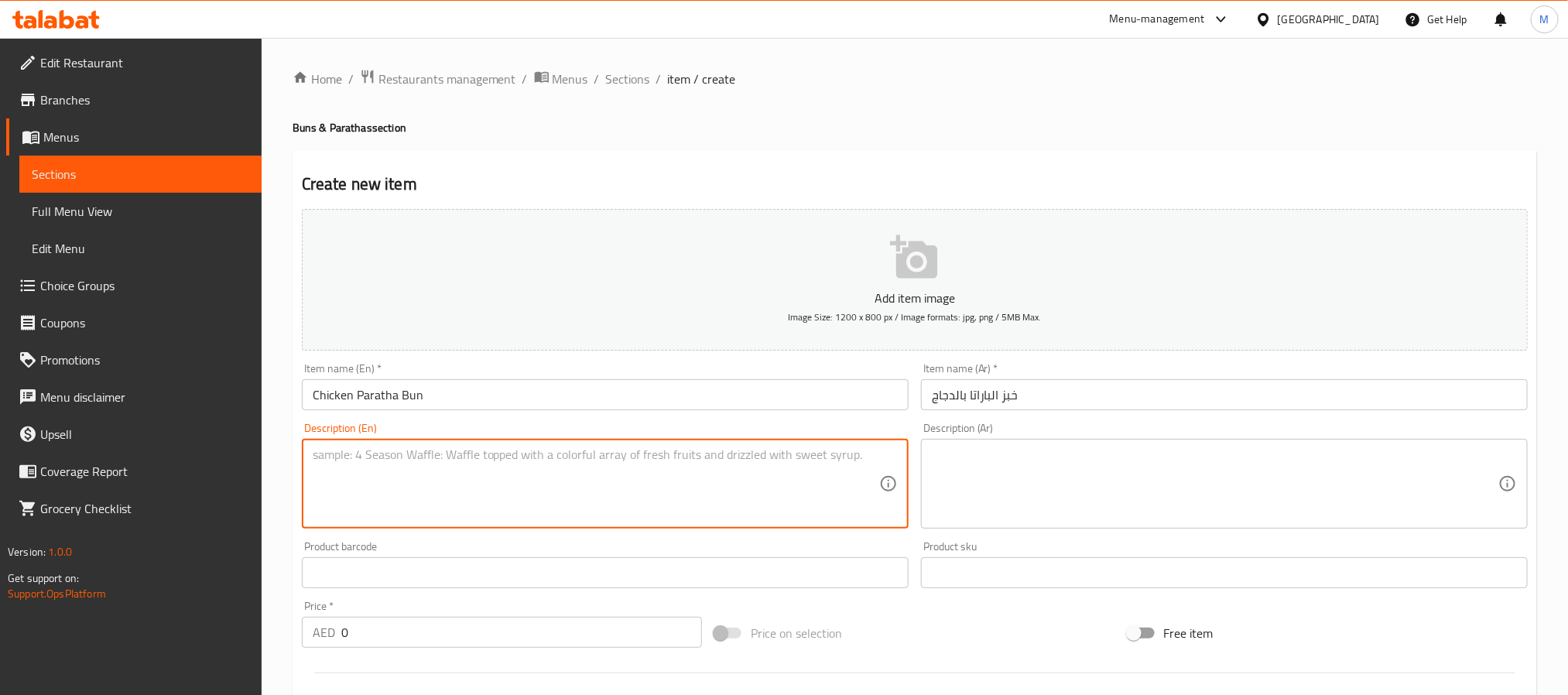
click at [488, 465] on textarea at bounding box center [596, 484] width 567 height 73
paste textarea "A hearty paratha sandwich filled with seasoned chicken for a satisfying bite."
type textarea "A hearty paratha sandwich filled with seasoned chicken for a satisfying bite."
click at [1020, 511] on textarea at bounding box center [1215, 484] width 567 height 73
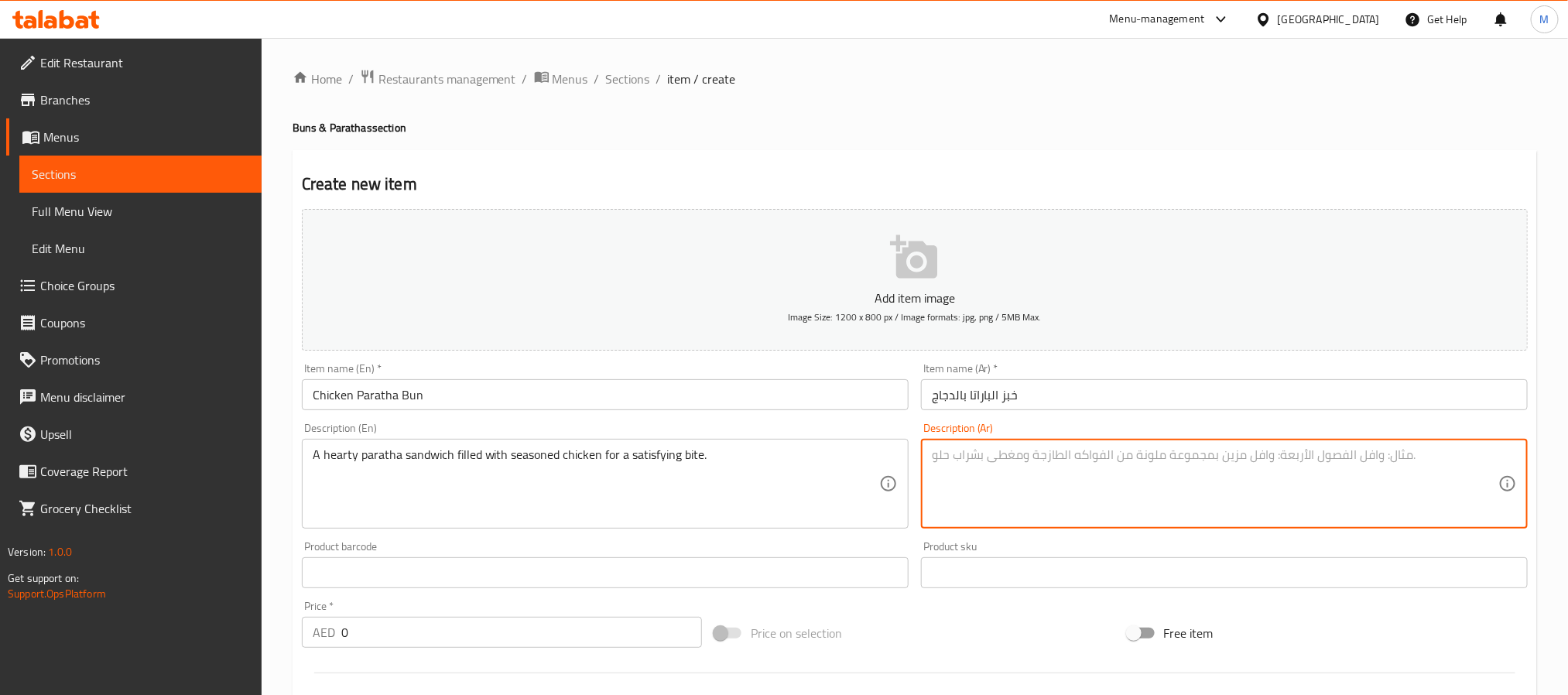
paste textarea "ساندويش باراتا شهي محشو بالدجاج المتبل، مثالي لتناول وجبة خفيفة ومغذية."
type textarea "ساندويش باراتا شهي محشو بالدجاج المتبل، مثالي لتناول وجبة خفيفة ومغذية."
click at [490, 642] on input "0" at bounding box center [521, 632] width 361 height 31
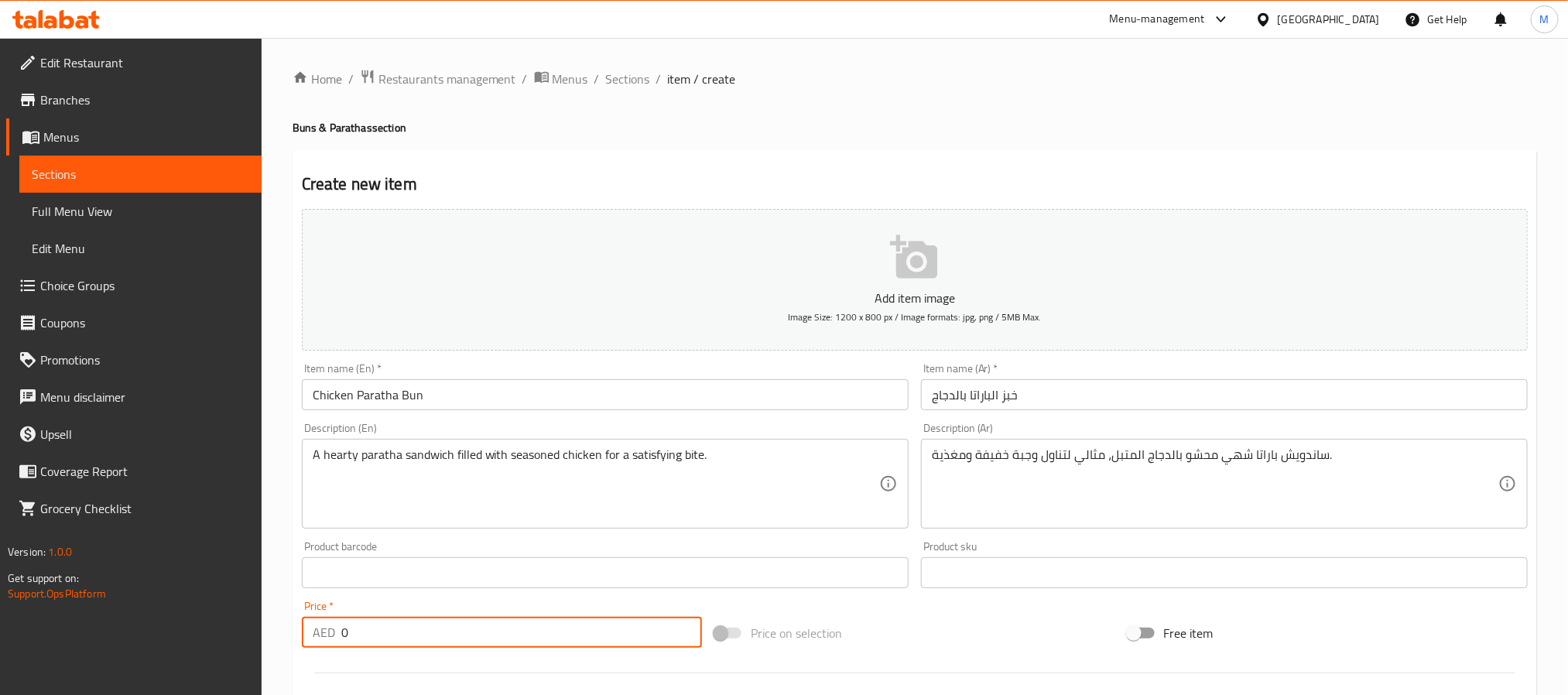
paste input "35"
type input "35"
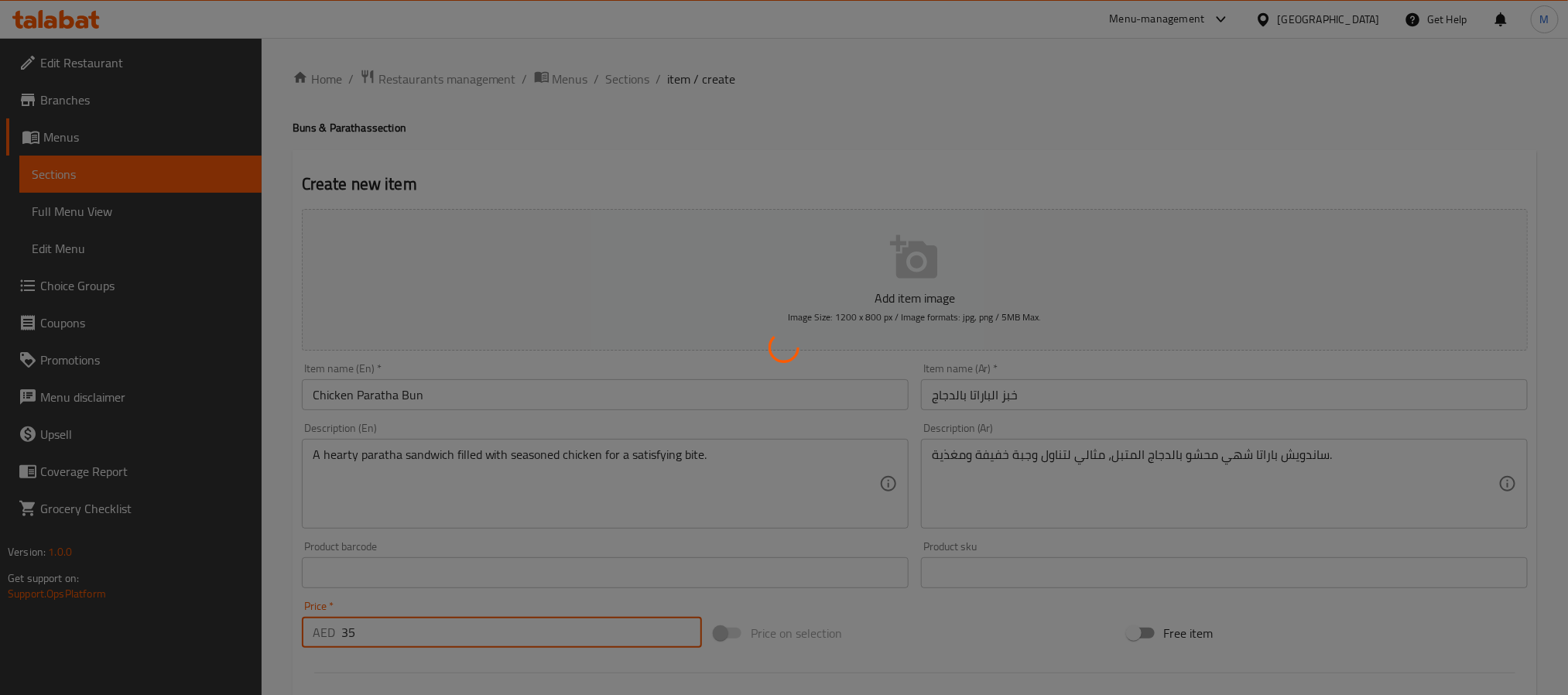
type input "0"
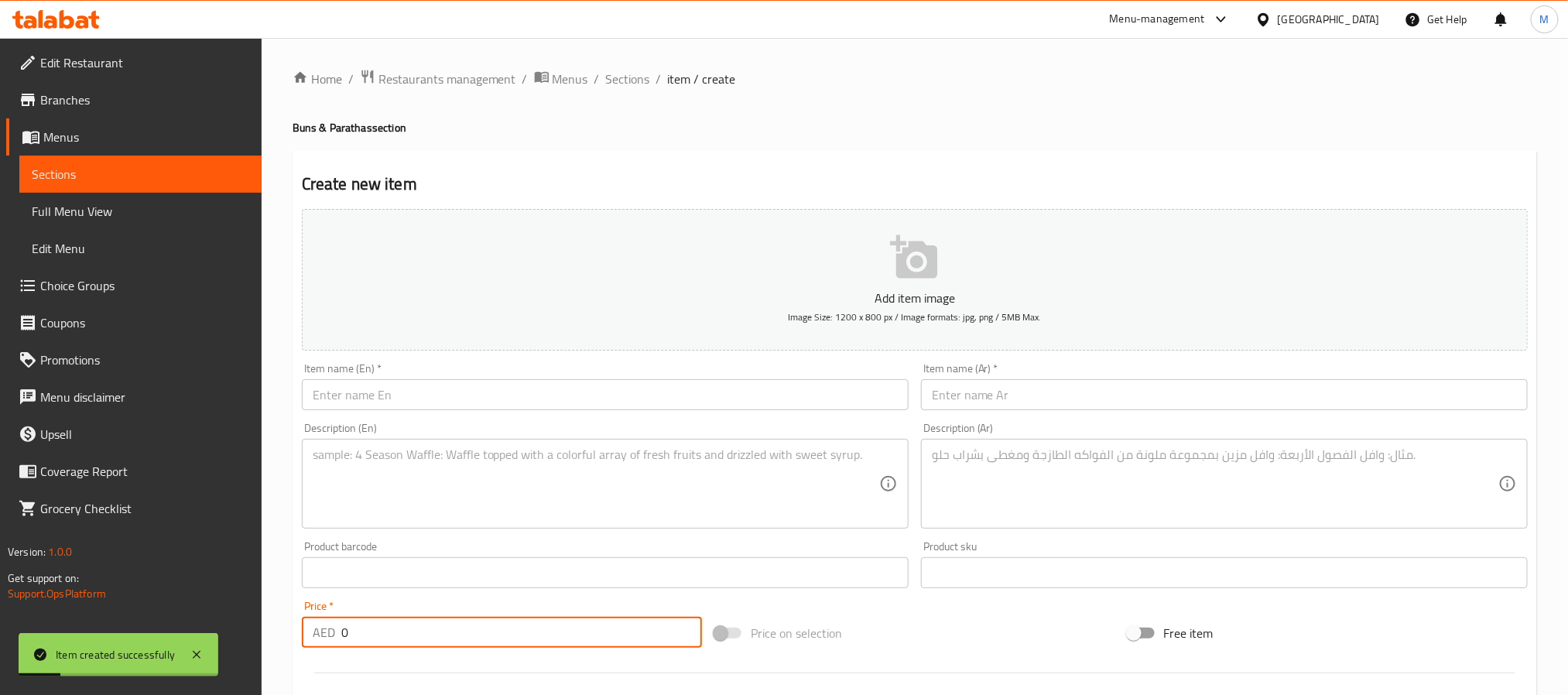
click at [341, 396] on input "text" at bounding box center [605, 394] width 607 height 31
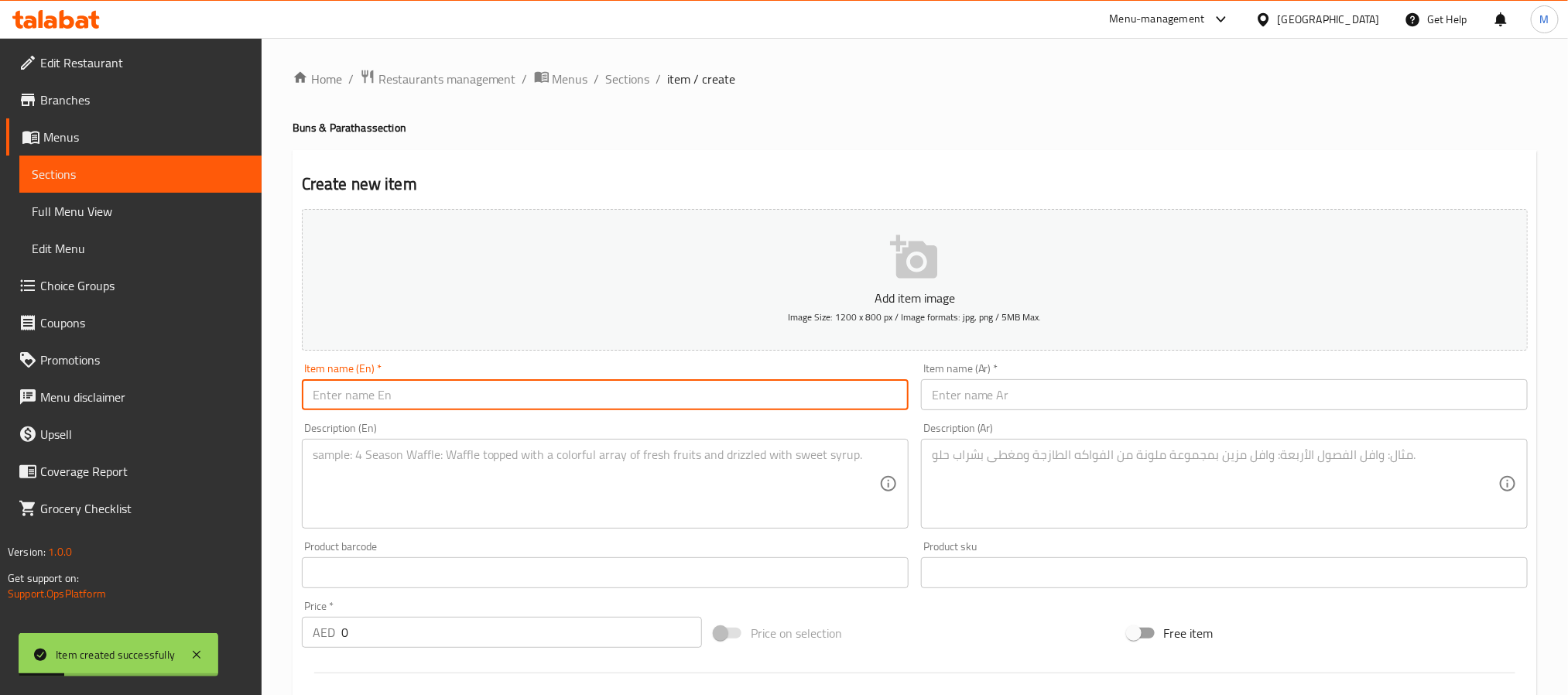
paste input "Kraft Cheese&Oman Chips Paratta Bun"
click at [379, 400] on input "Kraft Cheese&Oman Chips Paratta Bun" at bounding box center [605, 394] width 607 height 31
paste input "h"
type input "Kraft Cheese And Oman Chips Paratha Bun"
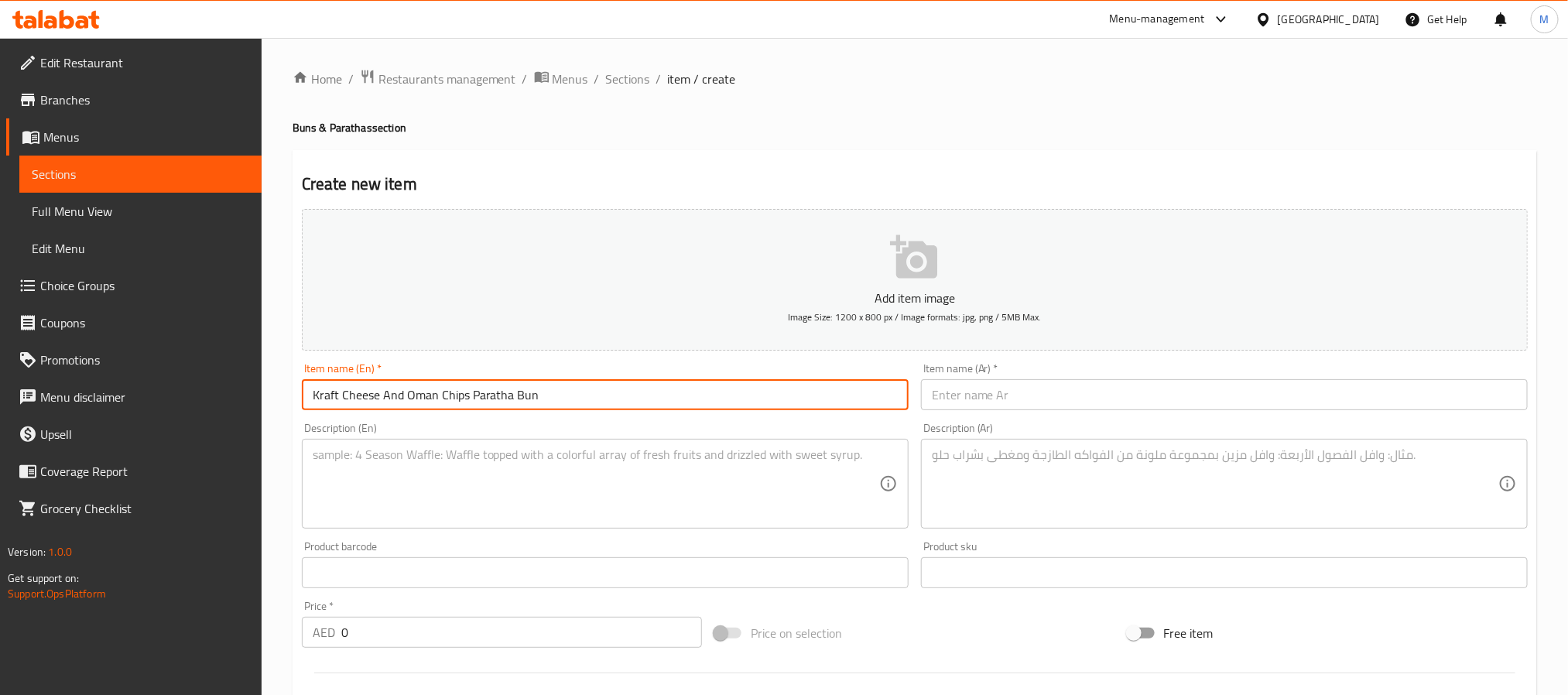
click at [1024, 386] on input "text" at bounding box center [1224, 394] width 607 height 31
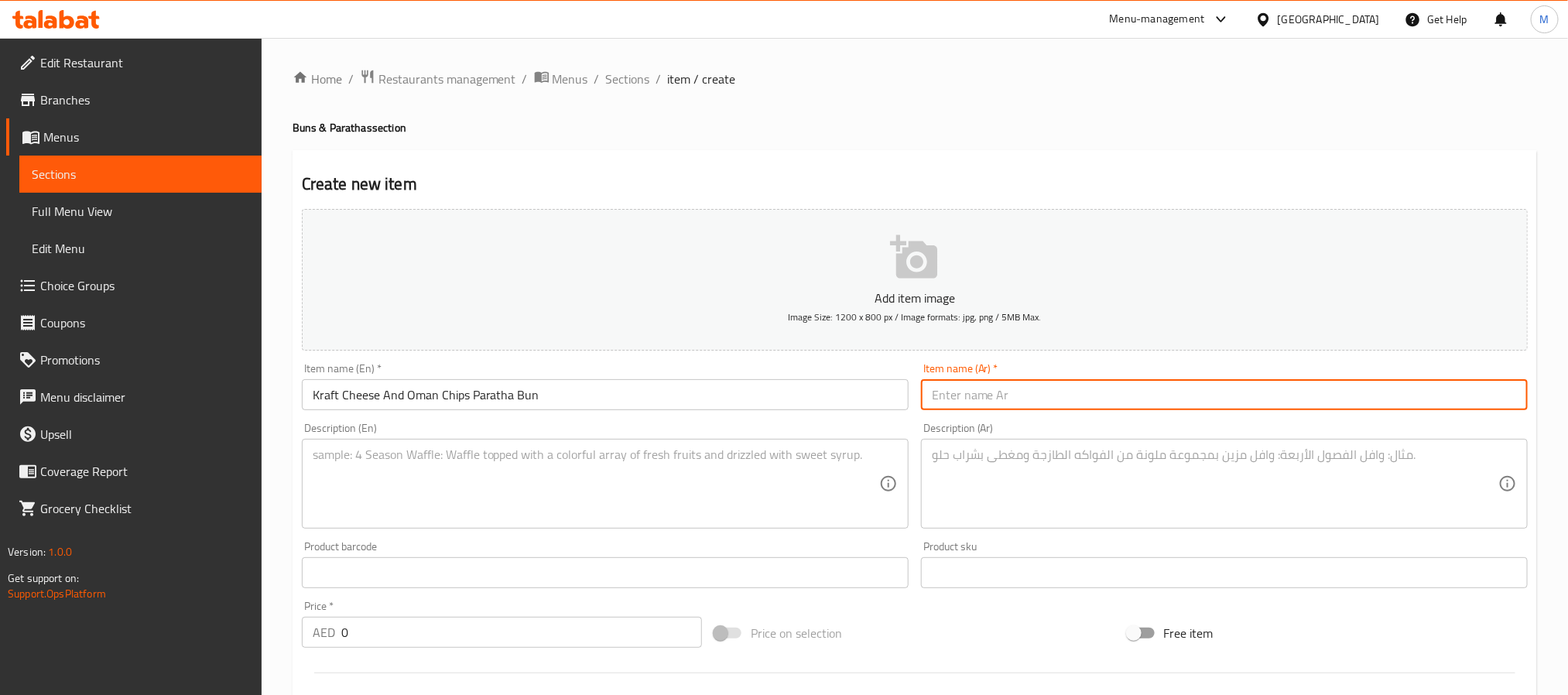
paste input "خبز البراتا مع جبنة كرافت ورقائق بطاطس عمانية"
type input "خبز البراتا مع جبنة كرافت ورقائق بطاطس عمانية"
click at [504, 644] on input "0" at bounding box center [521, 632] width 361 height 31
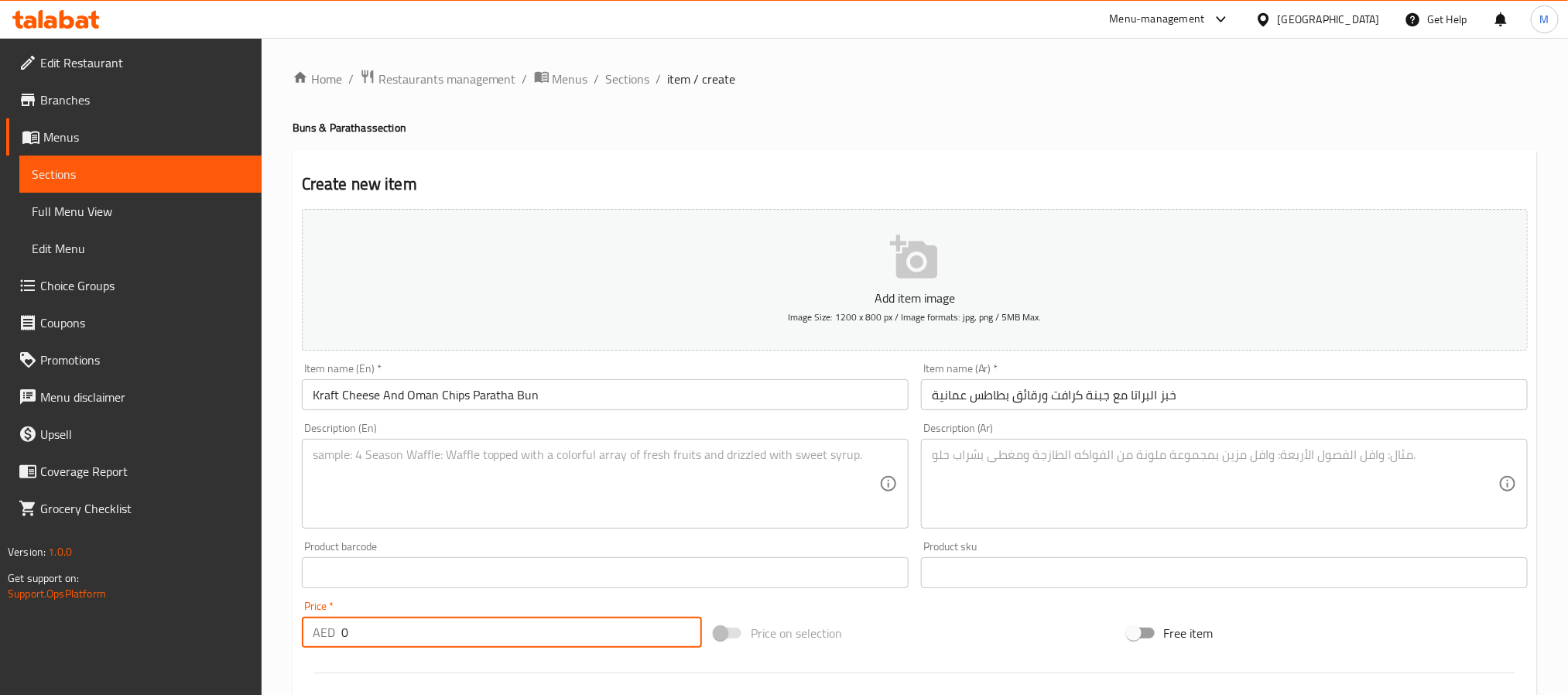
paste input "11.25"
type input "11.25"
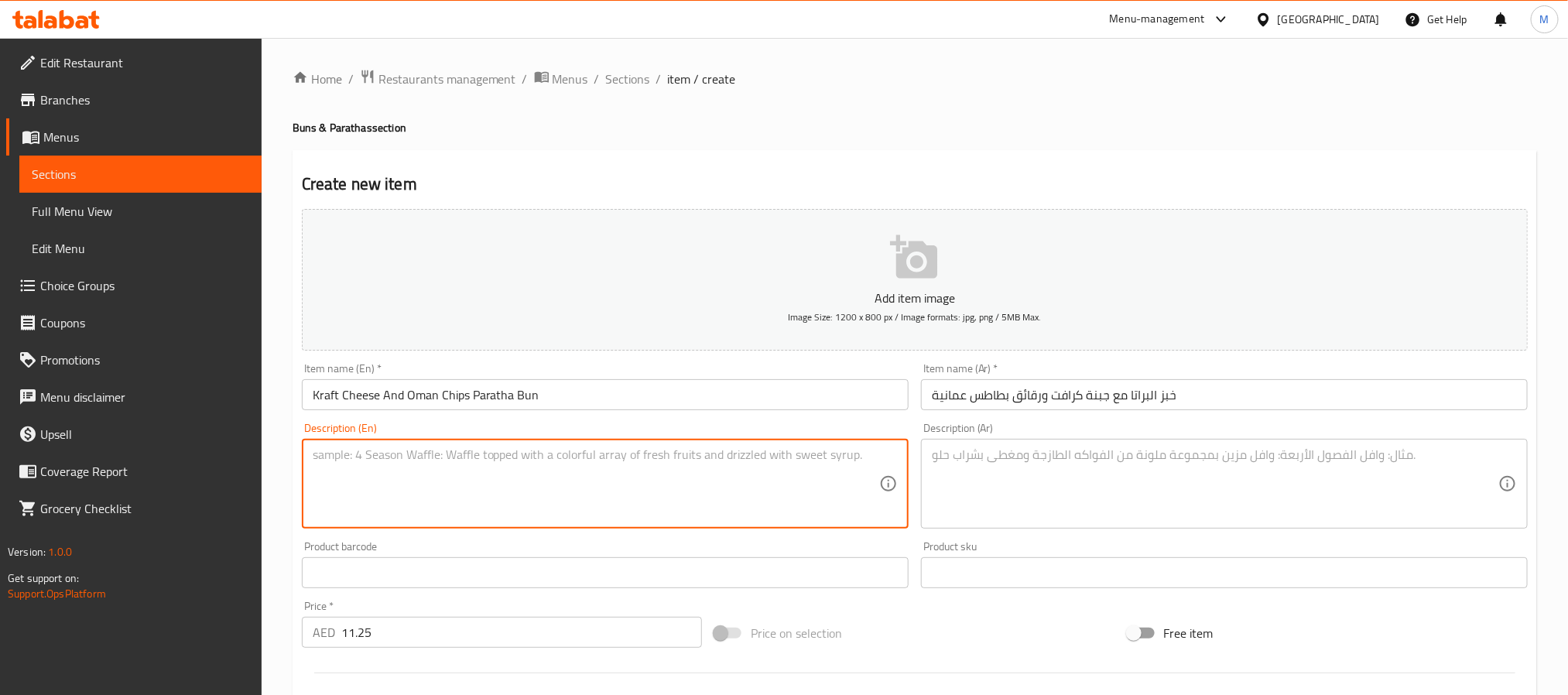
click at [548, 463] on textarea at bounding box center [596, 484] width 567 height 73
paste textarea "A soft paratha roll stuffed with fluffy oman chips and melted cheese."
type textarea "A soft paratha roll stuffed with fluffy oman chips and melted cheese."
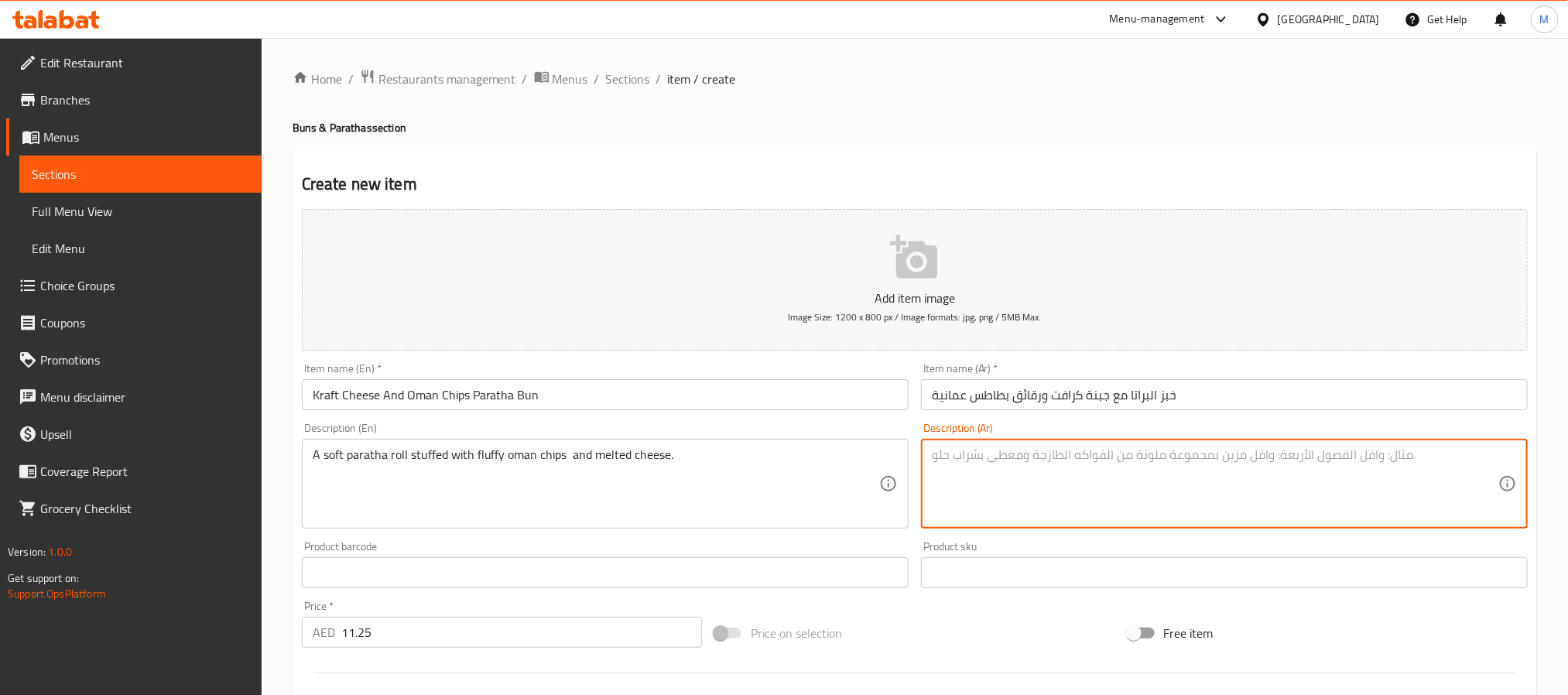
drag, startPoint x: 1112, startPoint y: 494, endPoint x: 1140, endPoint y: 420, distance: 79.1
click at [1113, 494] on textarea at bounding box center [1215, 484] width 567 height 73
paste textarea "لفافة خبز براتا طرية محشوة ببطاطس عمانية مقرمشة و جبن ذائب."
type textarea "لفافة خبز براتا طرية محشوة ببطاطس عمانية مقرمشة و جبن ذائب."
click at [1210, 390] on input "خبز البراتا مع جبنة كرافت ورقائق بطاطس عمانية" at bounding box center [1224, 394] width 607 height 31
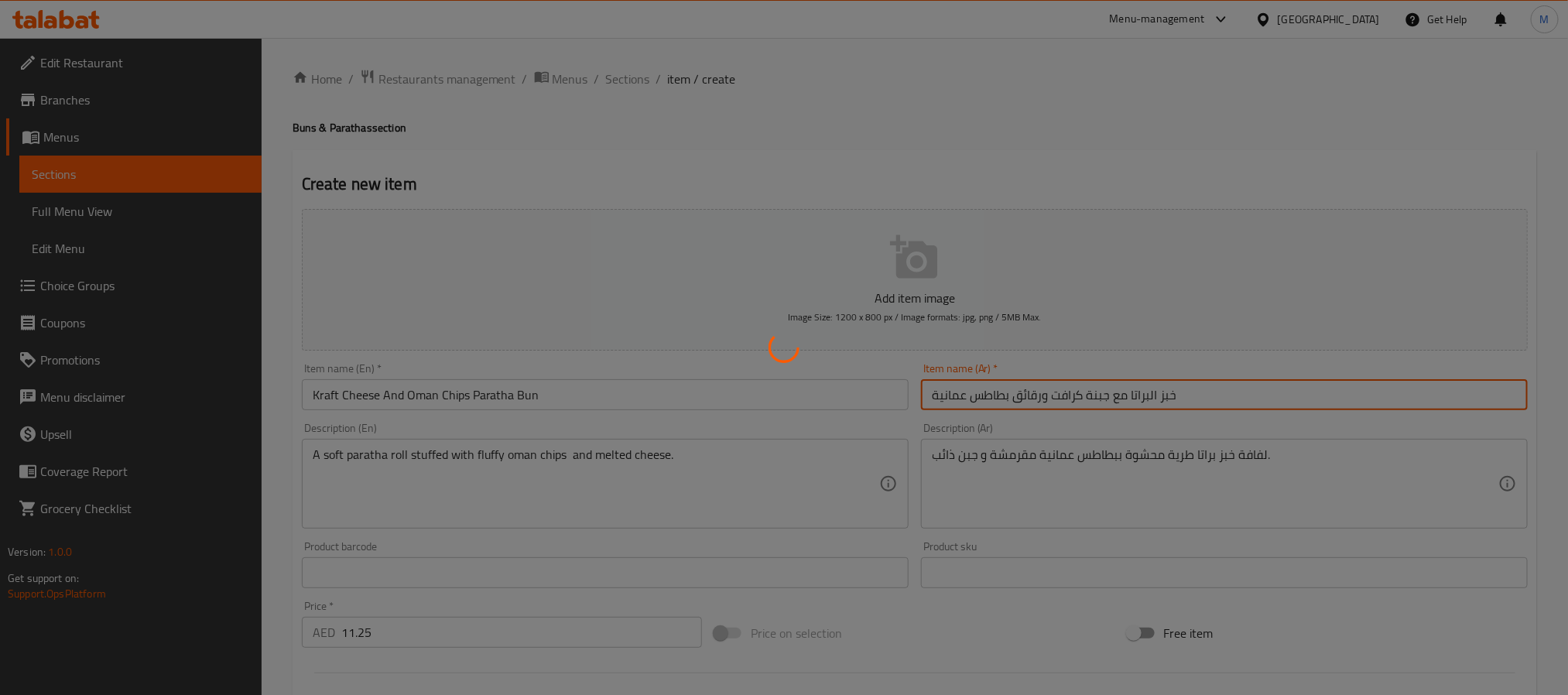
type input "0"
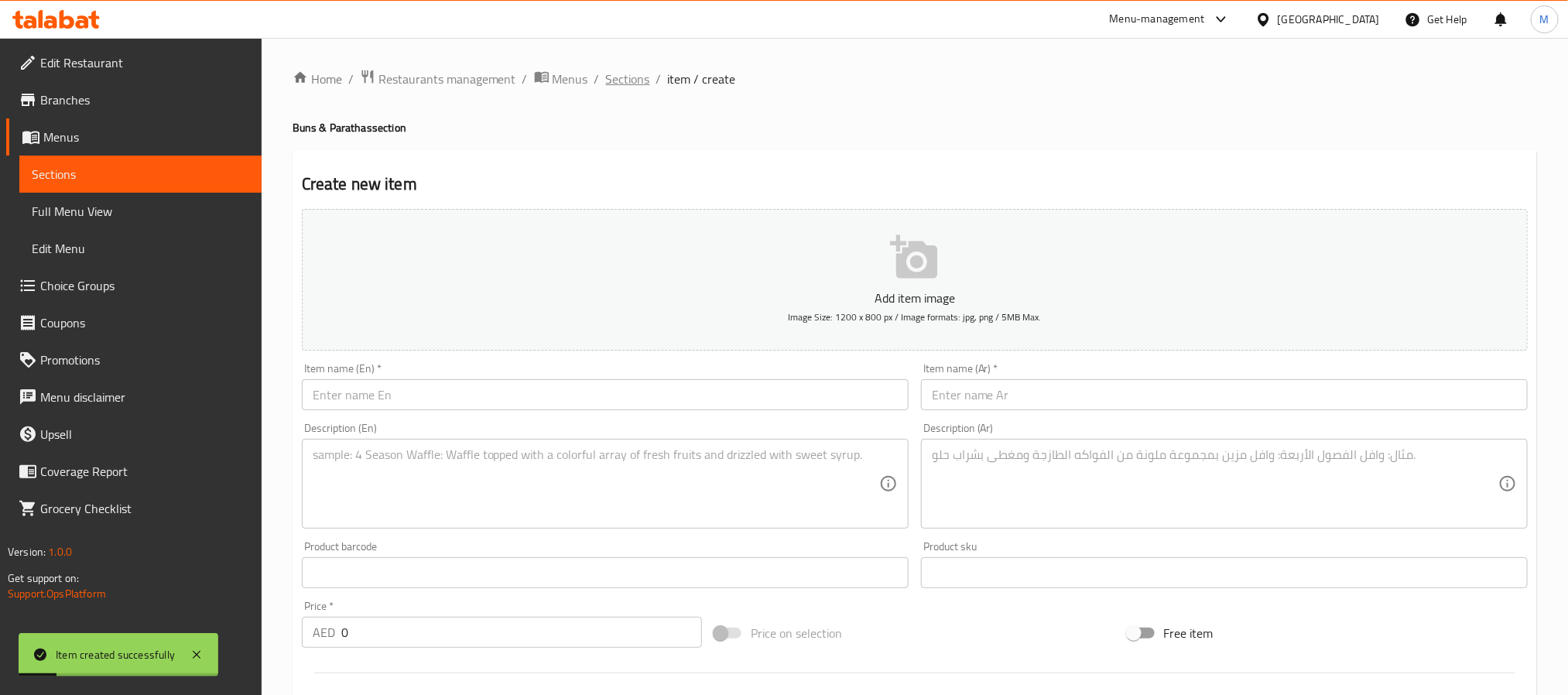
click at [634, 86] on span "Sections" at bounding box center [627, 79] width 44 height 18
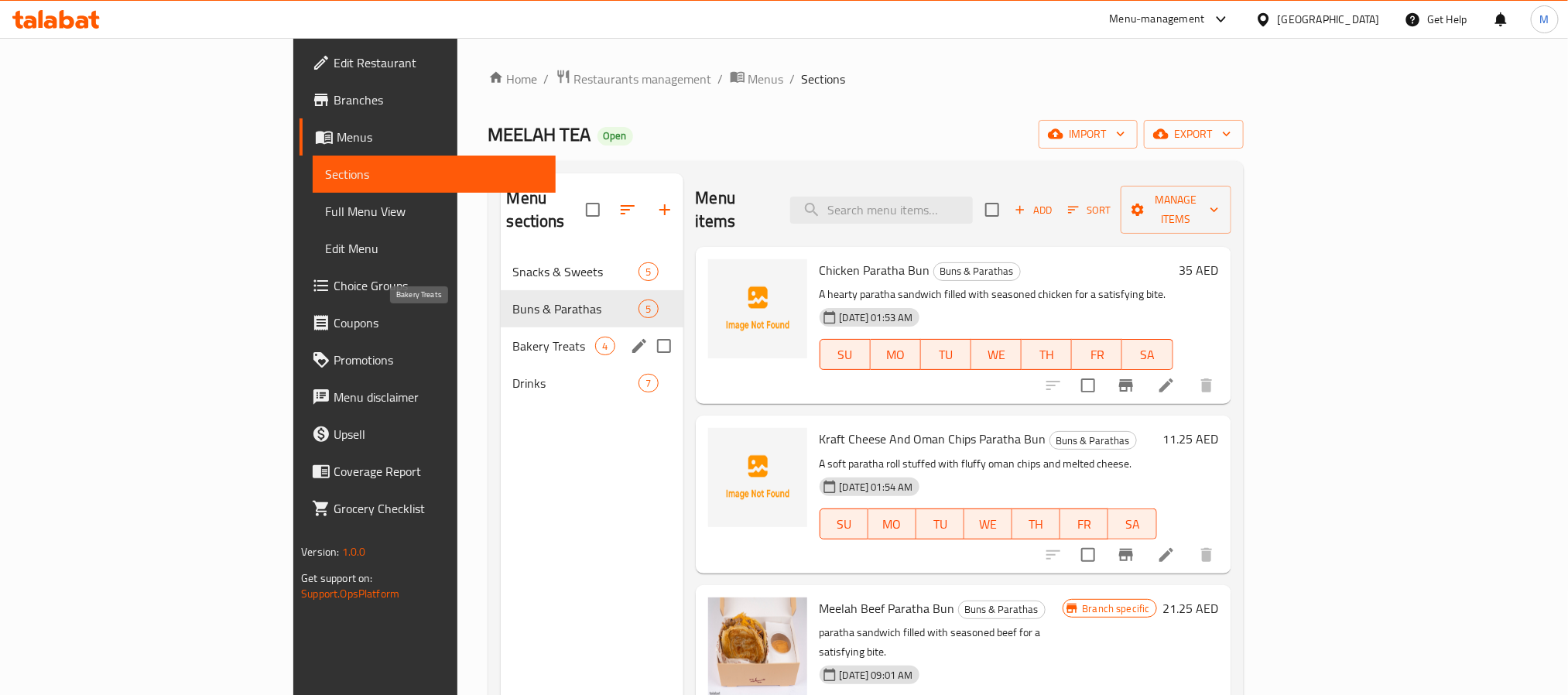
click at [513, 337] on span "Bakery Treats" at bounding box center [555, 346] width 83 height 18
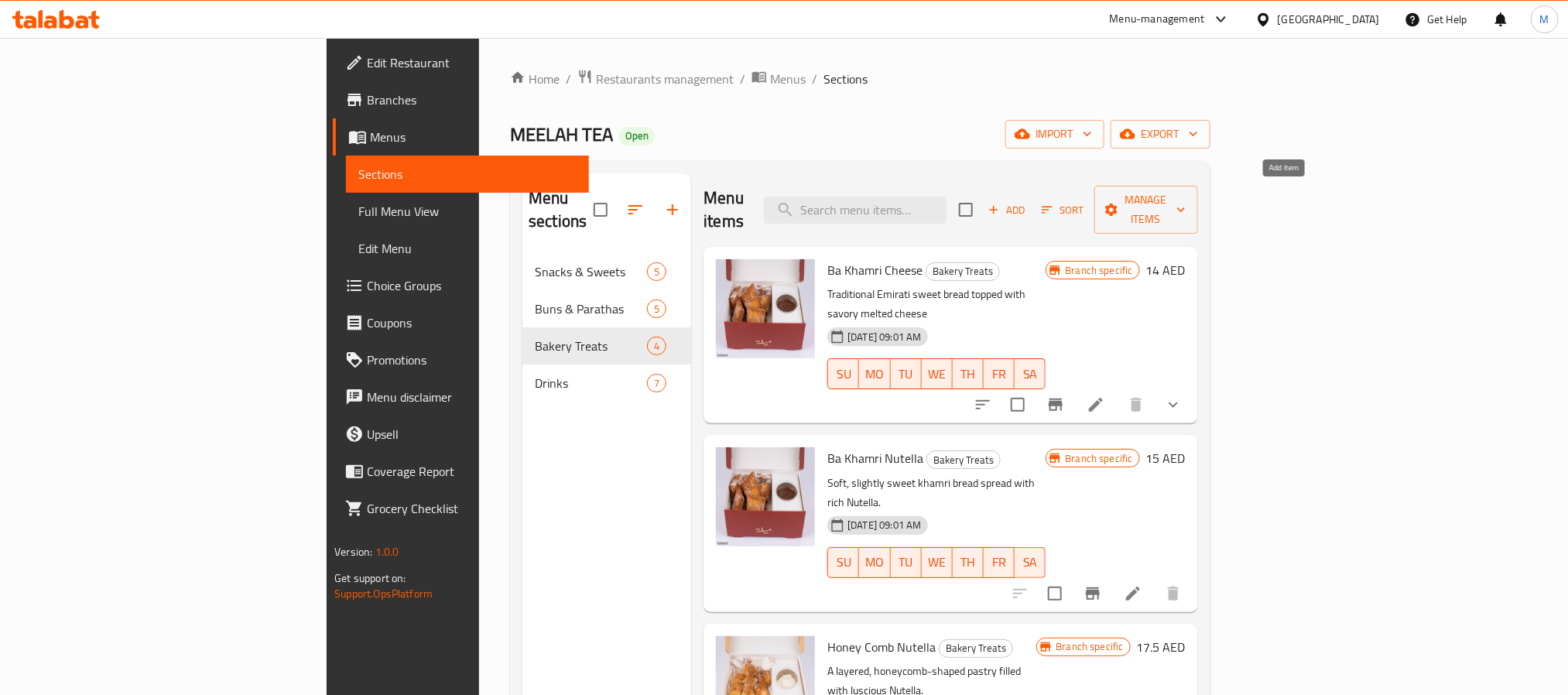
click at [1028, 203] on span "Add" at bounding box center [1007, 210] width 42 height 18
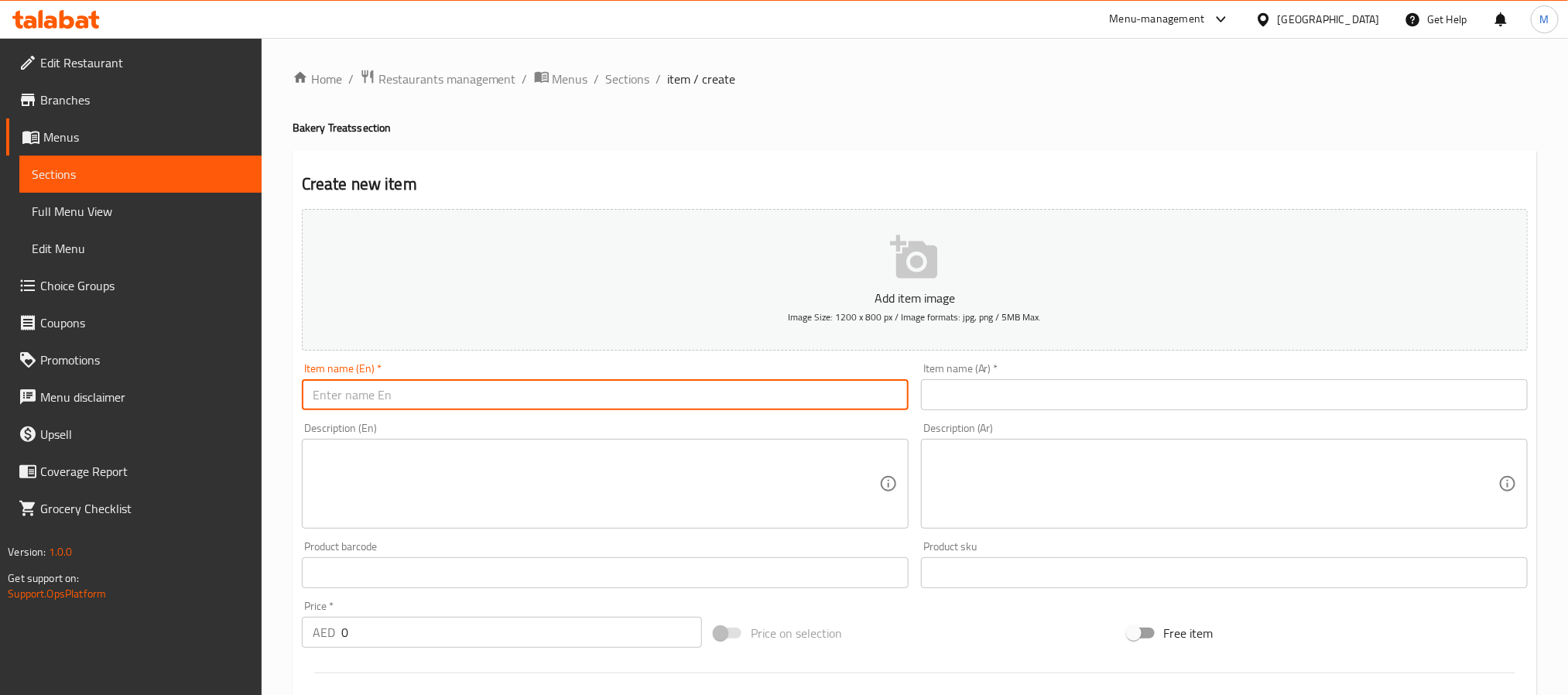
click at [618, 406] on input "text" at bounding box center [605, 394] width 607 height 31
paste input "Ba Khamri Honey"
type input "Ba Khamri Honey"
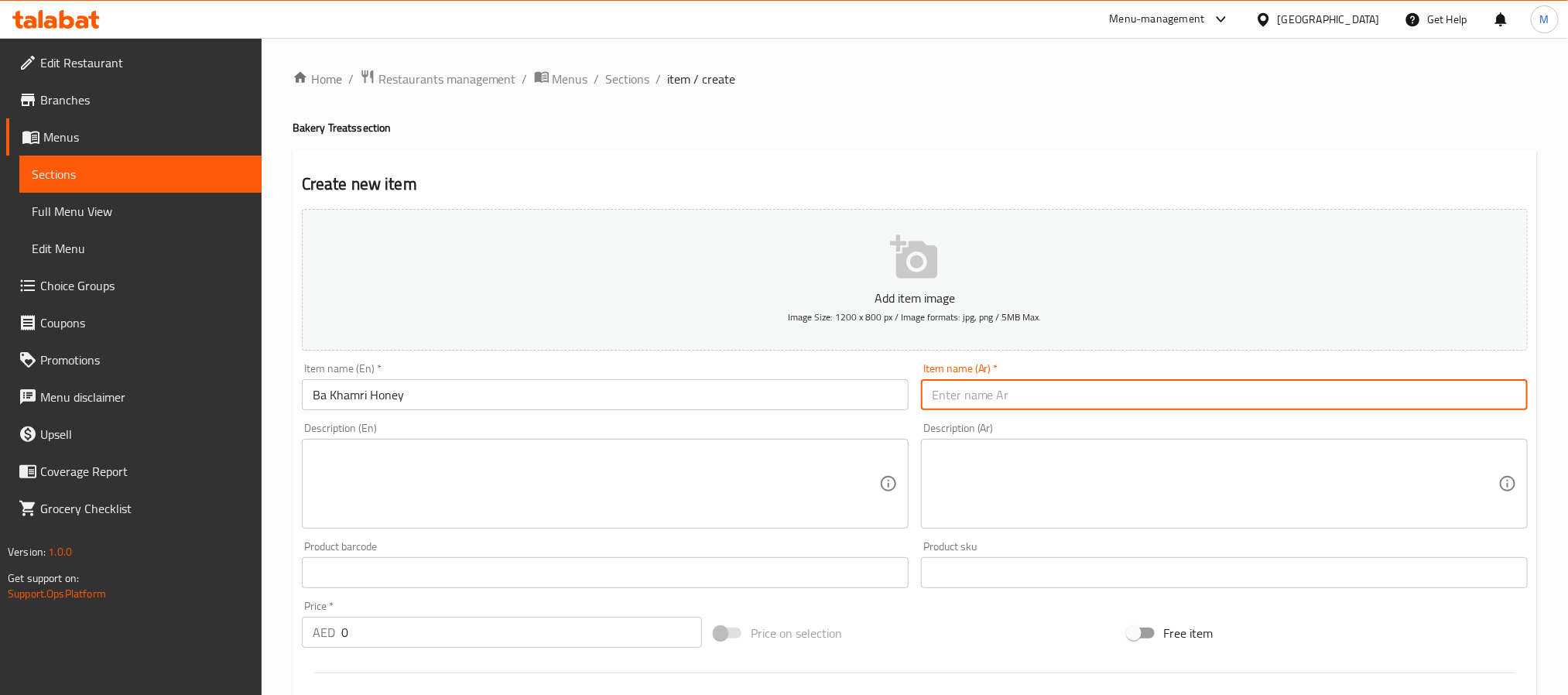
click at [1008, 393] on input "text" at bounding box center [1224, 394] width 607 height 31
paste input "عسل با خمري"
type input "عسل با خمري"
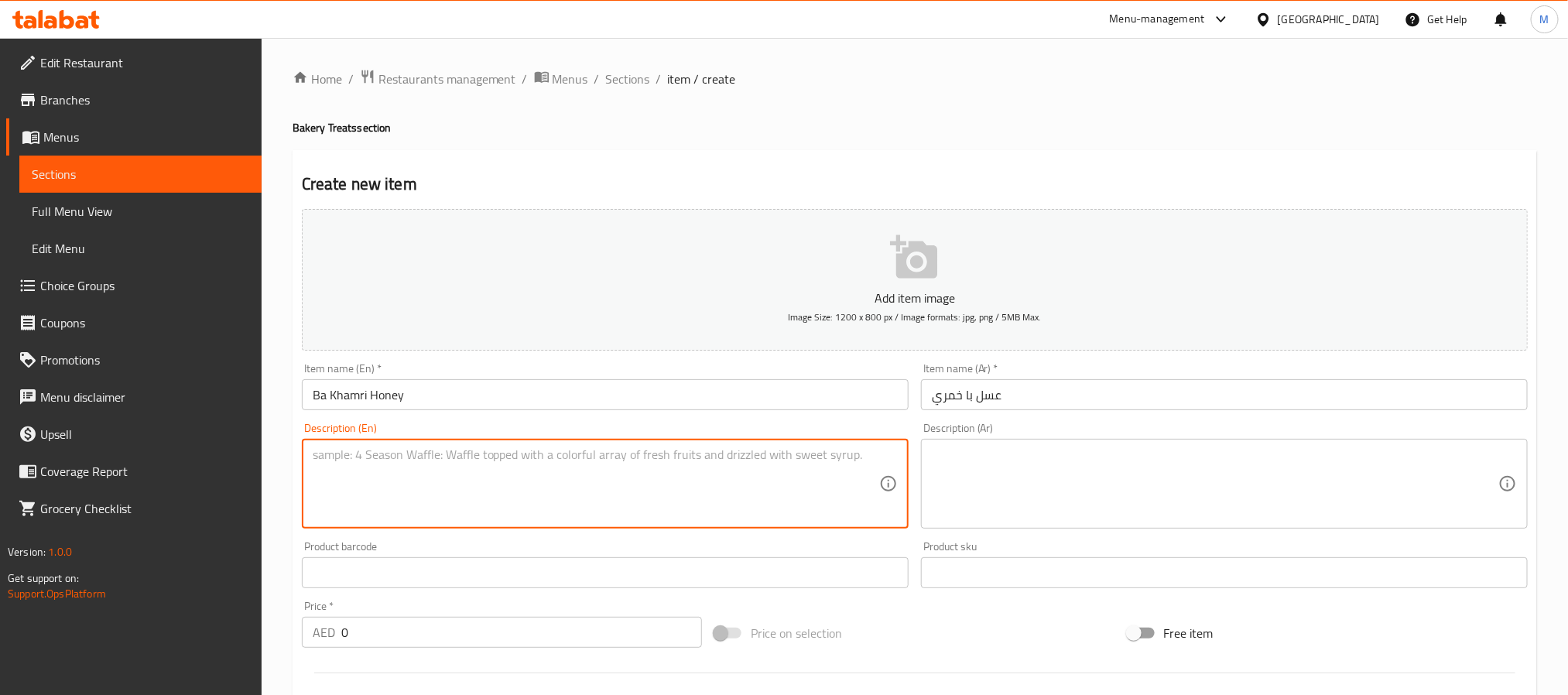
click at [365, 449] on textarea at bounding box center [596, 484] width 567 height 73
paste textarea "Soft, slightly sweet khamri bread spread with rich honey"
type textarea "Soft, slightly sweet khamri bread spread with rich honey"
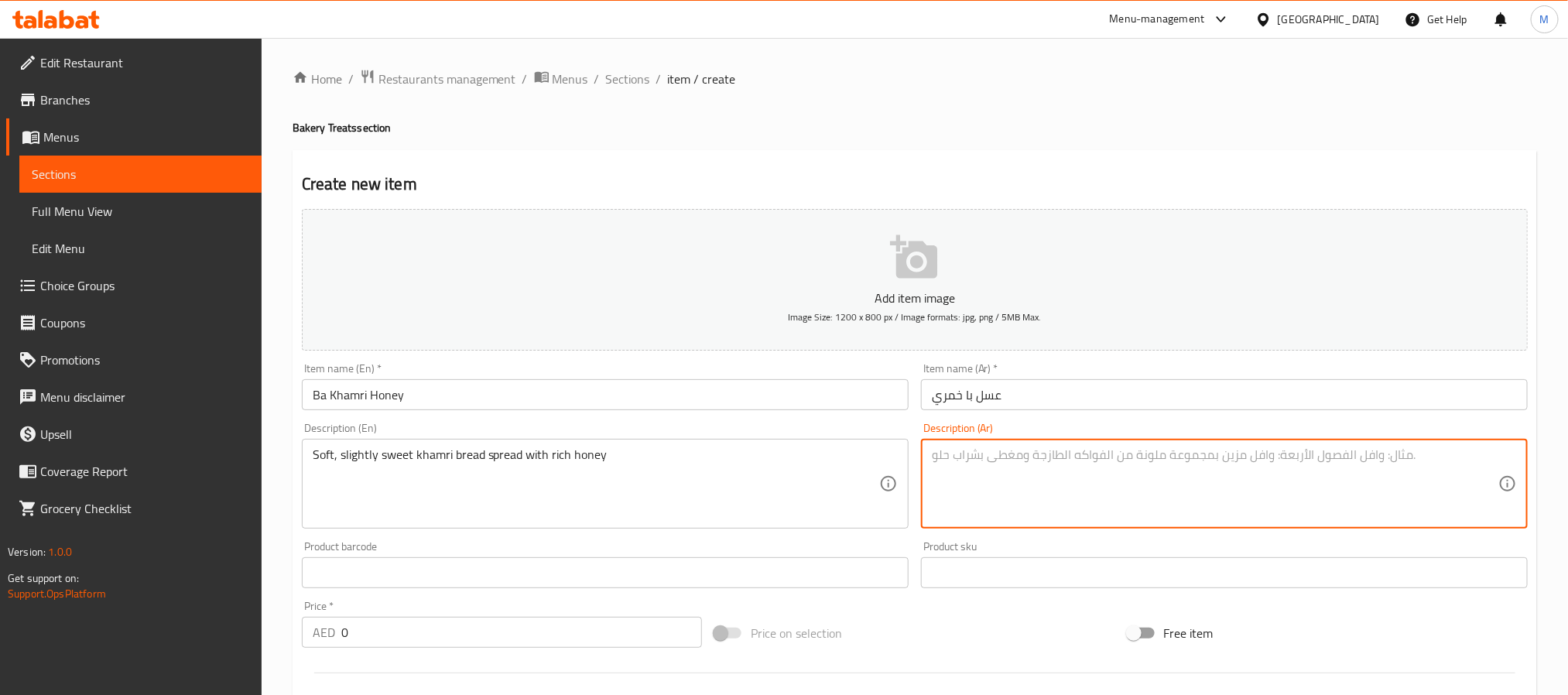
click at [1017, 476] on textarea at bounding box center [1215, 484] width 567 height 73
paste textarea "خبز الخمري الناعم ذو الطعم الحلو قليلاً، مدهون بالعسل الغني."
type textarea "خبز الخمري الناعم ذو الطعم الحلو قليلاً، مدهون بالعسل الغني."
click at [528, 644] on input "0" at bounding box center [521, 632] width 361 height 31
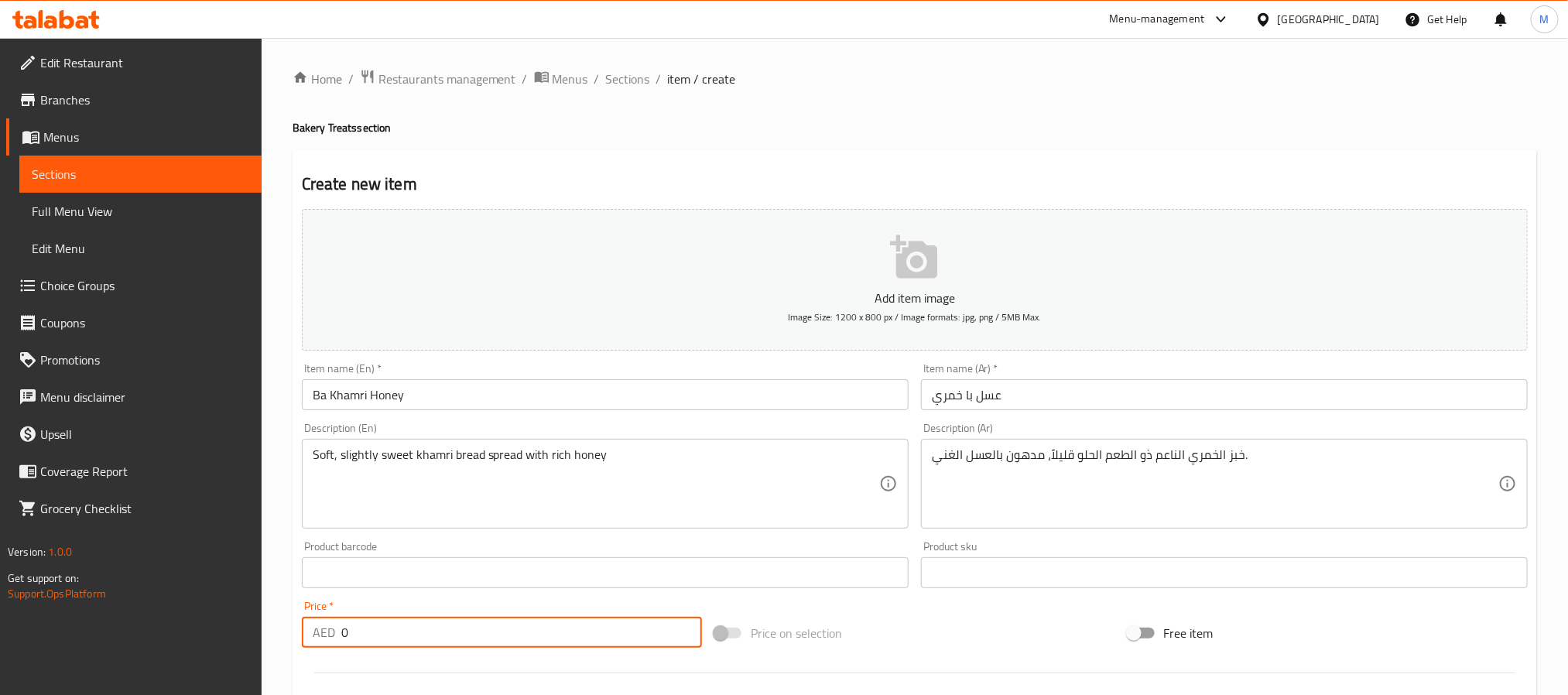
paste input "17.5"
type input "17.5"
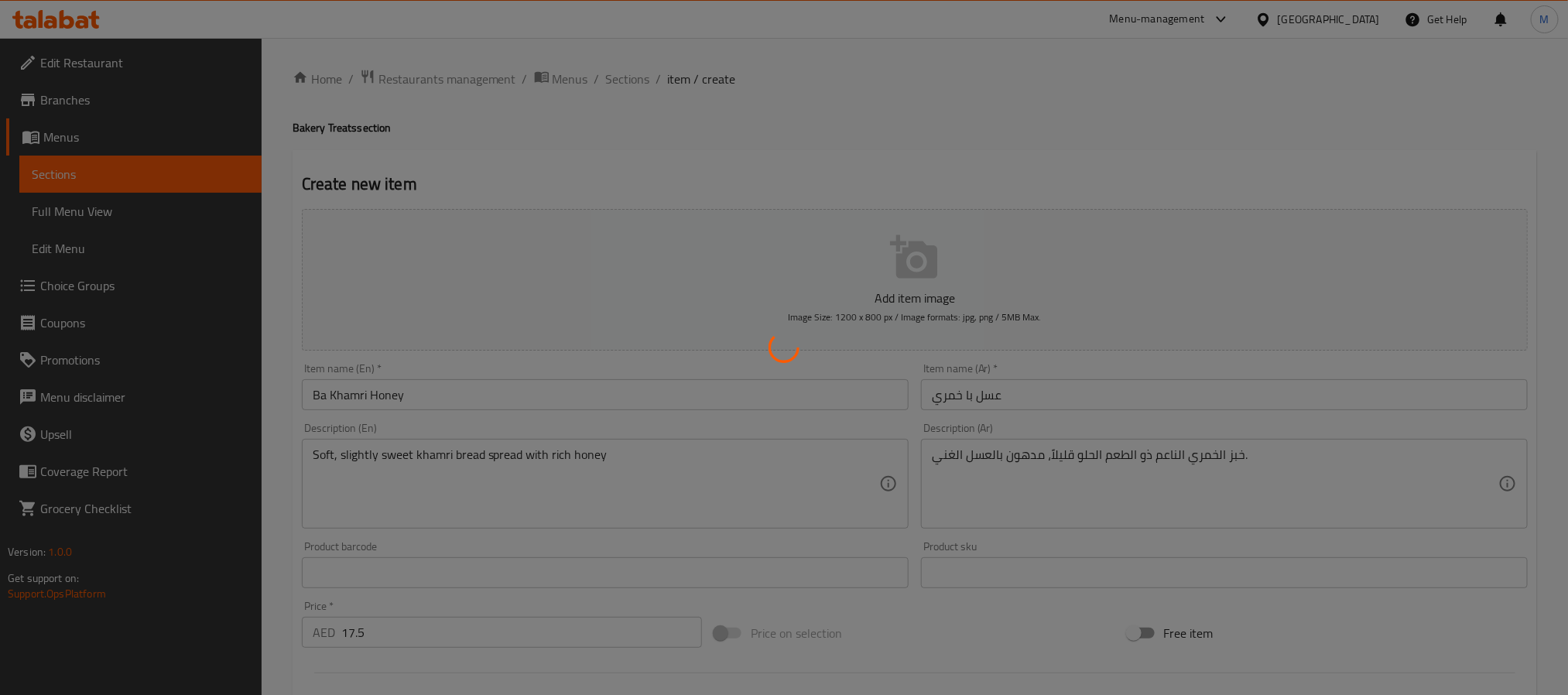
type input "0"
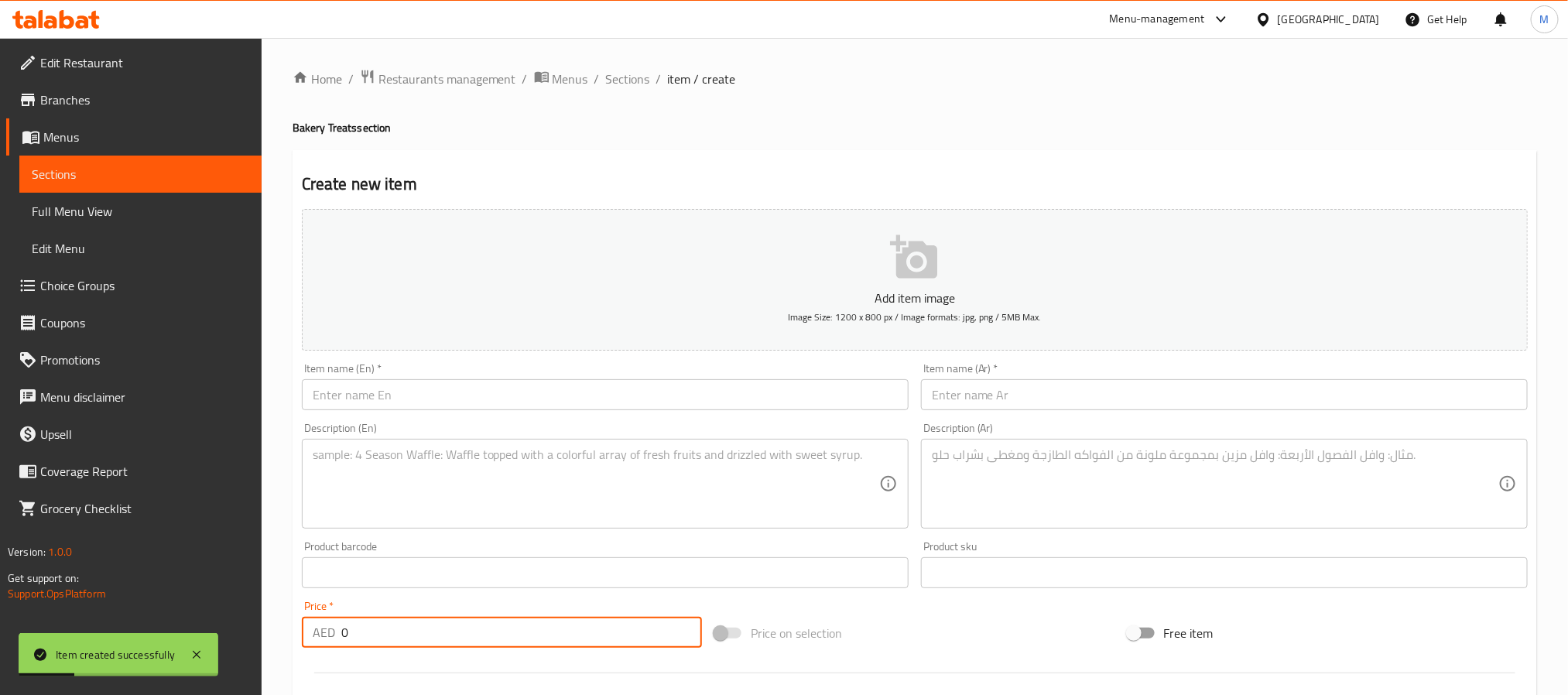
drag, startPoint x: 620, startPoint y: 75, endPoint x: 823, endPoint y: 5, distance: 214.7
click at [620, 75] on span "Sections" at bounding box center [627, 79] width 44 height 18
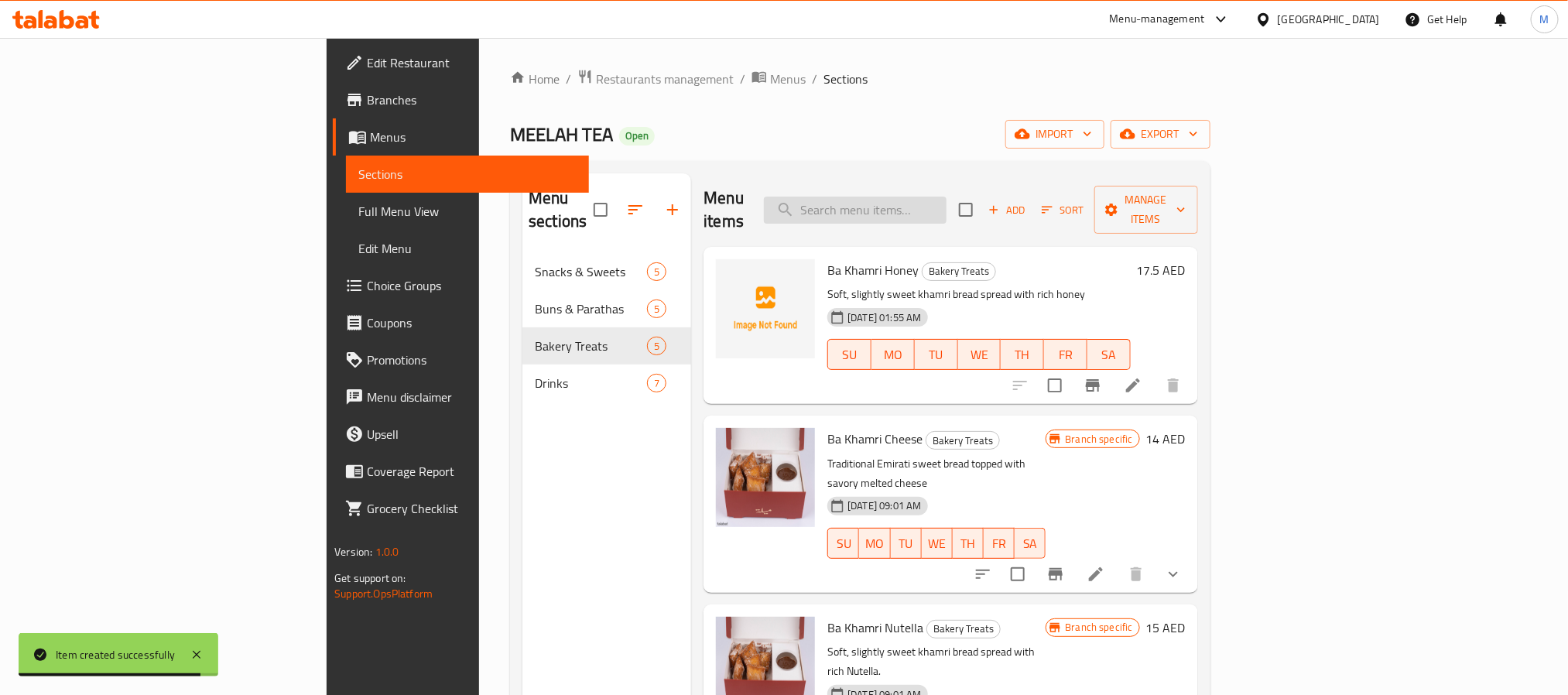
click at [946, 205] on input "search" at bounding box center [855, 210] width 182 height 27
paste input "Sambosa Chicken"
click at [946, 205] on input "Sambosa Chicken" at bounding box center [855, 210] width 182 height 27
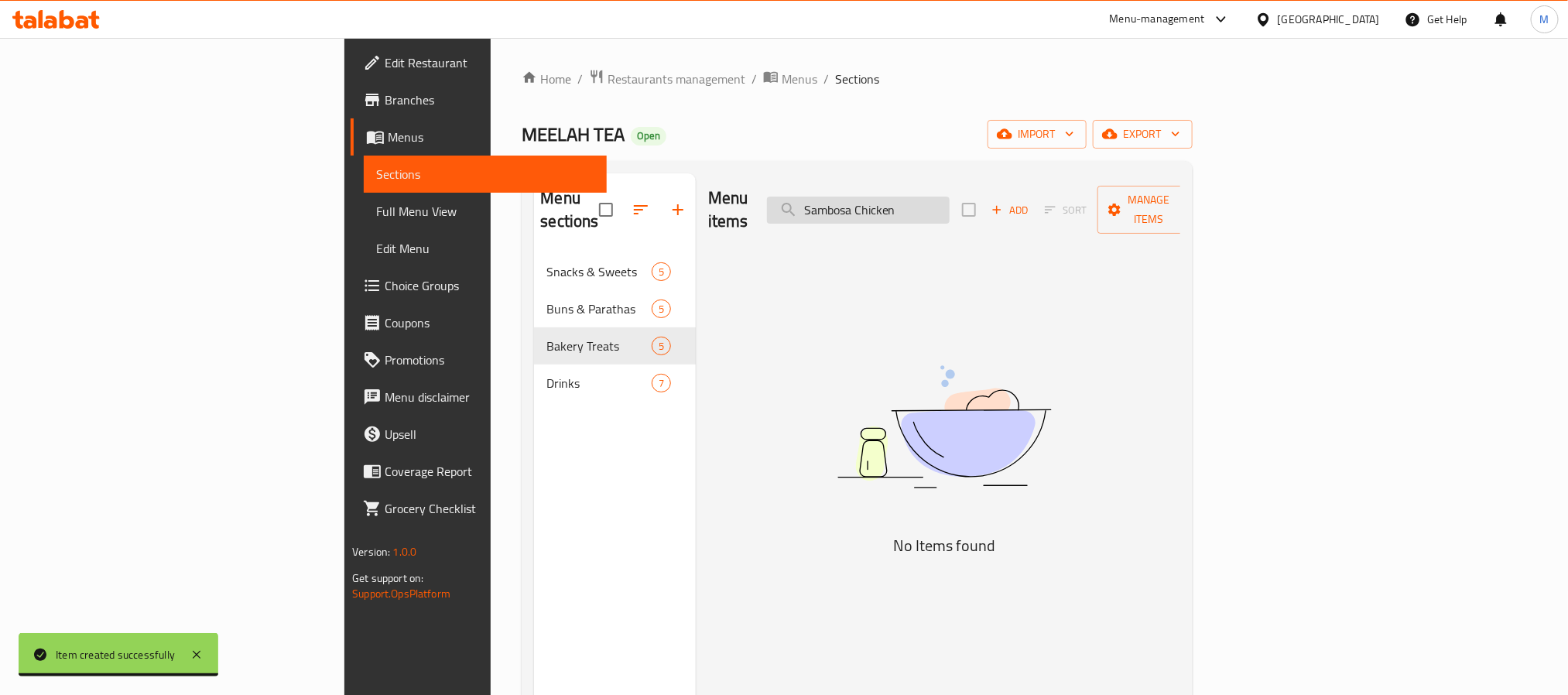
click at [950, 203] on input "Sambosa Chicken" at bounding box center [858, 210] width 182 height 27
click at [950, 205] on input "Sambosa Chicken" at bounding box center [858, 210] width 182 height 27
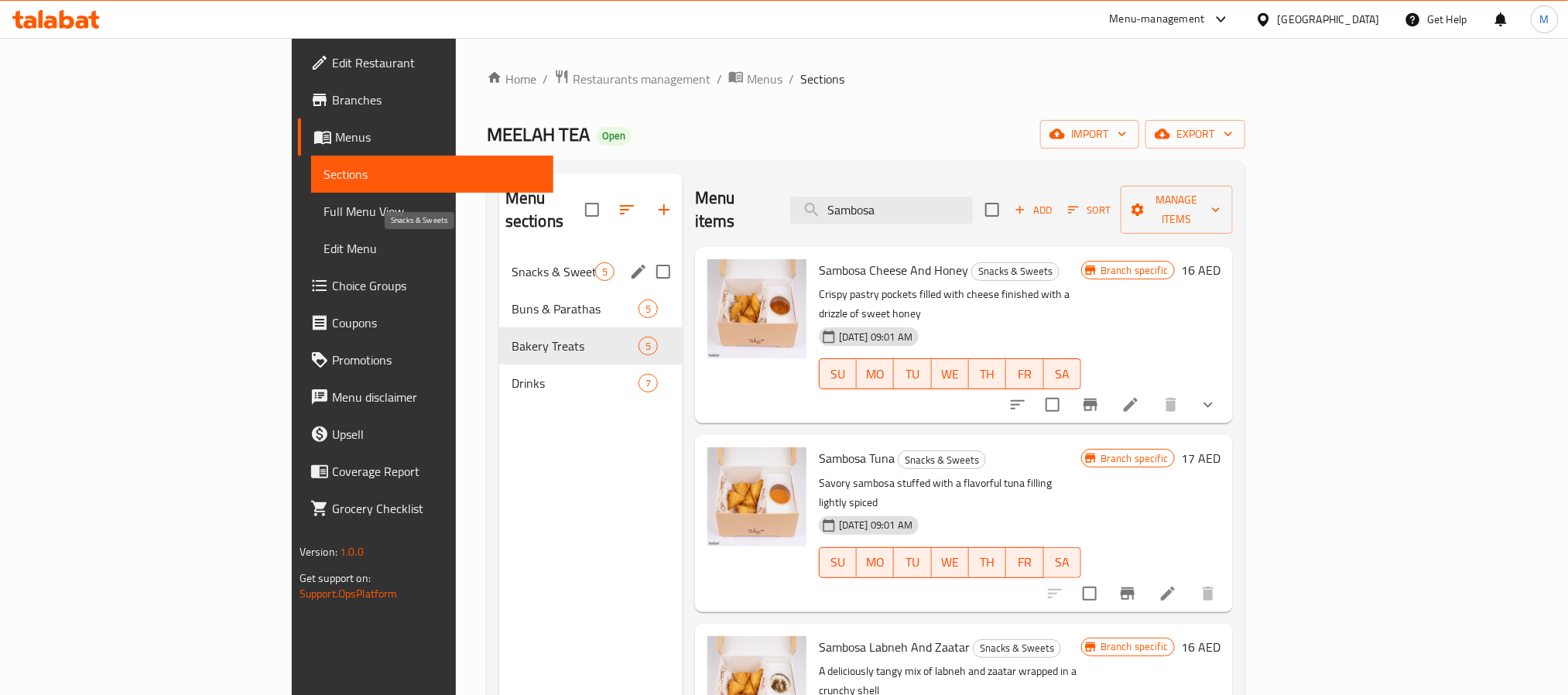
type input "Sambosa"
click at [512, 263] on span "Snacks & Sweets" at bounding box center [553, 271] width 84 height 18
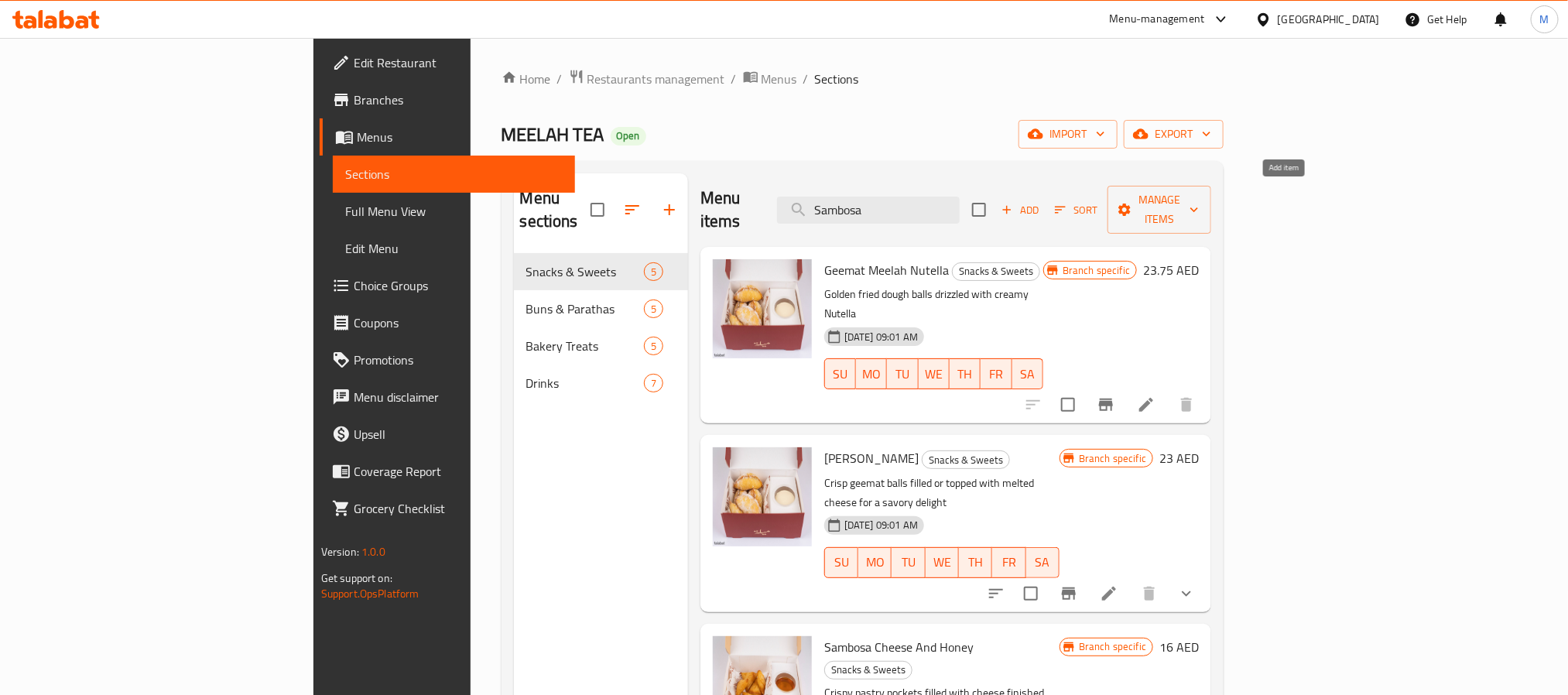
click at [1041, 201] on span "Add" at bounding box center [1020, 210] width 42 height 18
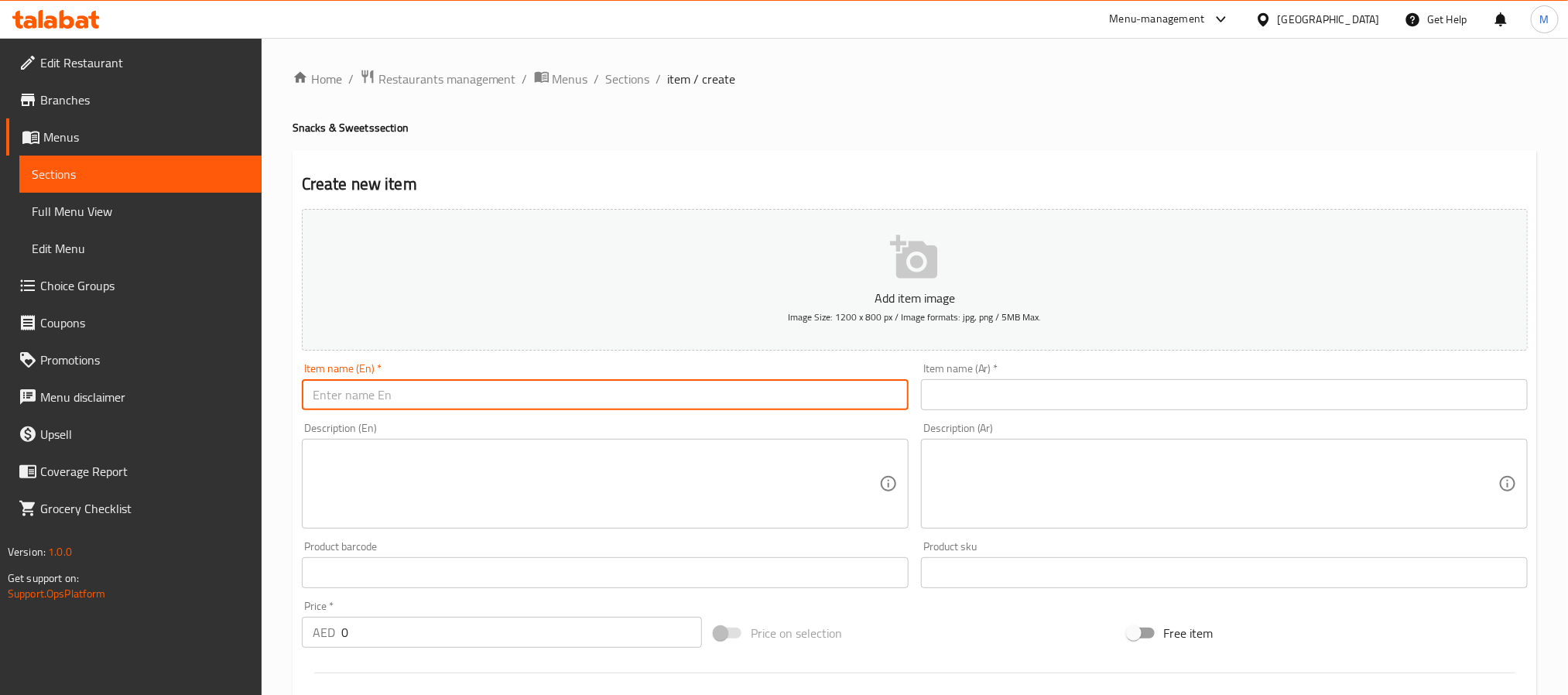
click at [392, 402] on input "text" at bounding box center [605, 394] width 607 height 31
paste input "Sambosa Chicken"
type input "Sambosa Chicken"
click at [1011, 392] on input "text" at bounding box center [1224, 394] width 607 height 31
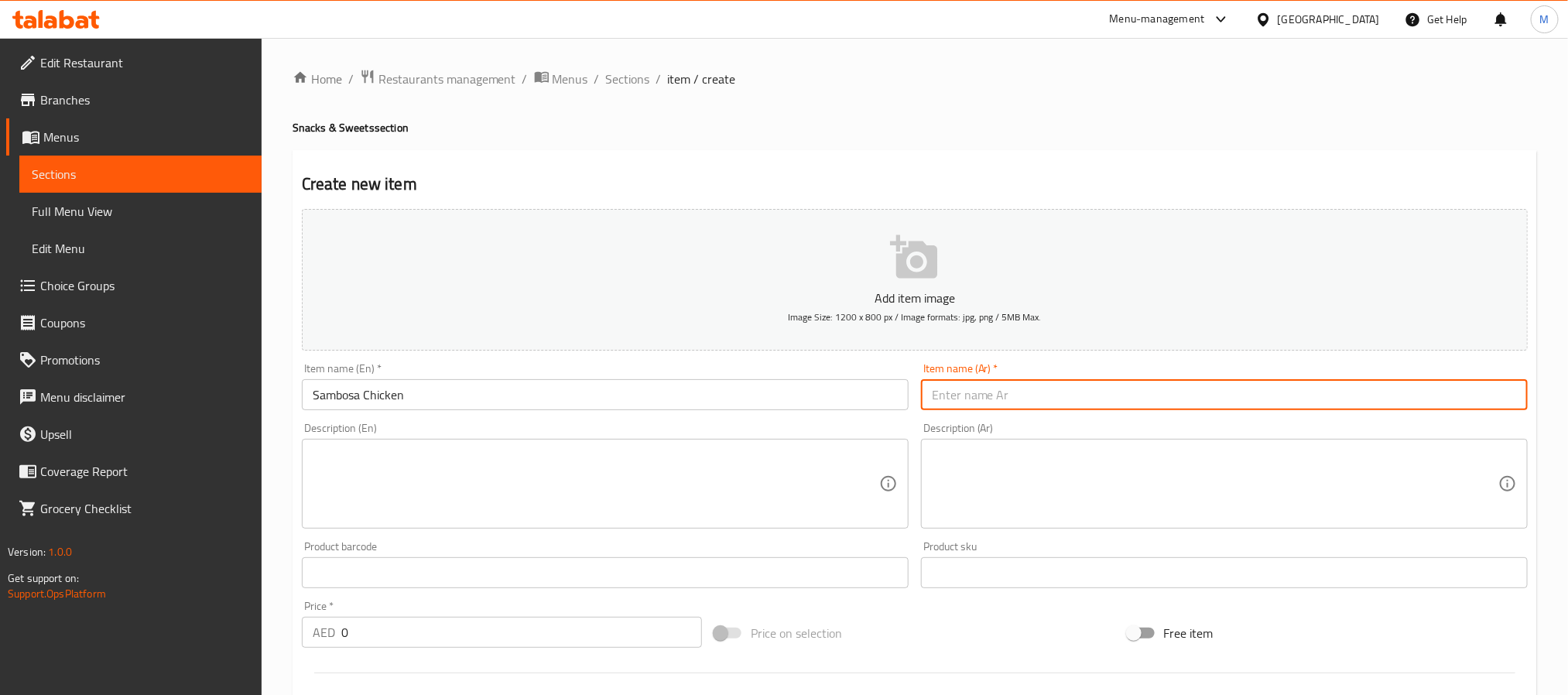
paste input "سمبوسة الدجاج"
type input "سمبوسة الدجاج"
click at [396, 478] on textarea at bounding box center [596, 484] width 567 height 73
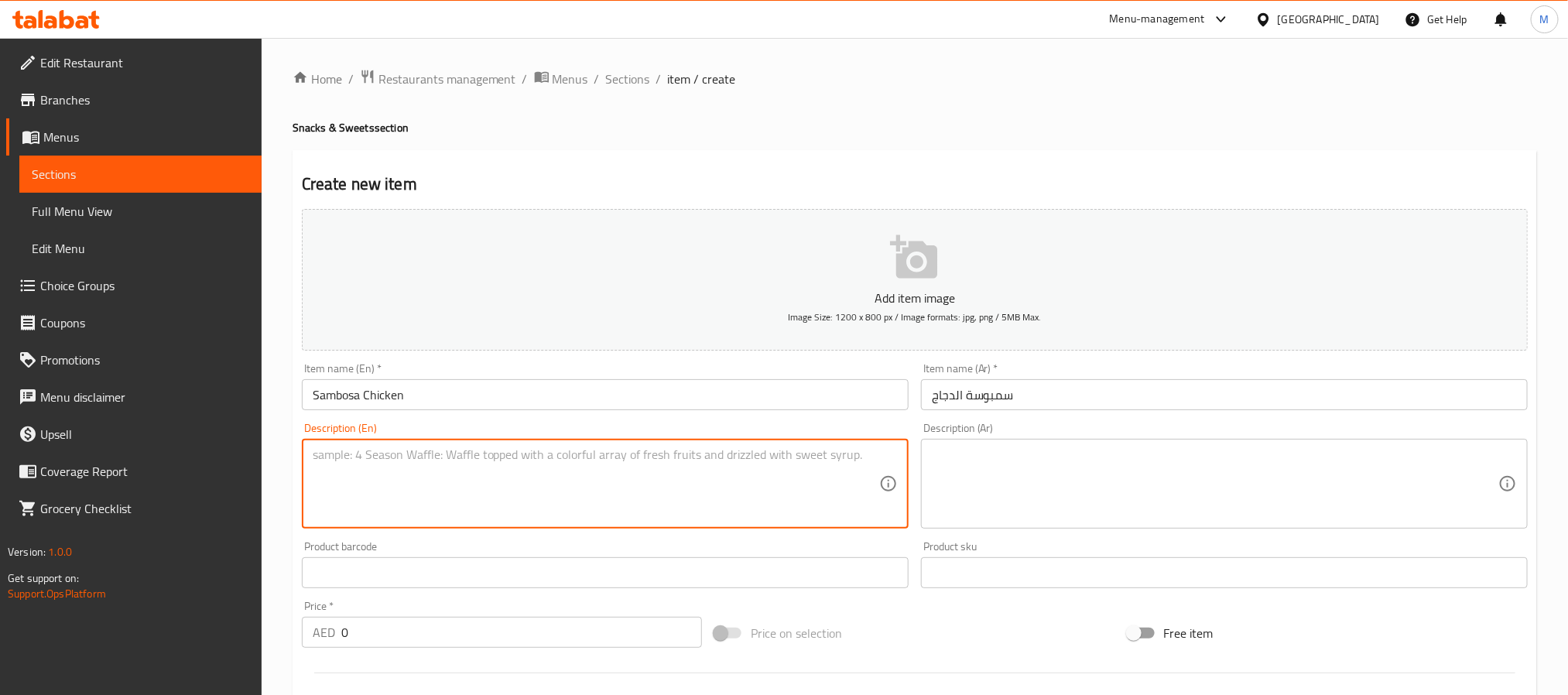
paste textarea "Savory sambosa stuffed with a flavorful chicken filling, lightly spiced."
type textarea "Savory sambosa stuffed with a flavorful chicken filling, lightly spiced."
click at [432, 631] on input "0" at bounding box center [521, 632] width 361 height 31
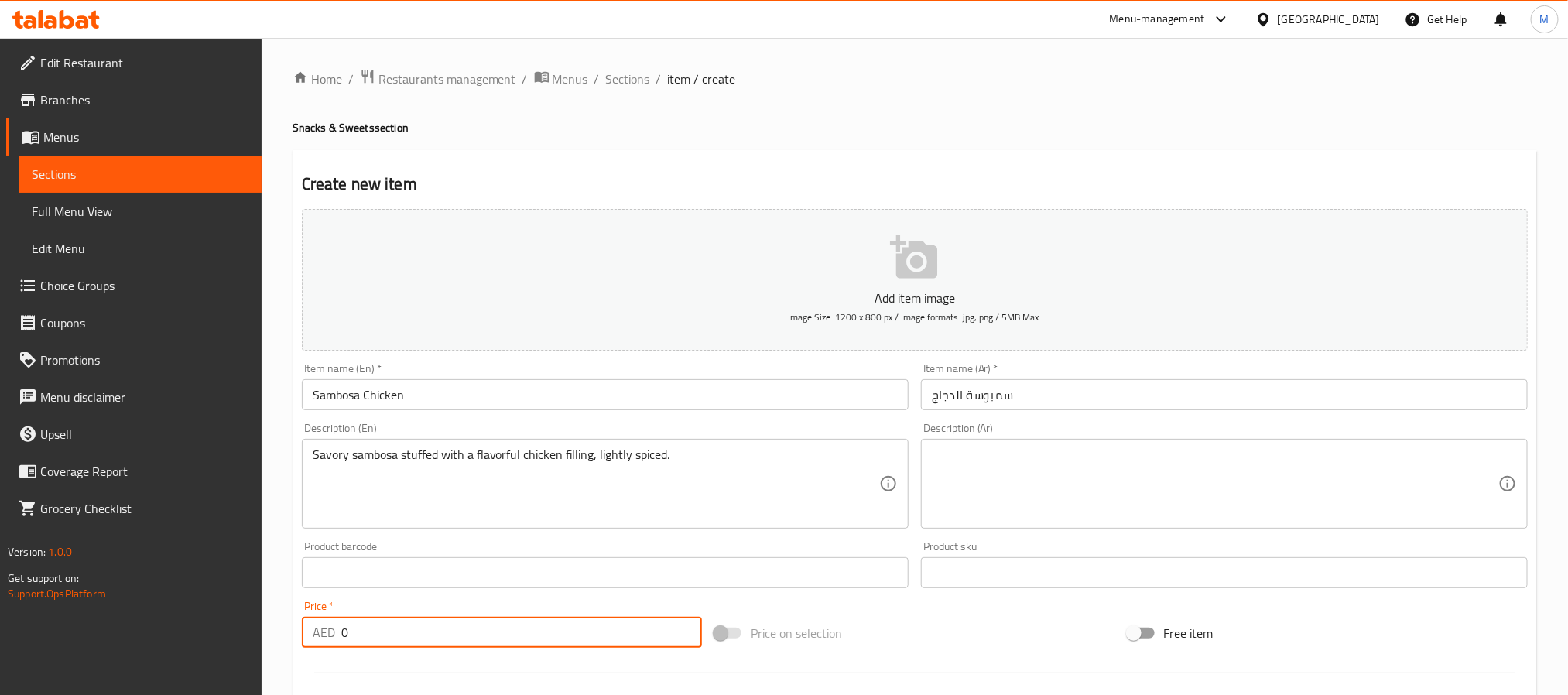
paste input "21.25"
type input "21.25"
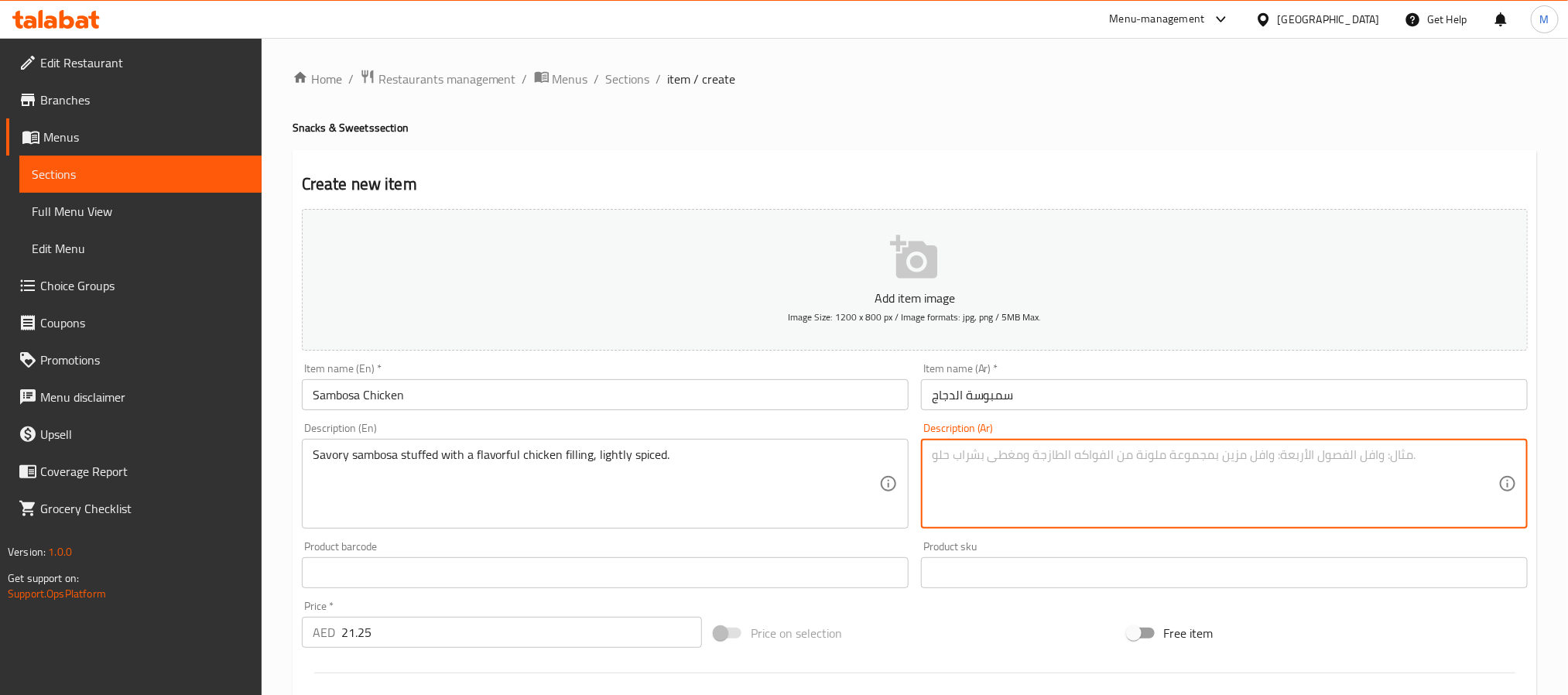
click at [1067, 486] on textarea at bounding box center [1215, 484] width 567 height 73
paste textarea "[PERSON_NAME] لذيذة محشوة بحشوة دجاج لذيذة ومتبلة قليلاً."
click at [987, 396] on input "سمبوسة الدجاج" at bounding box center [1224, 394] width 607 height 31
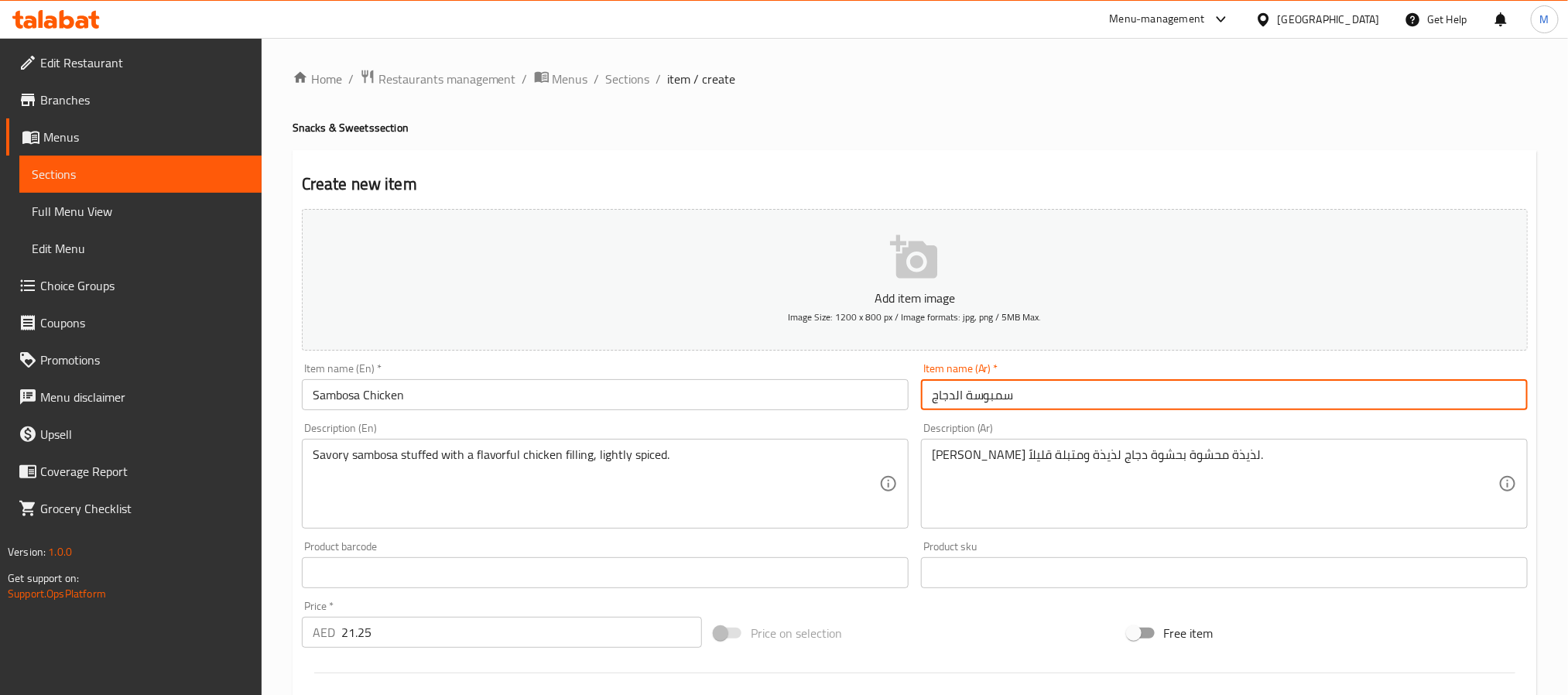
click at [987, 396] on input "سمبوسة الدجاج" at bounding box center [1224, 394] width 607 height 31
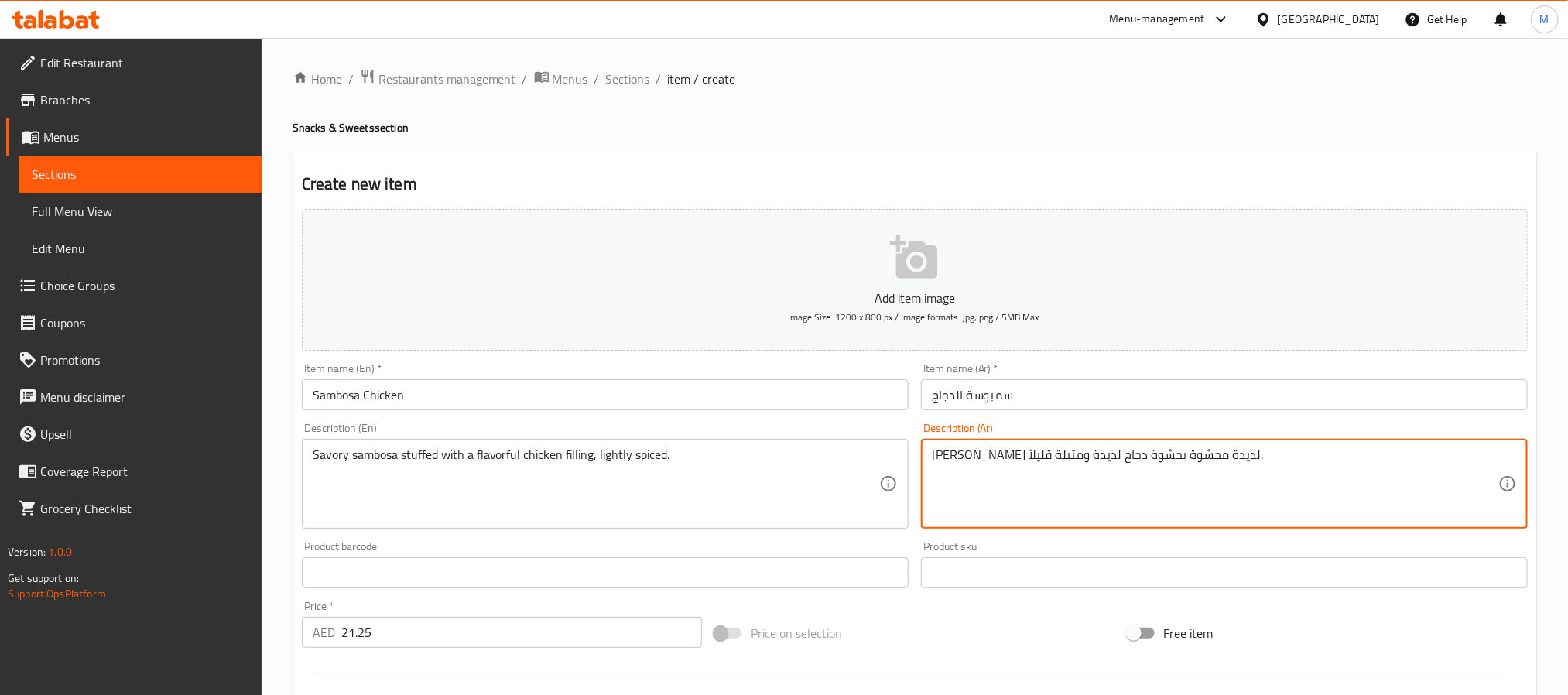
click at [1192, 463] on textarea "[PERSON_NAME] لذيذة محشوة بحشوة دجاج لذيذة ومتبلة قليلاً." at bounding box center [1215, 484] width 567 height 73
paste textarea "مبوسة"
type textarea "سمبوسة لذيذة محشوة بحشوة دجاج لذيذة ومتبلة قليلاً."
click at [1178, 402] on input "سمبوسة الدجاج" at bounding box center [1224, 394] width 607 height 31
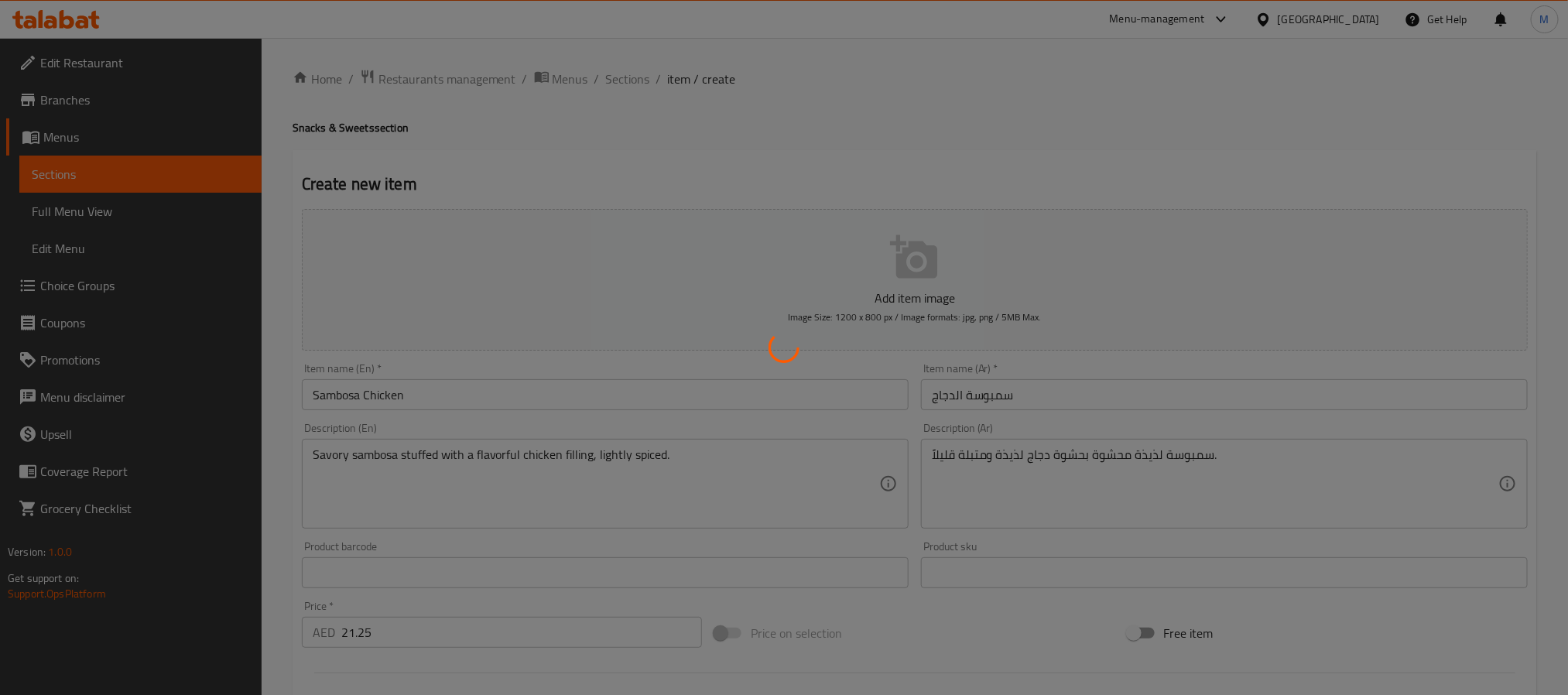
type input "0"
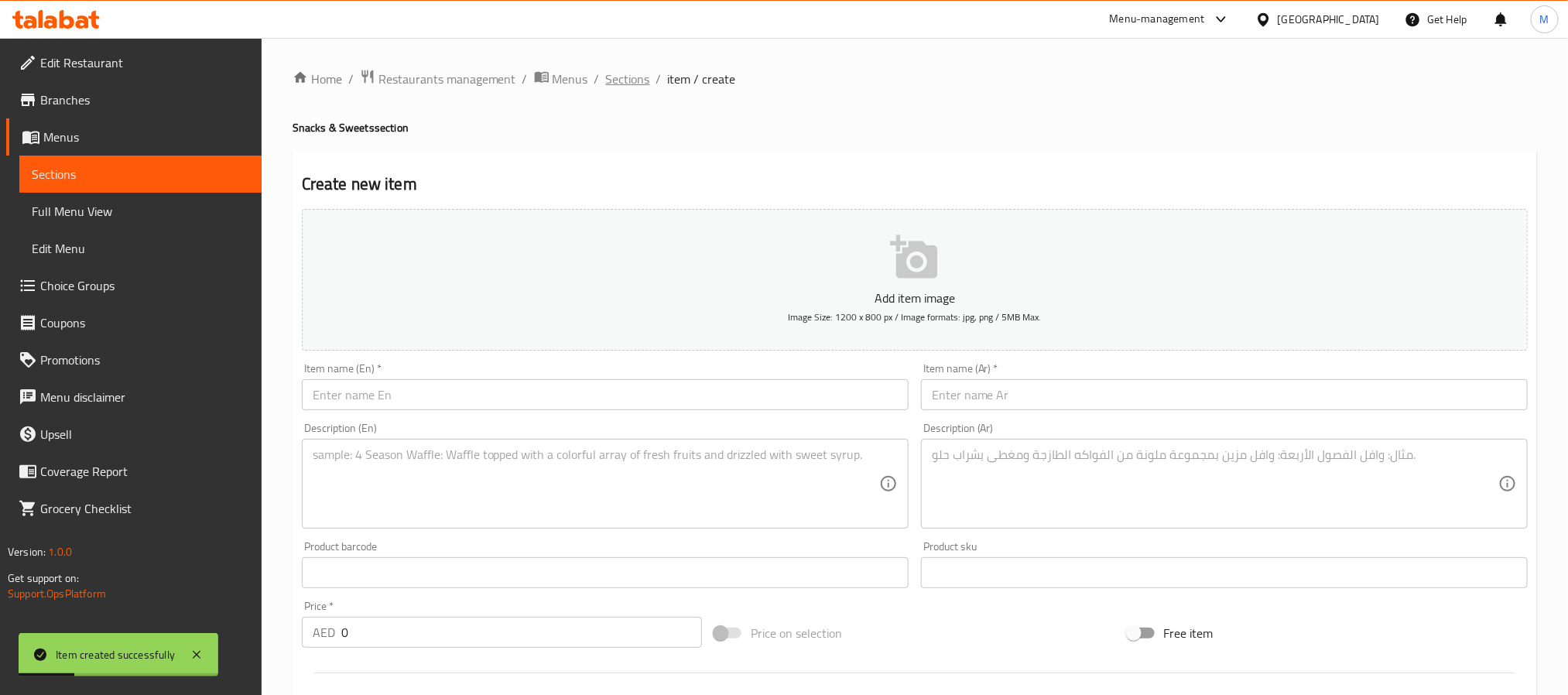
click at [638, 88] on span "Sections" at bounding box center [627, 79] width 44 height 18
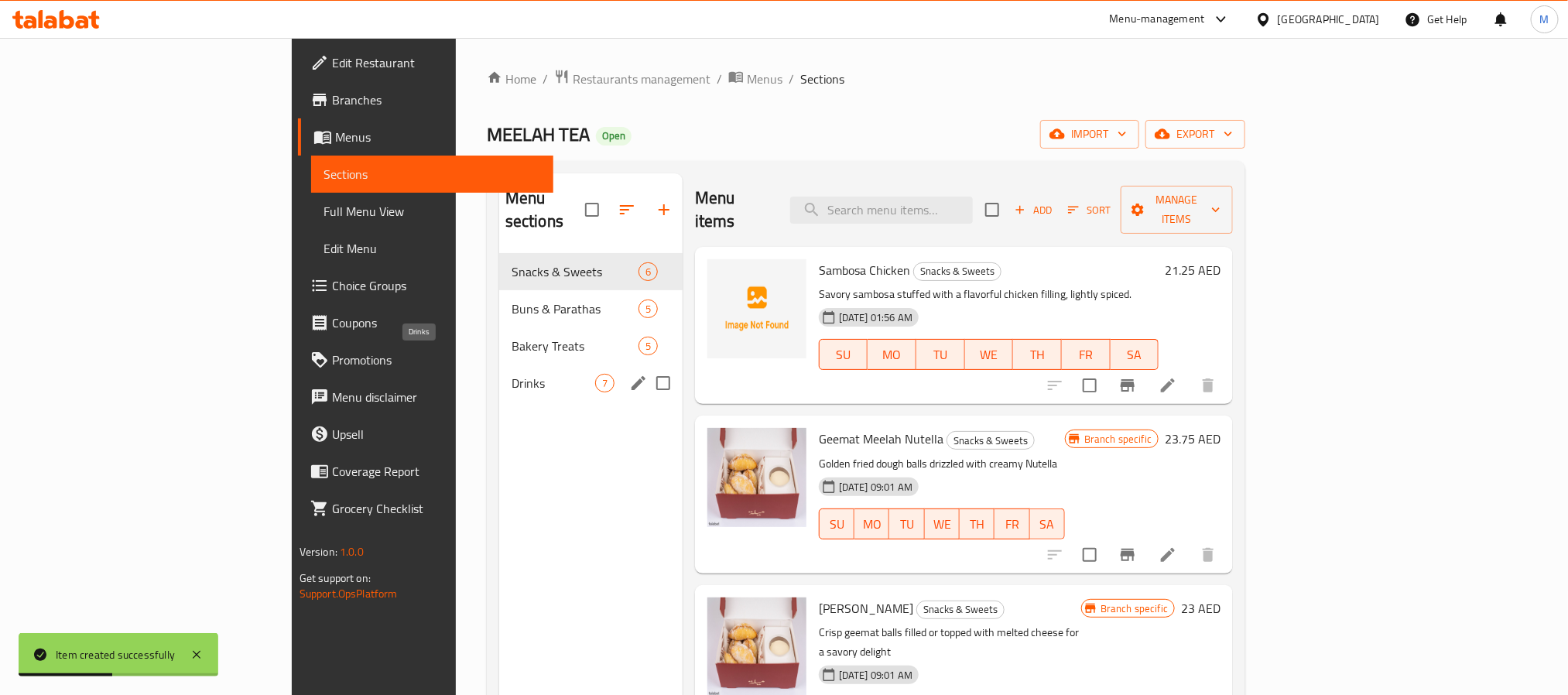
click at [512, 374] on span "Drinks" at bounding box center [553, 383] width 84 height 18
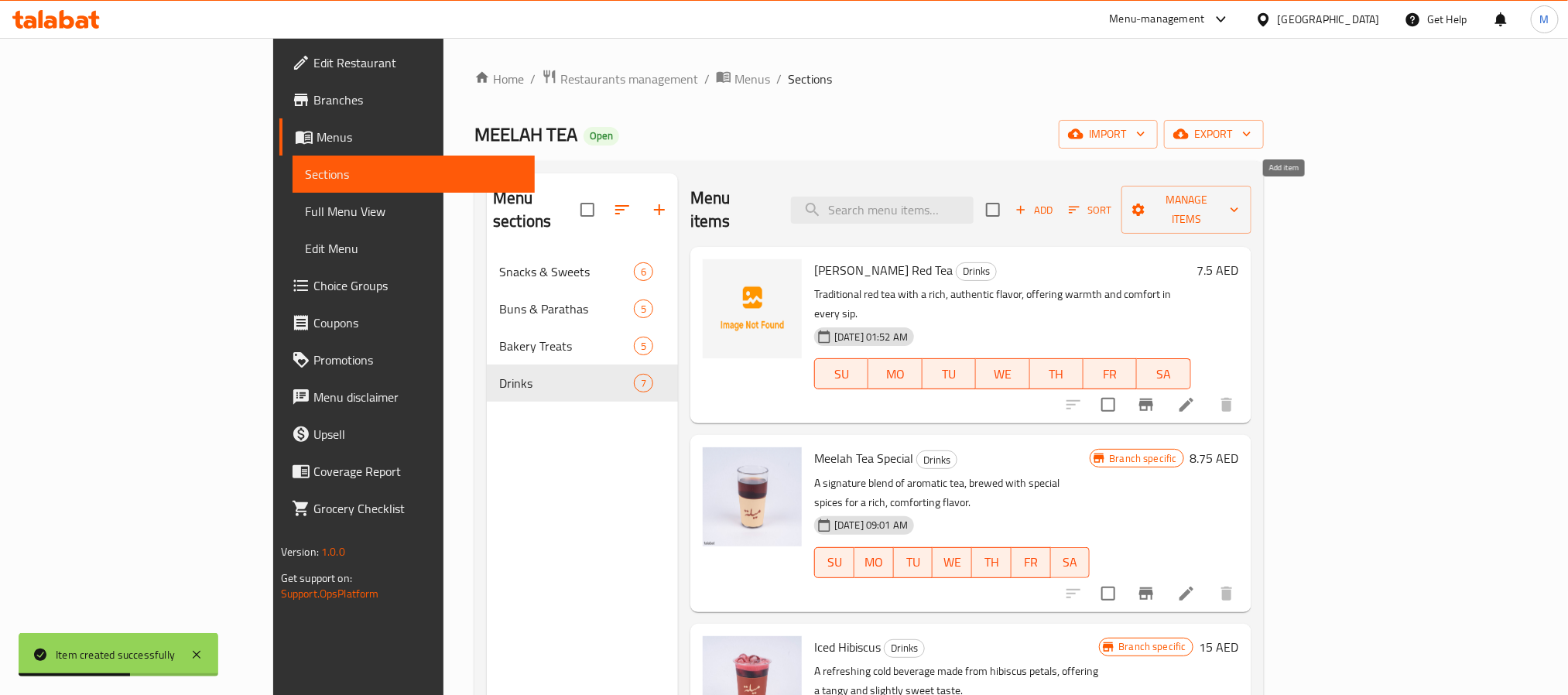
click at [1055, 201] on span "Add" at bounding box center [1034, 210] width 42 height 18
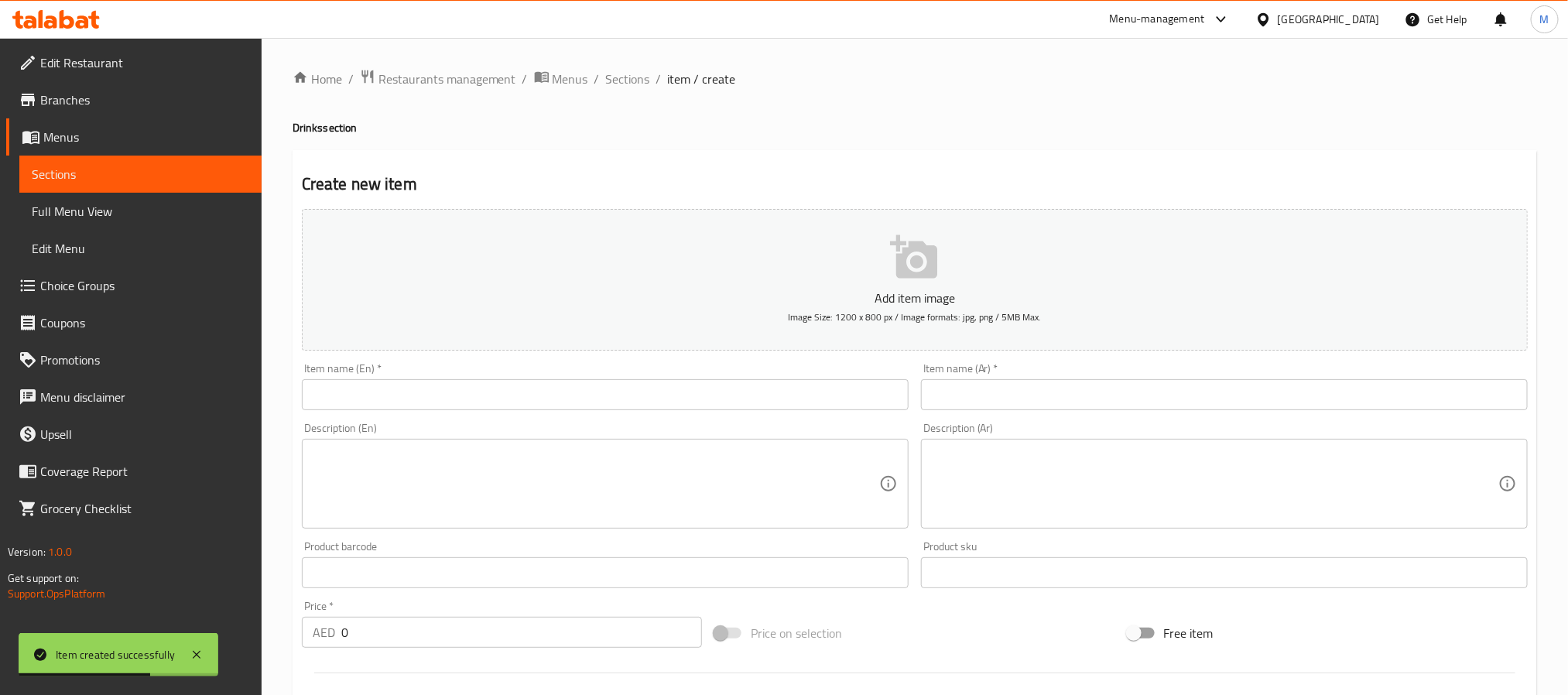
click at [555, 396] on input "text" at bounding box center [605, 394] width 607 height 31
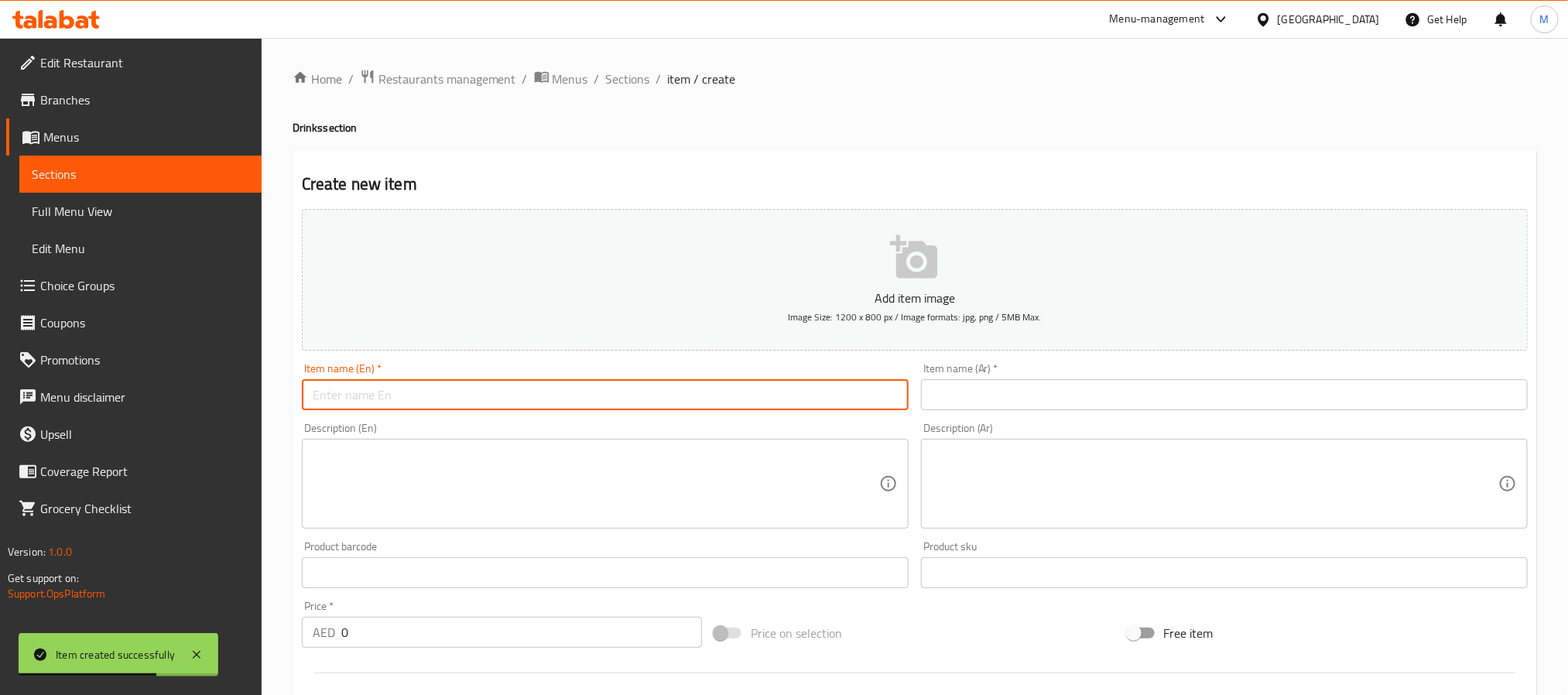
paste input "Glass cup"
drag, startPoint x: 346, startPoint y: 397, endPoint x: 351, endPoint y: 391, distance: 7.8
click at [351, 391] on input "Glass cup" at bounding box center [605, 394] width 607 height 31
type input "Glass Cup"
click at [987, 388] on input "text" at bounding box center [1224, 394] width 607 height 31
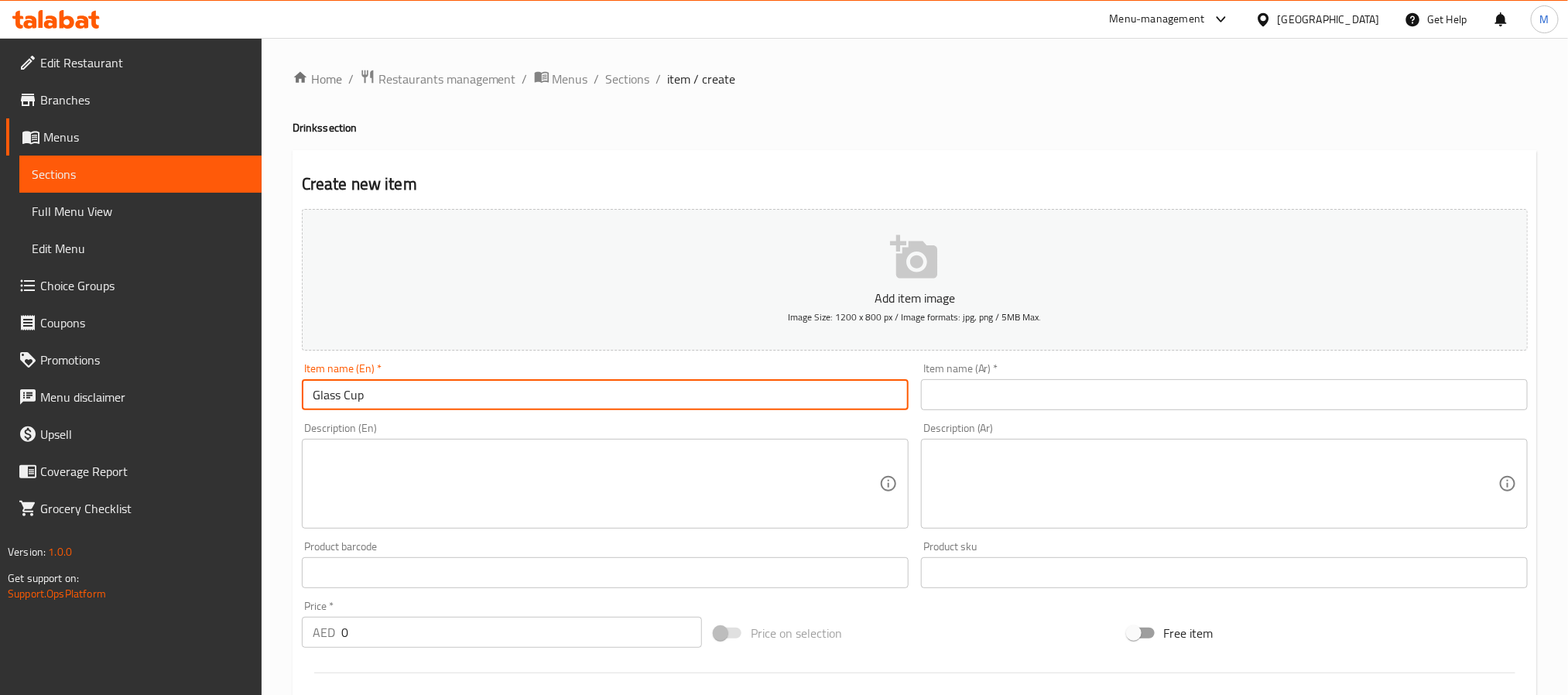
paste input "كوب زجاجي"
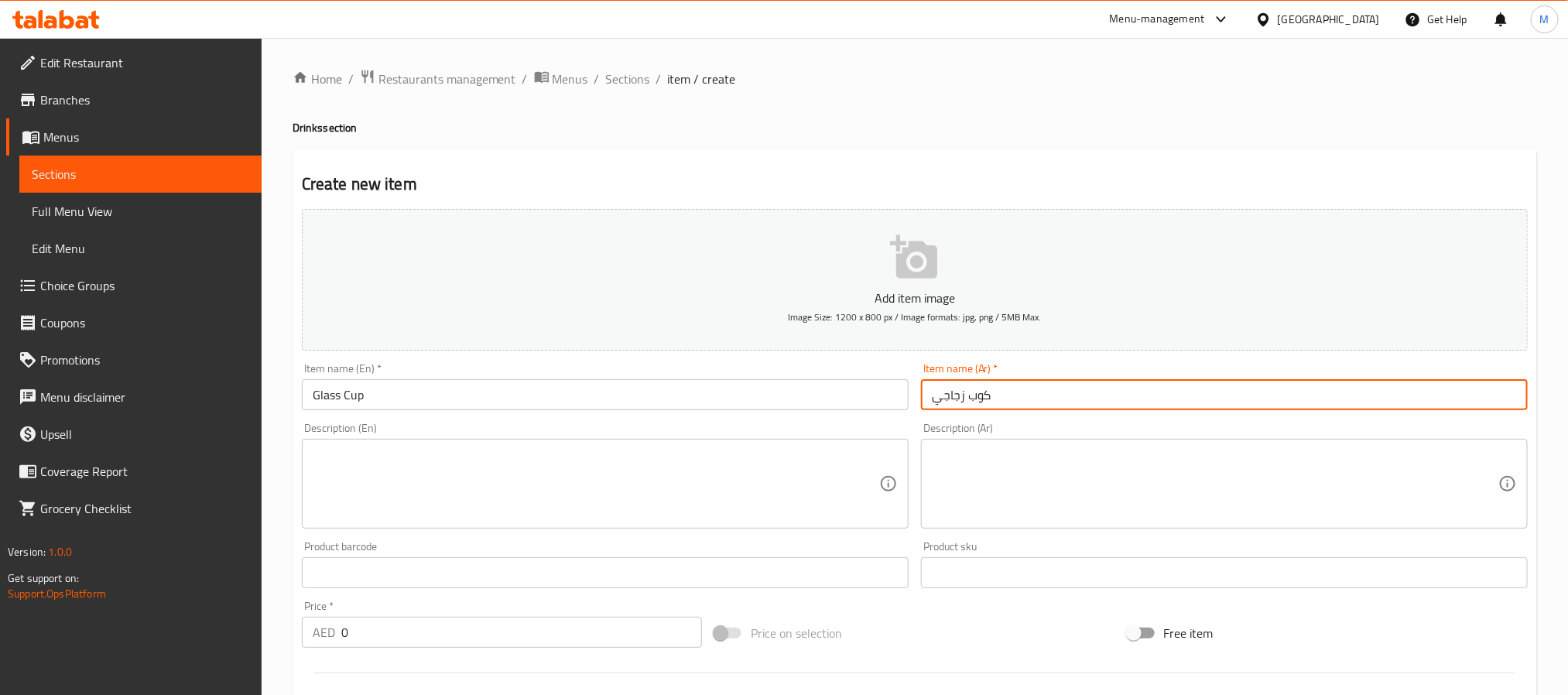
type input "كوب زجاجي"
click at [509, 641] on input "0" at bounding box center [521, 632] width 361 height 31
paste input "1"
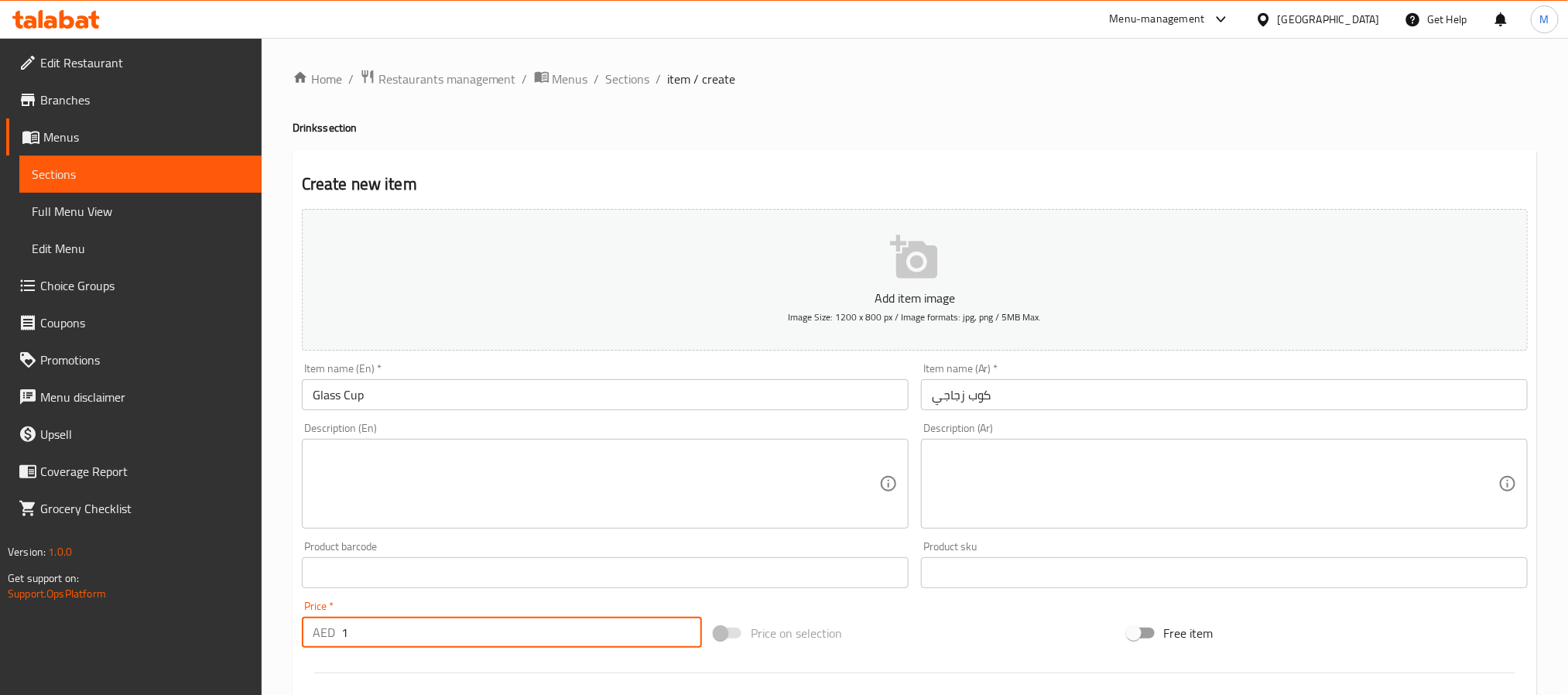
type input "1"
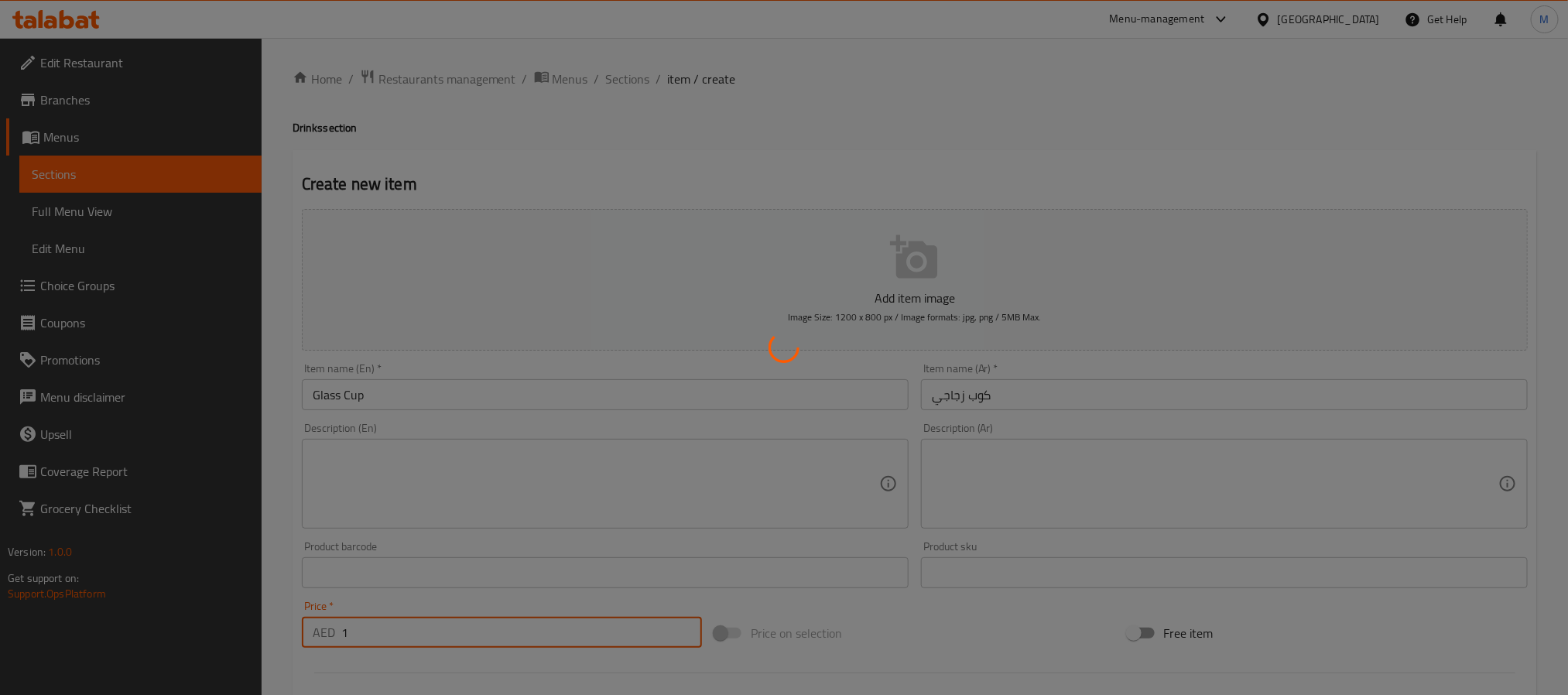
type input "0"
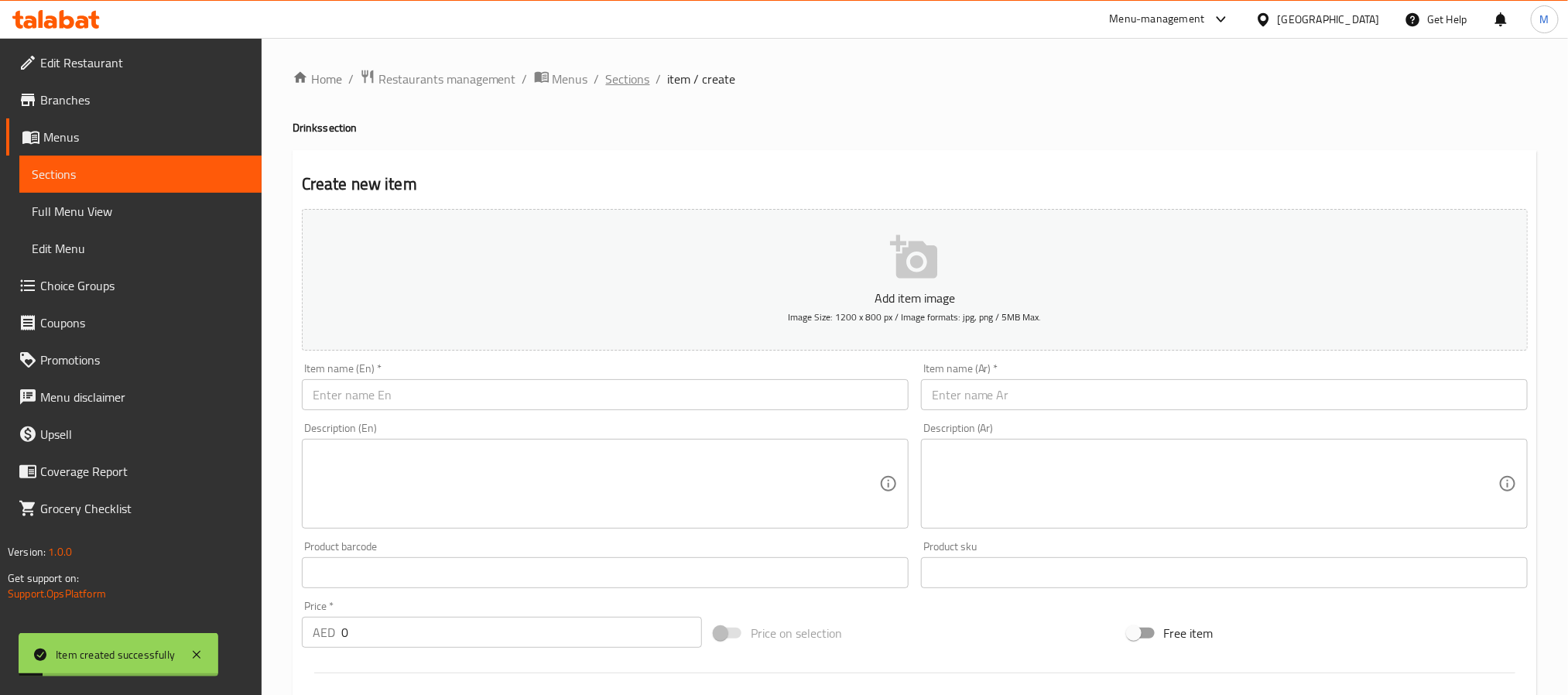
click at [627, 80] on span "Sections" at bounding box center [627, 79] width 44 height 18
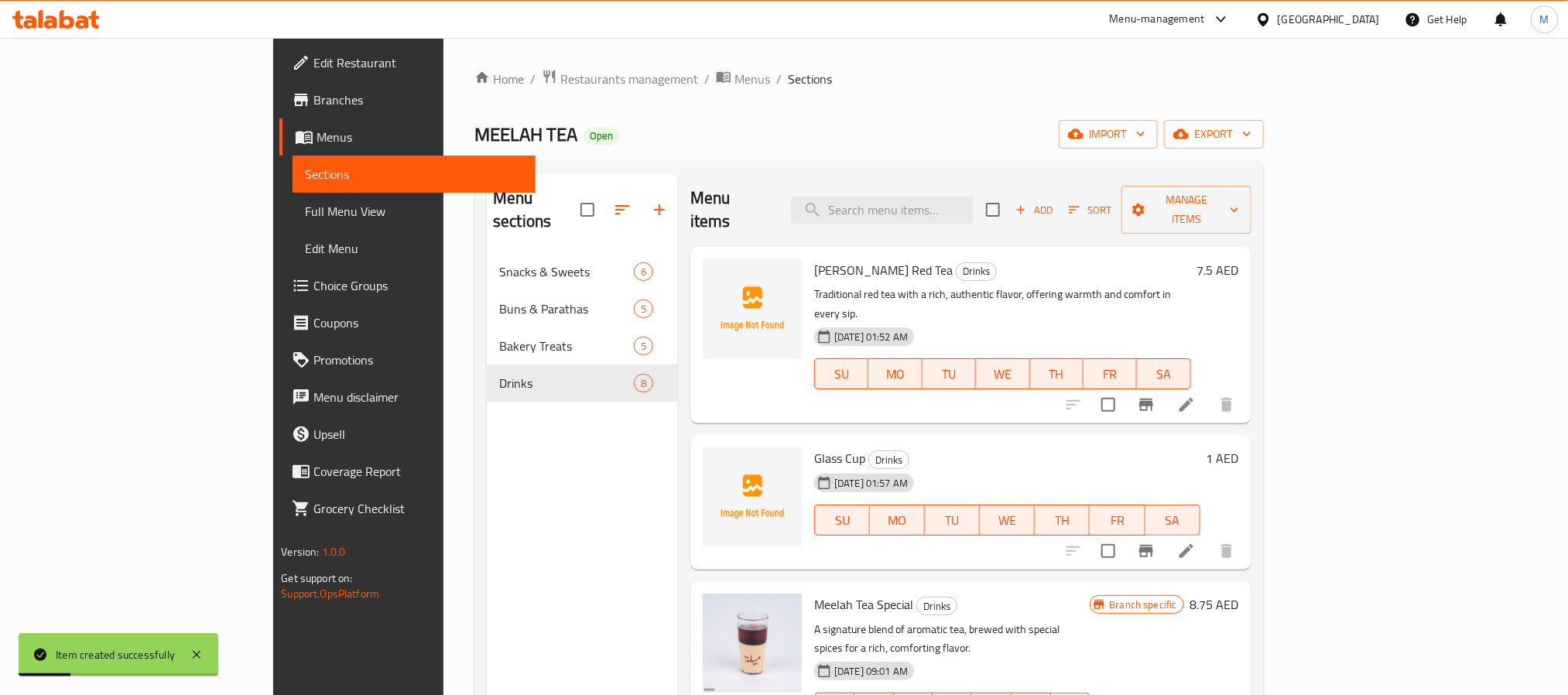
click at [792, 175] on div "Menu items Add Sort Manage items" at bounding box center [970, 210] width 561 height 73
click at [1251, 137] on span "export" at bounding box center [1214, 135] width 75 height 19
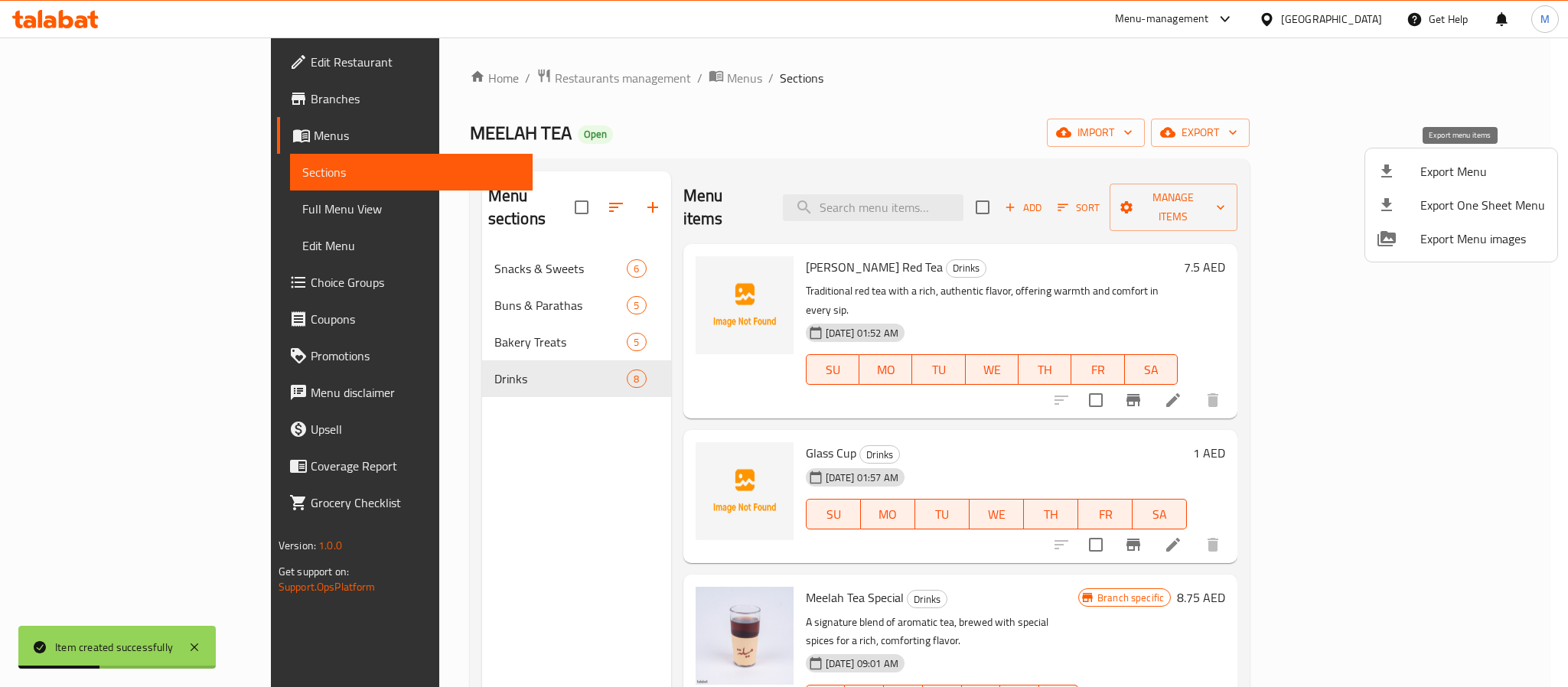
click at [1458, 162] on span "Export Menu" at bounding box center [1483, 171] width 124 height 18
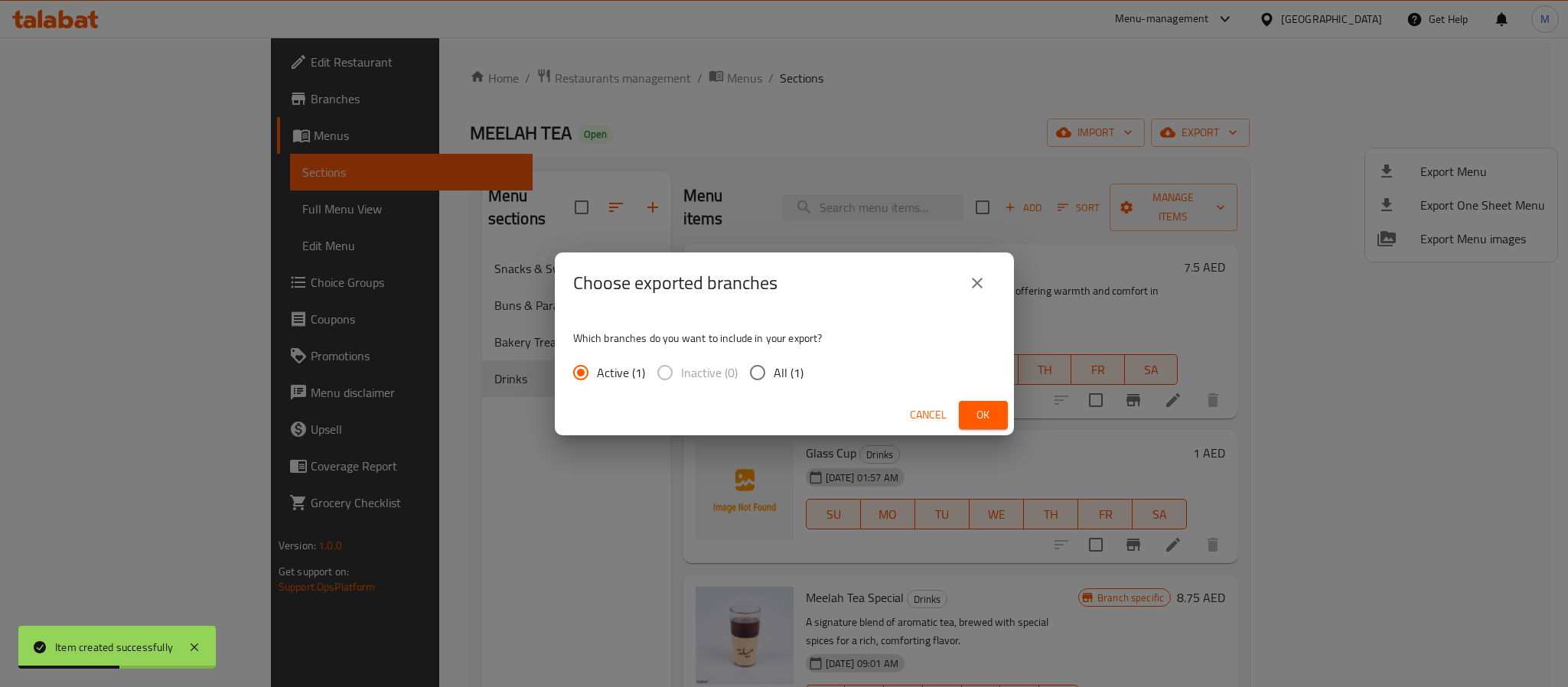
click at [782, 377] on span "All (1)" at bounding box center [789, 372] width 30 height 18
click at [774, 377] on input "All (1)" at bounding box center [757, 372] width 32 height 32
radio input "true"
click at [1004, 416] on button "Ok" at bounding box center [983, 415] width 49 height 28
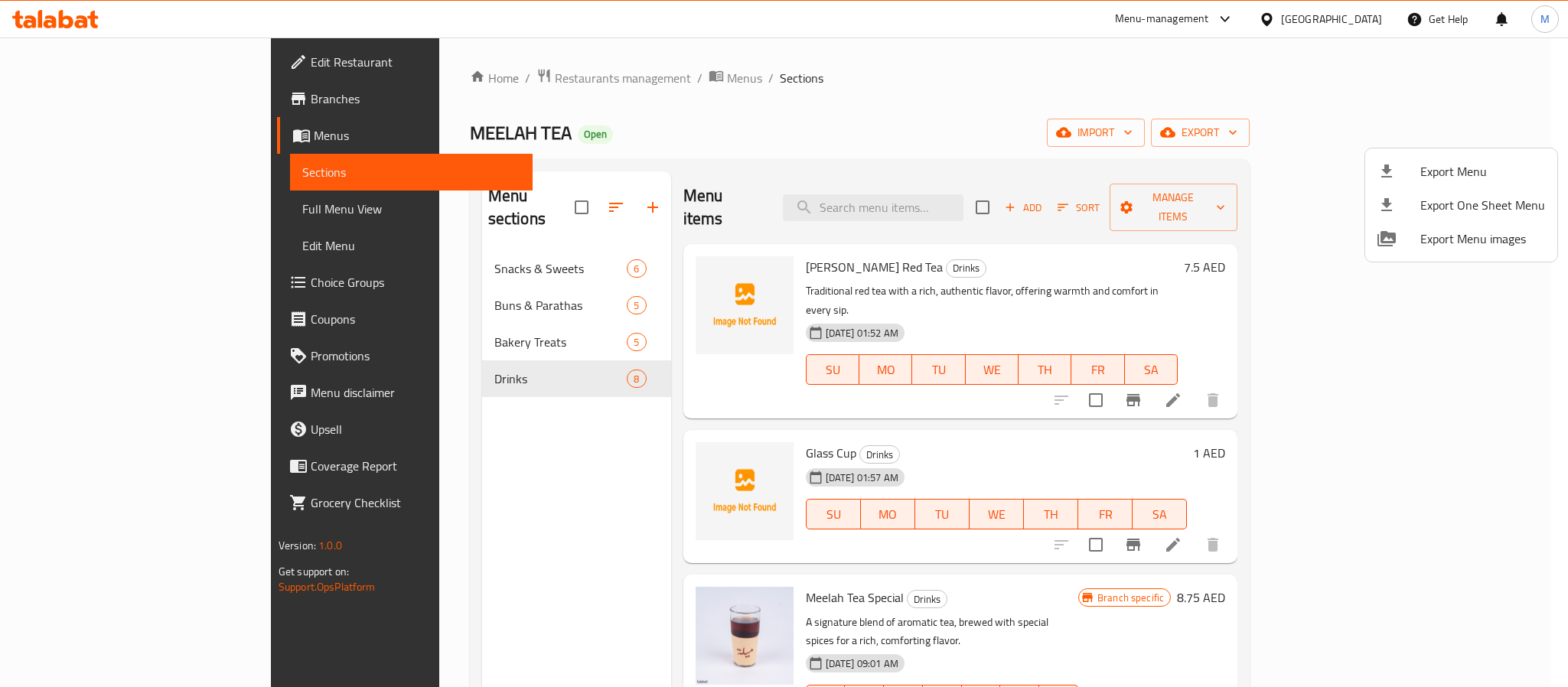
click at [1334, 25] on div at bounding box center [784, 343] width 1568 height 687
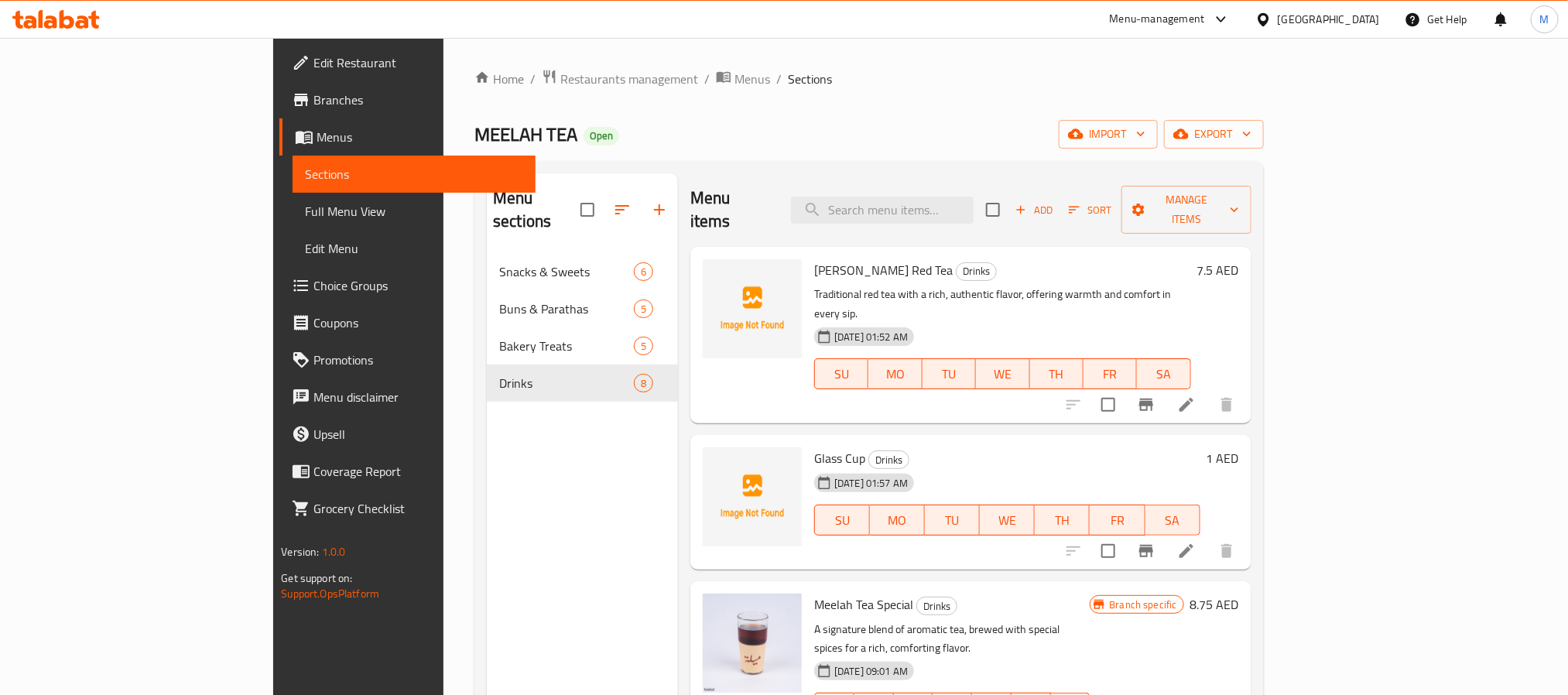
click at [1355, 19] on div "[GEOGRAPHIC_DATA]" at bounding box center [1328, 19] width 102 height 17
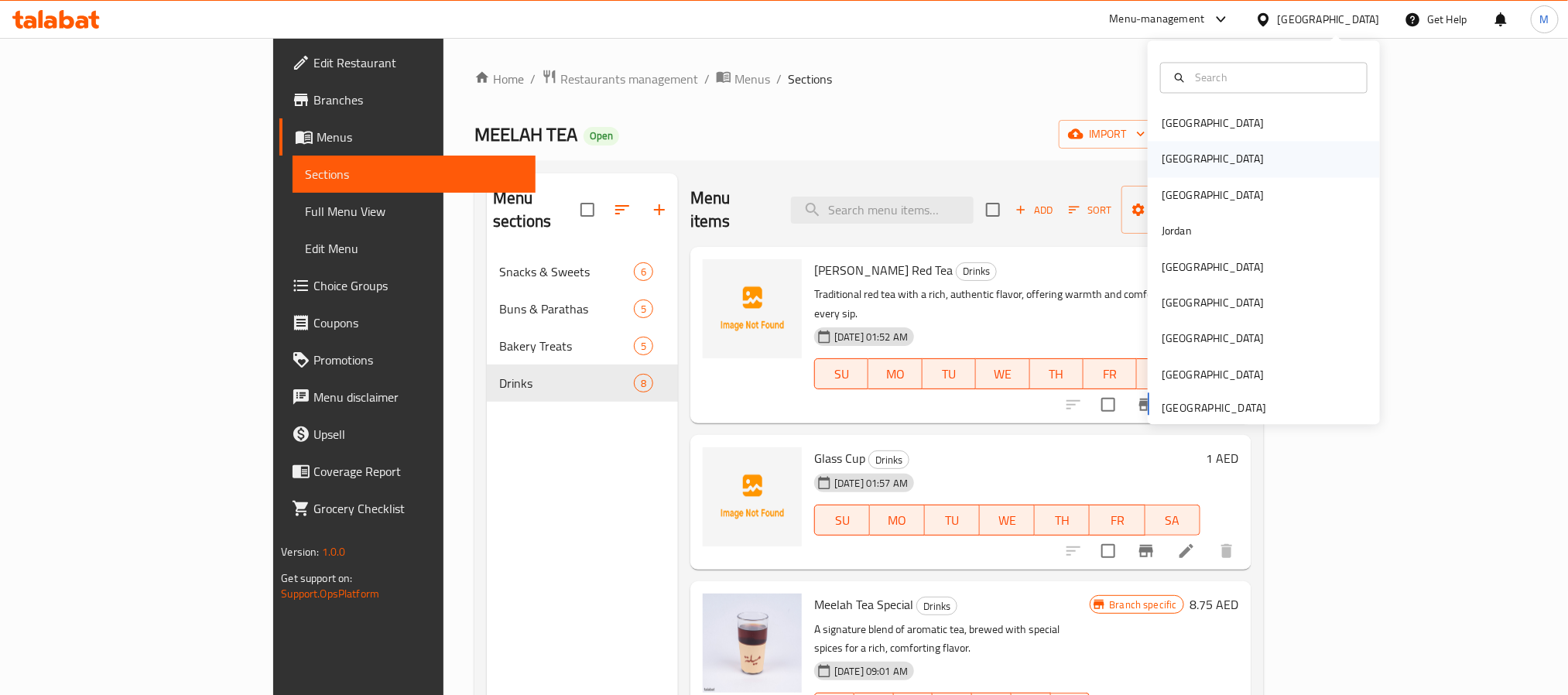
click at [1180, 175] on div "[GEOGRAPHIC_DATA]" at bounding box center [1212, 159] width 127 height 36
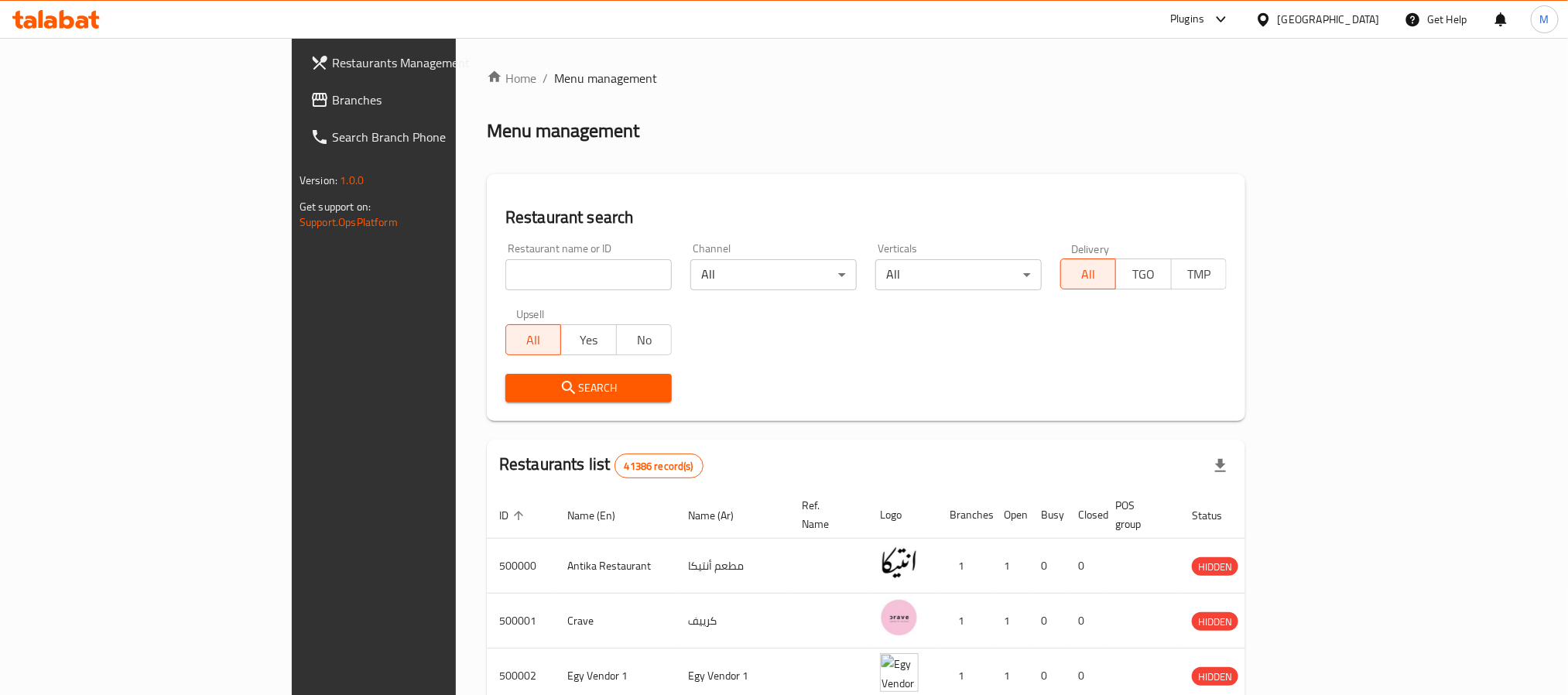
click at [505, 279] on input "search" at bounding box center [588, 275] width 166 height 31
paste input "684320"
type input "684320"
click button "Search" at bounding box center [588, 388] width 166 height 29
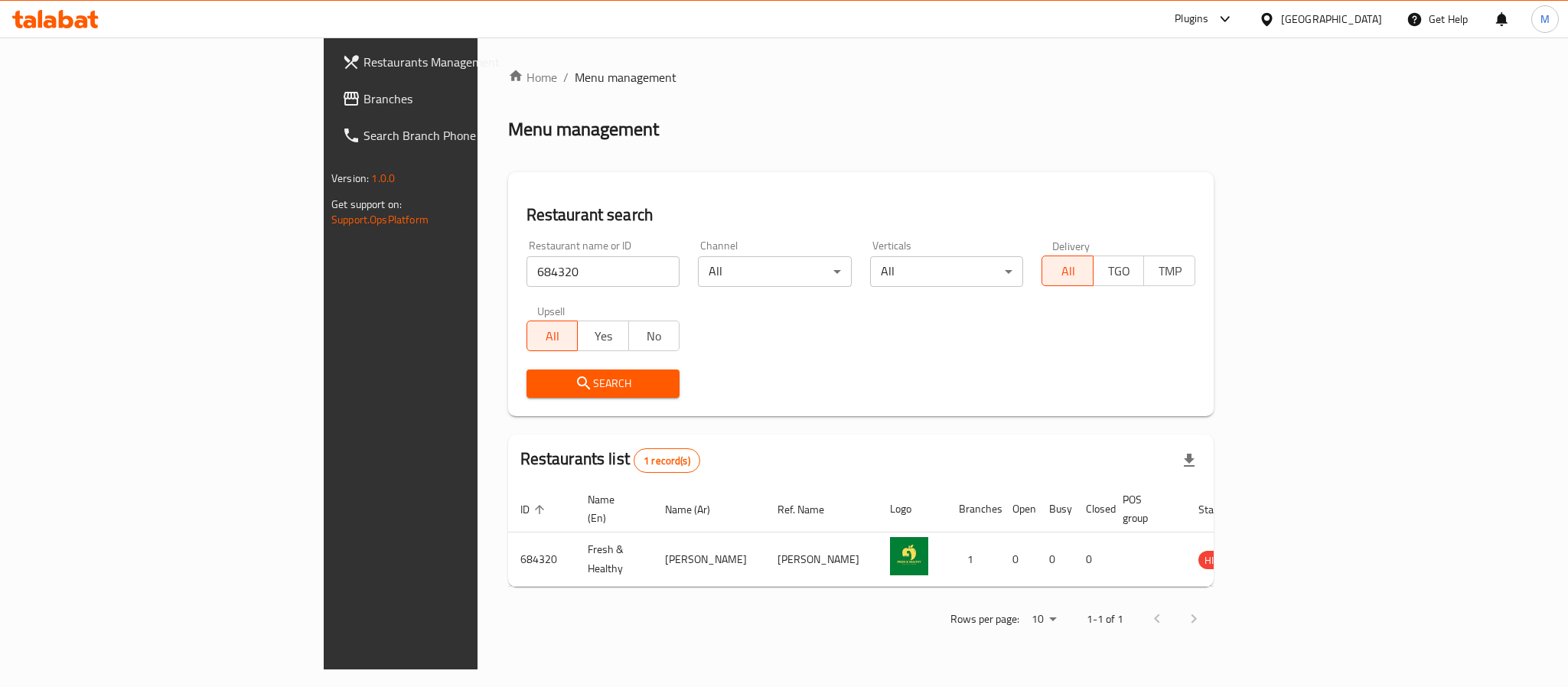
click at [1234, 16] on icon at bounding box center [1225, 19] width 18 height 18
click at [1176, 238] on div "Restaurant-Management" at bounding box center [1152, 245] width 120 height 17
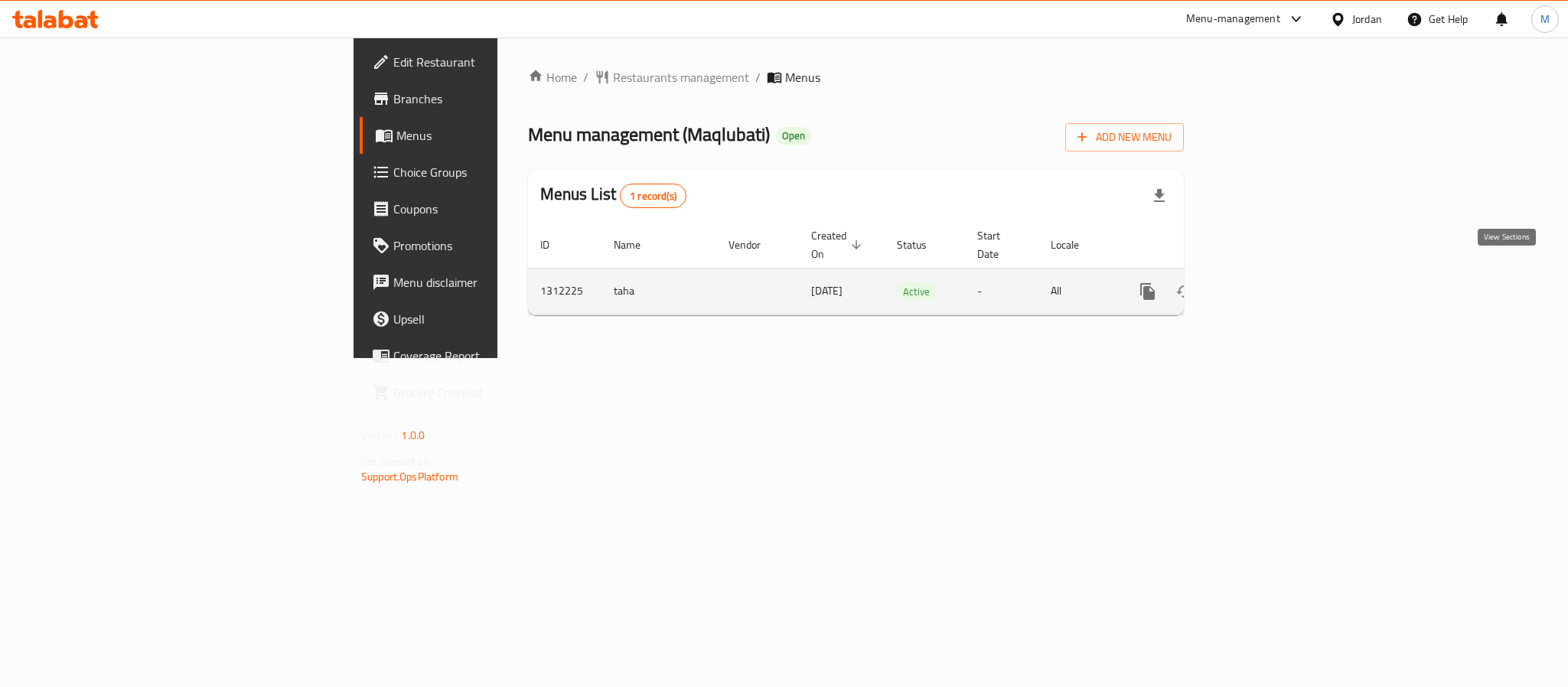
click at [1267, 283] on icon "enhanced table" at bounding box center [1258, 291] width 18 height 18
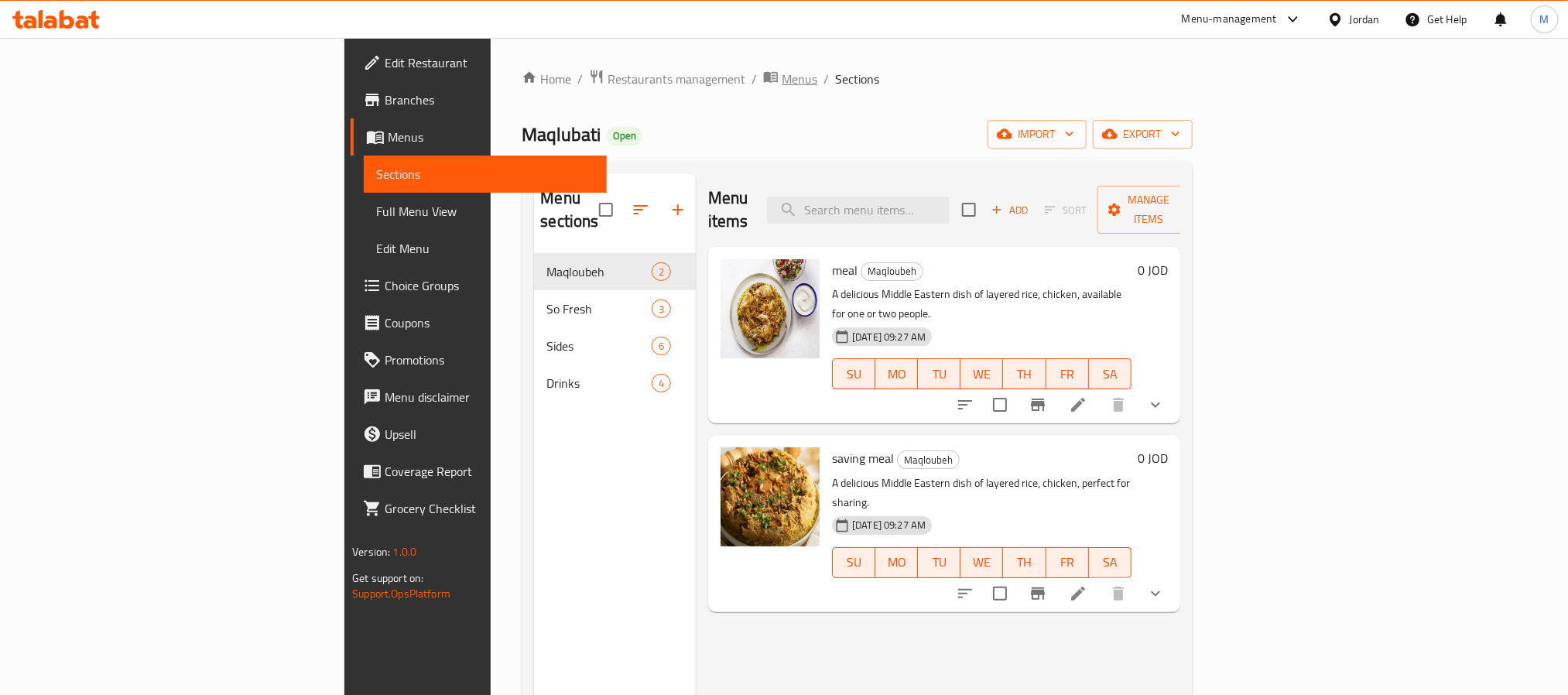
click at [782, 72] on span "Menus" at bounding box center [799, 79] width 36 height 18
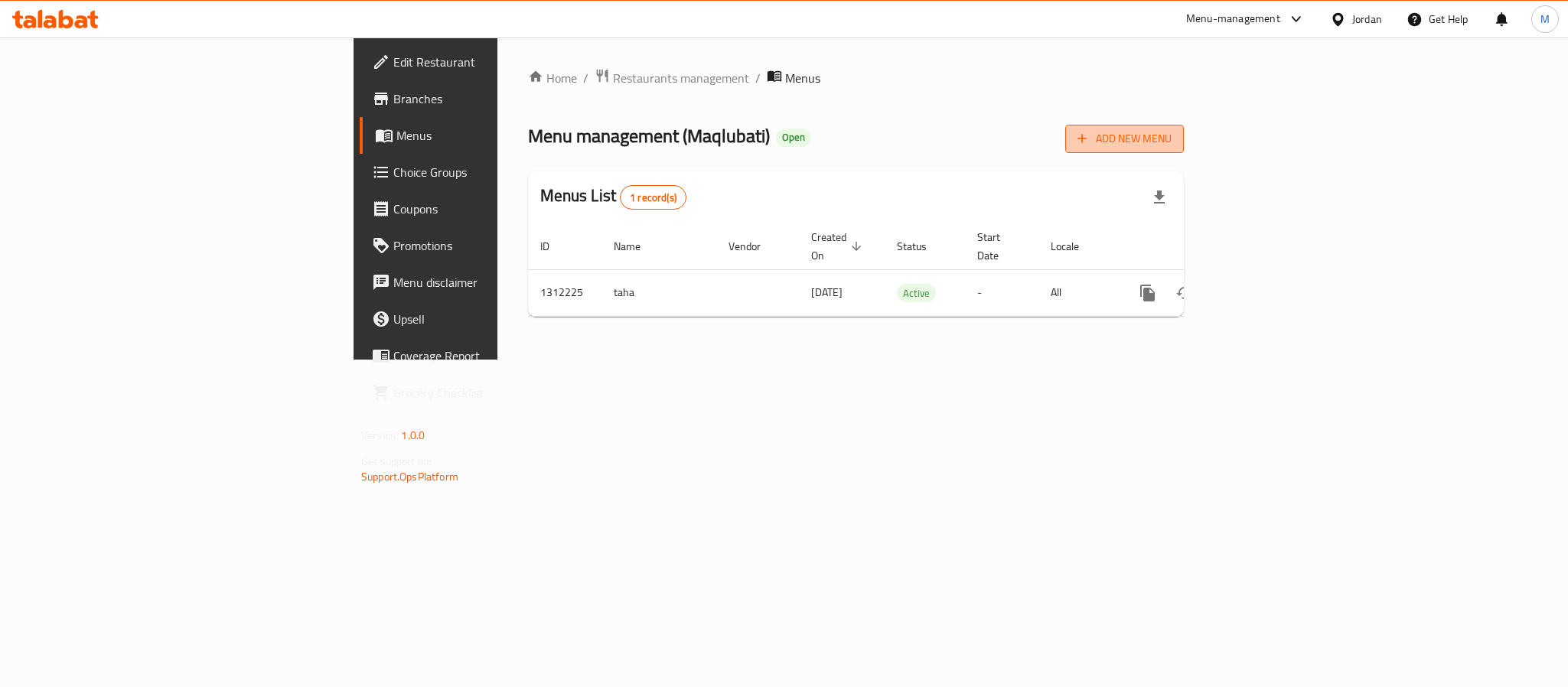
click at [1184, 124] on button "Add New Menu" at bounding box center [1124, 139] width 119 height 28
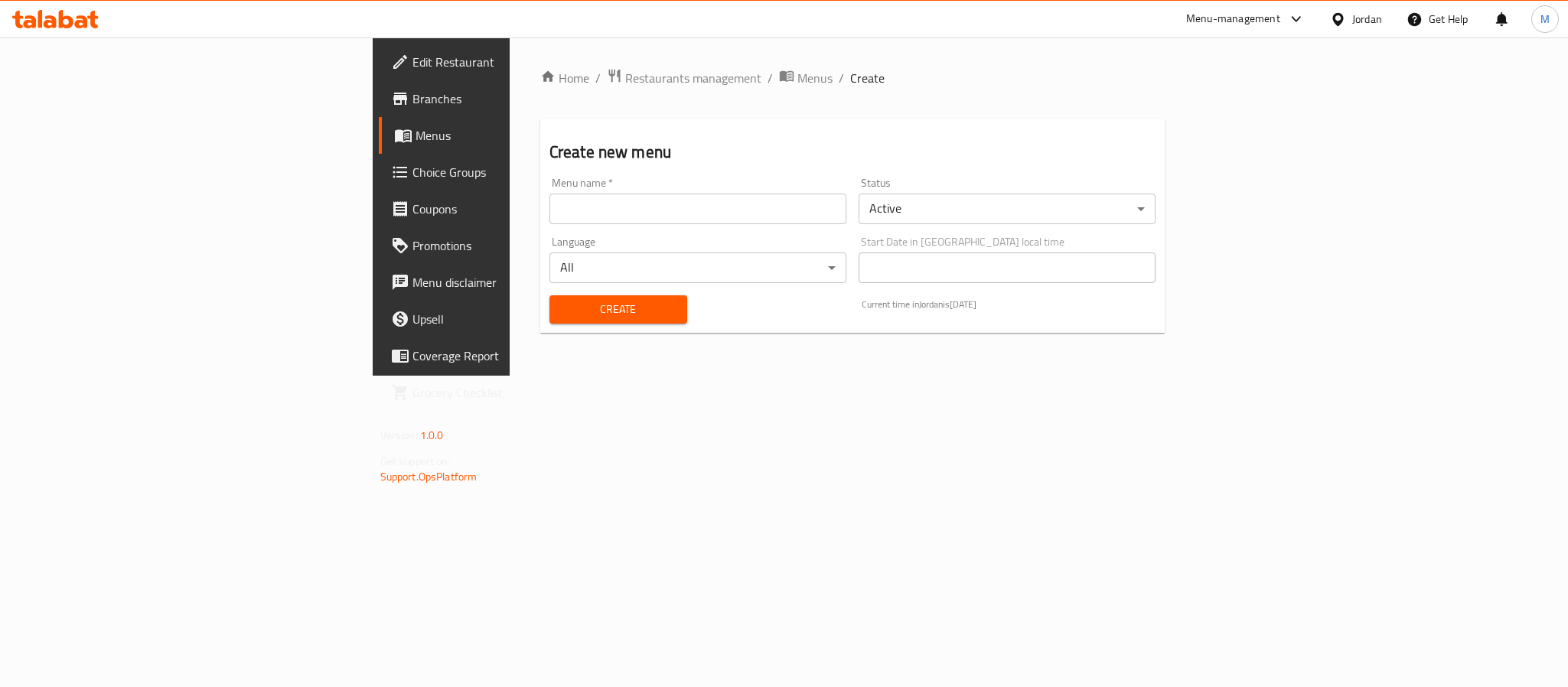
click at [752, 209] on input "text" at bounding box center [697, 209] width 297 height 31
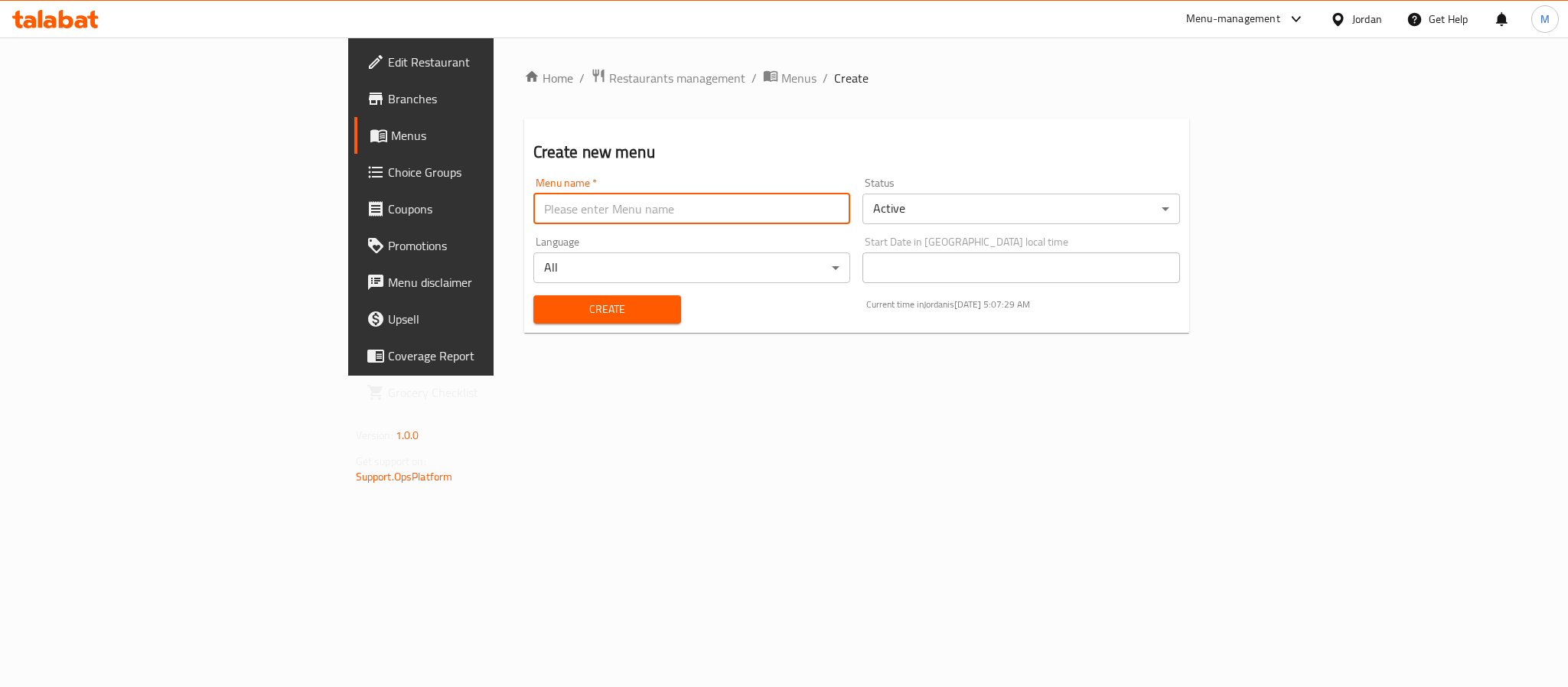
type input "New Menu 2025"
click at [1024, 207] on body "​ Menu-management Jordan Get Help M Edit Restaurant Branches Menus Choice Group…" at bounding box center [784, 362] width 1568 height 649
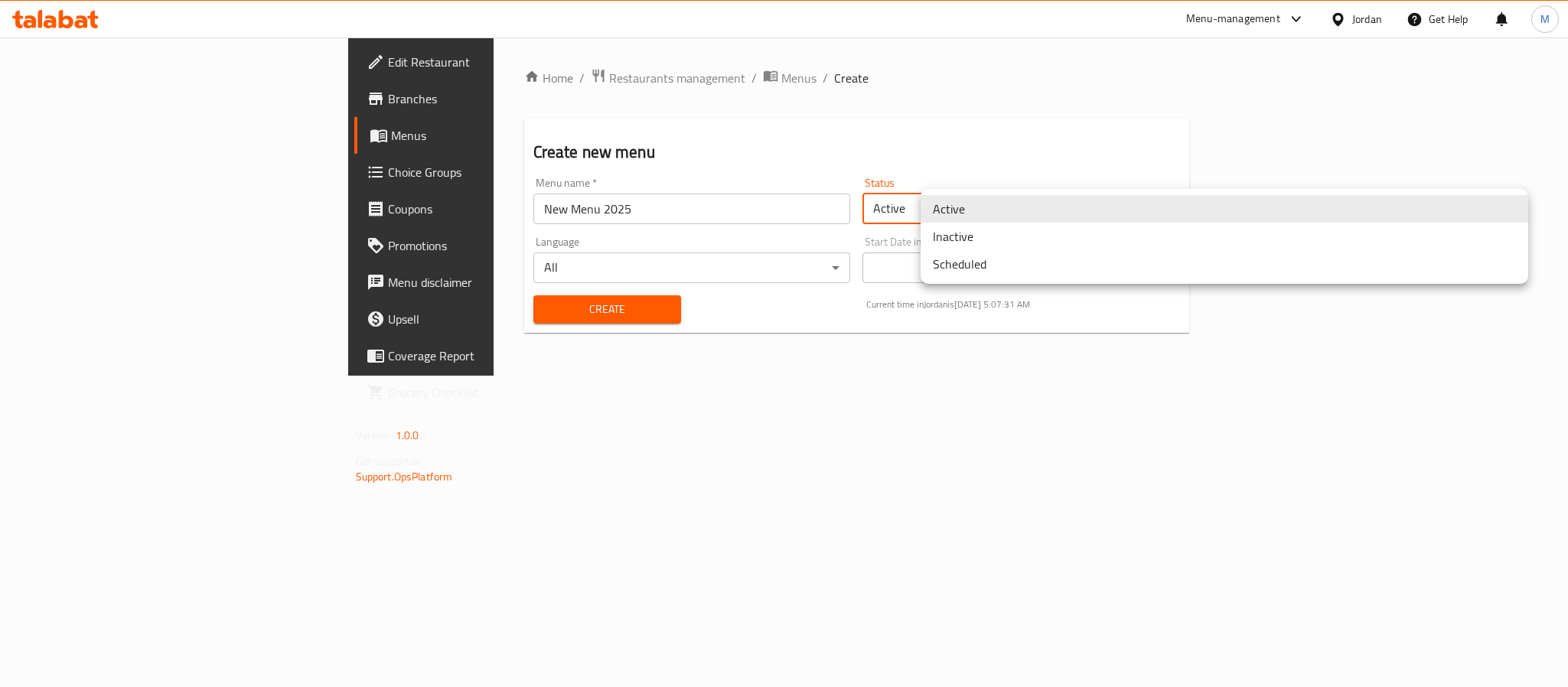
click at [993, 235] on li "Inactive" at bounding box center [1225, 236] width 608 height 28
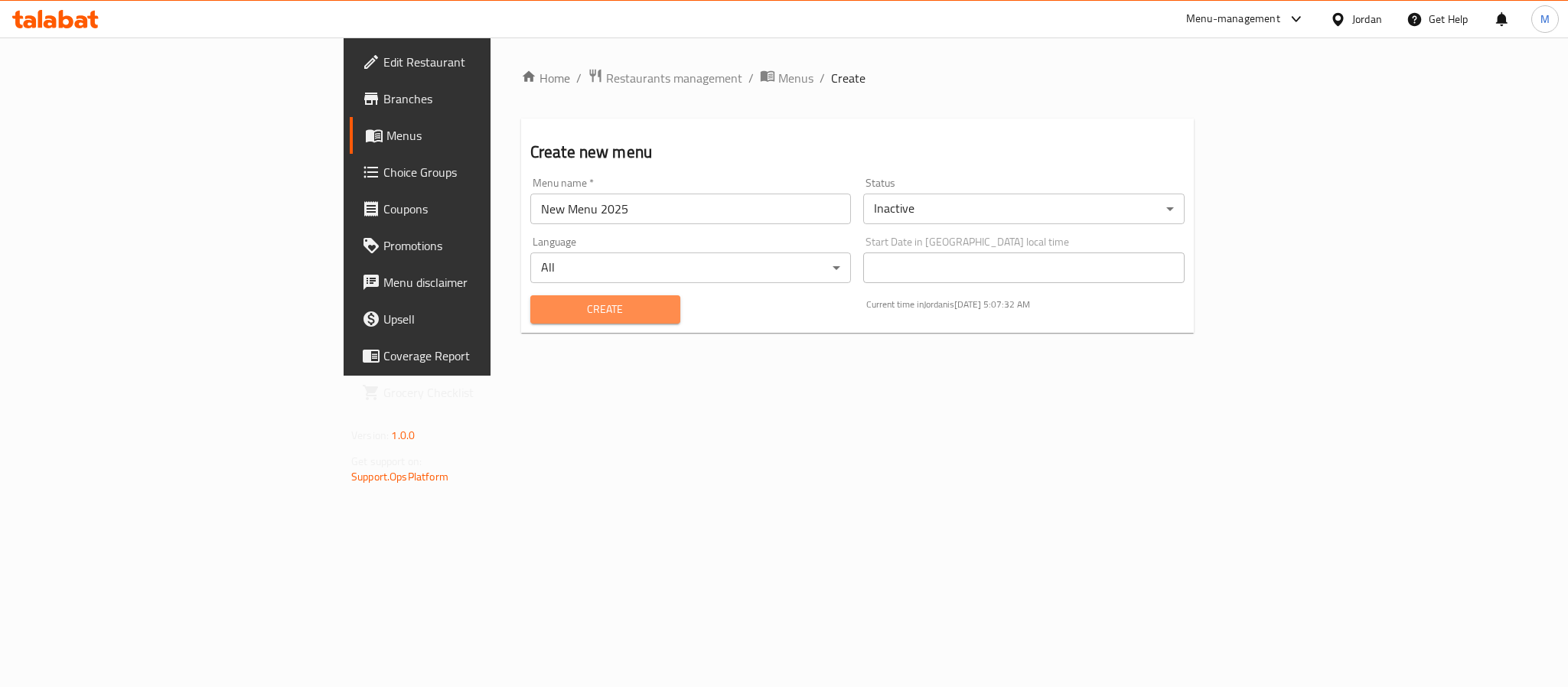
click at [531, 321] on button "Create" at bounding box center [605, 309] width 150 height 28
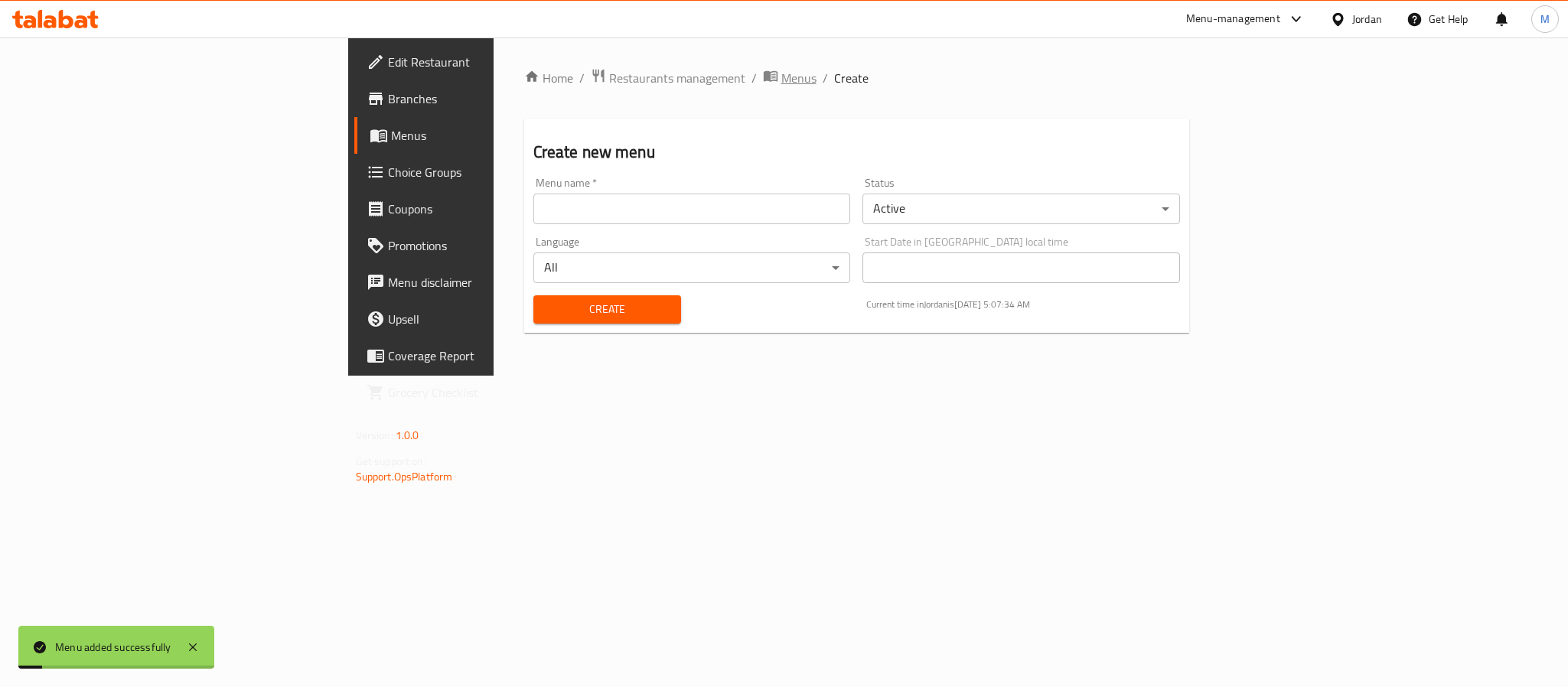
click at [782, 74] on span "Menus" at bounding box center [799, 78] width 35 height 18
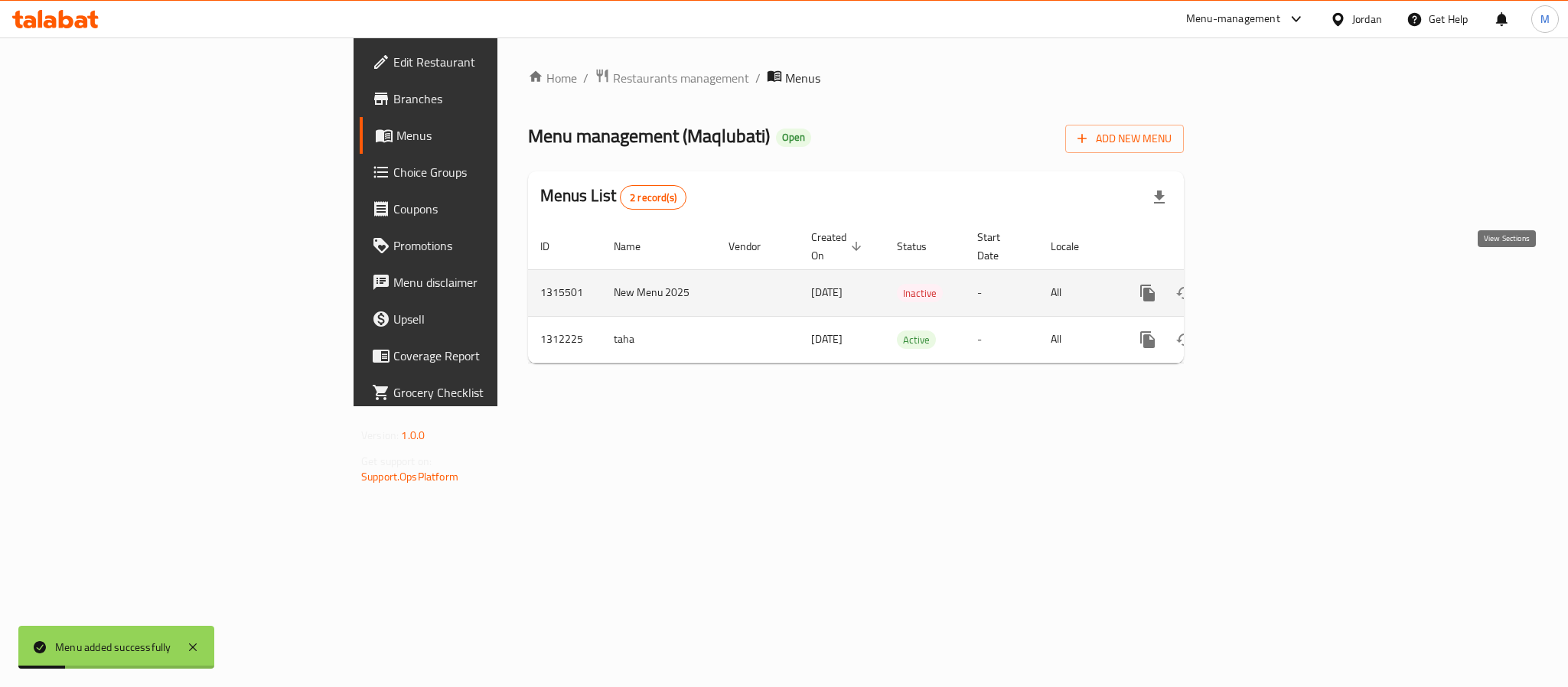
click at [1265, 286] on icon "enhanced table" at bounding box center [1259, 294] width 14 height 14
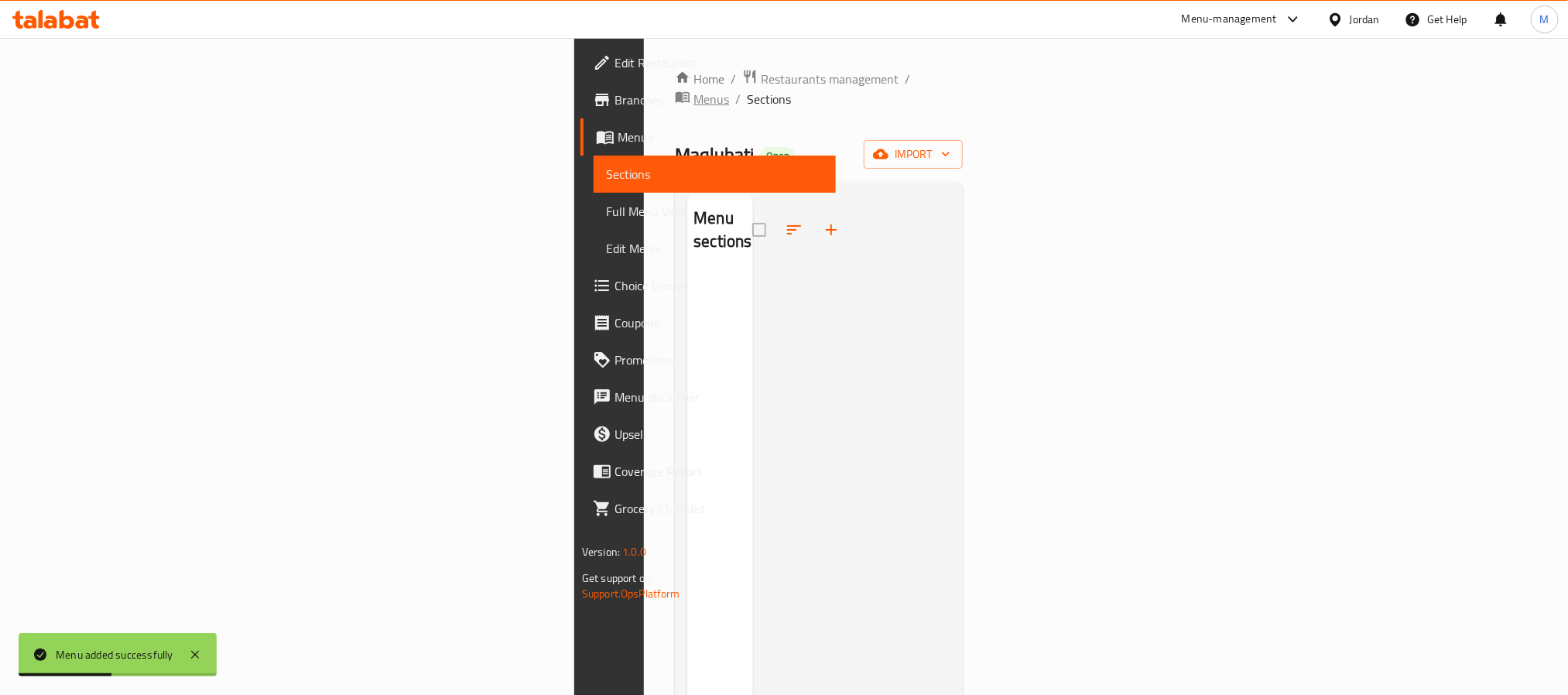
click at [693, 90] on span "Menus" at bounding box center [711, 99] width 36 height 18
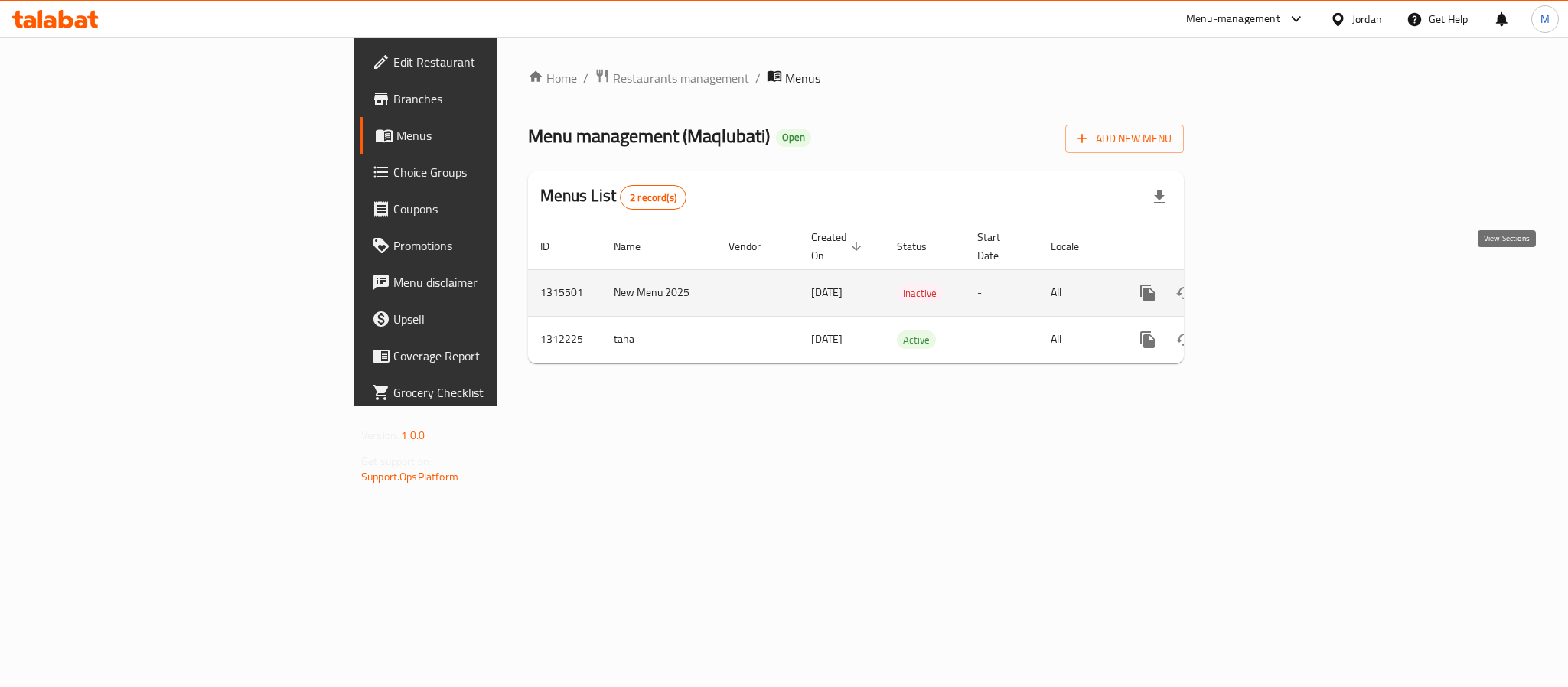
click at [1267, 284] on icon "enhanced table" at bounding box center [1258, 293] width 18 height 18
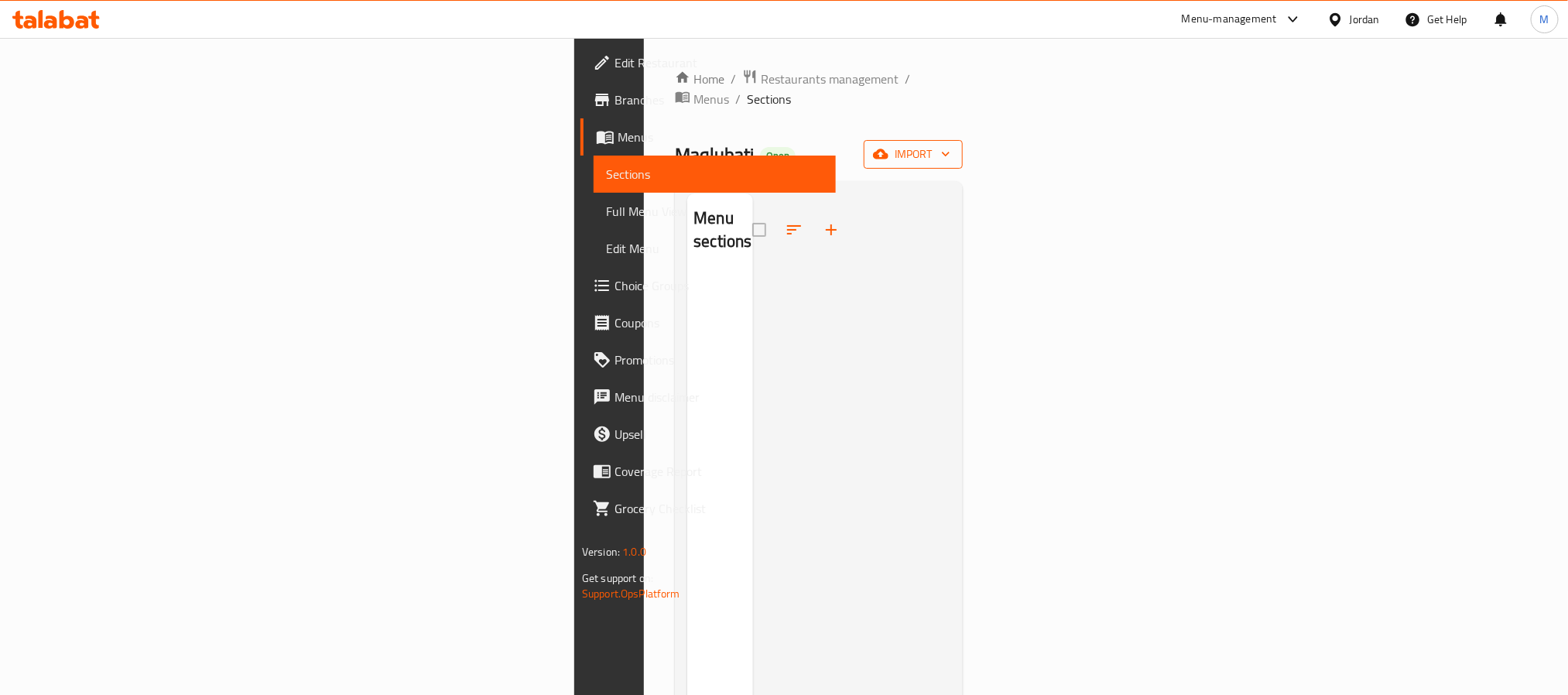
click at [950, 145] on span "import" at bounding box center [913, 154] width 74 height 19
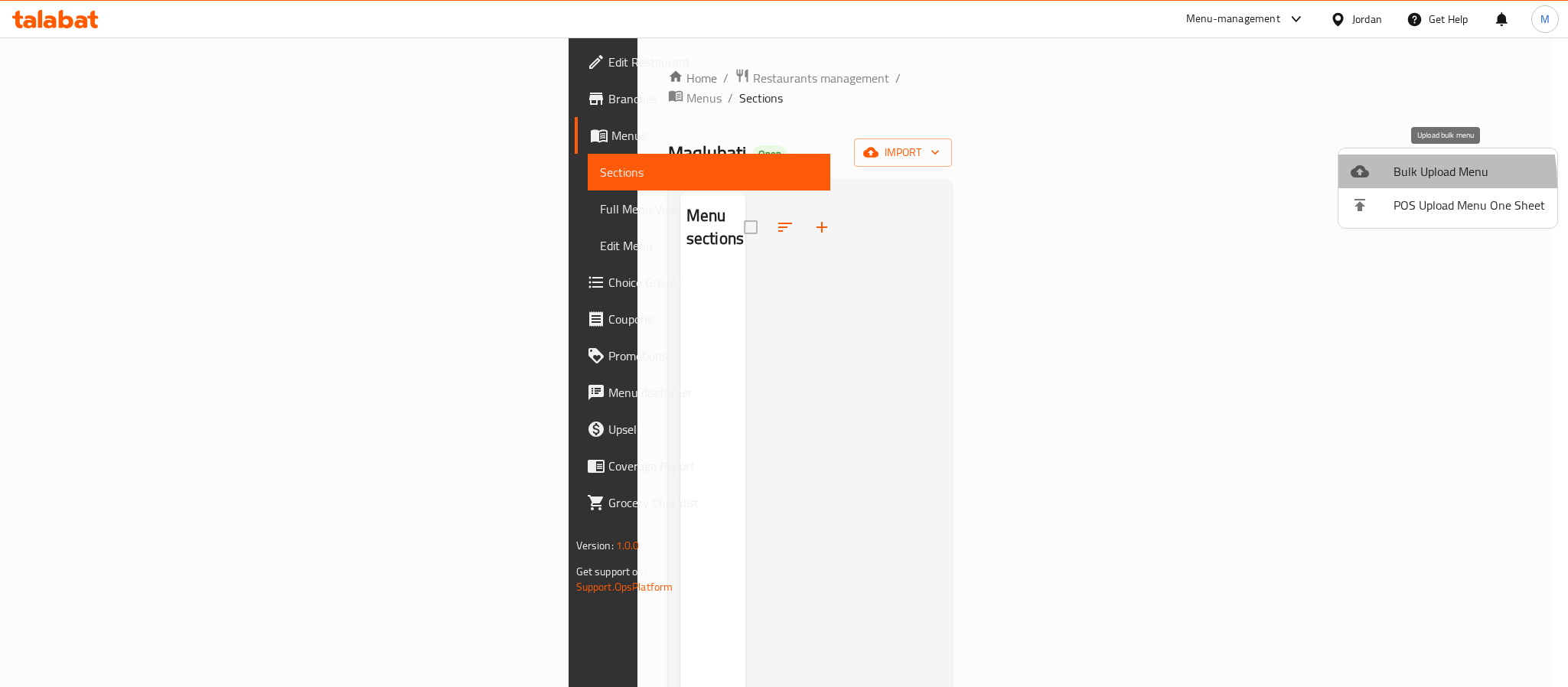
click at [1405, 180] on span "Bulk Upload Menu" at bounding box center [1470, 171] width 152 height 18
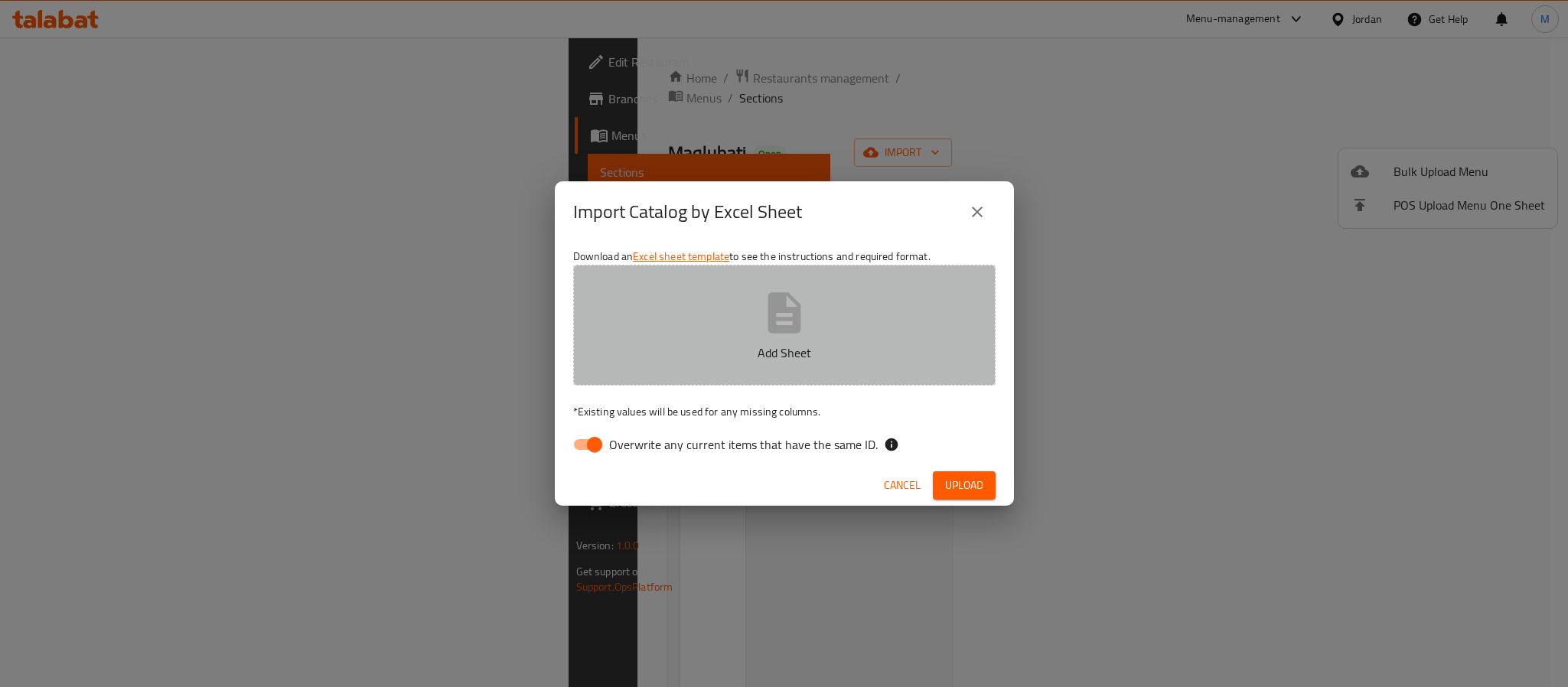
click at [712, 341] on button "Add Sheet" at bounding box center [784, 325] width 423 height 121
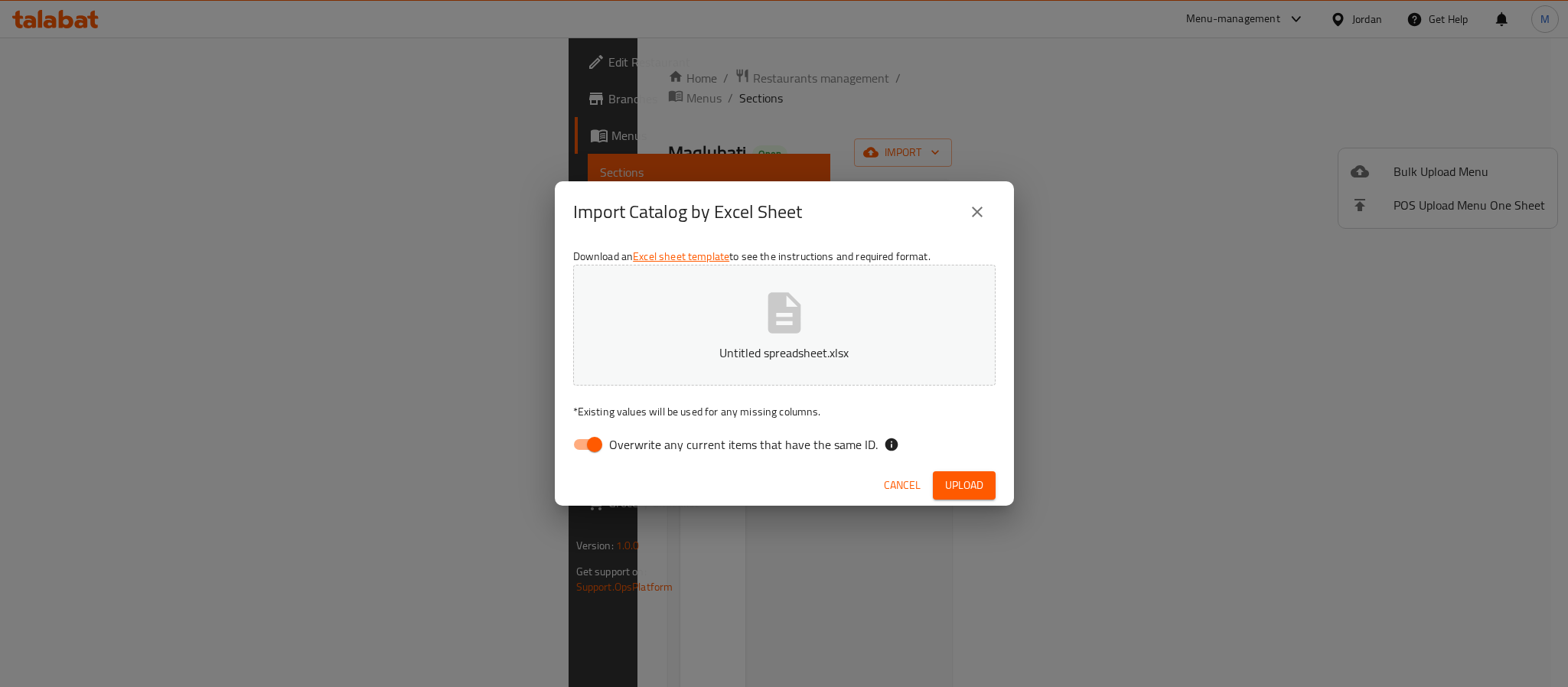
click at [978, 478] on span "Upload" at bounding box center [964, 486] width 39 height 19
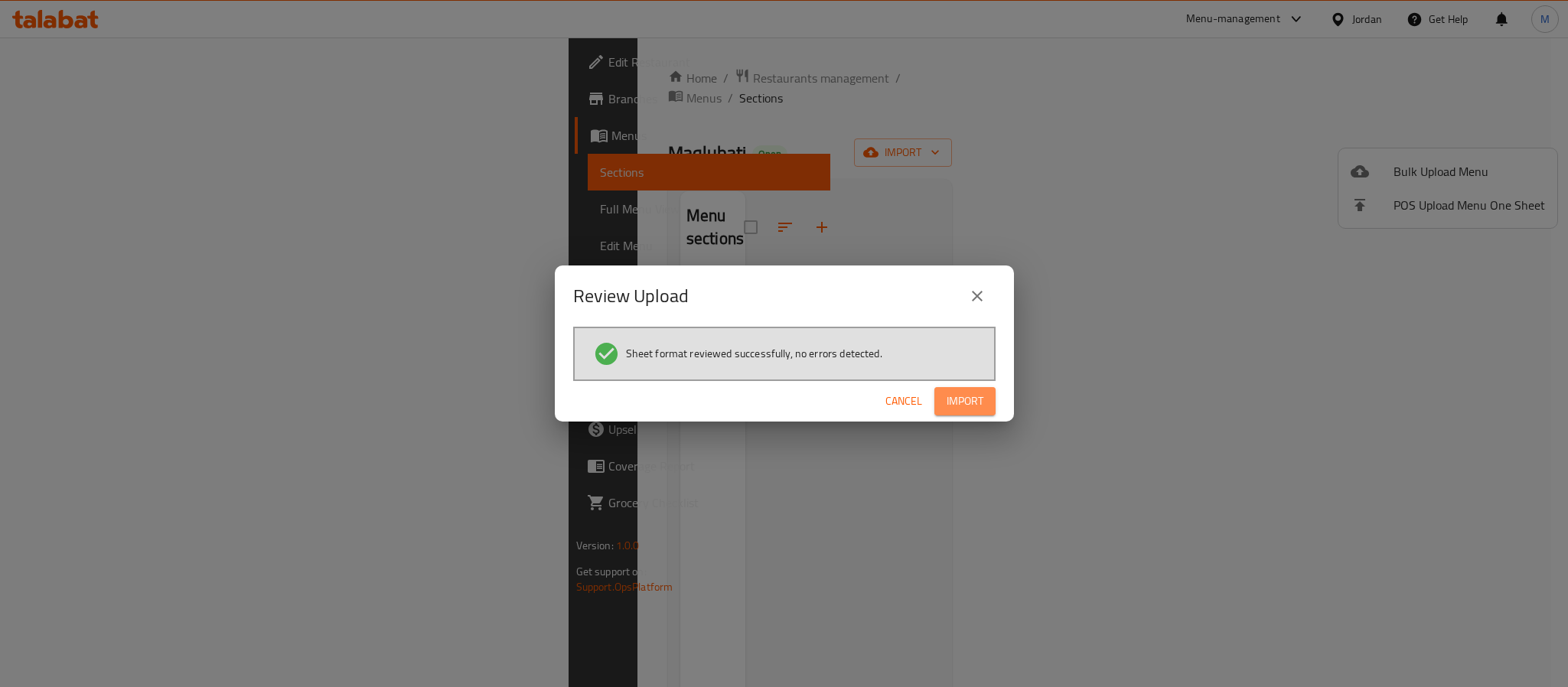
click at [964, 396] on span "Import" at bounding box center [965, 401] width 37 height 19
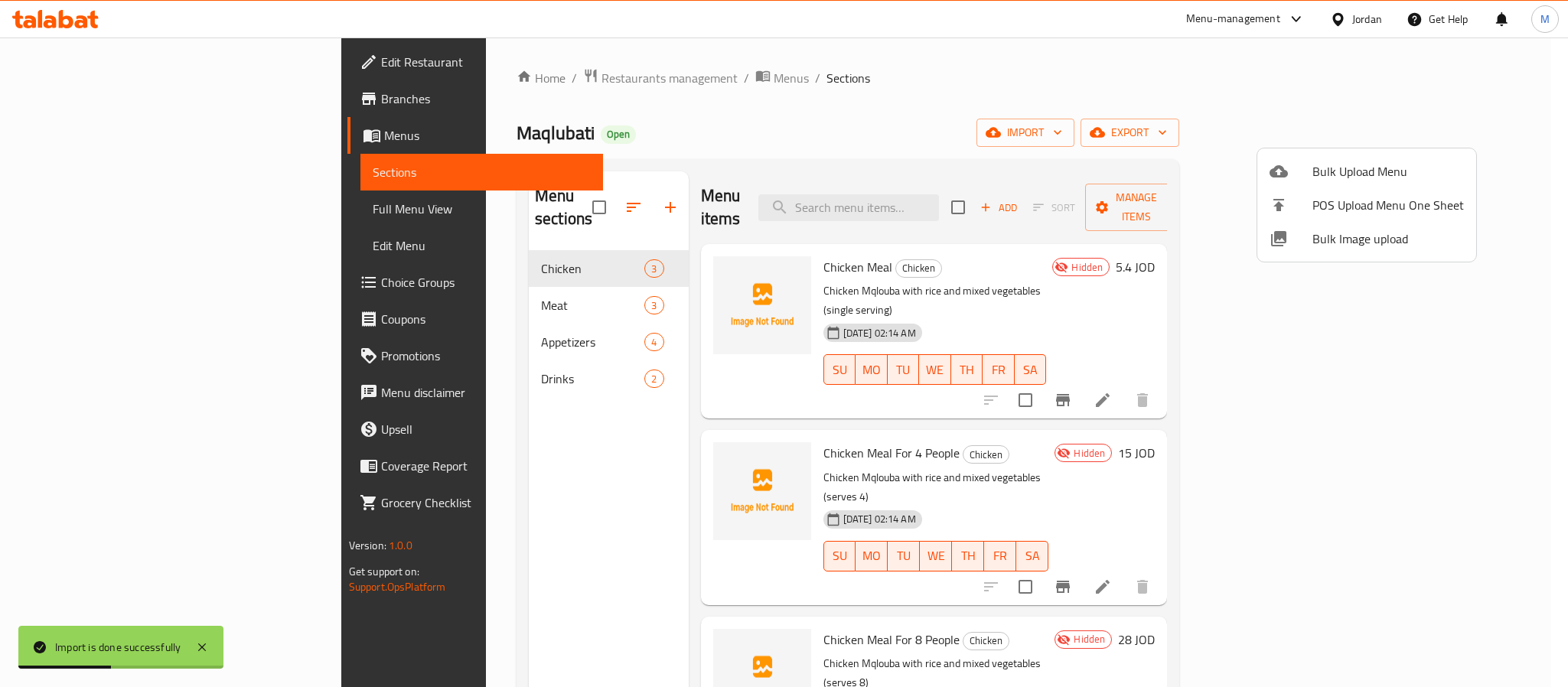
click at [793, 95] on div at bounding box center [784, 343] width 1568 height 687
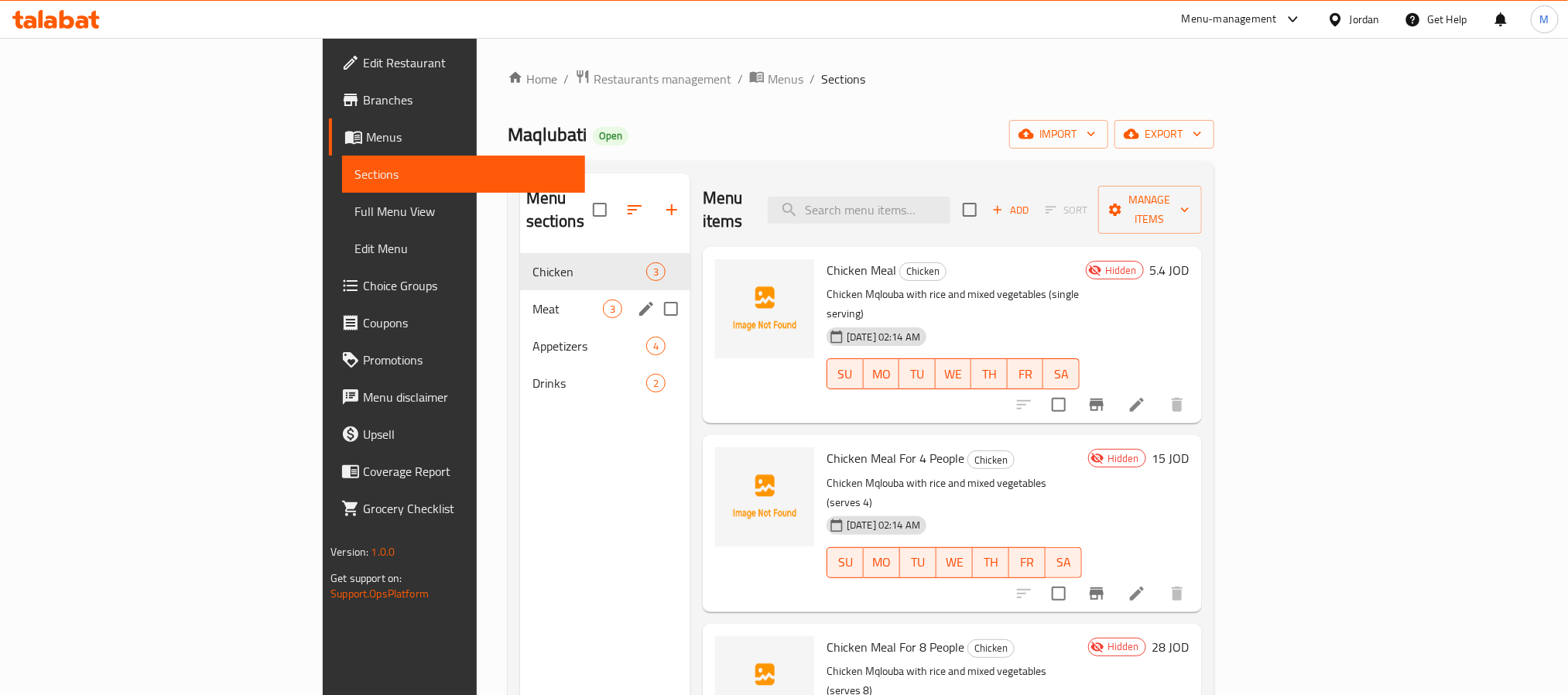
click at [520, 291] on div "Meat 3" at bounding box center [605, 309] width 170 height 37
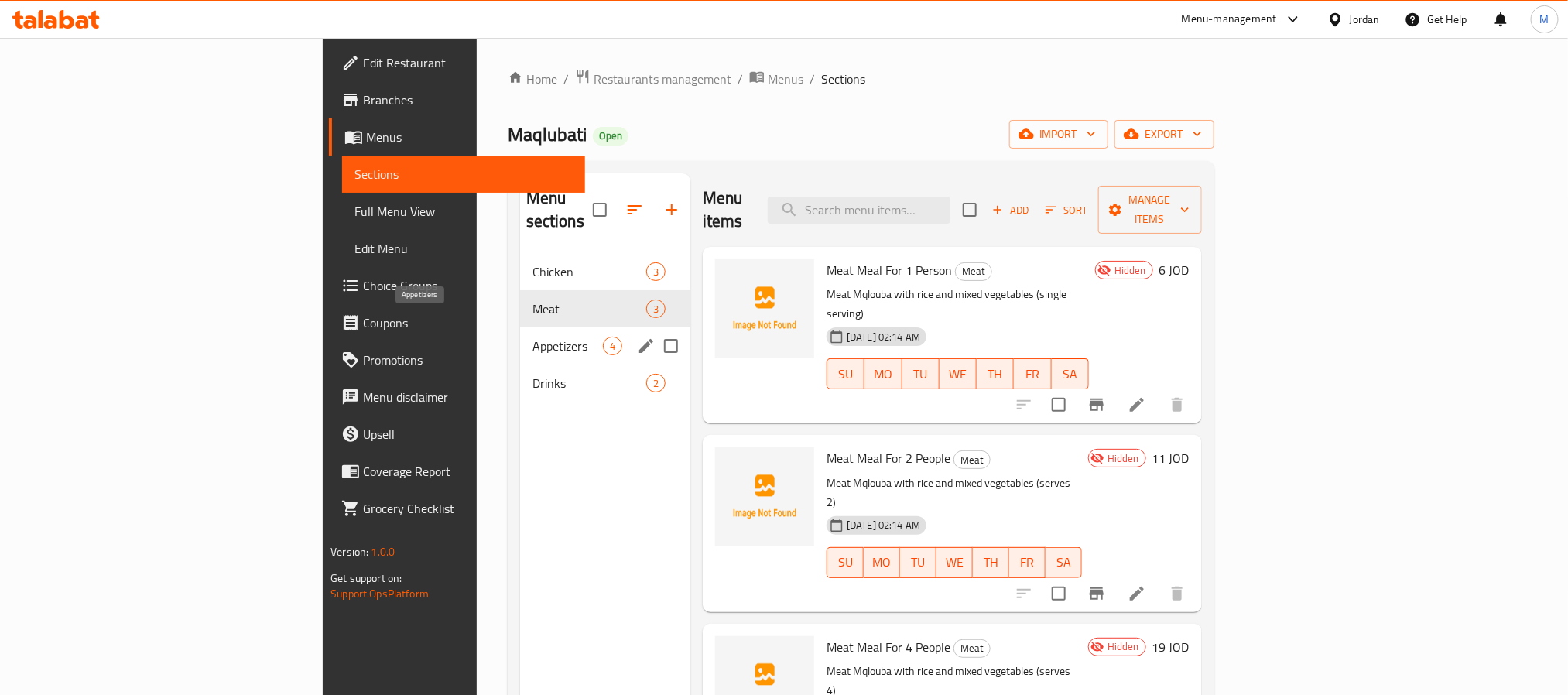
click at [532, 337] on span "Appetizers" at bounding box center [568, 346] width 70 height 18
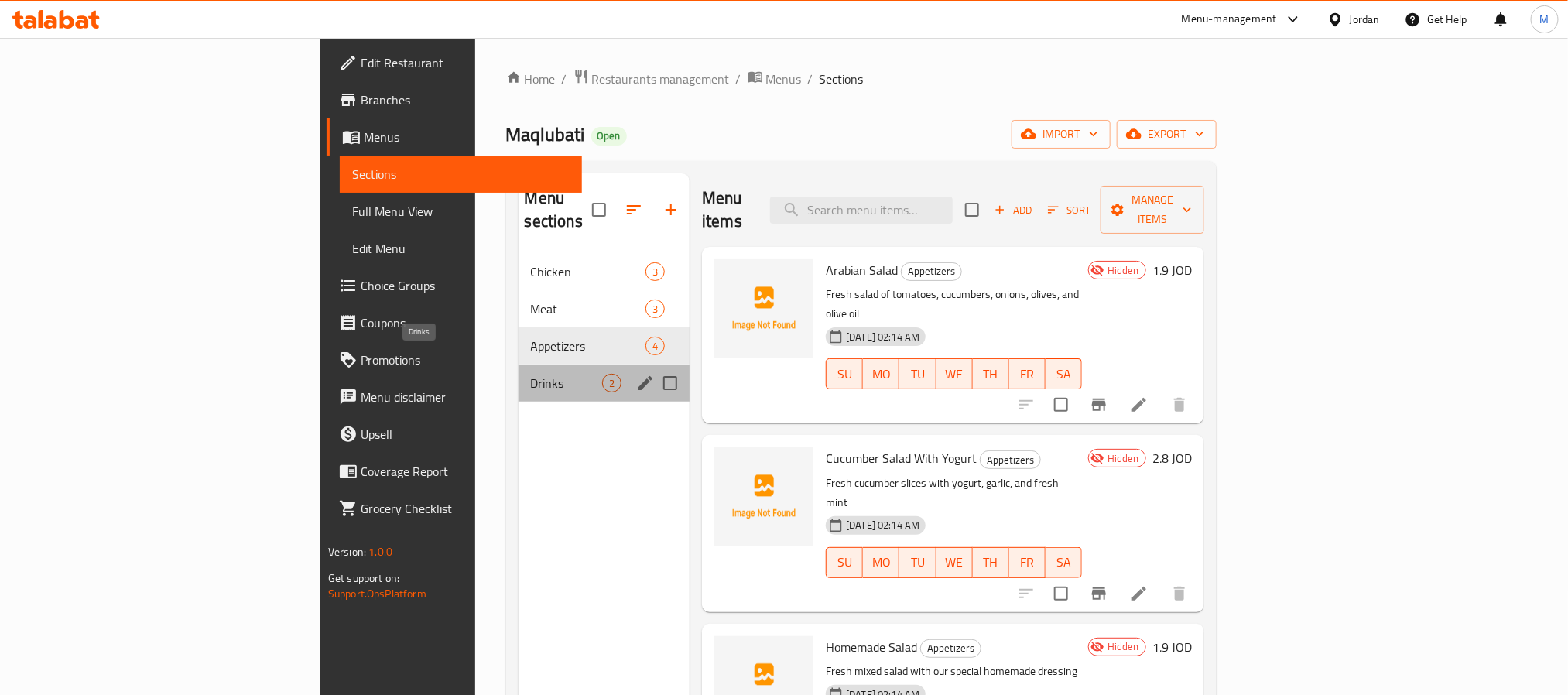
click at [531, 374] on span "Drinks" at bounding box center [566, 383] width 71 height 18
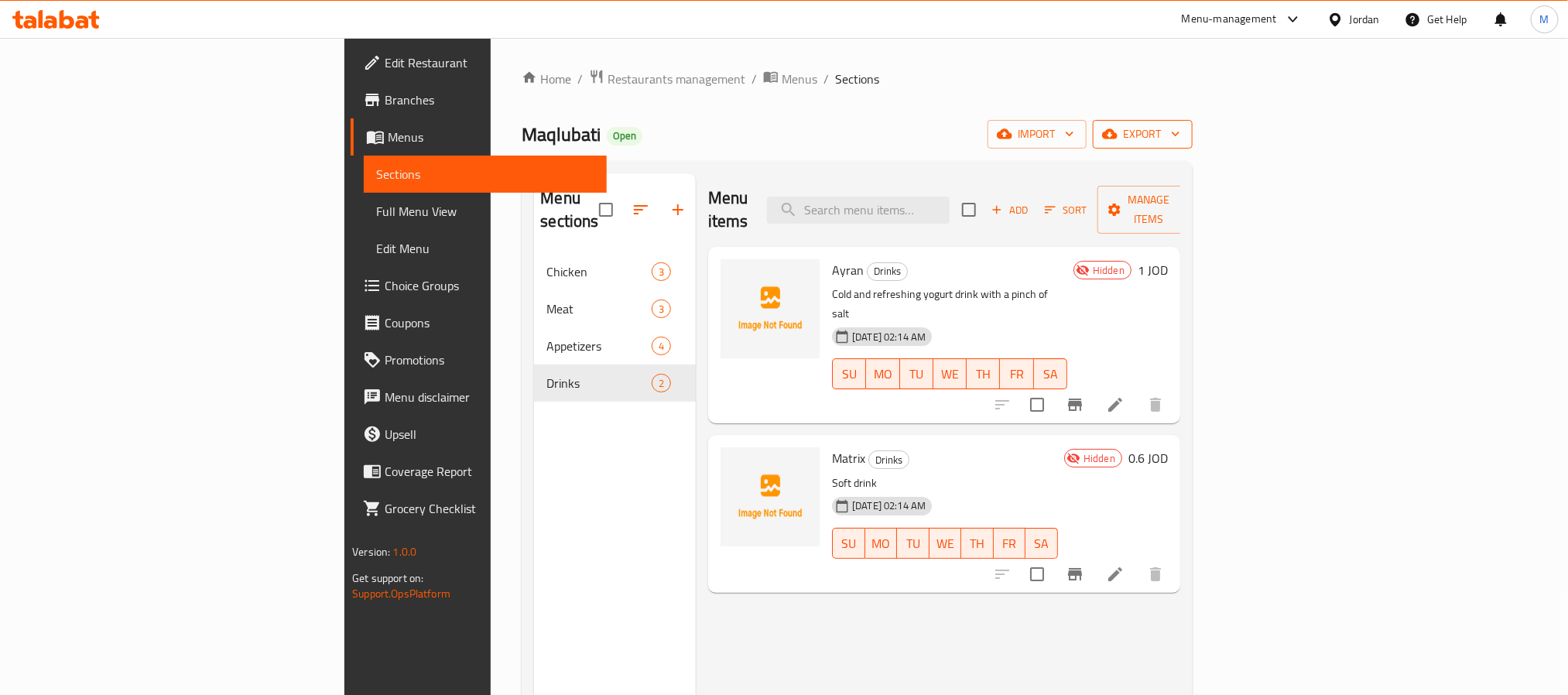
click at [1184, 142] on icon "button" at bounding box center [1175, 133] width 15 height 15
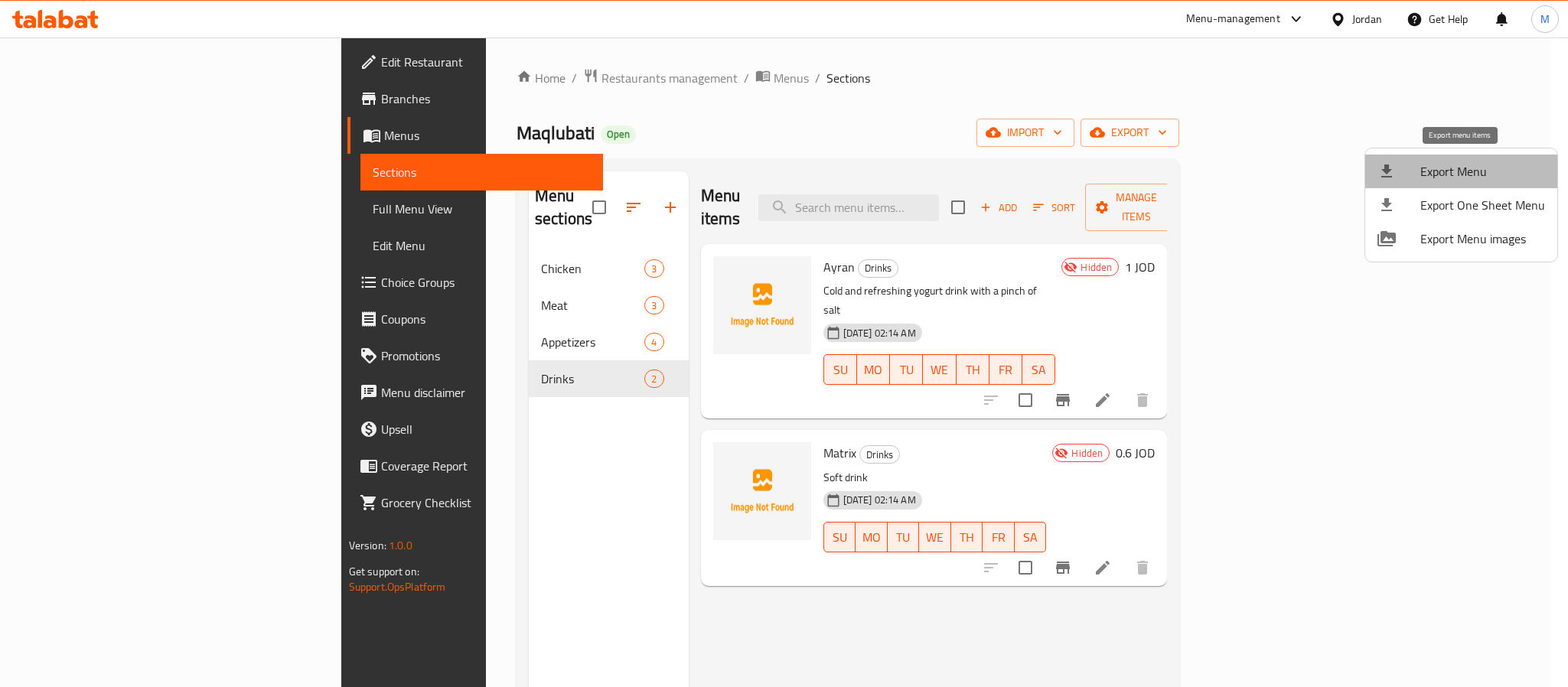
click at [1463, 175] on span "Export Menu" at bounding box center [1483, 171] width 124 height 18
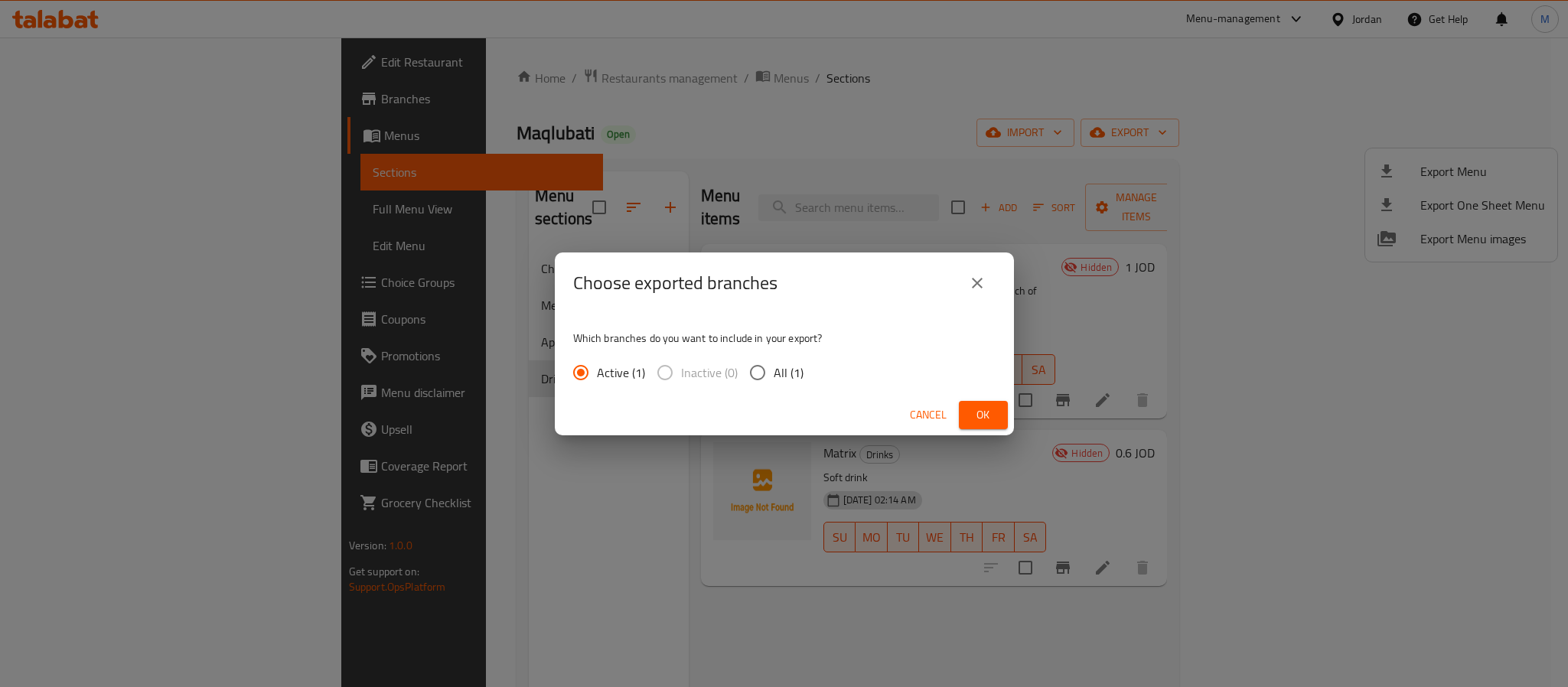
click at [783, 372] on span "All (1)" at bounding box center [789, 372] width 30 height 18
click at [774, 372] on input "All (1)" at bounding box center [757, 372] width 32 height 32
radio input "true"
click at [992, 418] on span "Ok" at bounding box center [983, 415] width 24 height 19
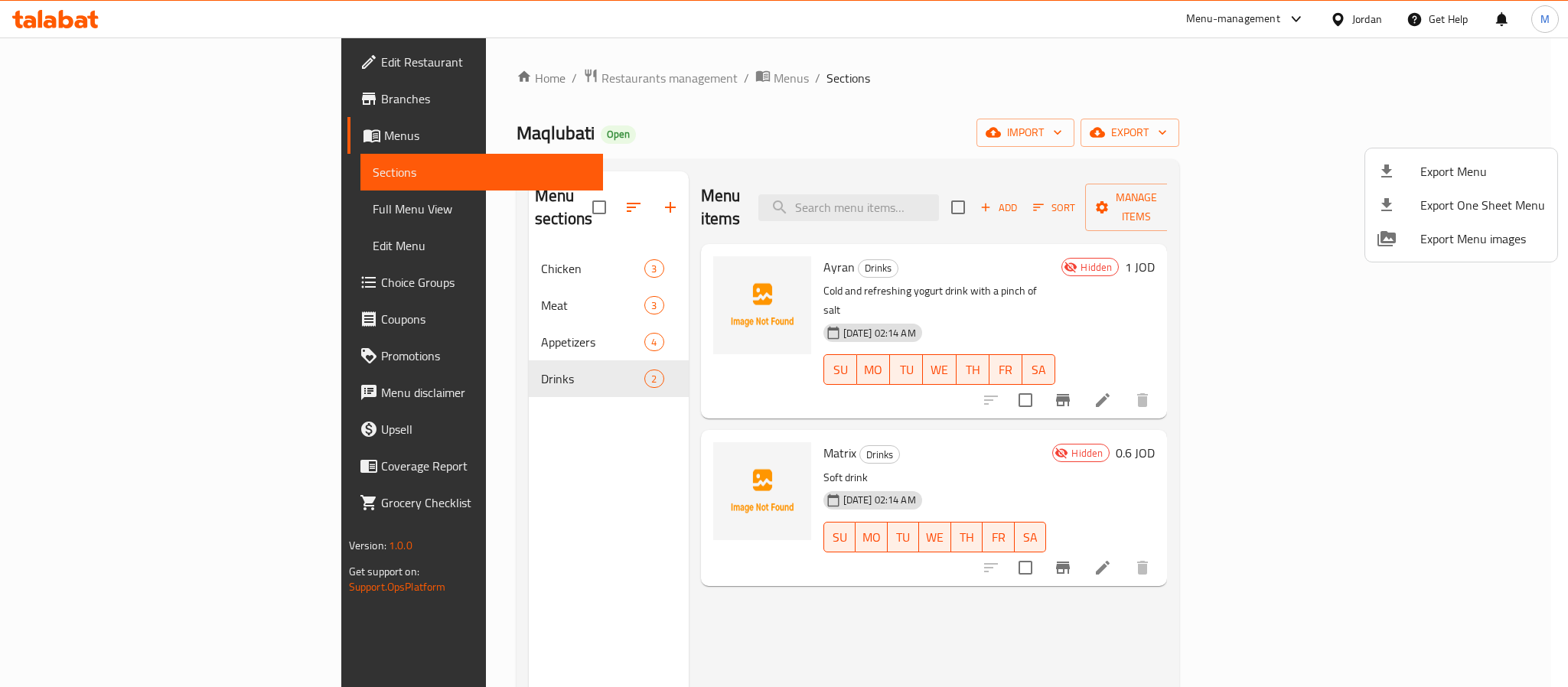
click at [549, 73] on div at bounding box center [784, 343] width 1568 height 687
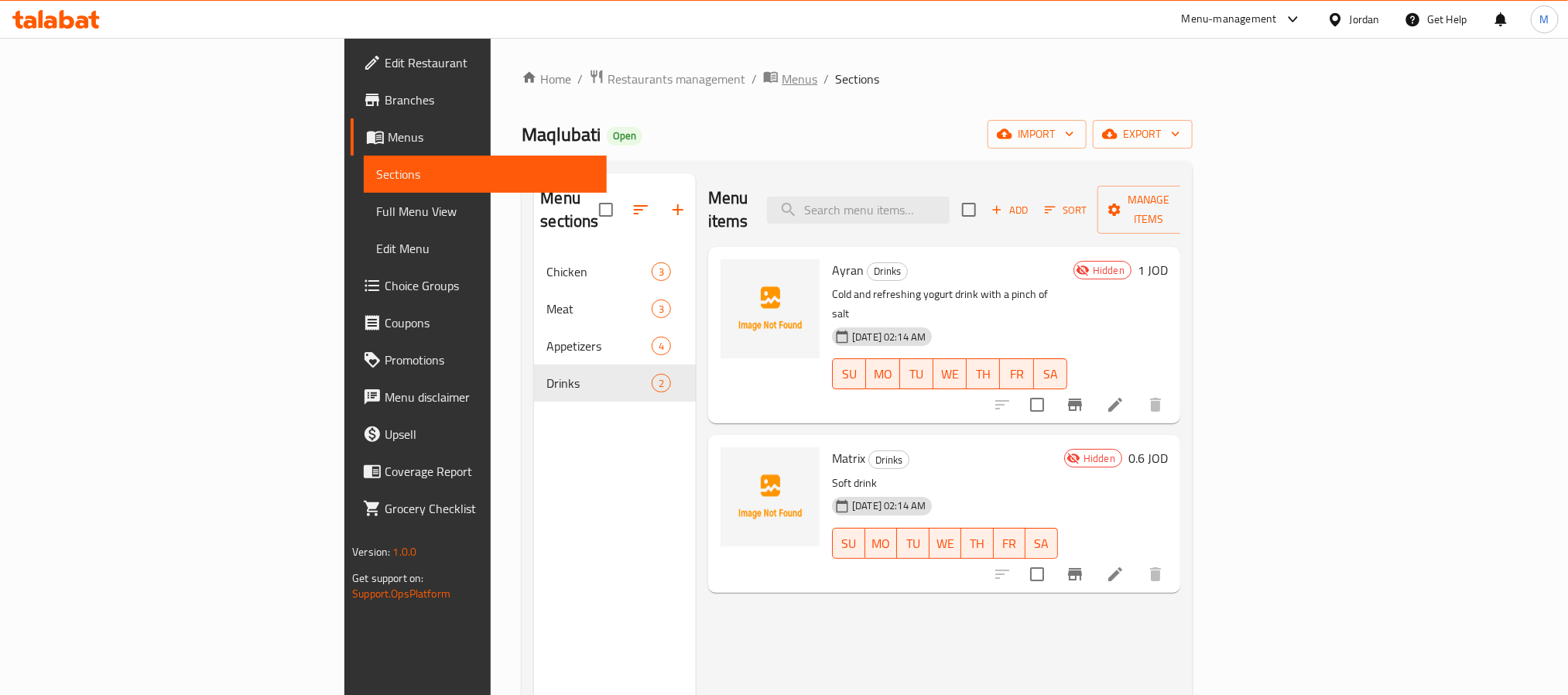
click at [782, 77] on span "Menus" at bounding box center [799, 79] width 36 height 18
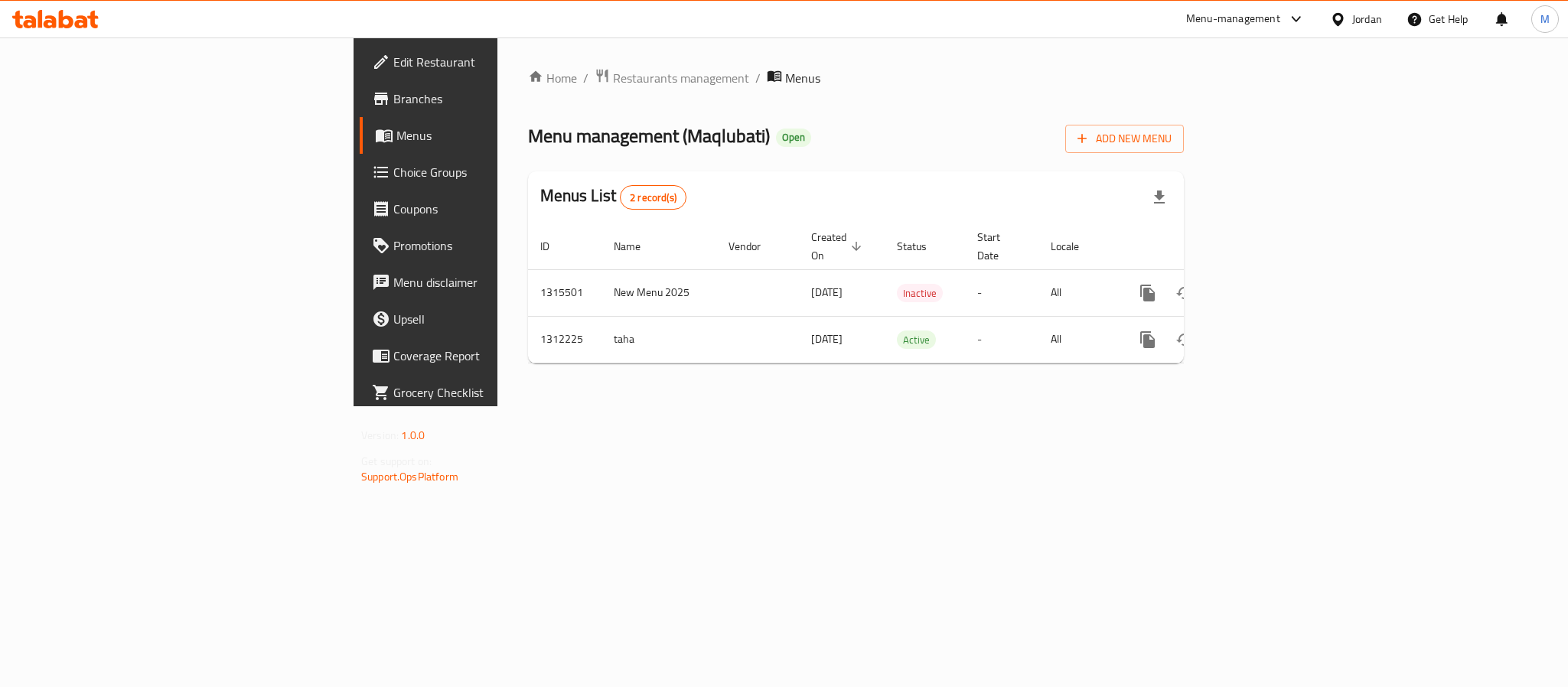
click at [1368, 13] on div "Jordan" at bounding box center [1367, 19] width 30 height 17
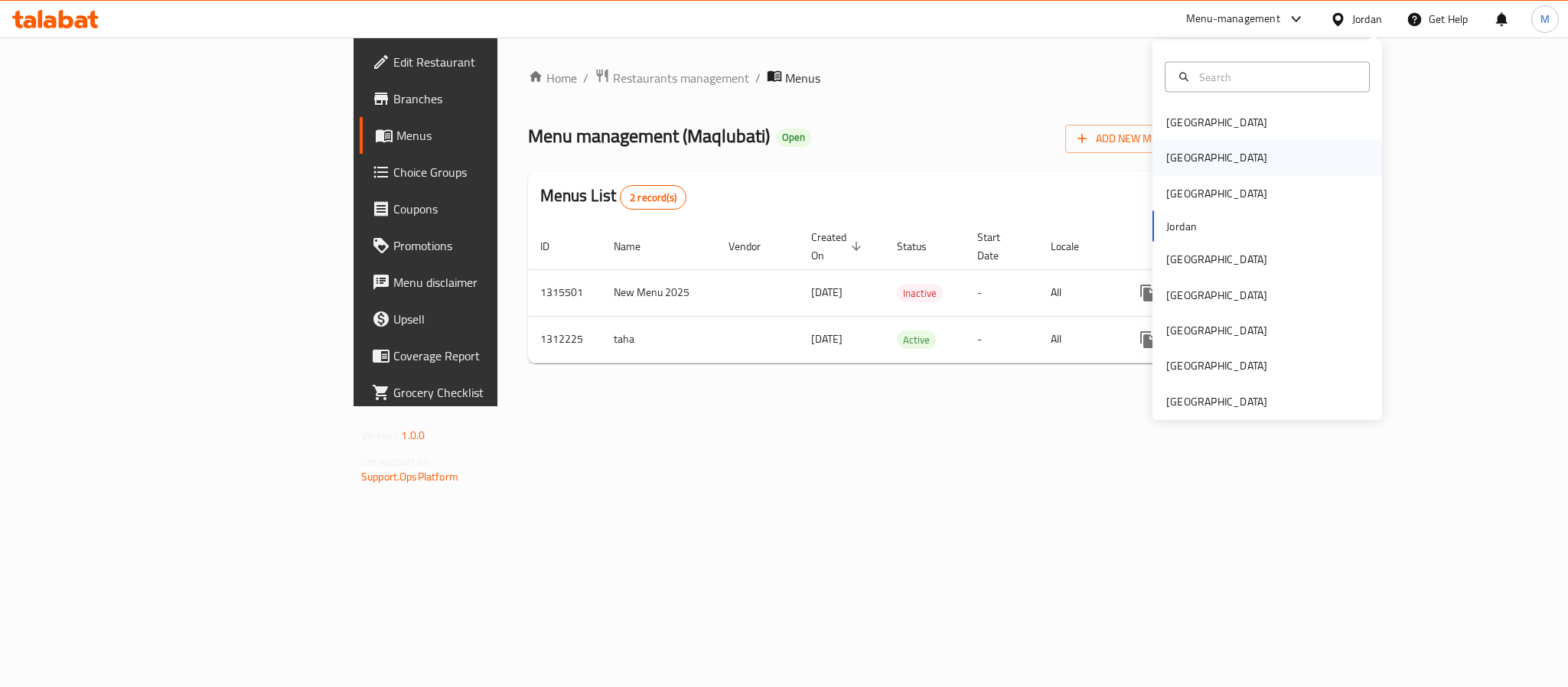
click at [1202, 161] on div "[GEOGRAPHIC_DATA]" at bounding box center [1267, 157] width 230 height 35
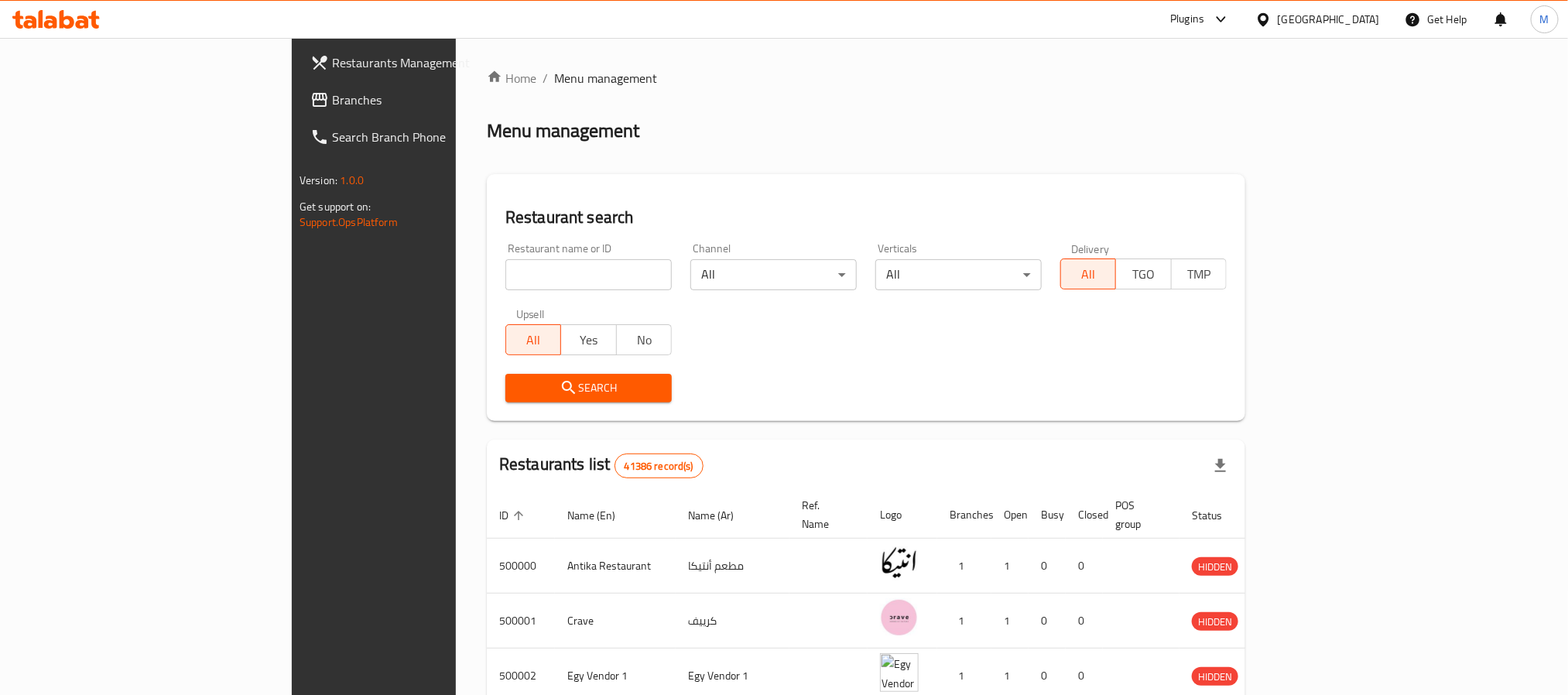
click at [332, 105] on span "Branches" at bounding box center [436, 100] width 209 height 18
